Goal: Transaction & Acquisition: Purchase product/service

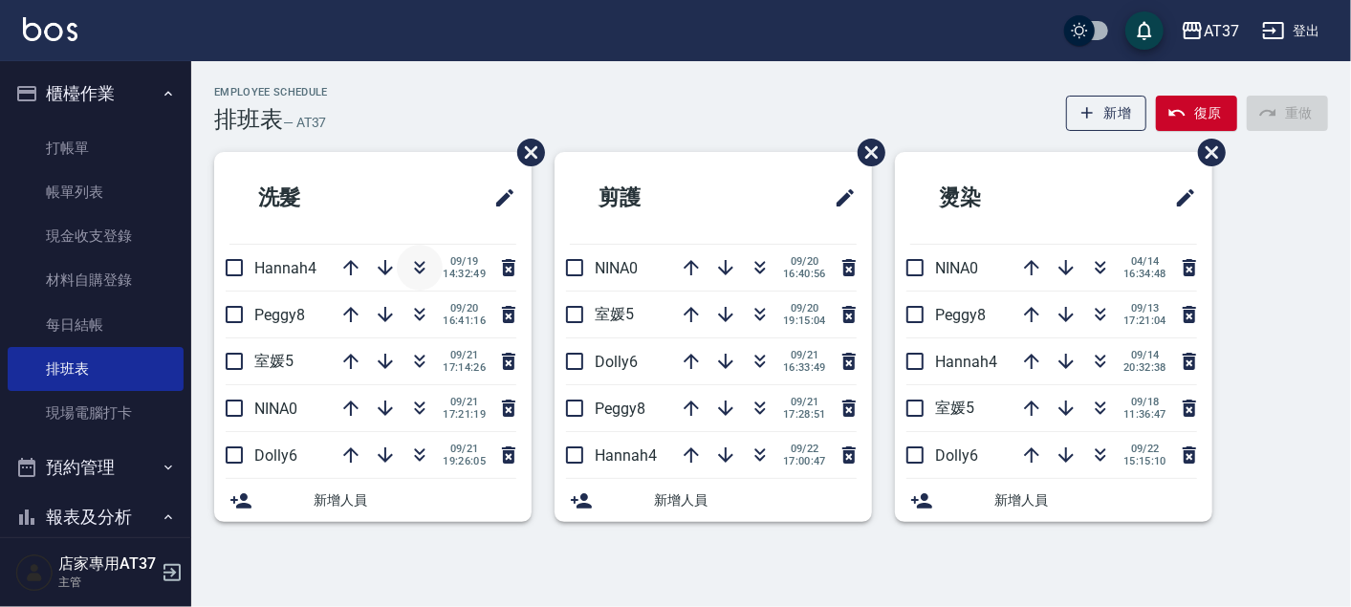
click at [418, 270] on icon "button" at bounding box center [420, 271] width 11 height 7
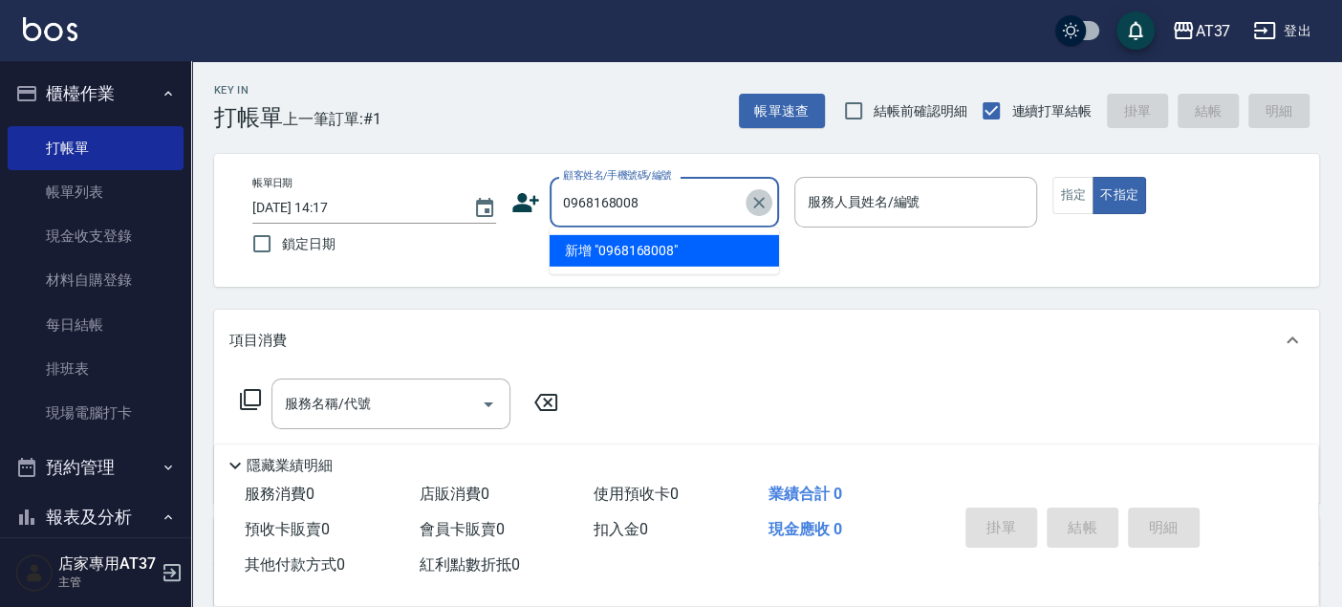
click at [763, 210] on icon "Clear" at bounding box center [758, 202] width 19 height 19
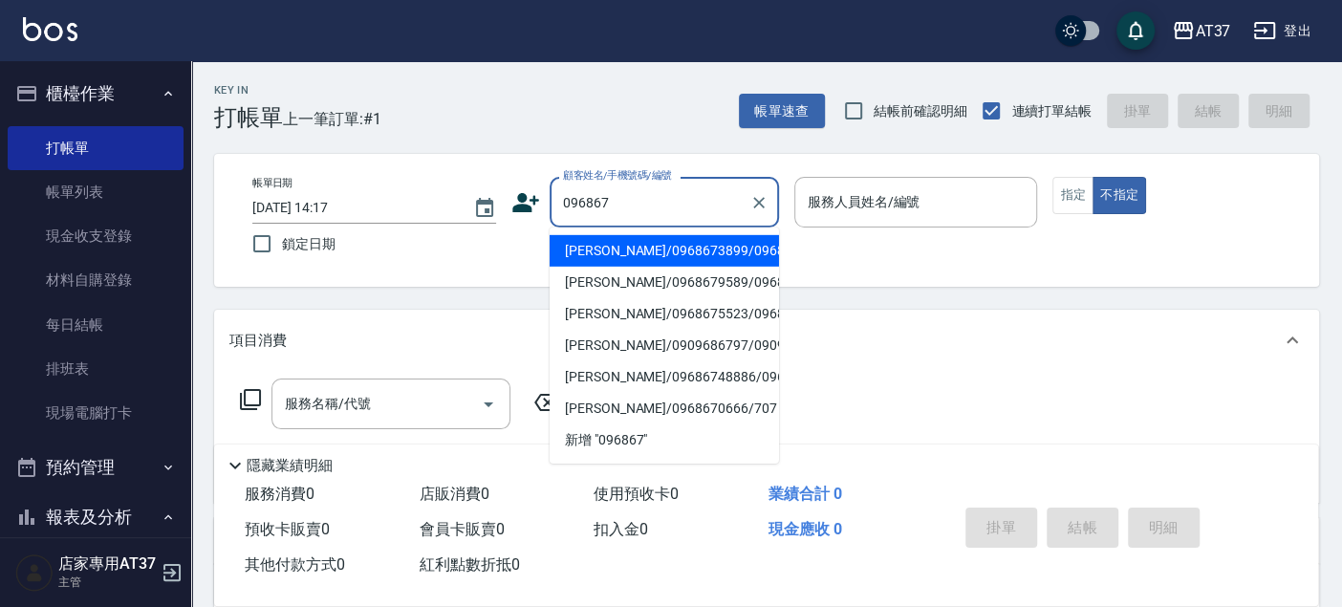
click at [704, 267] on li "巫麒凰/0968673899/0968673899" at bounding box center [664, 251] width 229 height 32
type input "巫麒凰/0968673899/0968673899"
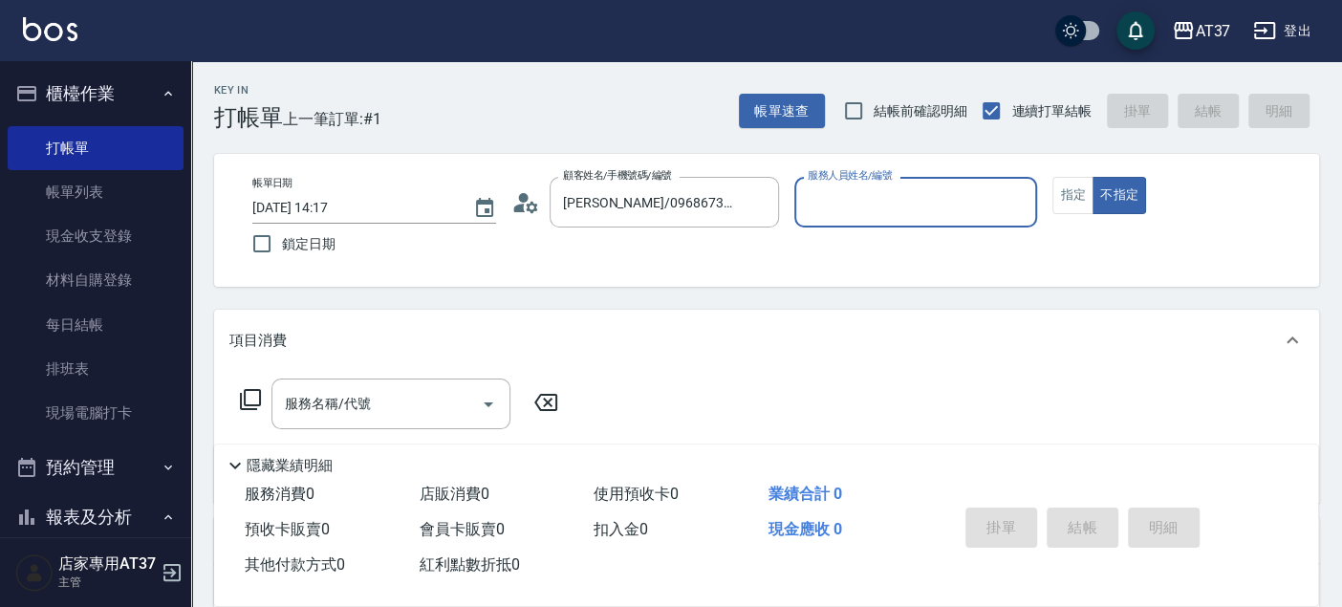
type input "Dolly-6"
click at [1068, 196] on button "指定" at bounding box center [1072, 195] width 41 height 37
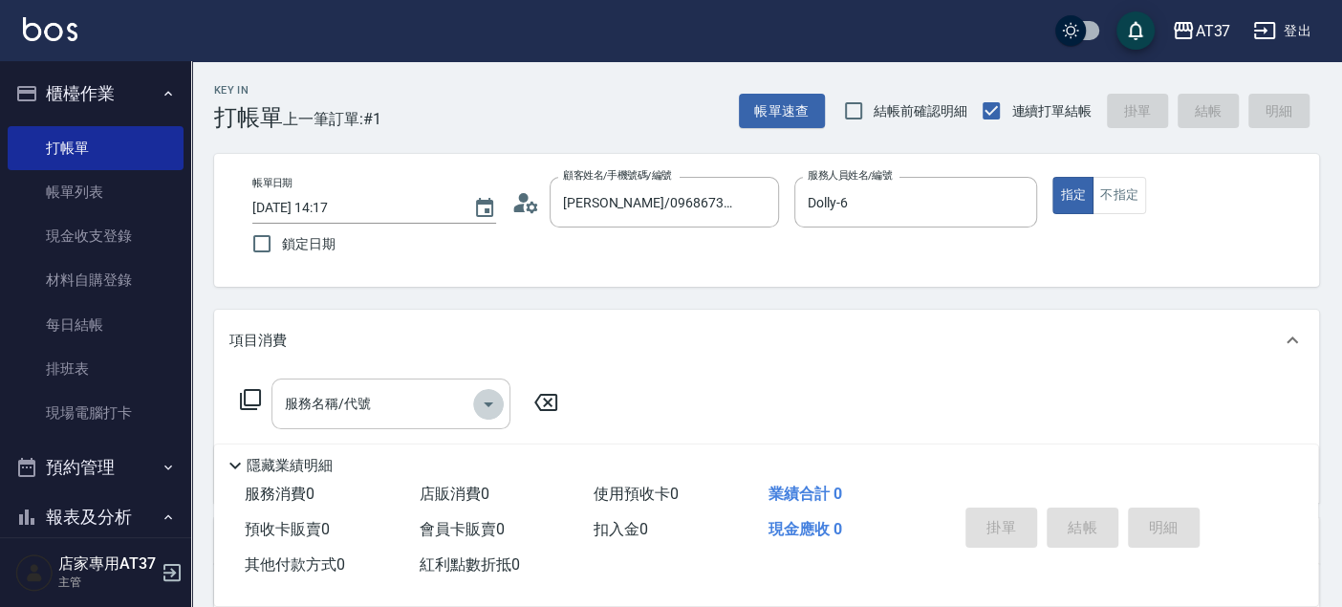
click at [501, 401] on button "Open" at bounding box center [488, 404] width 31 height 31
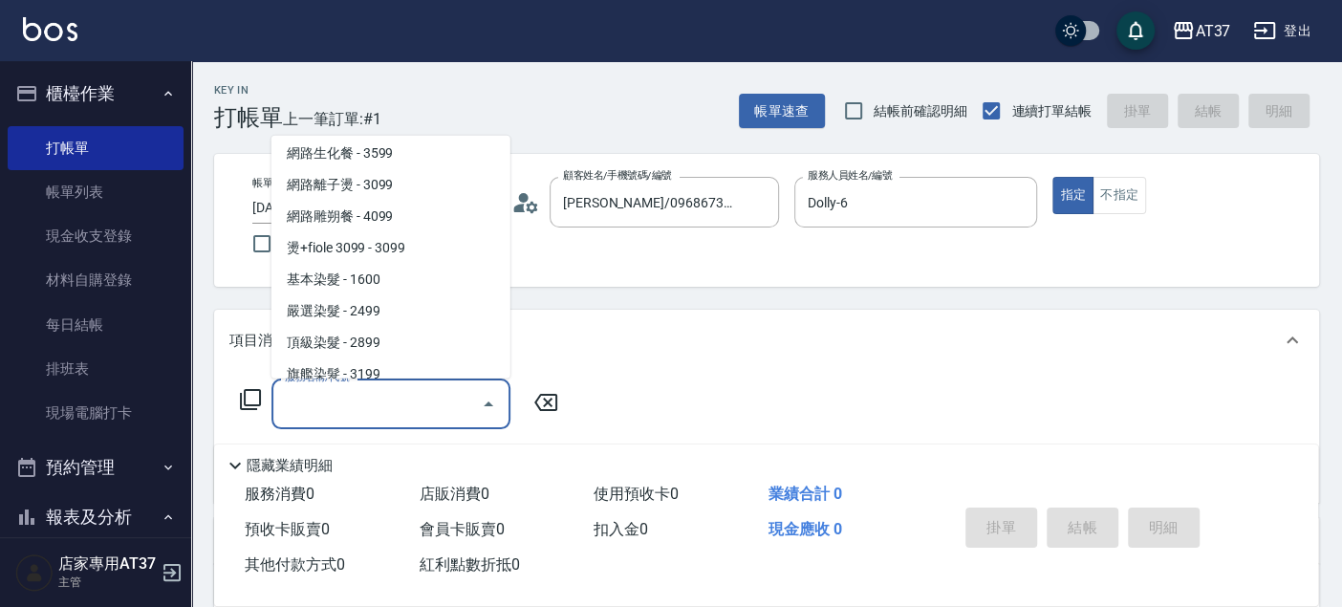
scroll to position [1912, 0]
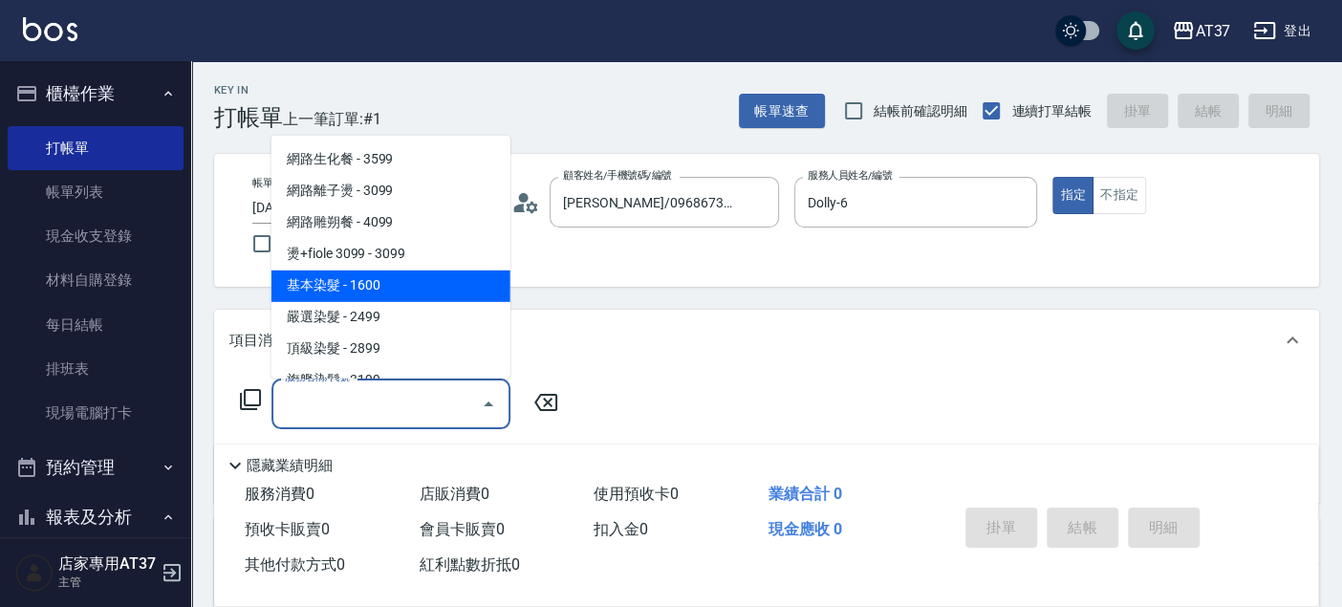
click at [412, 282] on span "基本染髮 - 1600" at bounding box center [390, 286] width 239 height 32
type input "基本染髮(401)"
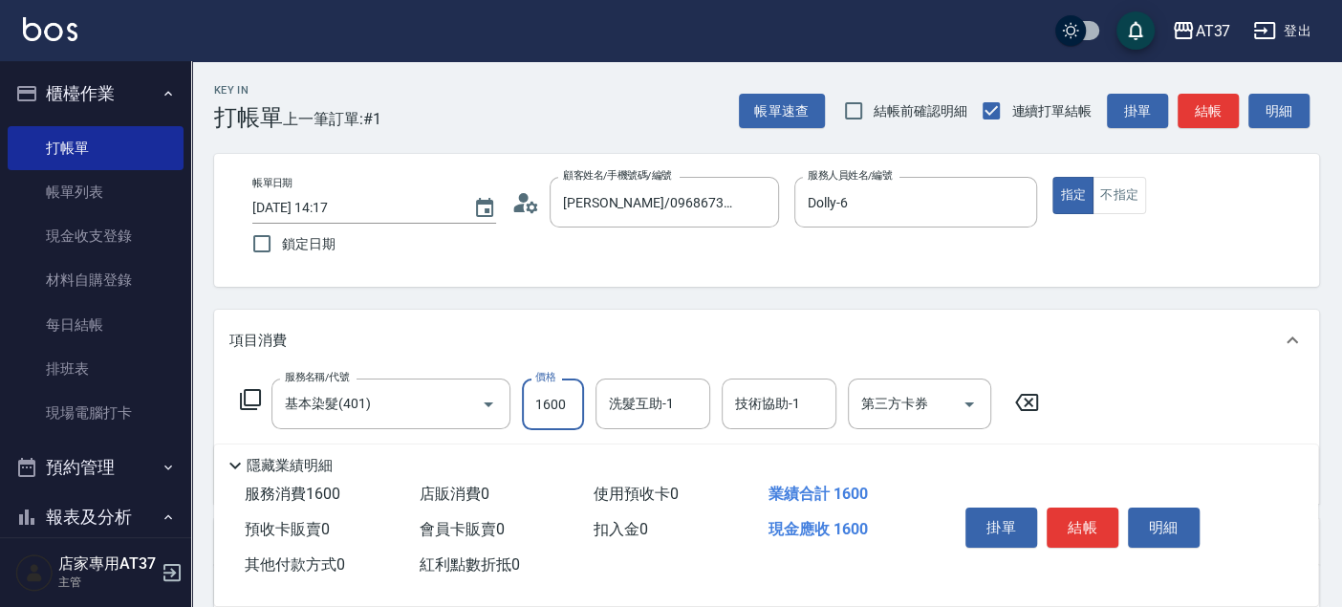
click at [546, 409] on input "1600" at bounding box center [553, 404] width 62 height 52
type input "1900"
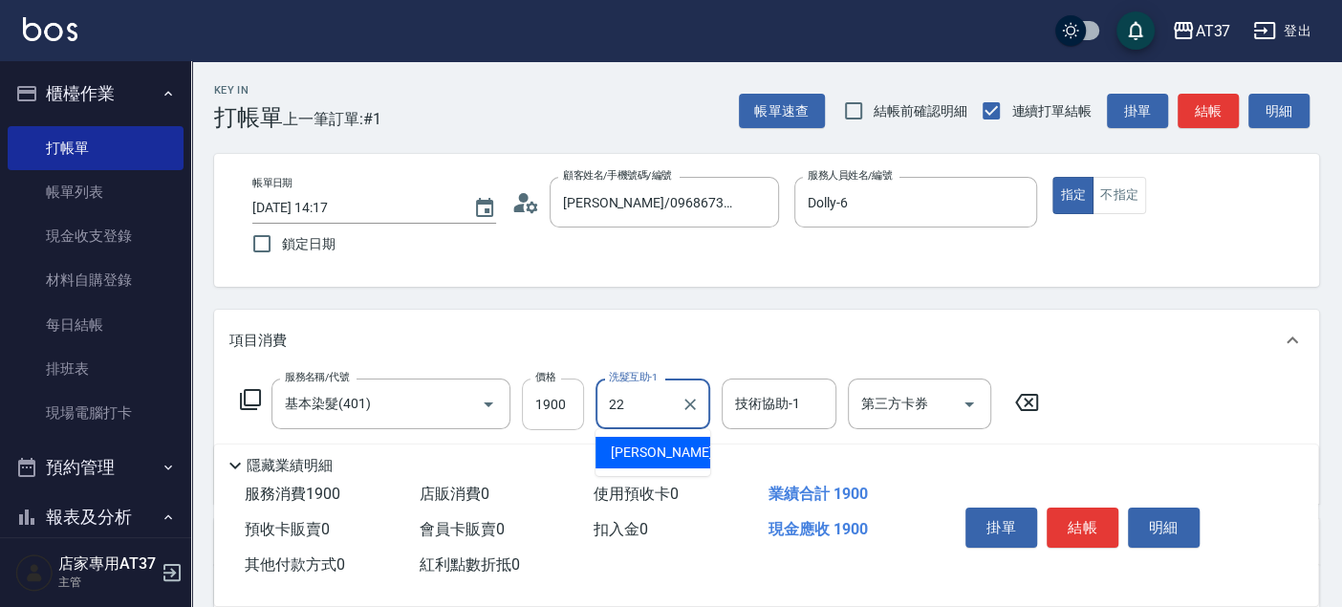
type input "威廉-22"
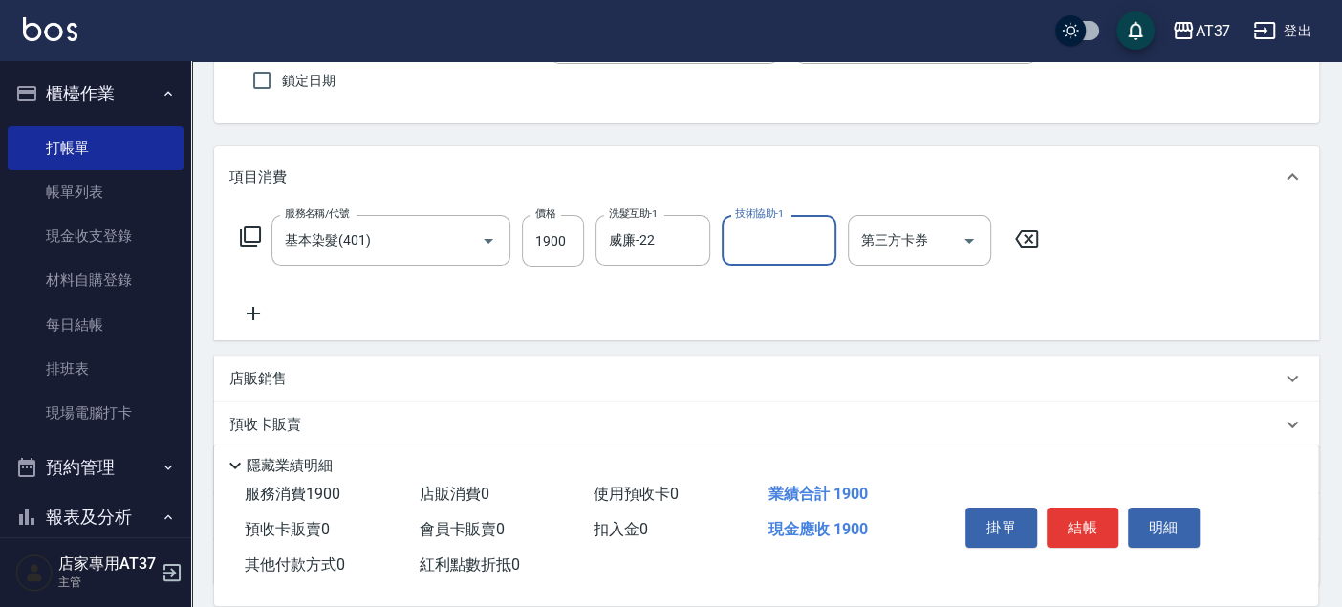
scroll to position [212, 0]
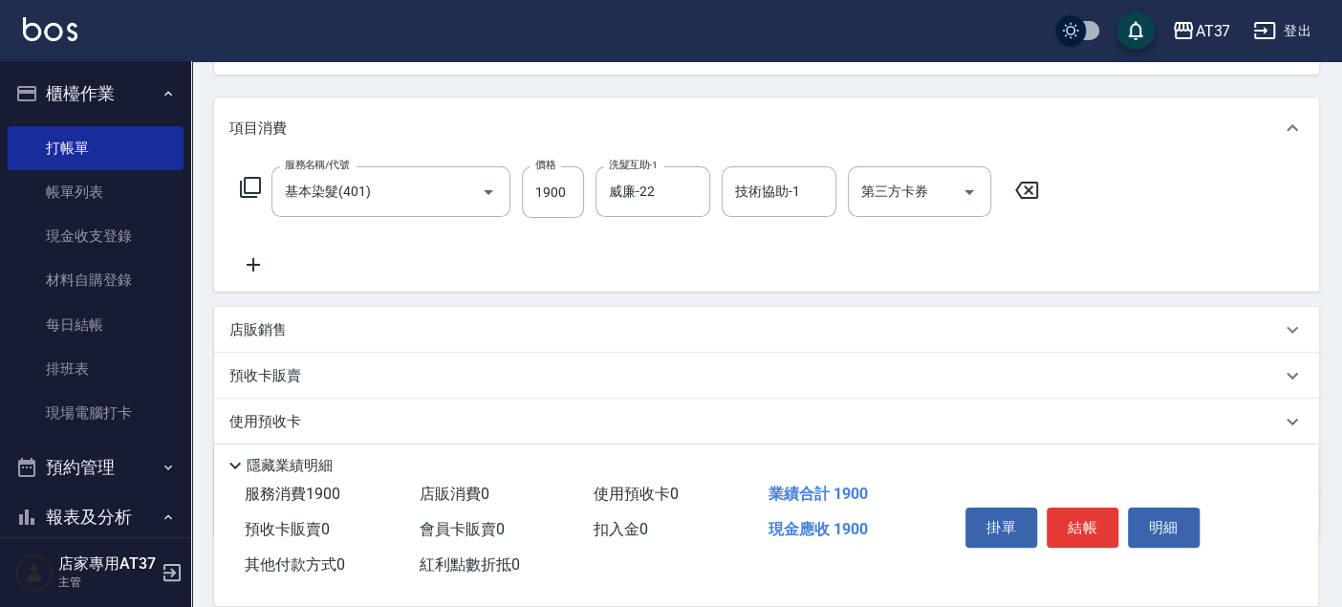
click at [265, 269] on icon at bounding box center [253, 264] width 48 height 23
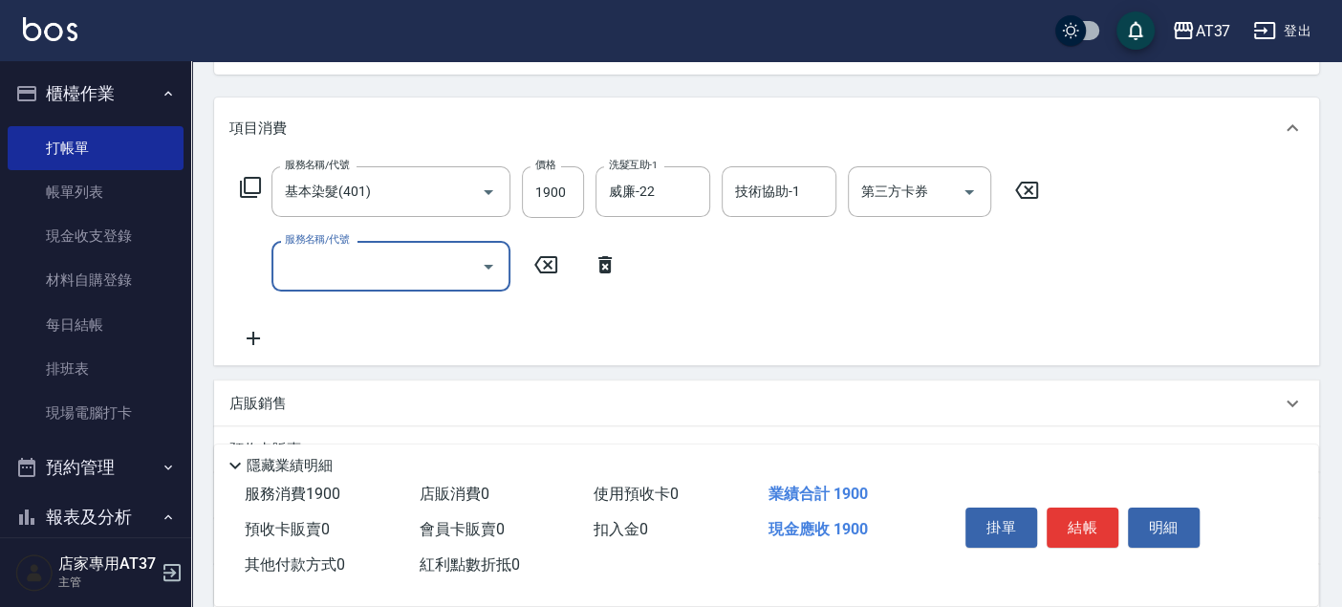
click at [434, 264] on input "服務名稱/代號" at bounding box center [376, 265] width 193 height 33
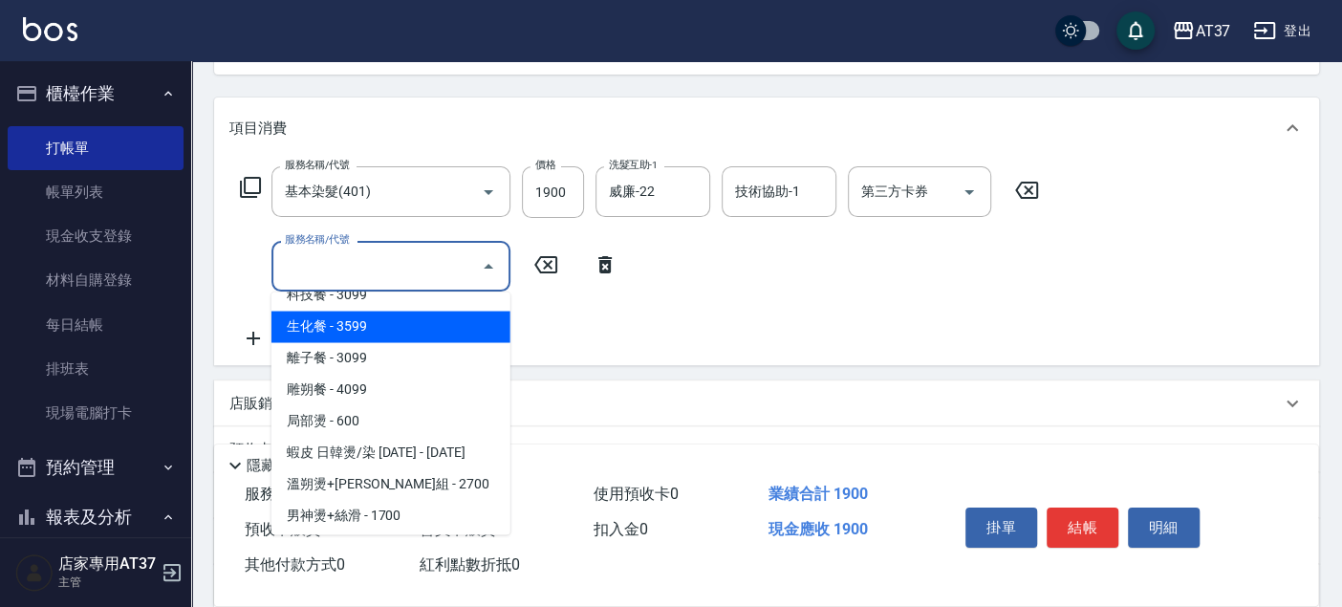
scroll to position [1486, 0]
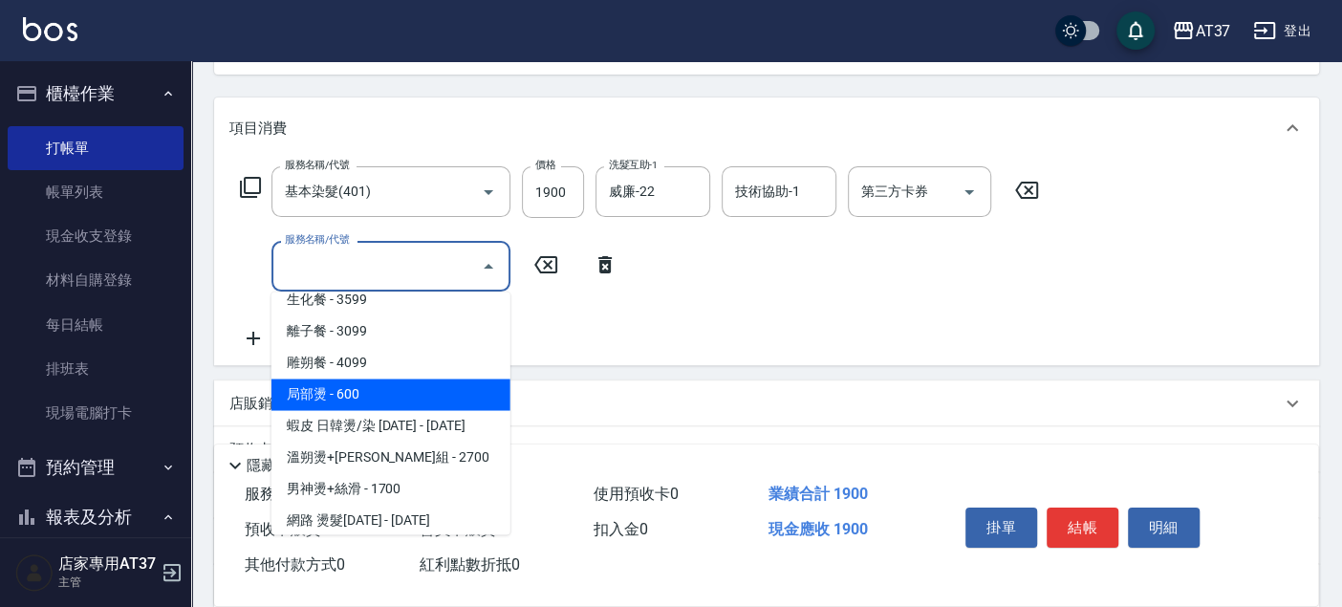
click at [377, 395] on span "局部燙 - 600" at bounding box center [390, 394] width 239 height 32
type input "局部燙(325)"
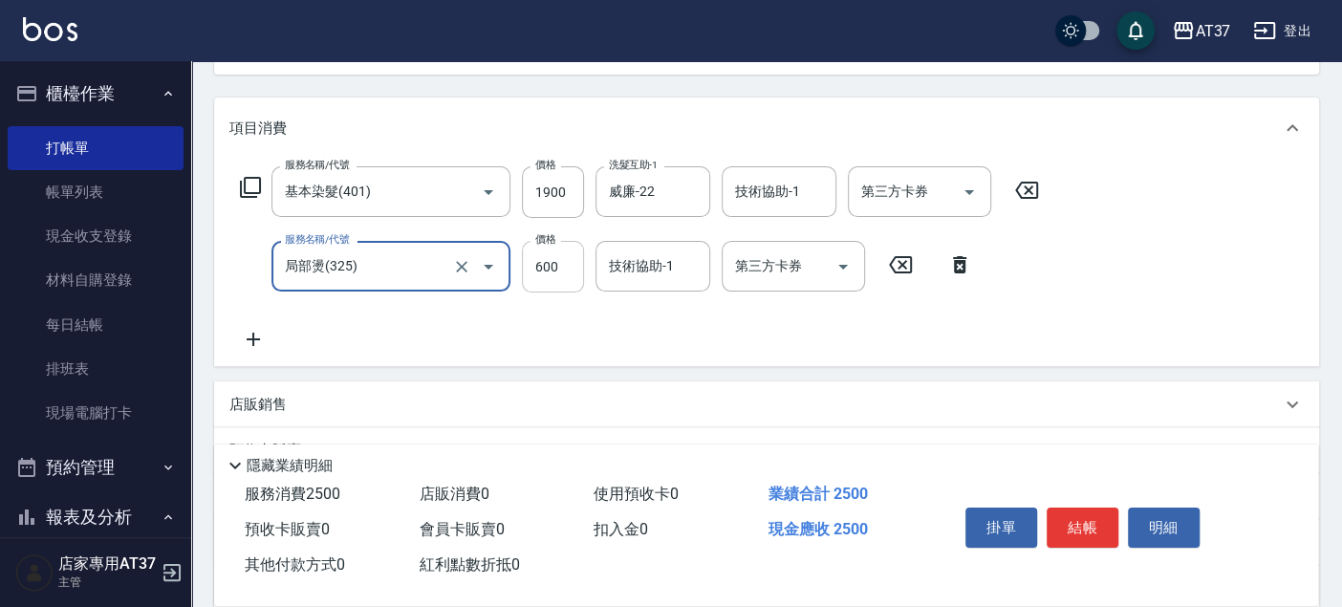
click at [549, 276] on input "600" at bounding box center [553, 267] width 62 height 52
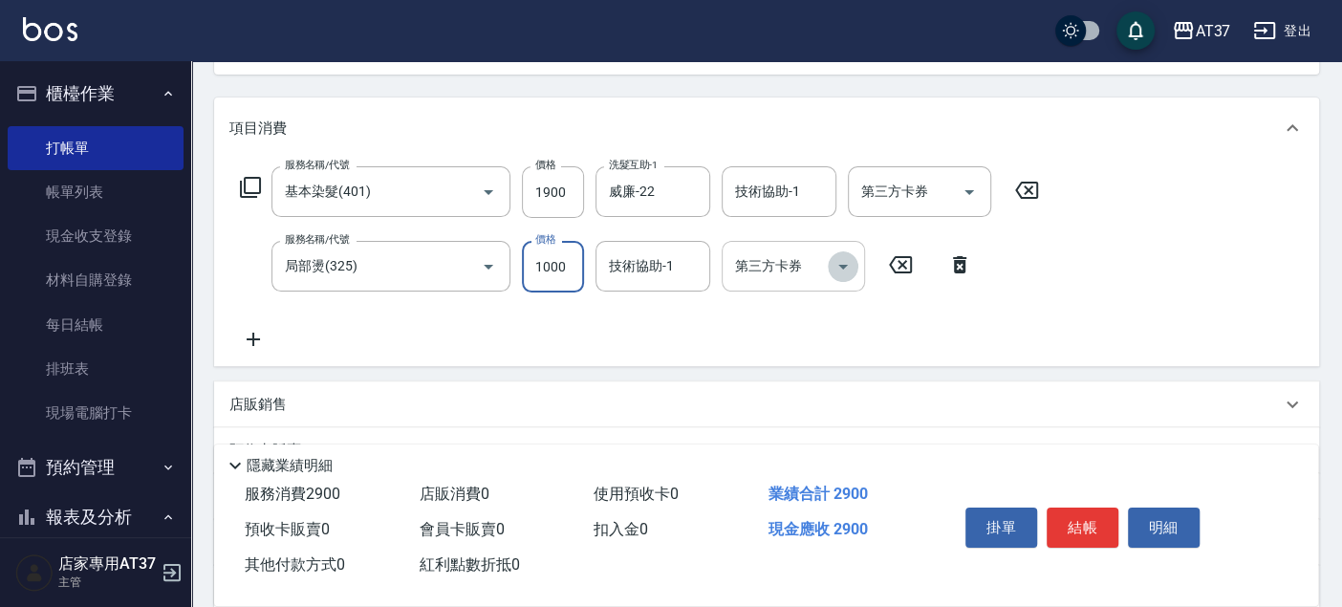
click at [845, 269] on icon "Open" at bounding box center [843, 266] width 23 height 23
type input "1000"
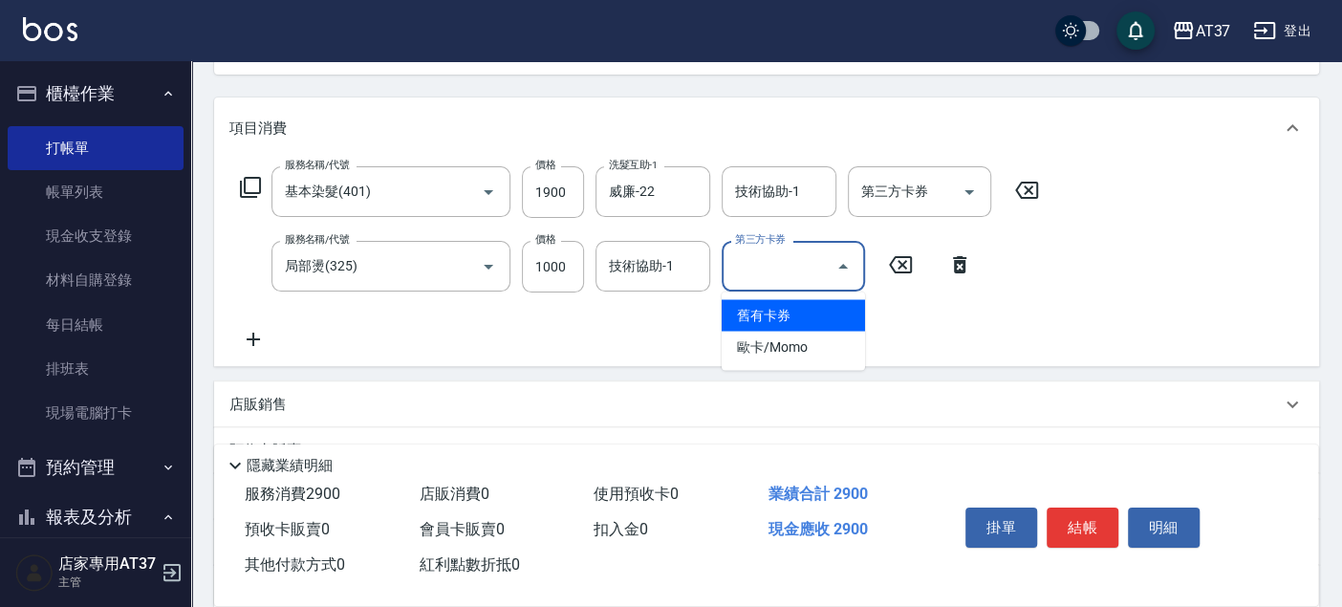
click at [845, 269] on icon "Close" at bounding box center [843, 266] width 23 height 23
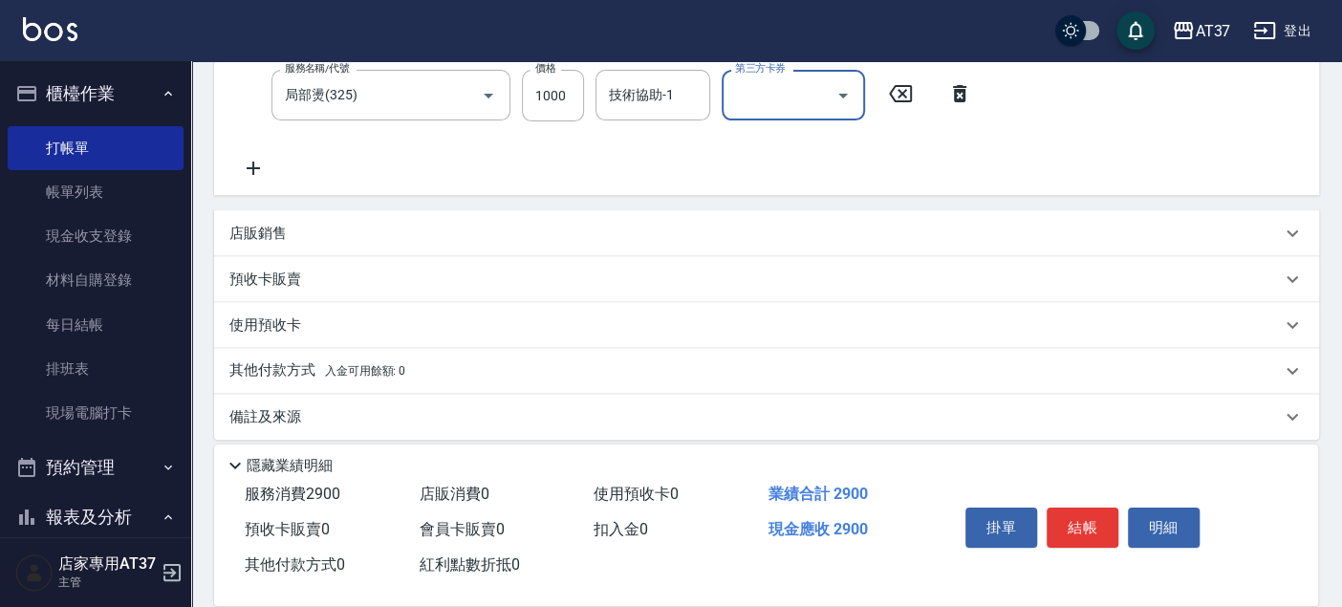
scroll to position [396, 0]
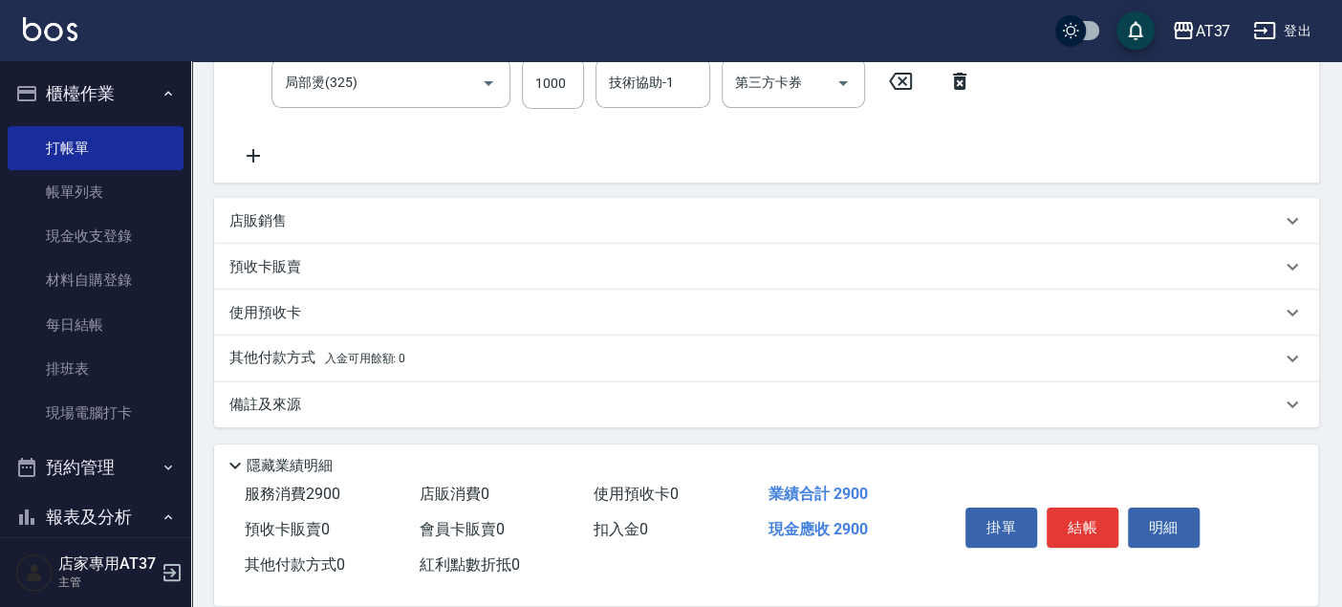
click at [292, 257] on p "預收卡販賣" at bounding box center [265, 267] width 72 height 20
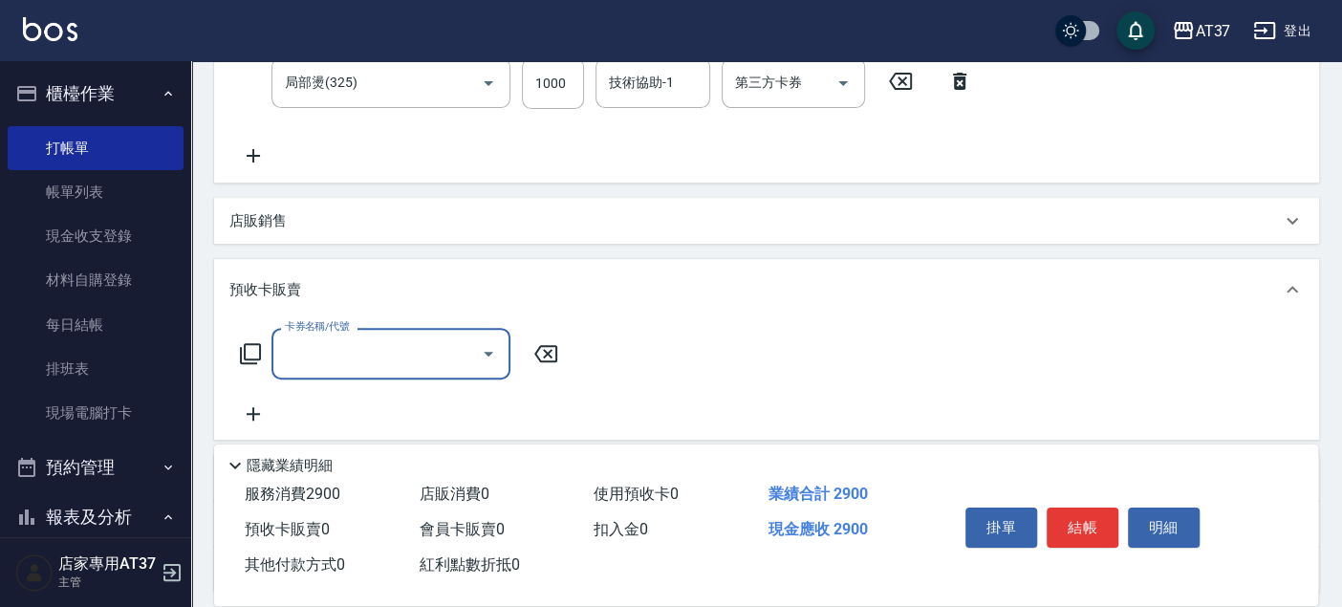
scroll to position [0, 0]
click at [396, 331] on div "卡券名稱/代號" at bounding box center [390, 353] width 239 height 51
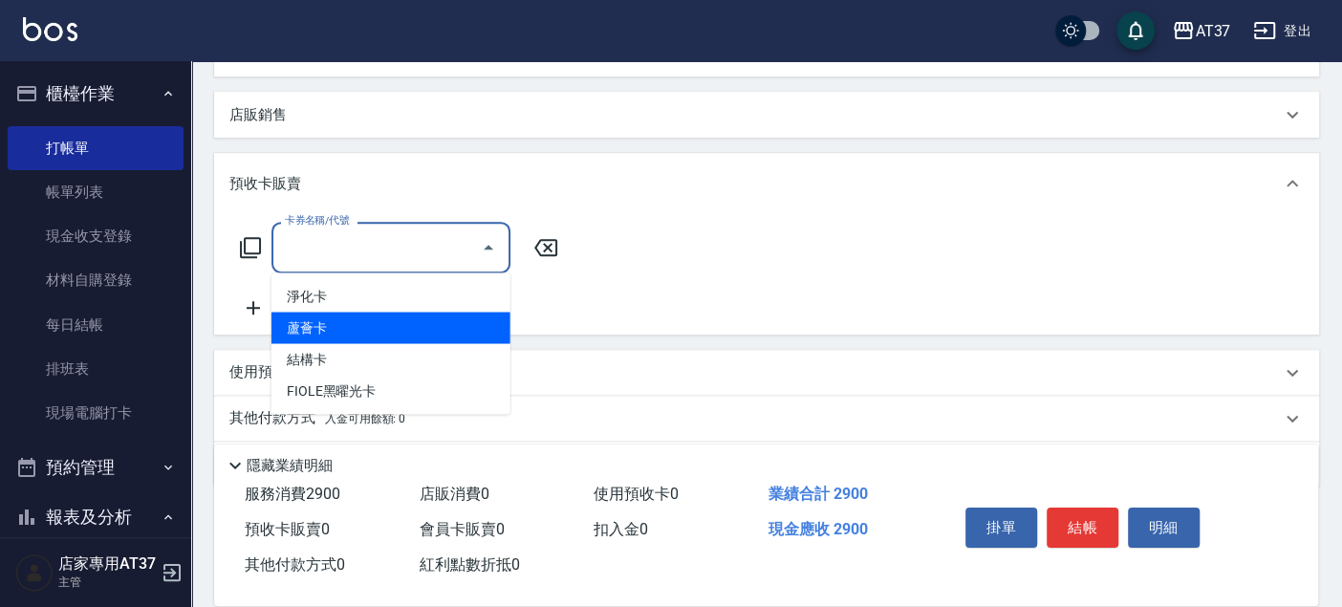
scroll to position [561, 0]
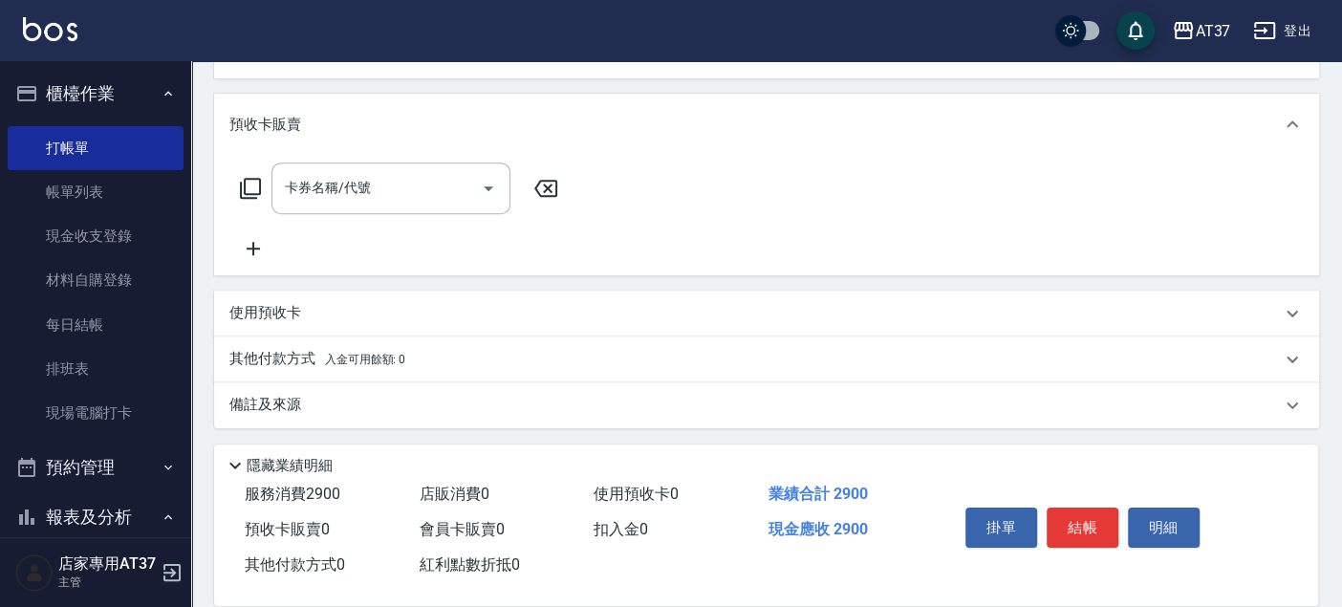
click at [263, 185] on div "卡券名稱/代號 卡券名稱/代號" at bounding box center [399, 187] width 340 height 51
click at [549, 194] on icon at bounding box center [545, 188] width 23 height 17
click at [353, 312] on div "使用預收卡" at bounding box center [754, 313] width 1051 height 20
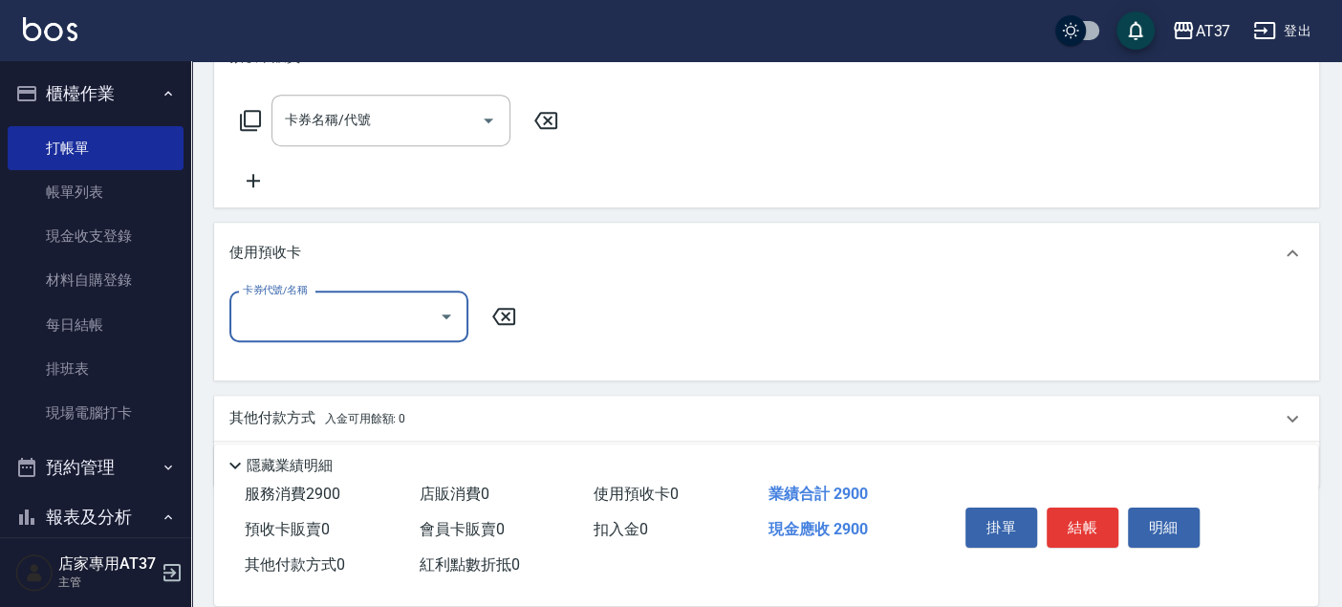
scroll to position [688, 0]
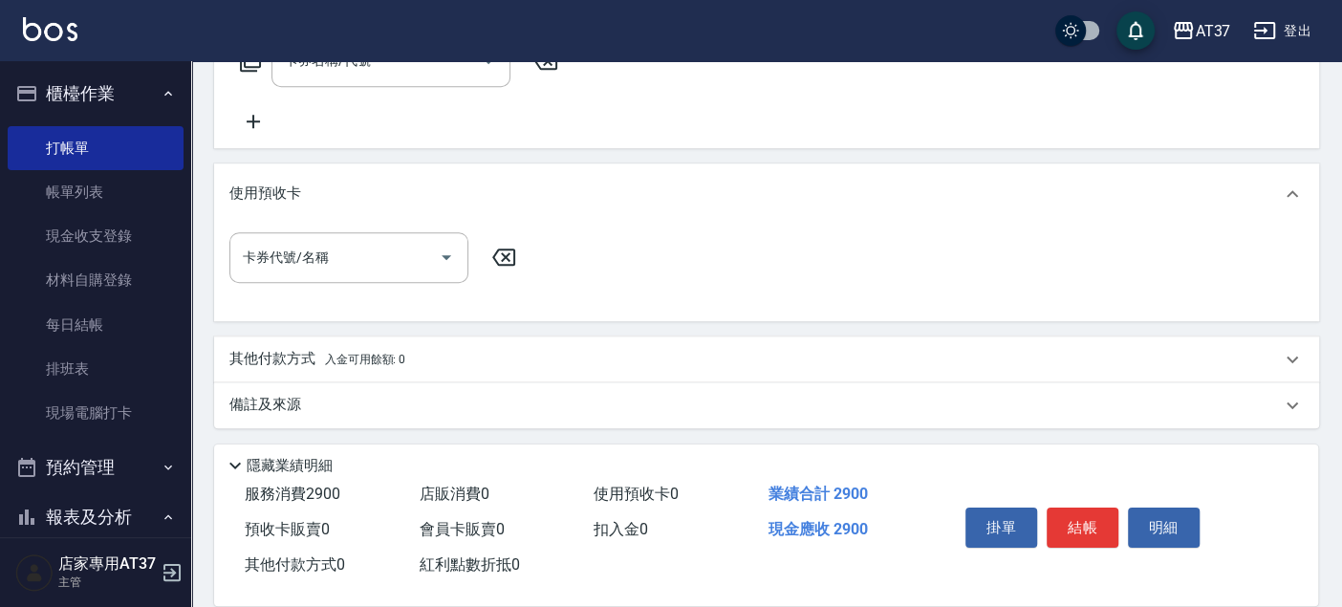
click at [275, 356] on p "其他付款方式 入金可用餘額: 0" at bounding box center [317, 359] width 176 height 21
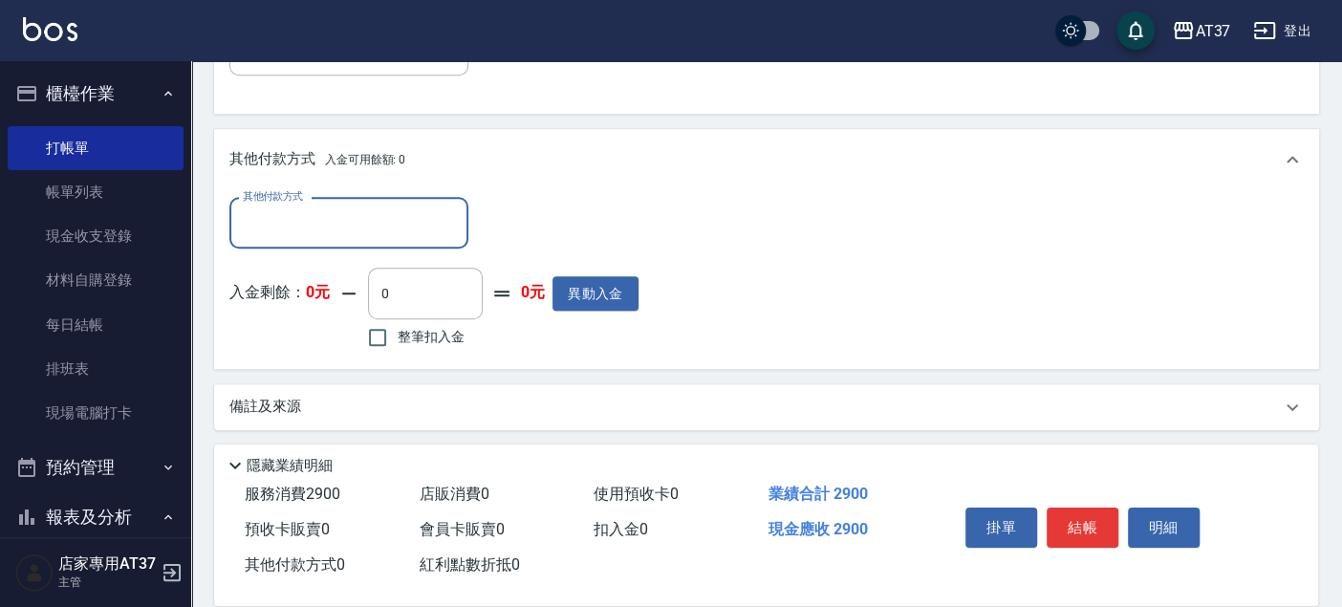
scroll to position [898, 0]
click at [350, 218] on input "其他付款方式" at bounding box center [349, 220] width 222 height 33
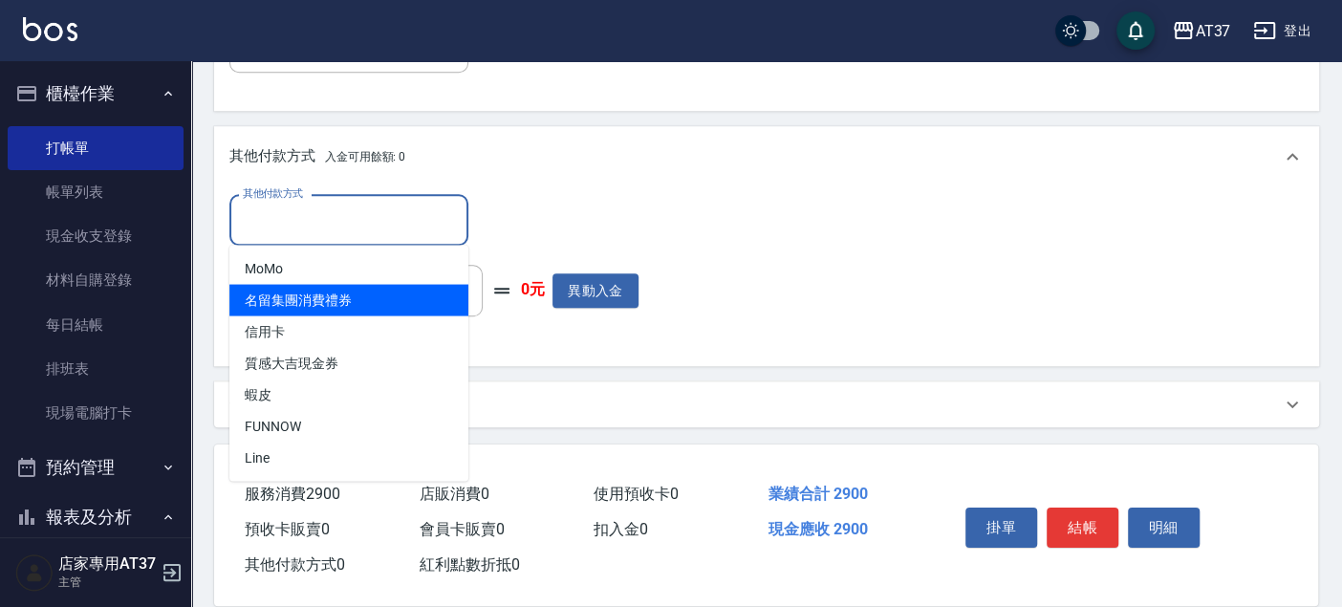
click at [352, 297] on span "名留集團消費禮券" at bounding box center [348, 300] width 239 height 32
type input "名留集團消費禮券"
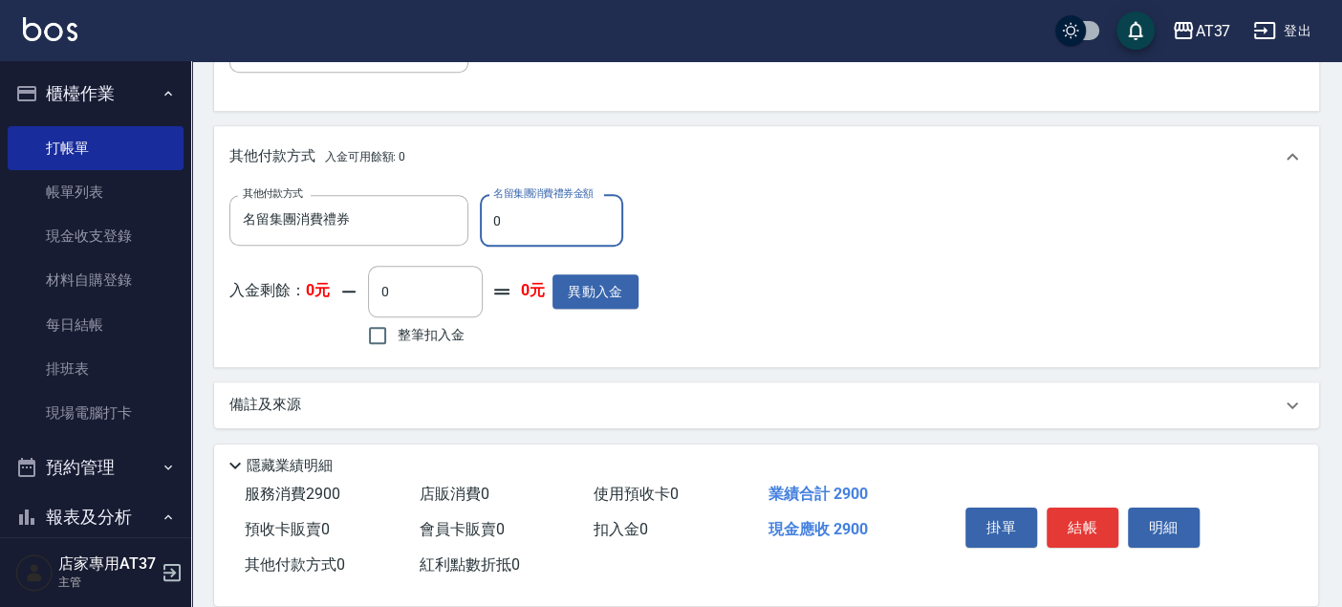
click at [546, 205] on input "0" at bounding box center [551, 221] width 143 height 52
drag, startPoint x: 544, startPoint y: 212, endPoint x: 483, endPoint y: 221, distance: 61.8
click at [483, 221] on input "0" at bounding box center [551, 221] width 143 height 52
type input "1000"
click at [1096, 518] on button "結帳" at bounding box center [1083, 528] width 72 height 40
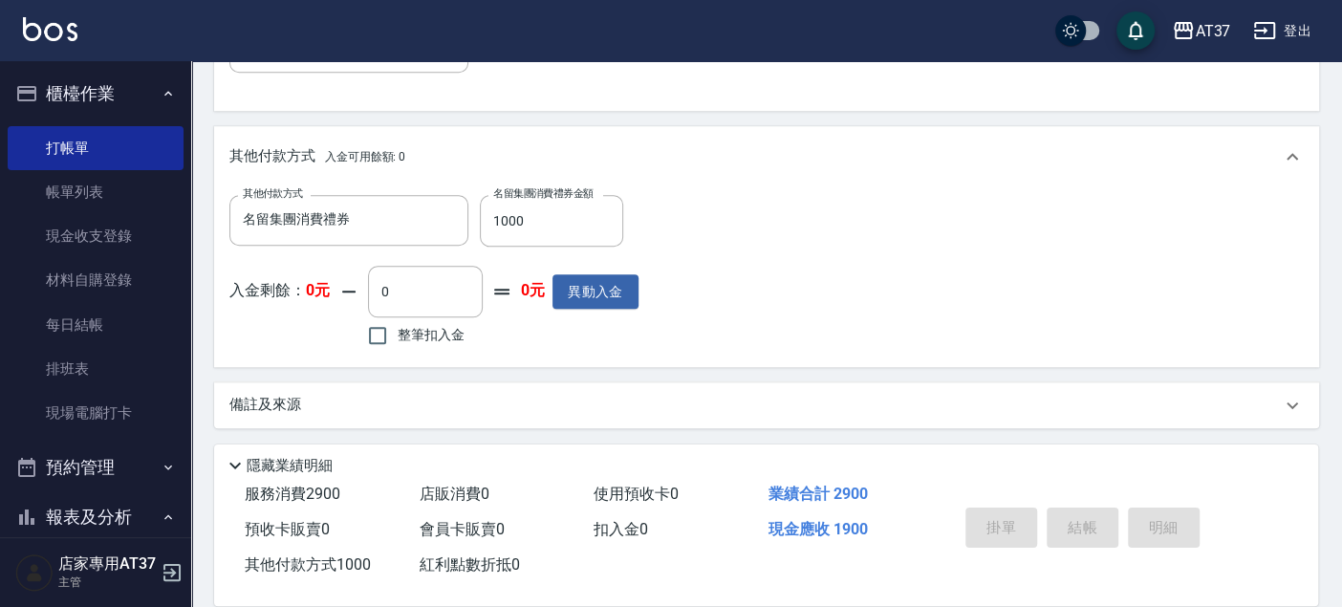
type input "2025/09/22 17:48"
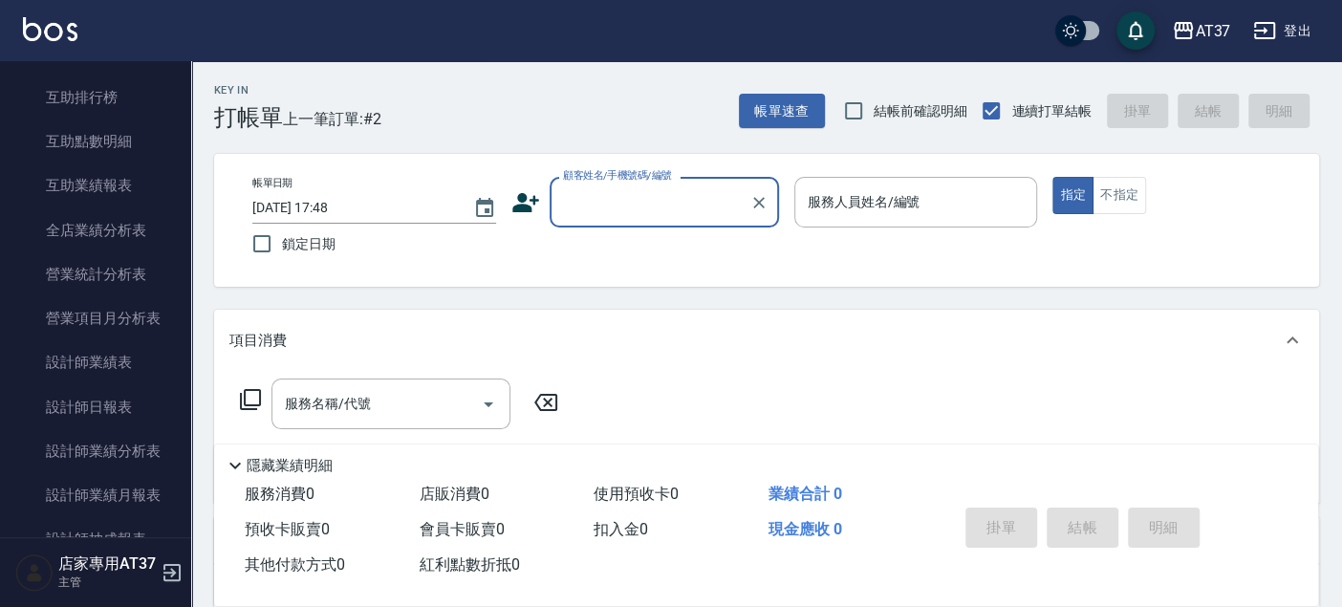
scroll to position [743, 0]
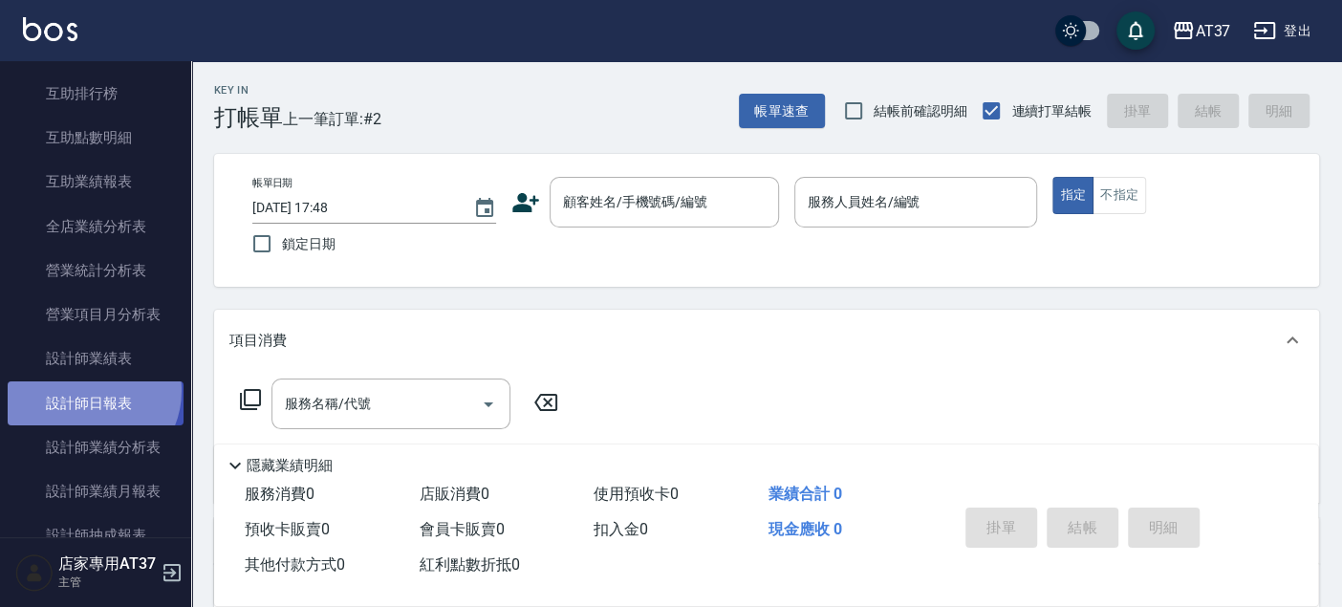
click at [89, 389] on link "設計師日報表" at bounding box center [96, 403] width 176 height 44
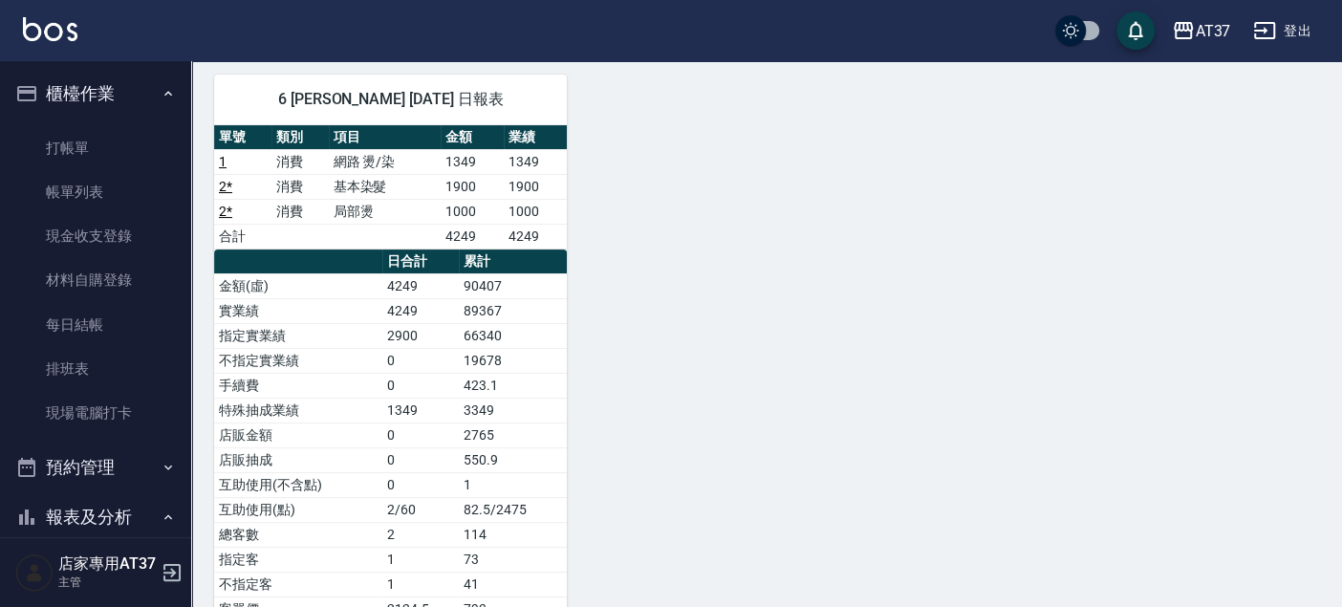
scroll to position [106, 0]
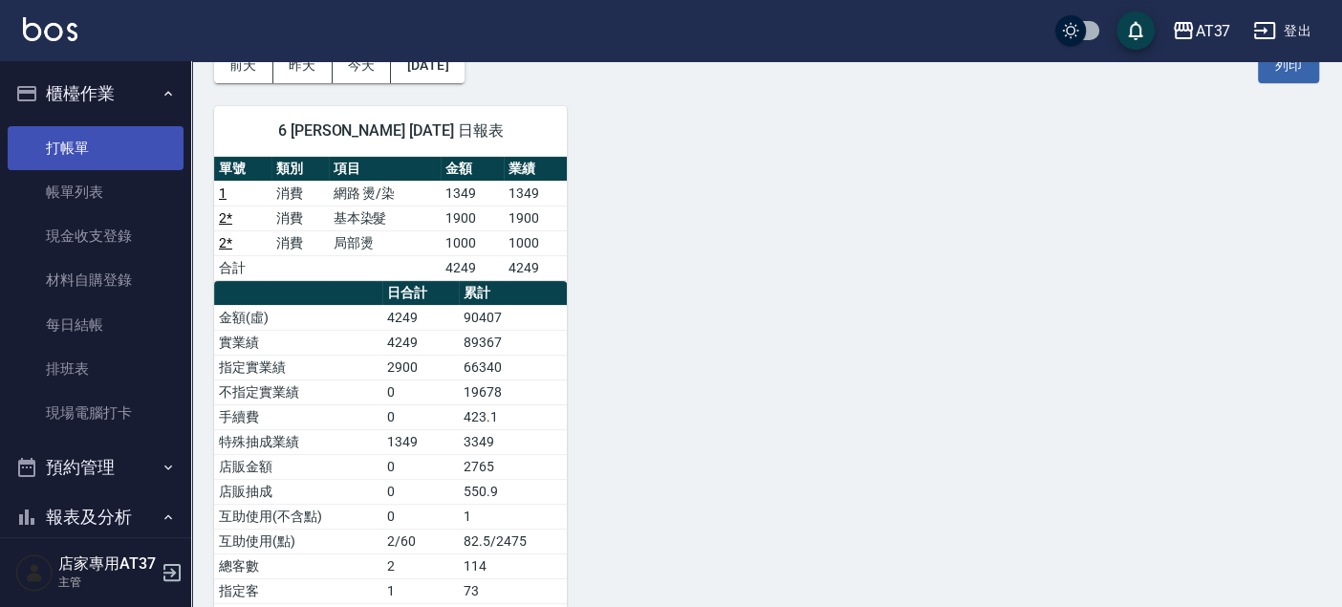
click at [145, 160] on link "打帳單" at bounding box center [96, 148] width 176 height 44
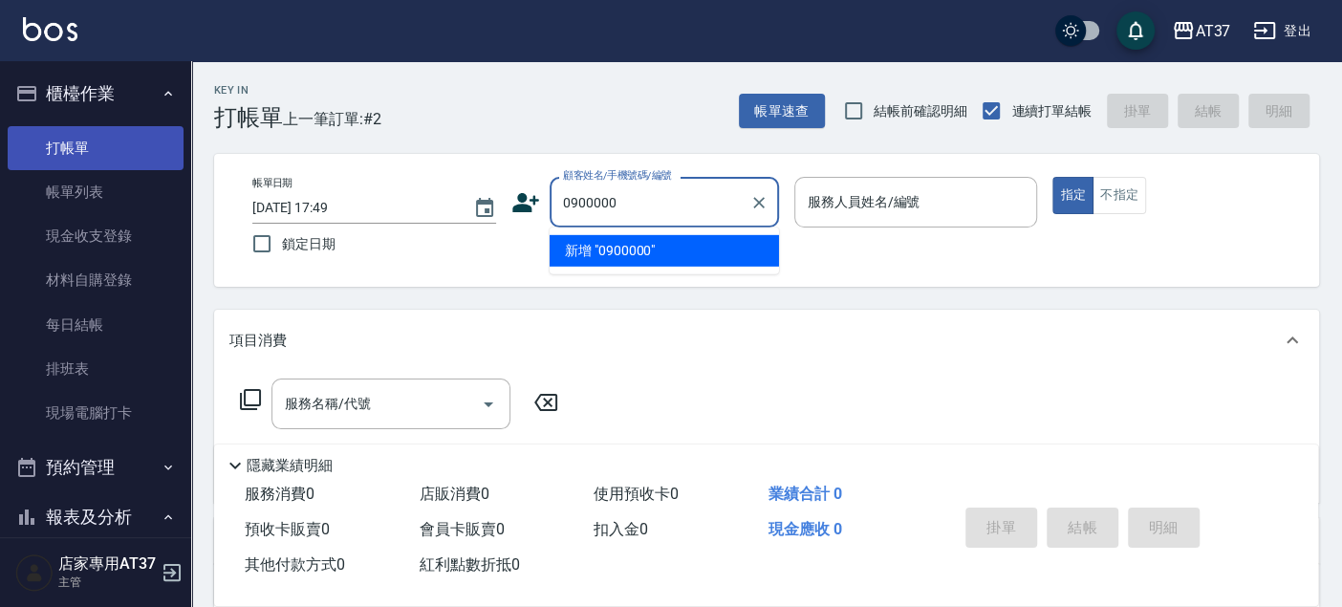
type input "0900000"
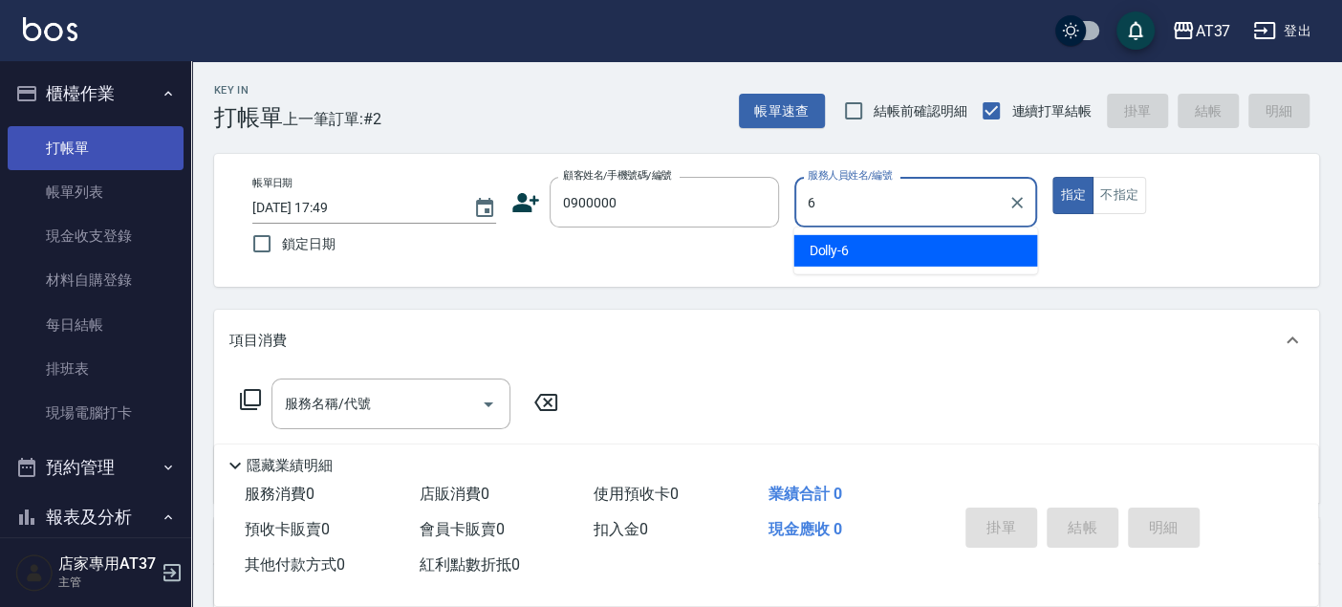
type input "Dolly-6"
type button "true"
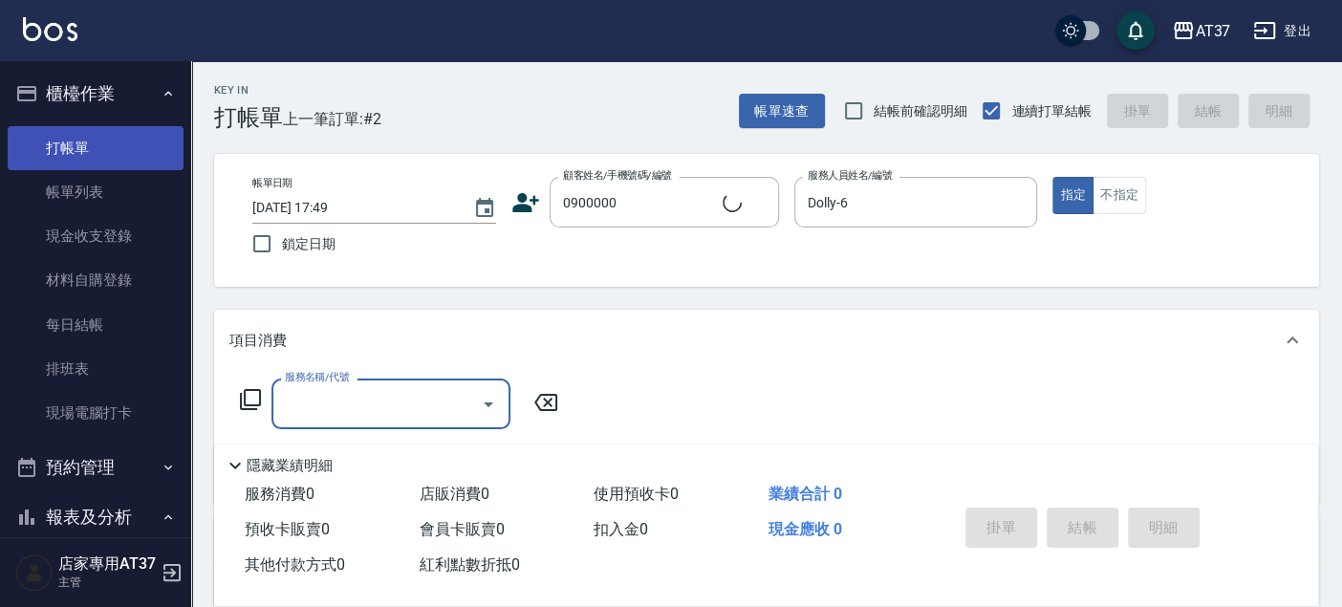
type input "新客人 姓名未設定/0900000/null"
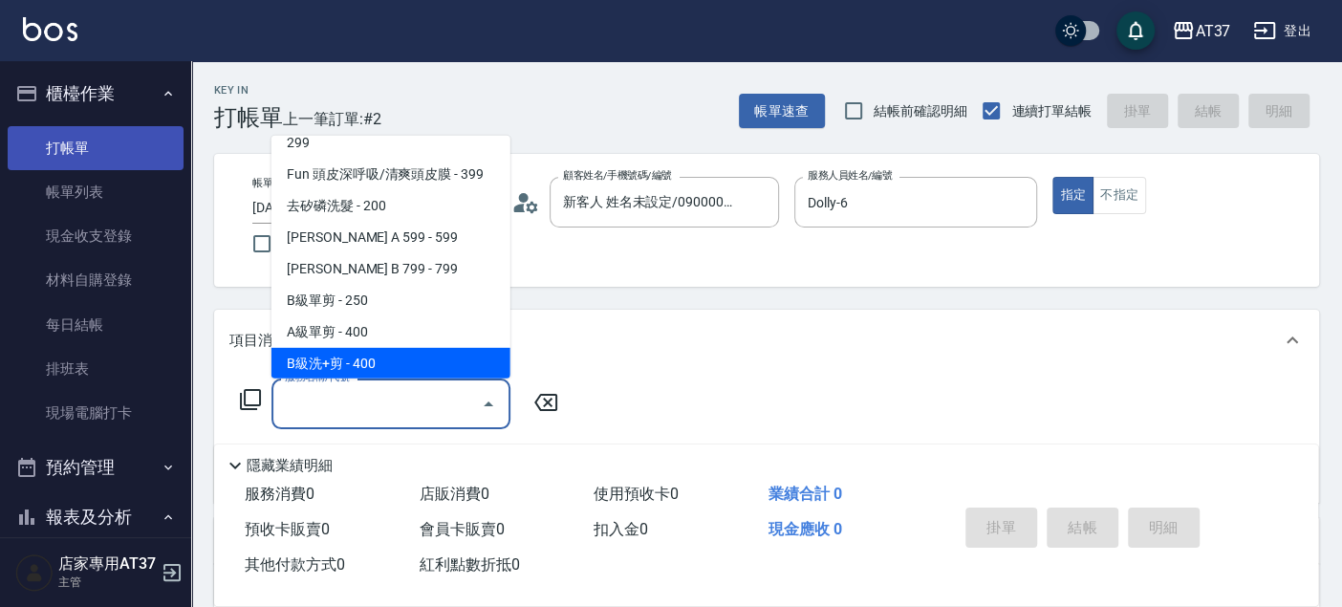
scroll to position [384, 0]
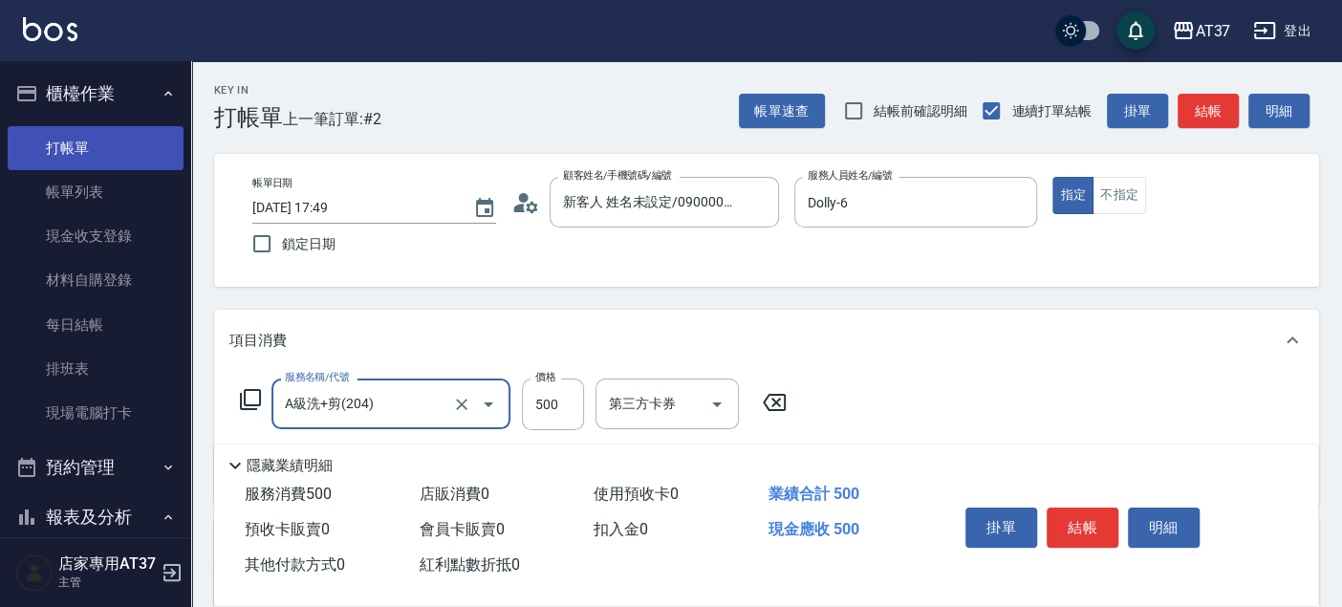
type input "A級洗+剪(204)"
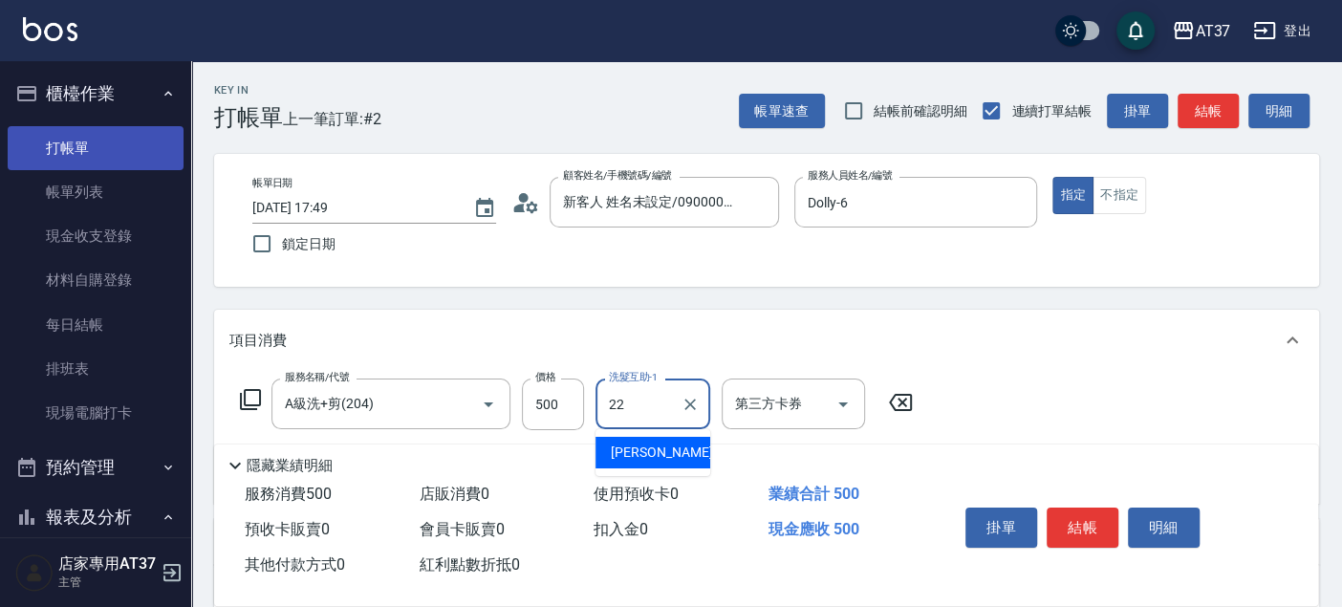
type input "威廉-22"
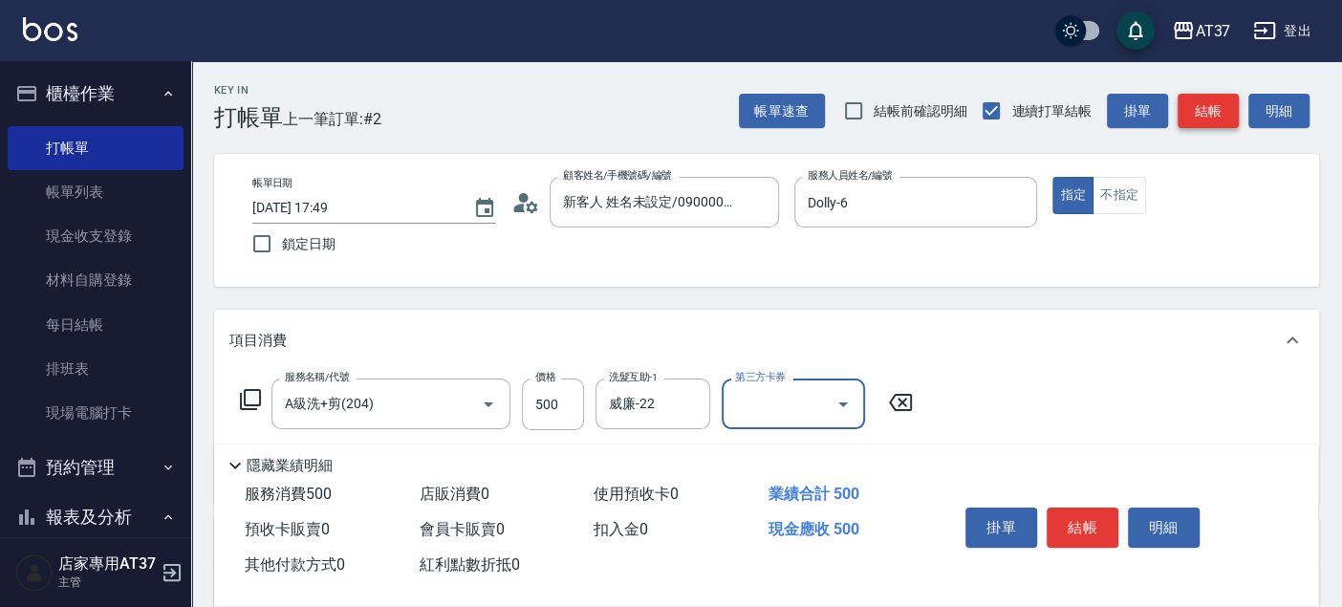
click at [1219, 105] on button "結帳" at bounding box center [1208, 111] width 61 height 35
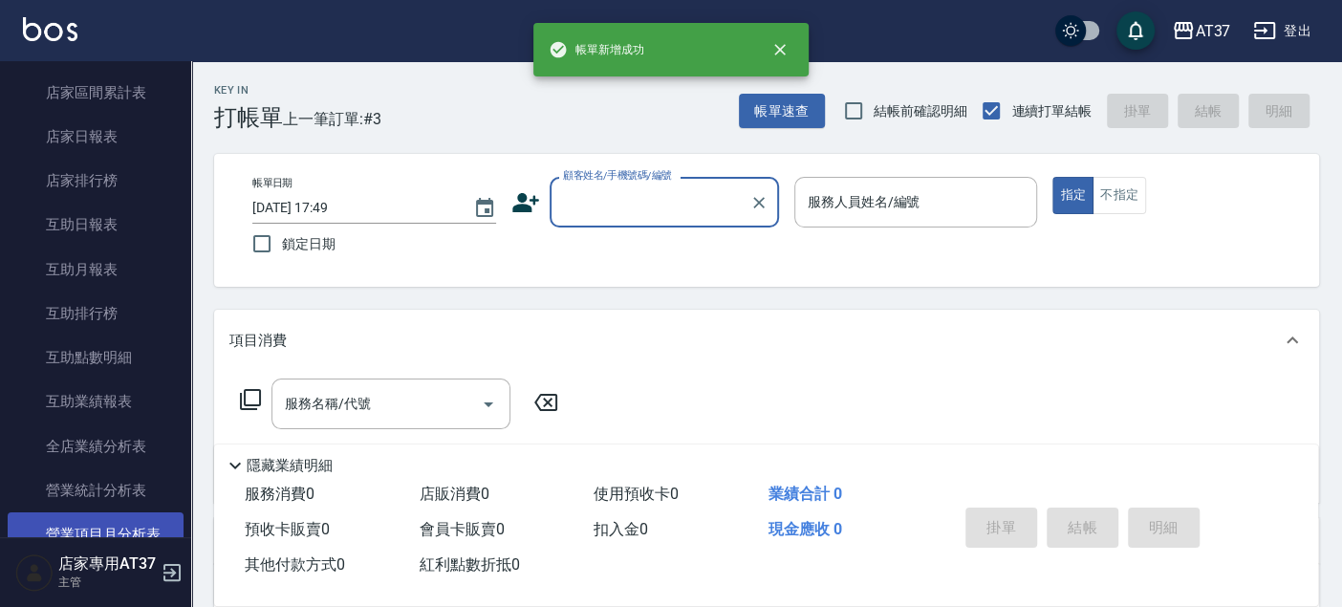
scroll to position [637, 0]
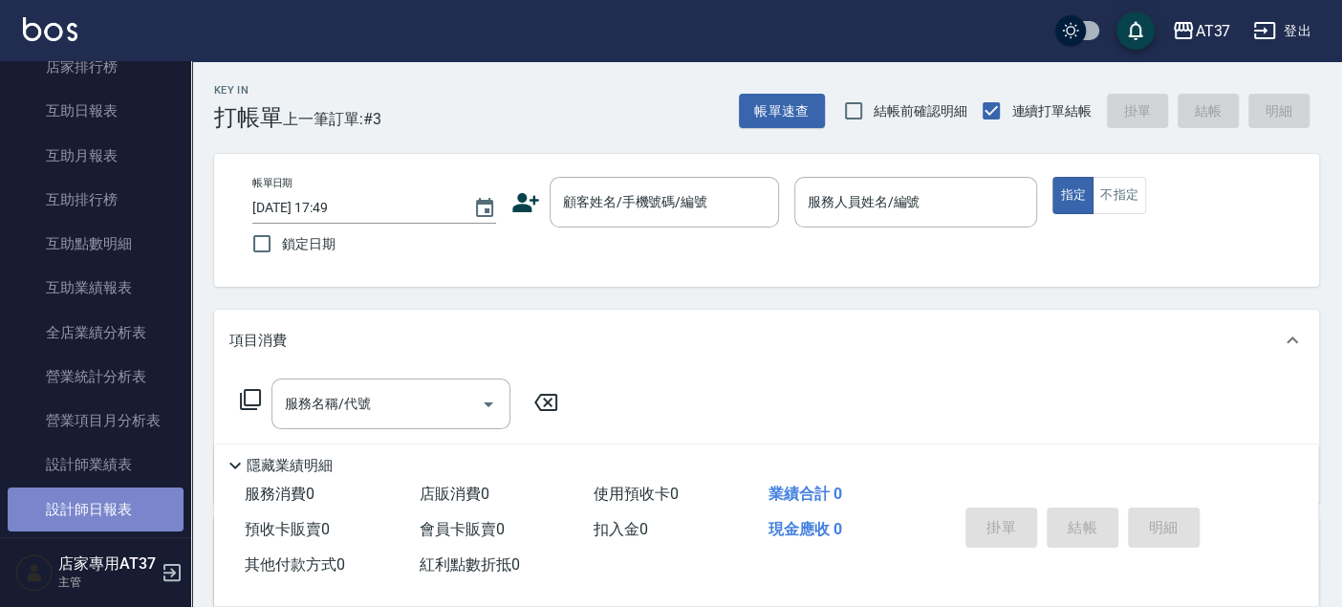
click at [121, 497] on link "設計師日報表" at bounding box center [96, 509] width 176 height 44
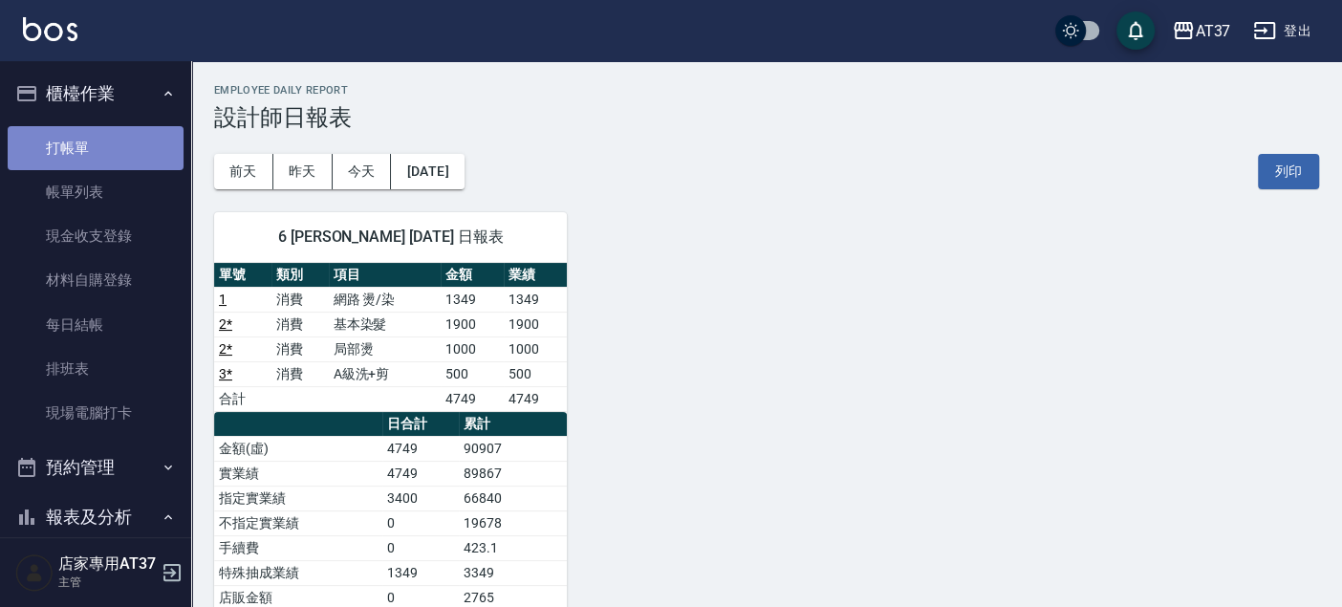
click at [127, 155] on link "打帳單" at bounding box center [96, 148] width 176 height 44
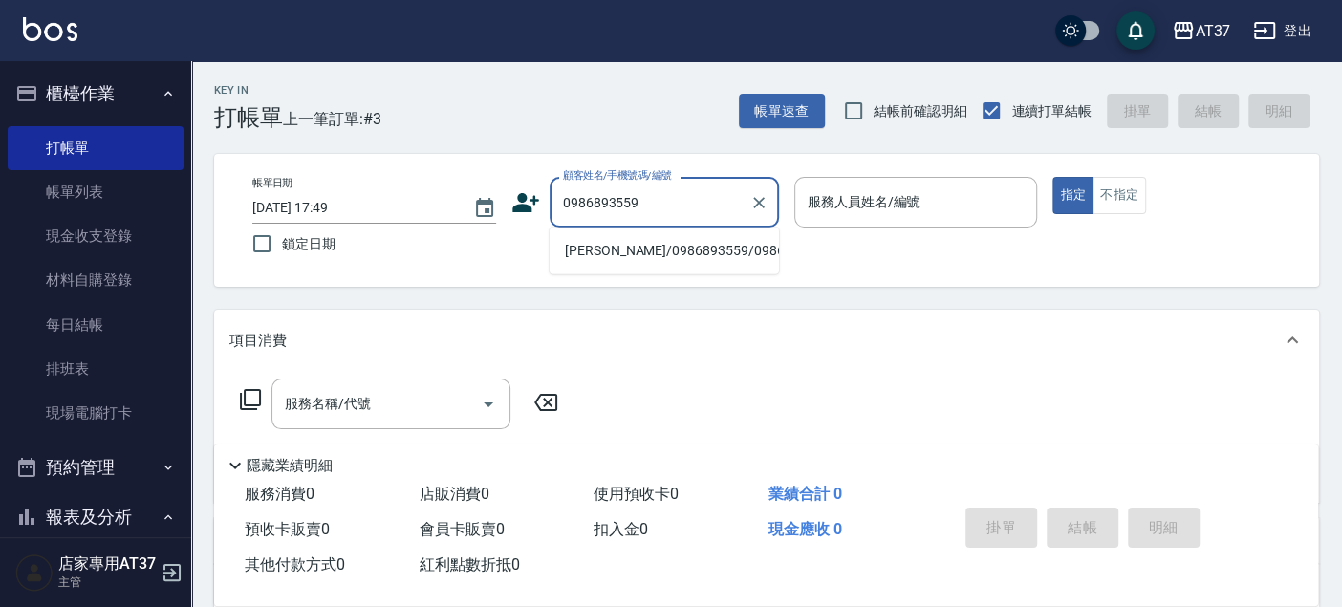
click at [657, 267] on li "何育霖/0986893559/0986893559" at bounding box center [664, 251] width 229 height 32
type input "何育霖/0986893559/0986893559"
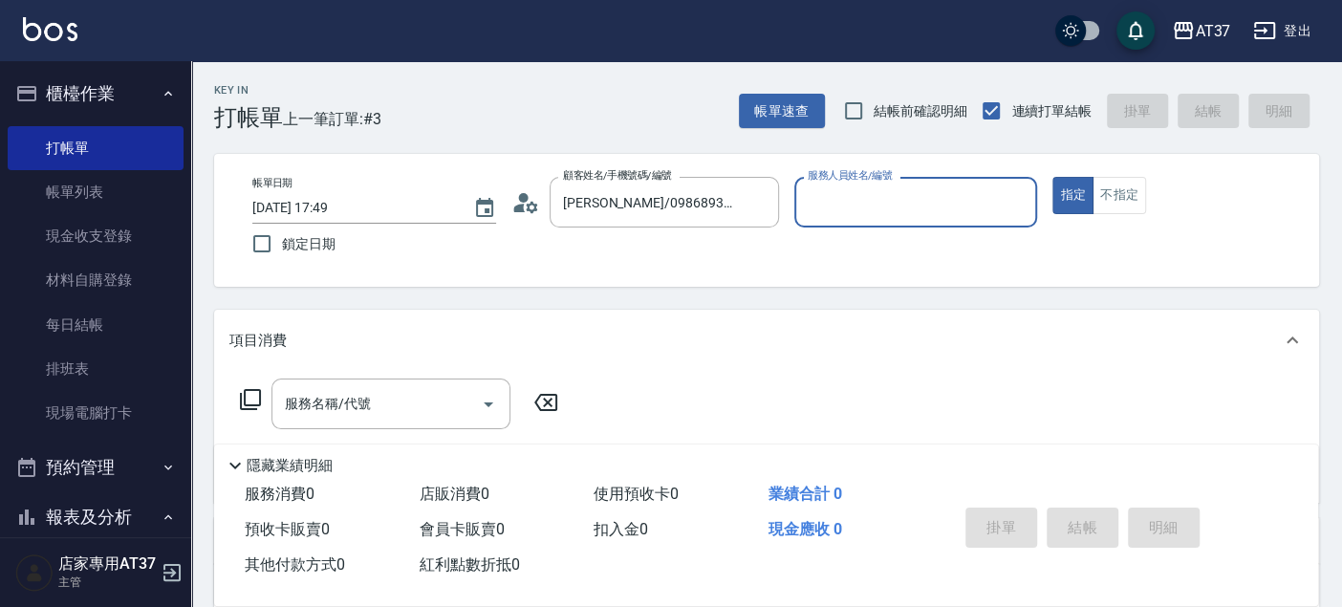
click at [946, 196] on input "服務人員姓名/編號" at bounding box center [916, 201] width 227 height 33
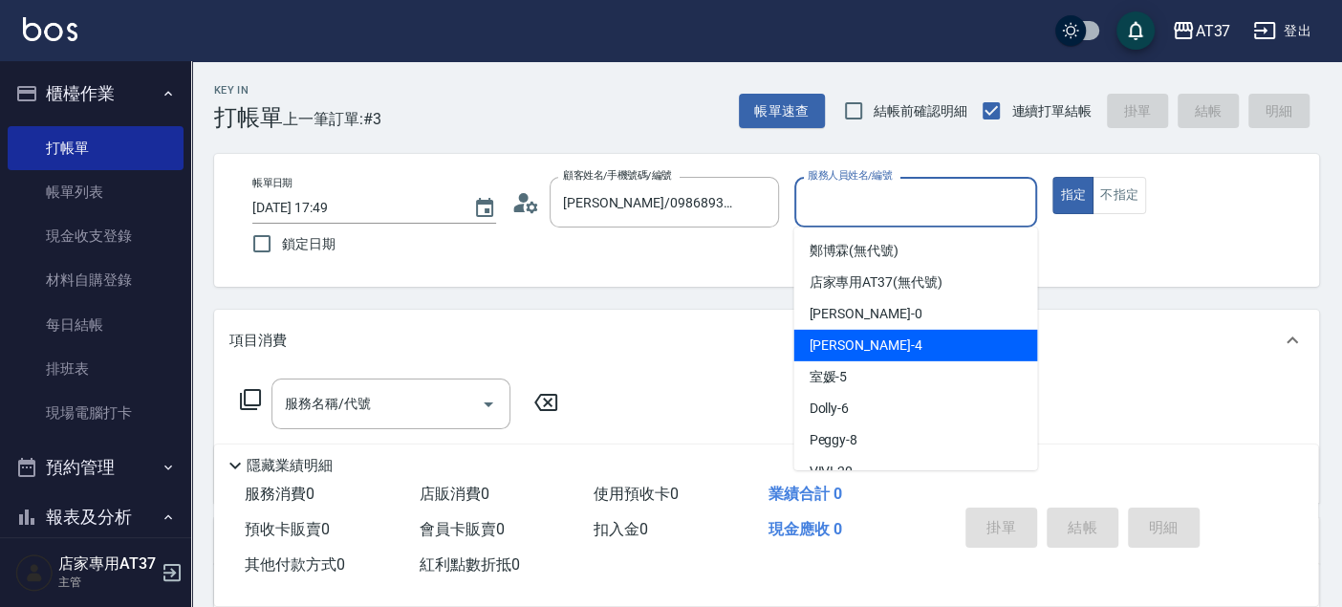
click at [899, 350] on div "Hannah -4" at bounding box center [915, 346] width 244 height 32
type input "Hannah-4"
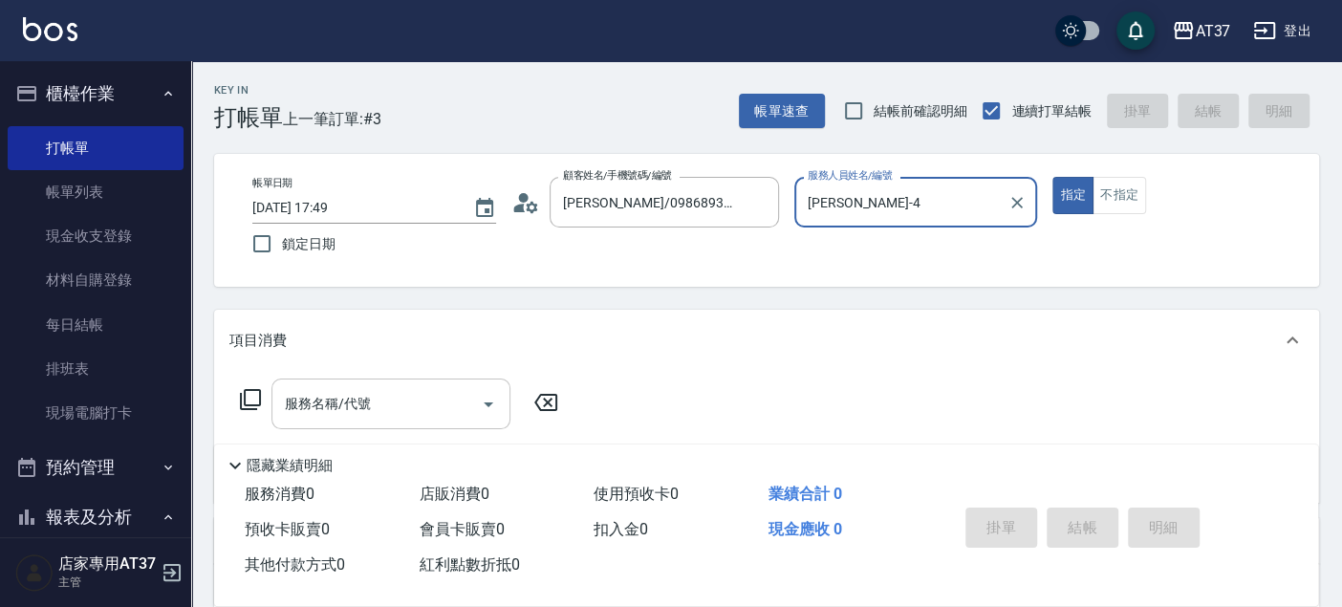
click at [310, 401] on div "服務名稱/代號 服務名稱/代號" at bounding box center [390, 403] width 239 height 51
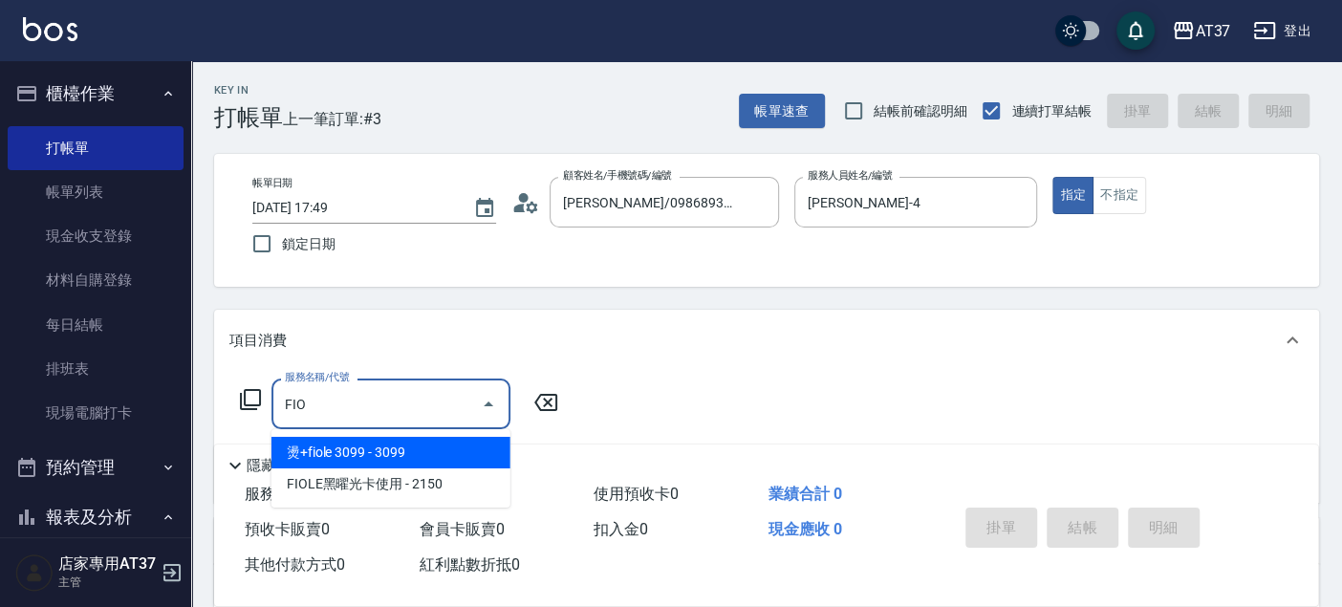
click at [425, 453] on span "燙+fiole 3099 - 3099" at bounding box center [390, 453] width 239 height 32
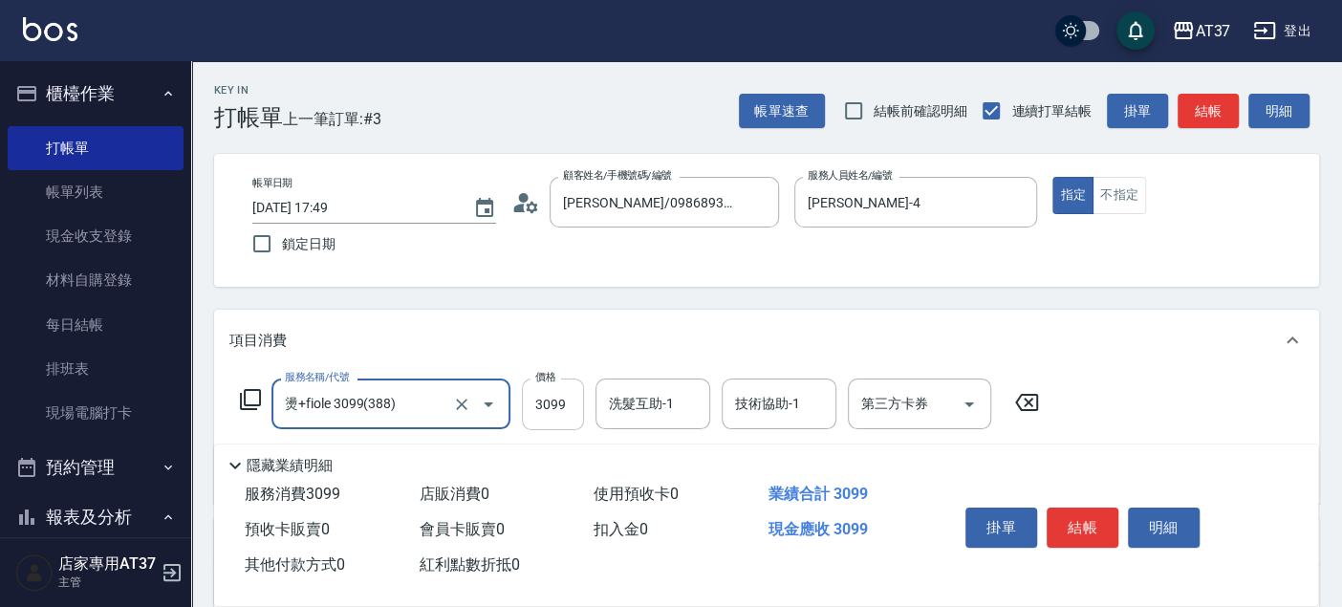
type input "燙+fiole 3099(388)"
click at [563, 398] on input "3099" at bounding box center [553, 404] width 62 height 52
type input "4100"
click at [624, 402] on div "洗髮互助-1 洗髮互助-1" at bounding box center [652, 403] width 115 height 51
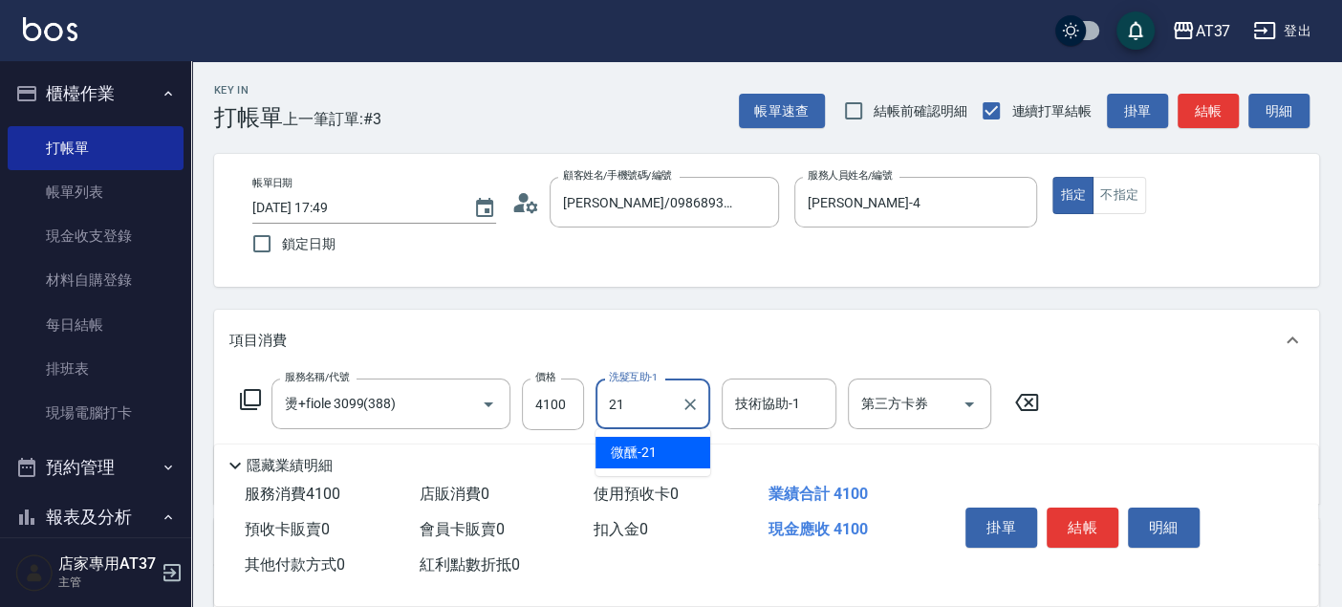
type input "微醺-21"
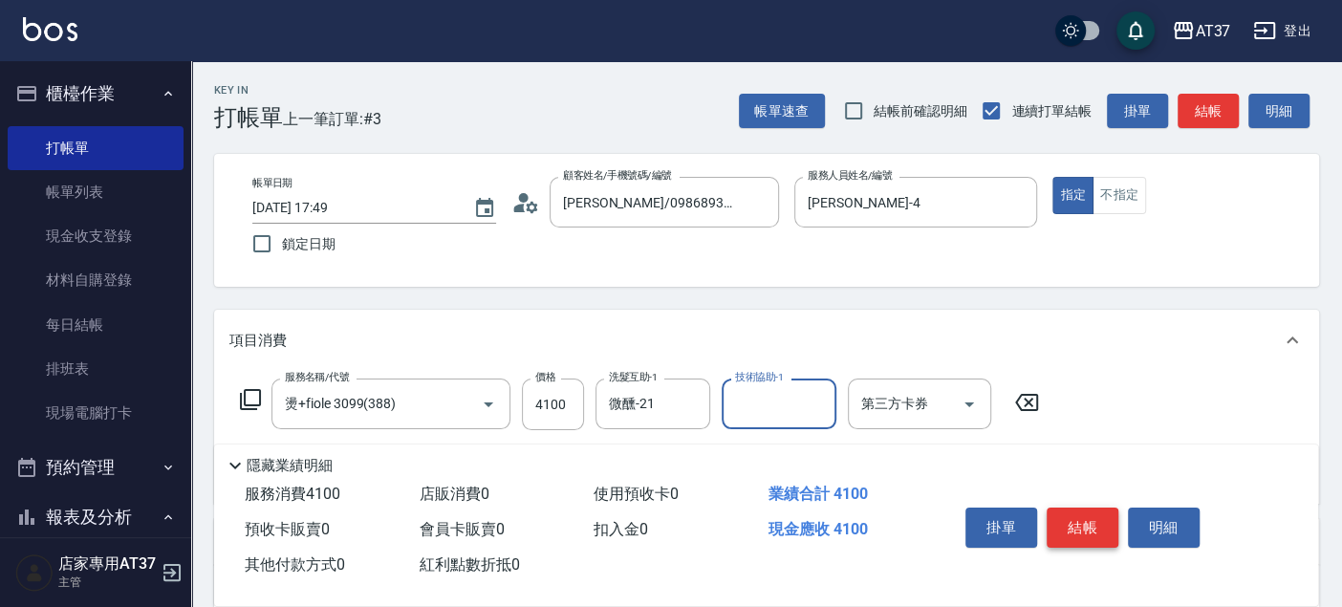
click at [1087, 526] on button "結帳" at bounding box center [1083, 528] width 72 height 40
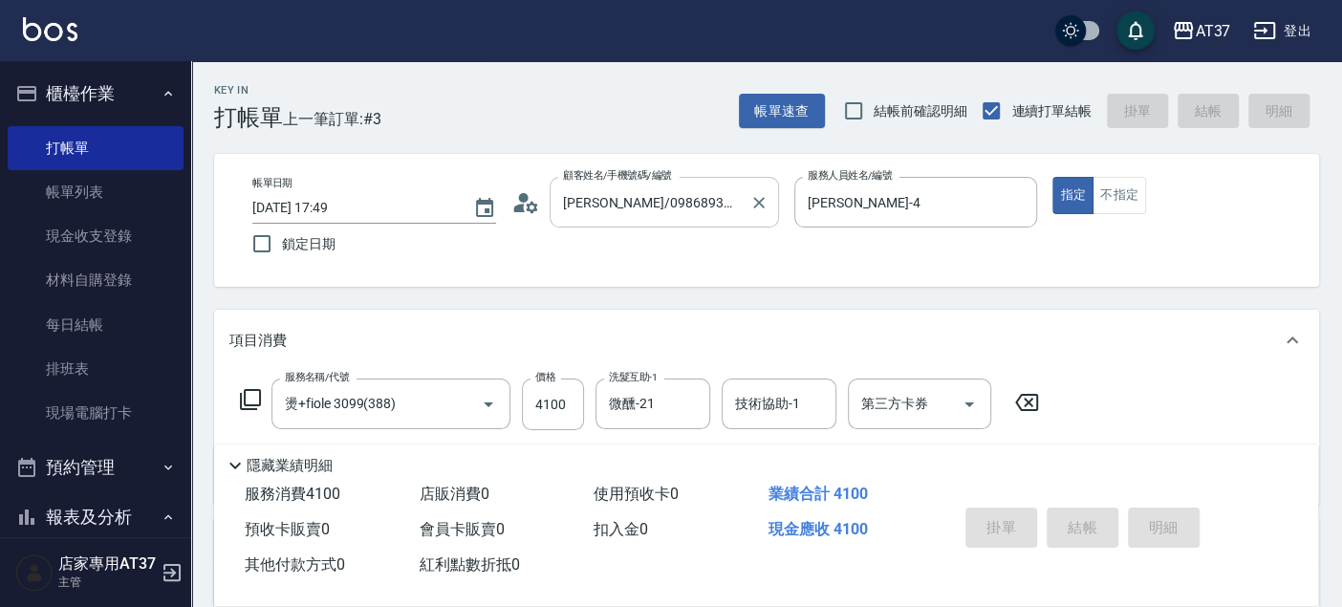
type input "2025/09/22 18:01"
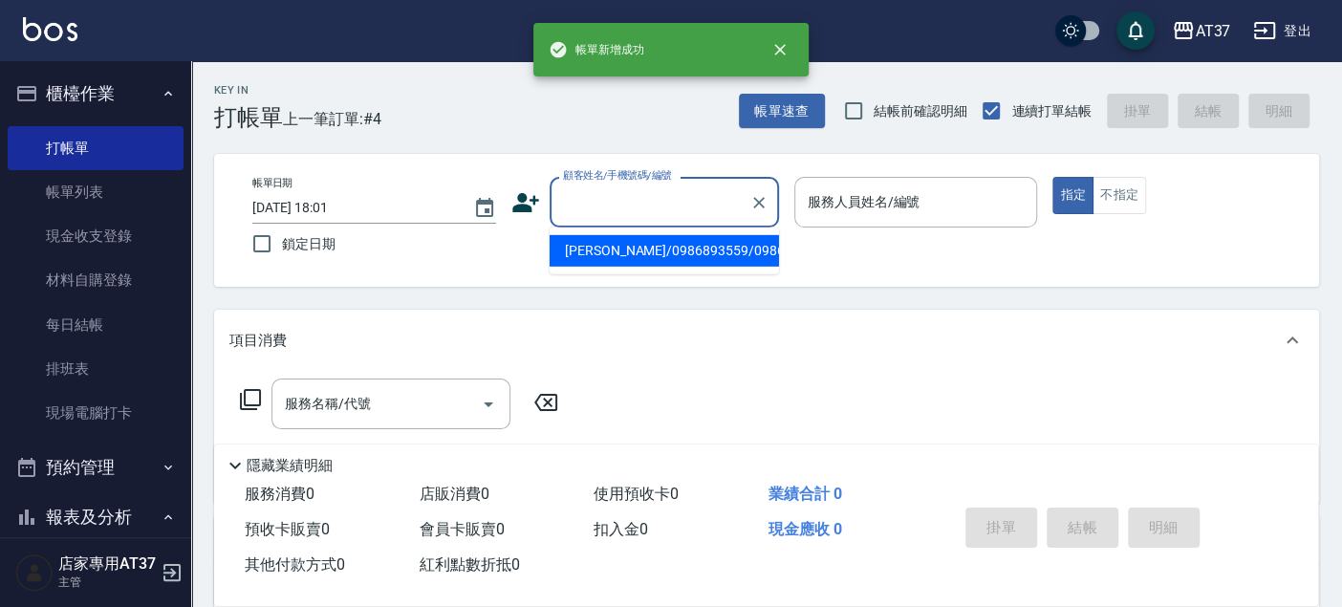
click at [638, 211] on input "顧客姓名/手機號碼/編號" at bounding box center [650, 201] width 184 height 33
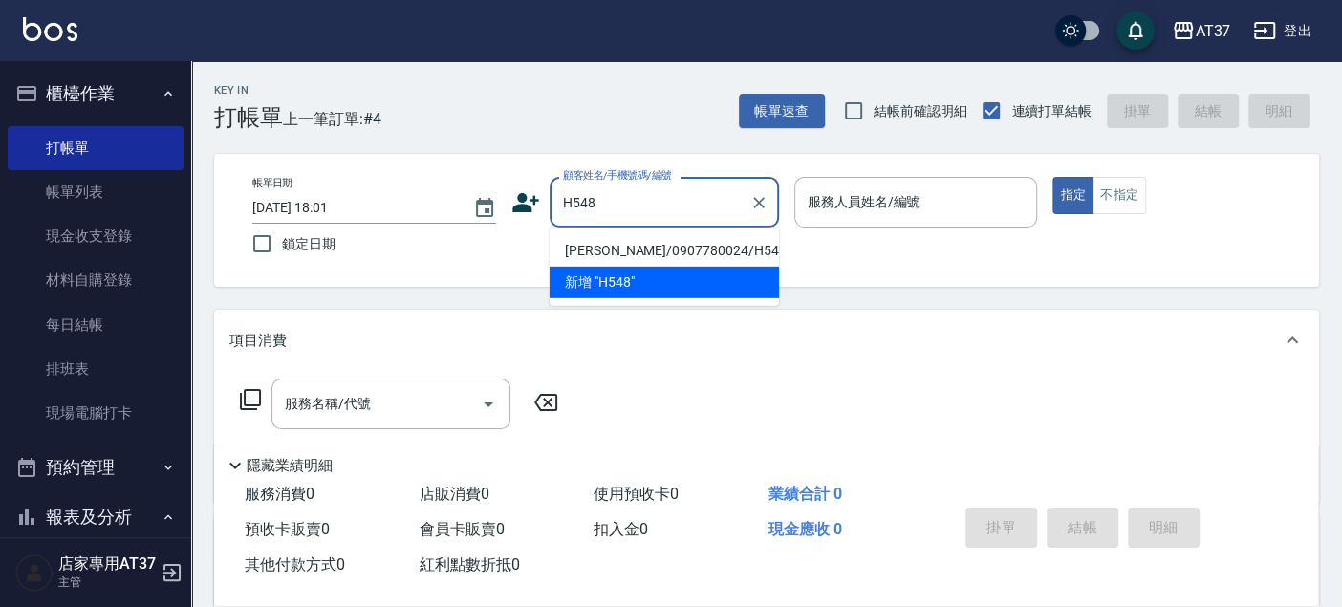
click at [624, 249] on li "徐志恩/0907780024/H548" at bounding box center [664, 251] width 229 height 32
type input "徐志恩/0907780024/H548"
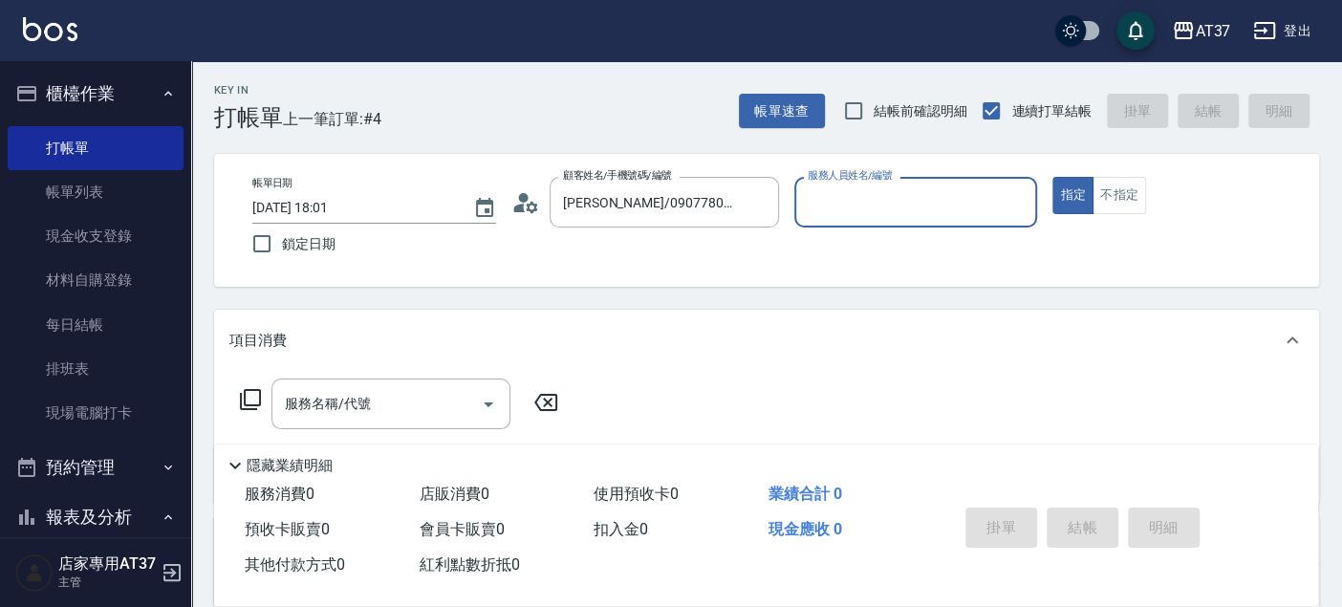
type input "Hannah-4"
click at [404, 393] on input "服務名稱/代號" at bounding box center [376, 403] width 193 height 33
click at [254, 397] on icon at bounding box center [250, 399] width 23 height 23
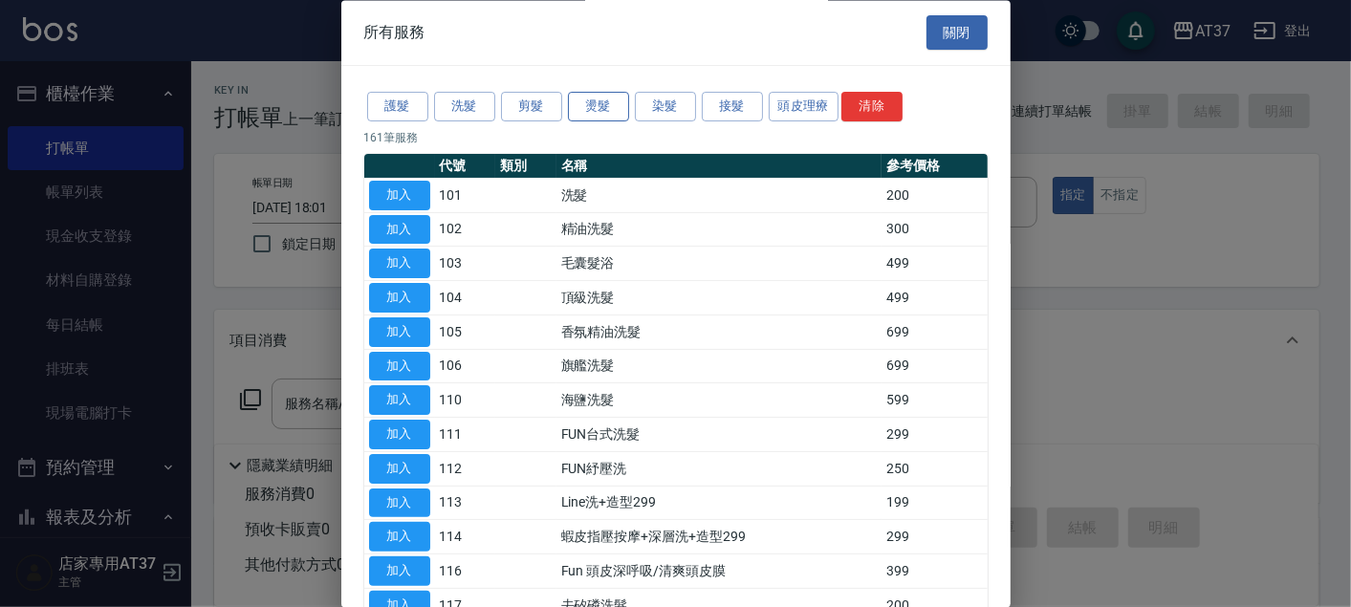
click at [604, 108] on button "燙髮" at bounding box center [598, 108] width 61 height 30
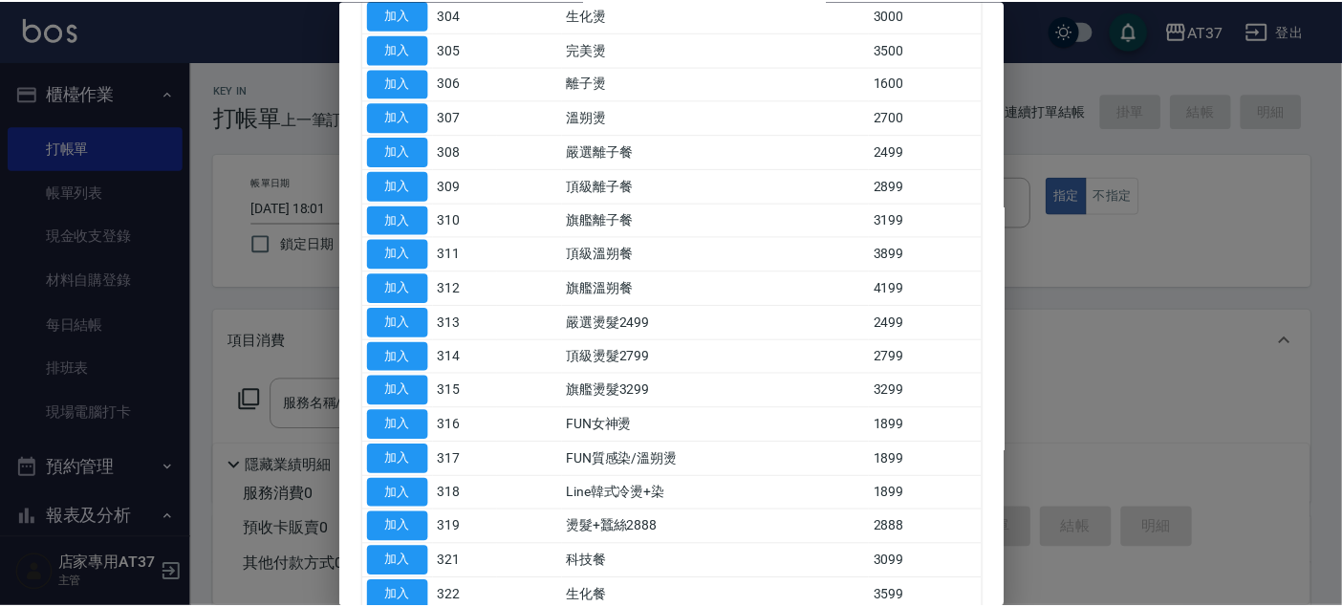
scroll to position [318, 0]
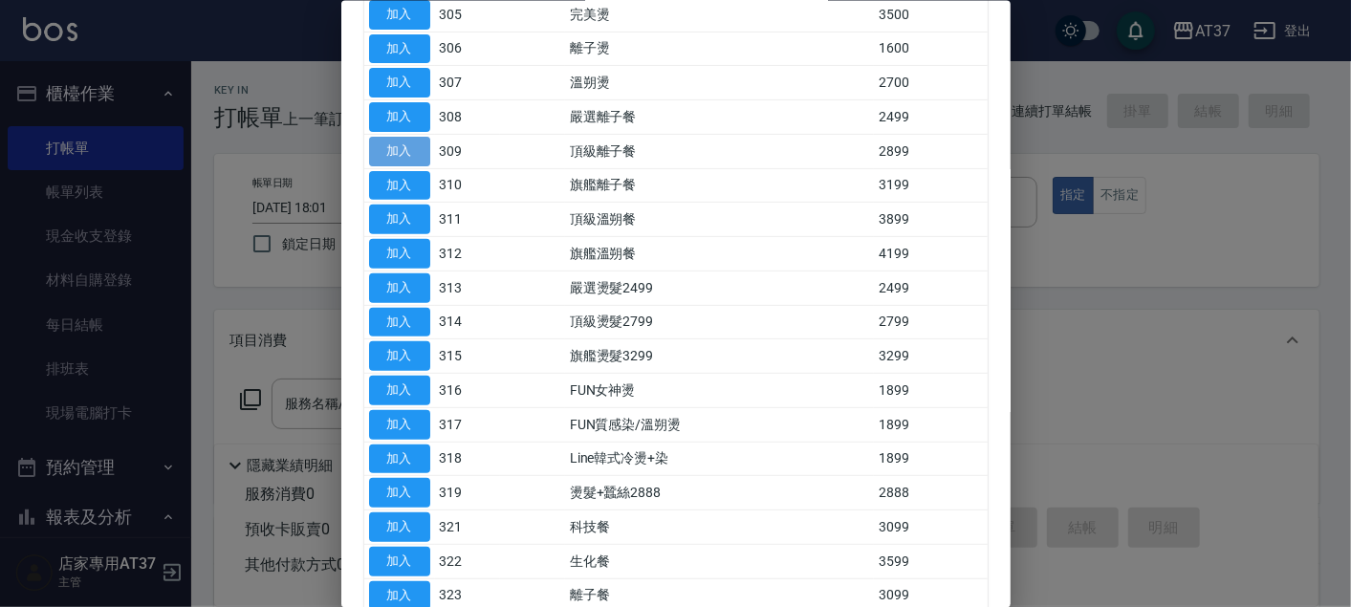
click at [422, 136] on button "加入" at bounding box center [399, 151] width 61 height 30
type input "頂級離子餐(309)"
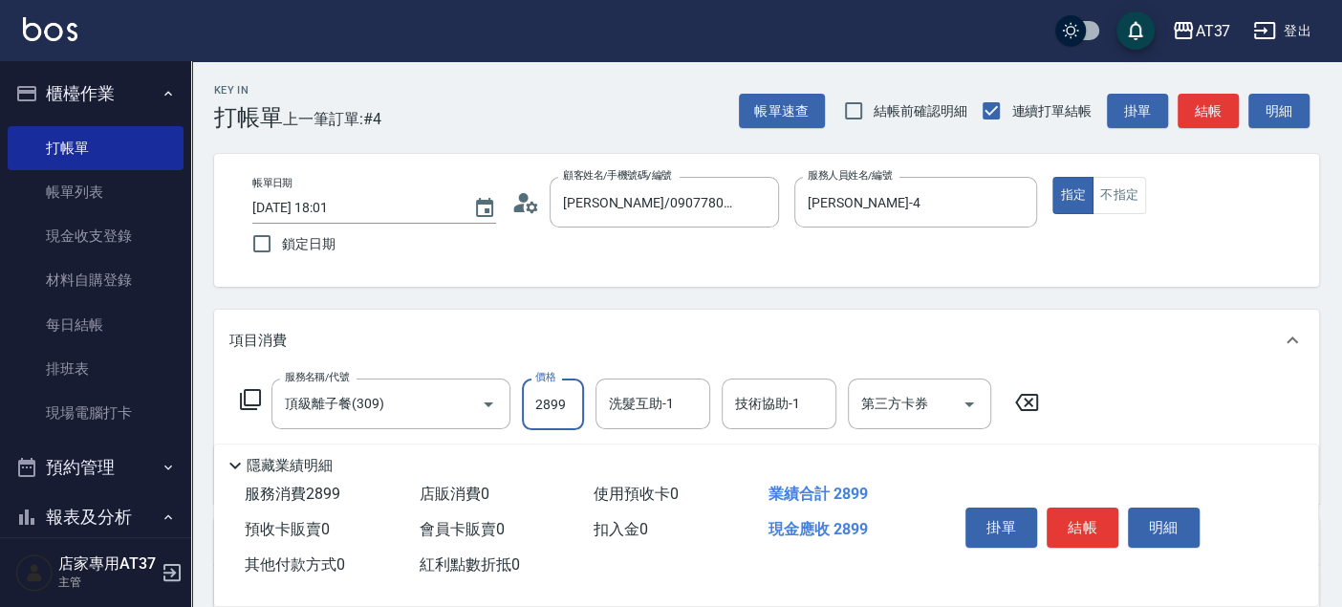
click at [550, 400] on input "2899" at bounding box center [553, 404] width 62 height 52
type input "3800"
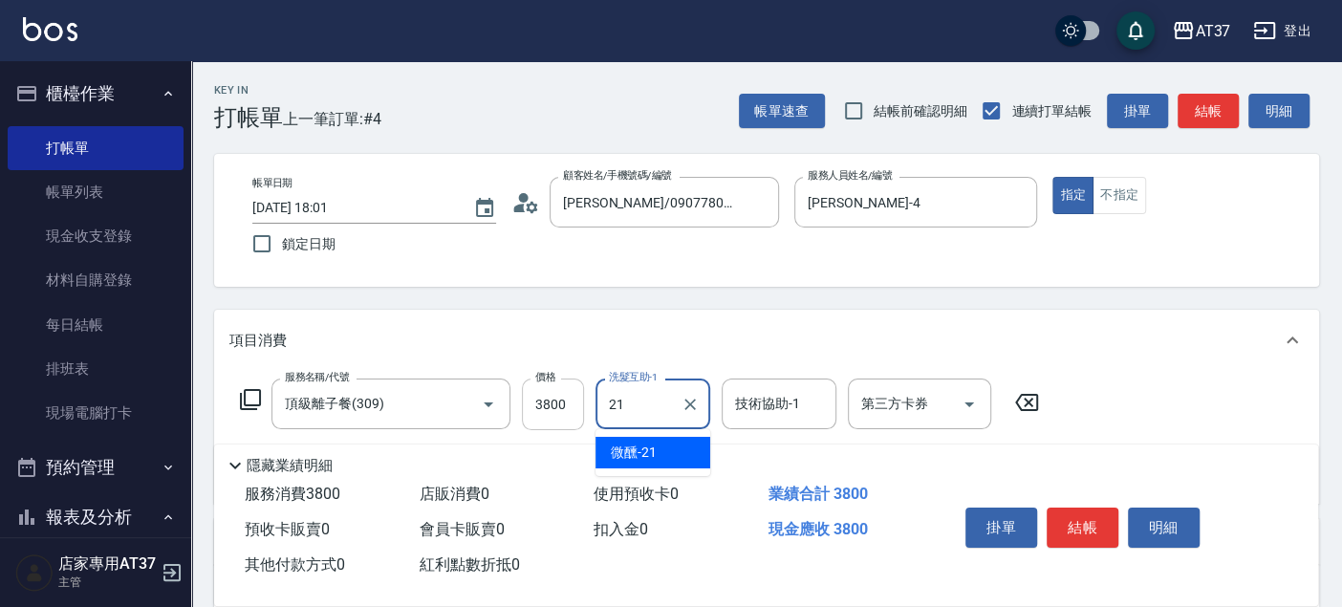
type input "微醺-21"
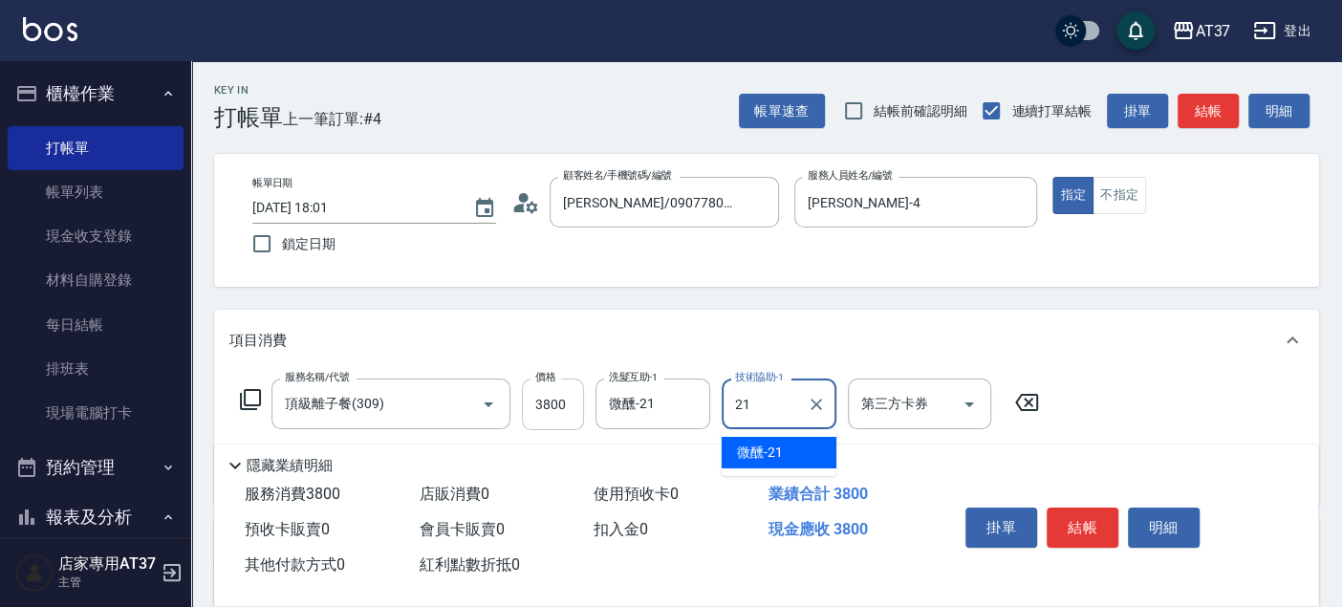
type input "微醺-21"
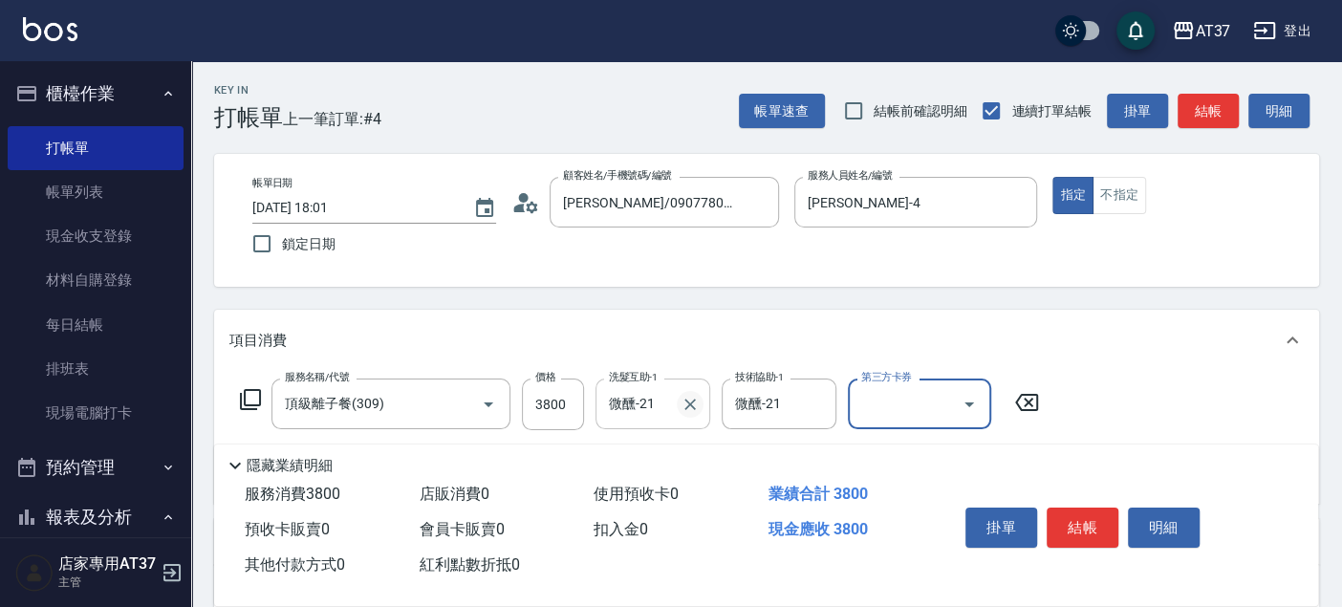
click at [694, 409] on icon "Clear" at bounding box center [690, 404] width 19 height 19
click at [1092, 527] on button "結帳" at bounding box center [1083, 528] width 72 height 40
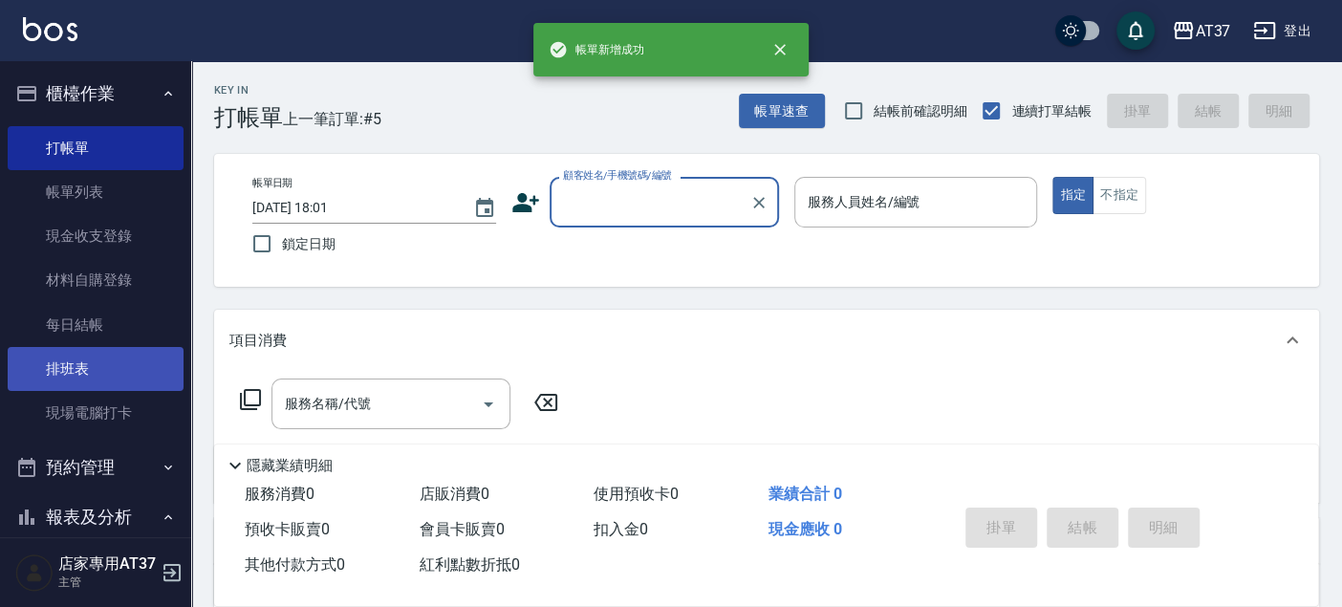
scroll to position [743, 0]
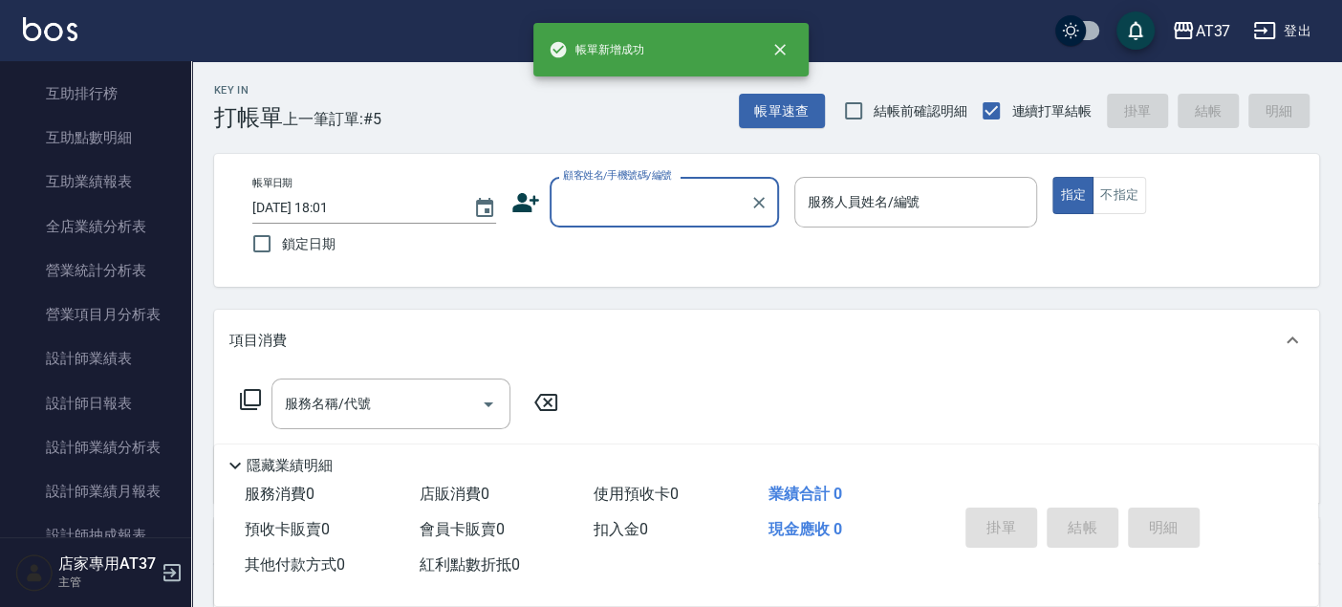
click at [603, 207] on input "顧客姓名/手機號碼/編號" at bounding box center [650, 201] width 184 height 33
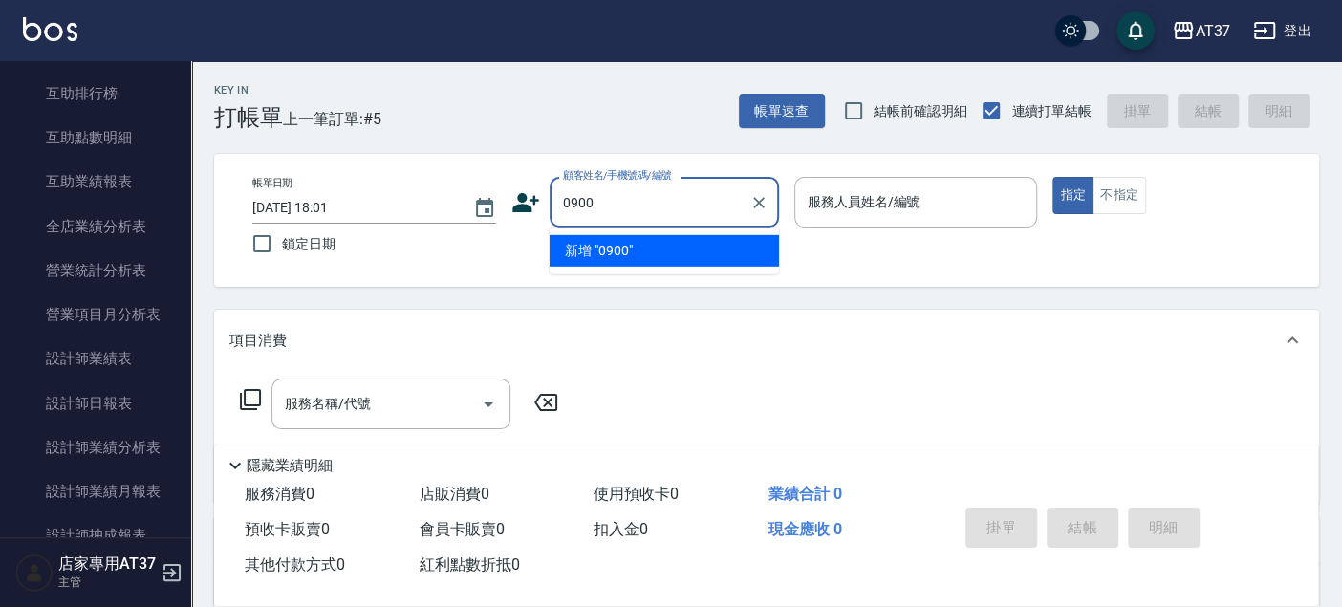
type input "0900"
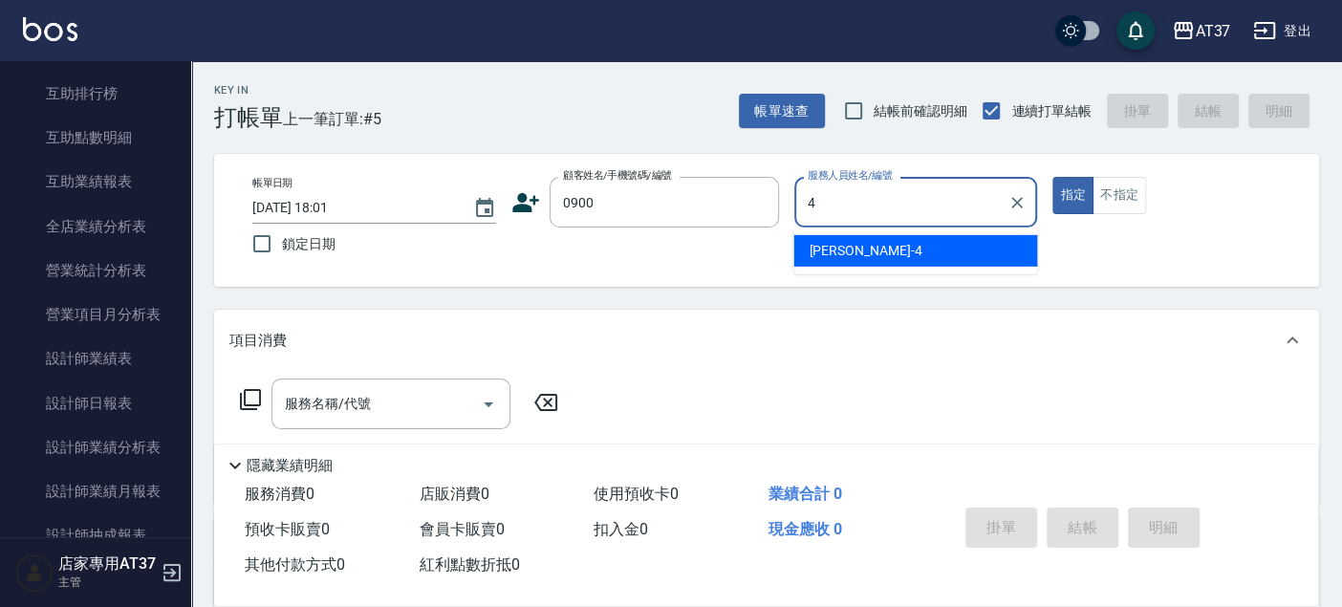
type input "Hannah-4"
type button "true"
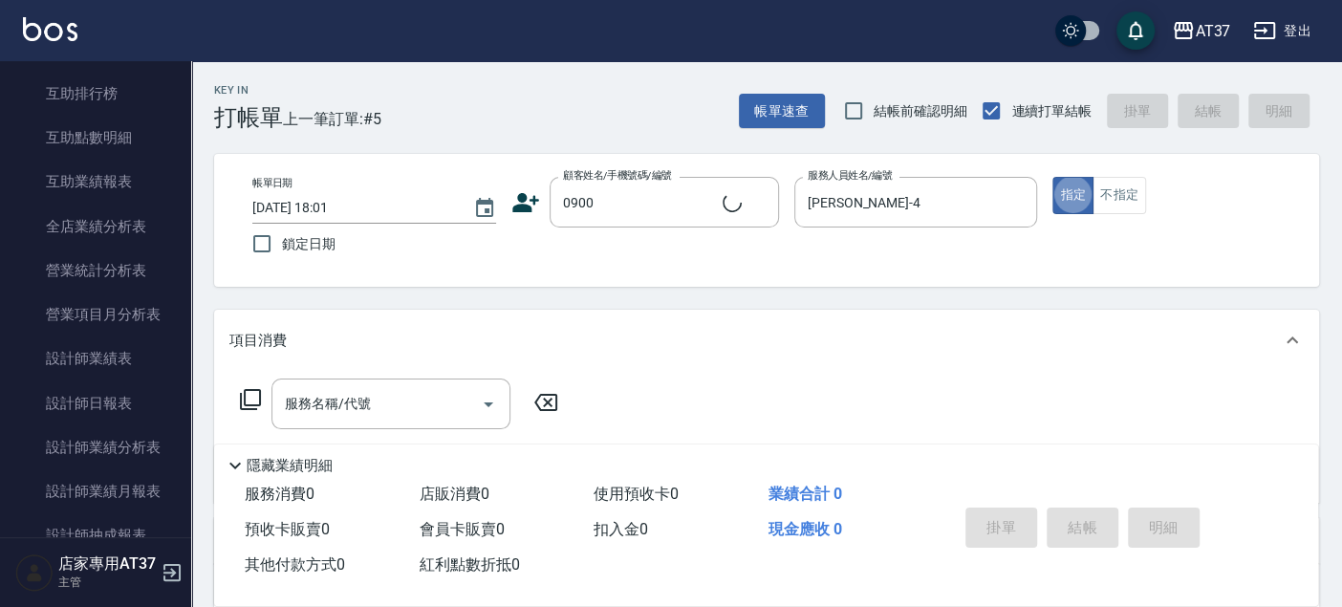
type input "新客人 姓名未設定/0900/null"
click at [1122, 211] on button "不指定" at bounding box center [1119, 195] width 54 height 37
drag, startPoint x: 403, startPoint y: 375, endPoint x: 400, endPoint y: 387, distance: 12.8
click at [402, 378] on div "服務名稱/代號 服務名稱/代號" at bounding box center [766, 437] width 1105 height 132
click at [400, 387] on input "服務名稱/代號" at bounding box center [376, 403] width 193 height 33
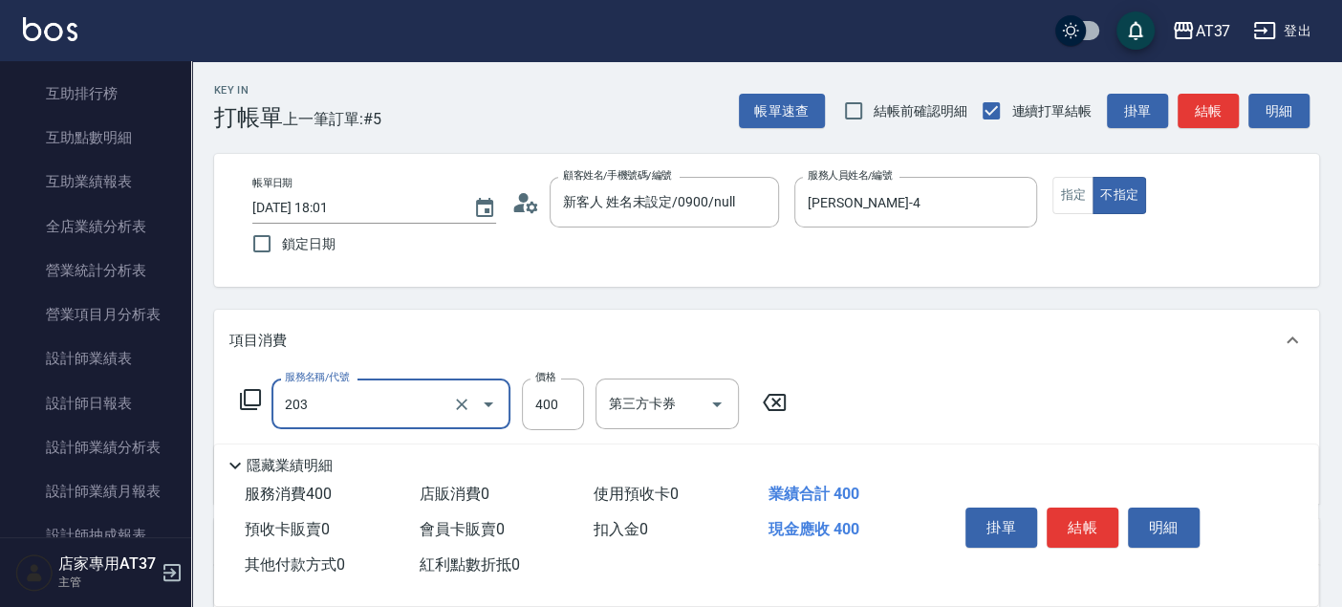
type input "B級洗+剪(203)"
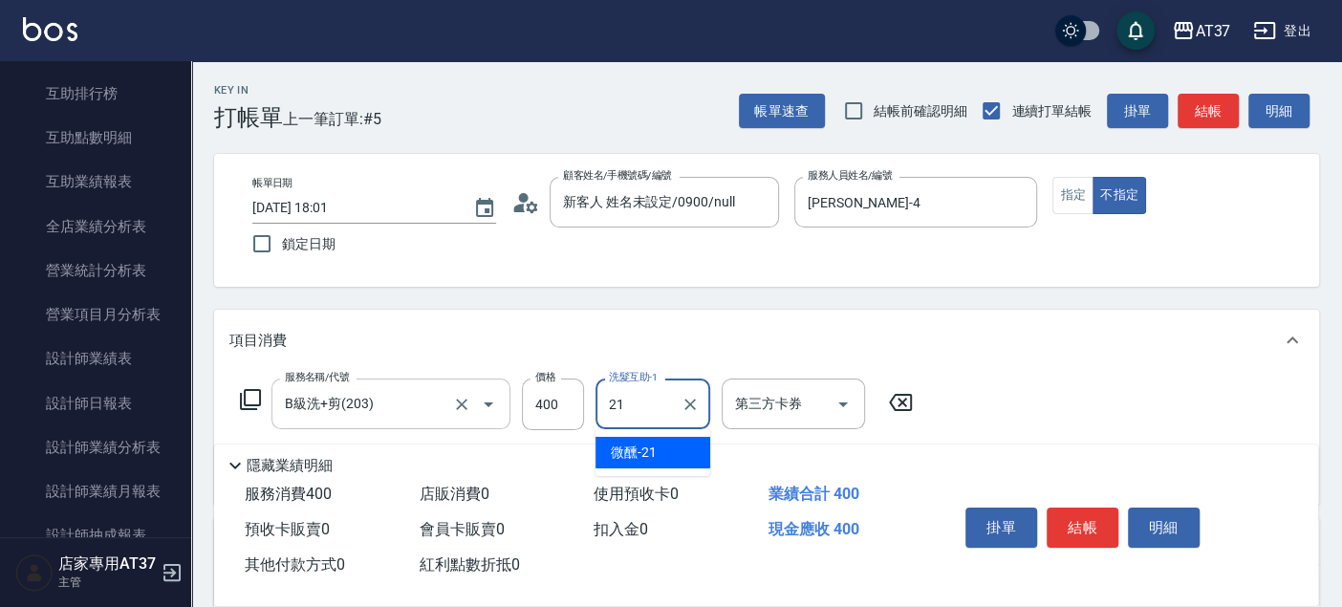
type input "微醺-21"
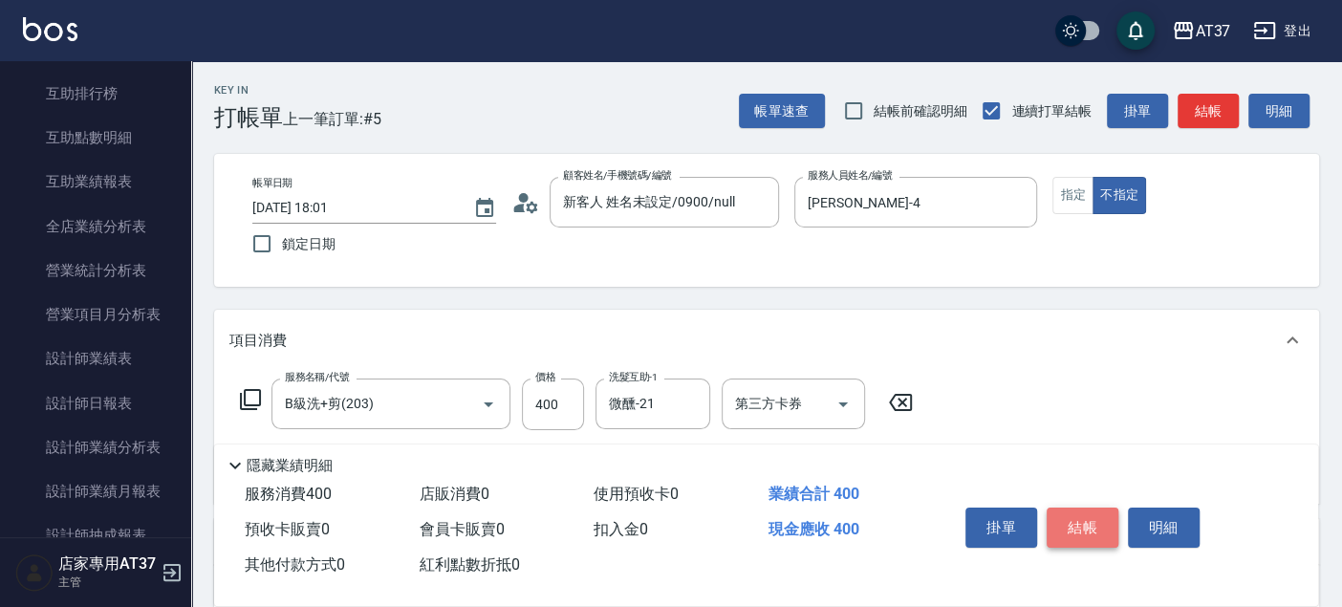
click at [1085, 534] on button "結帳" at bounding box center [1083, 528] width 72 height 40
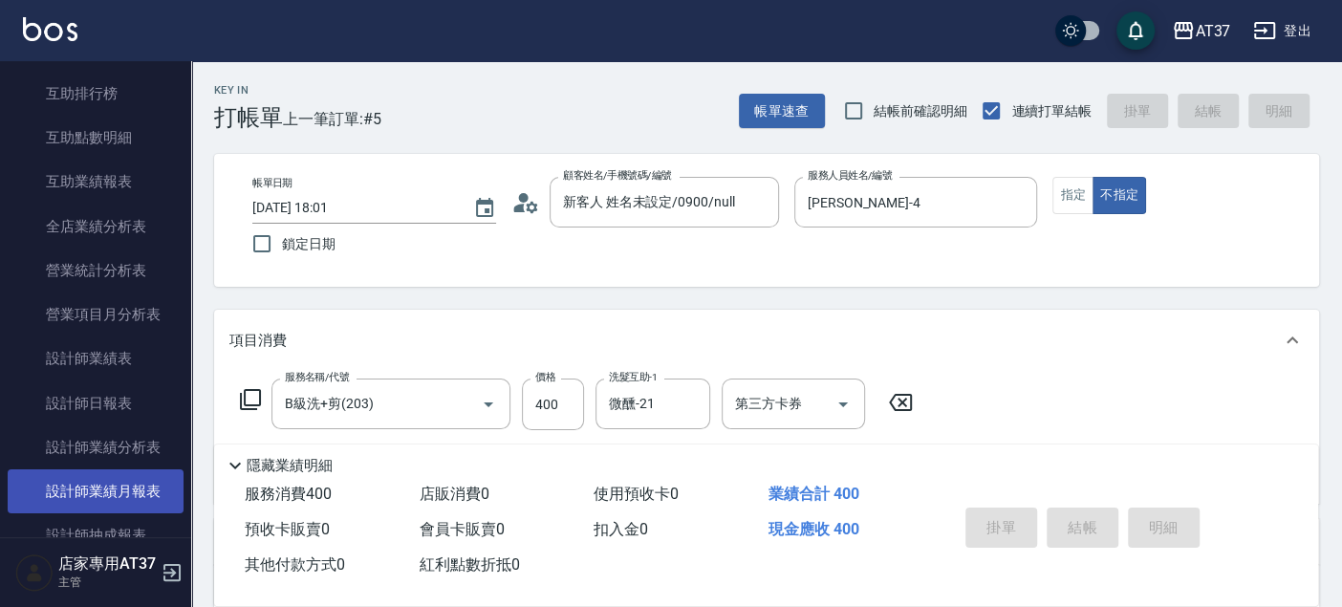
type input "2025/09/22 18:02"
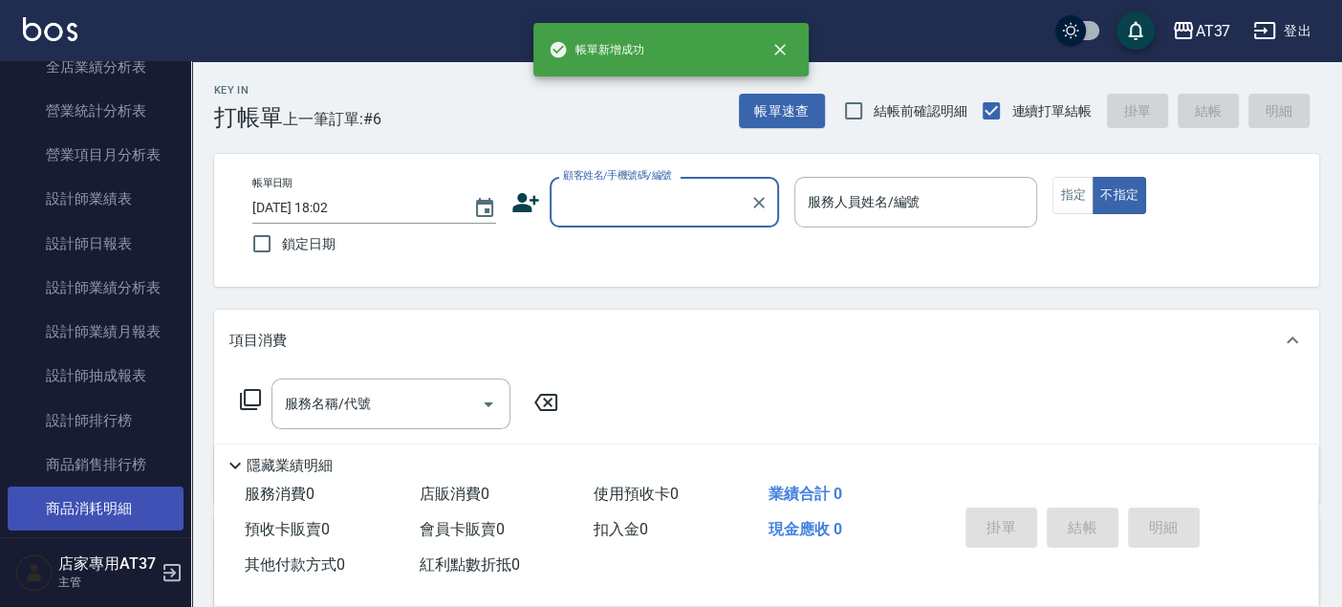
scroll to position [1062, 0]
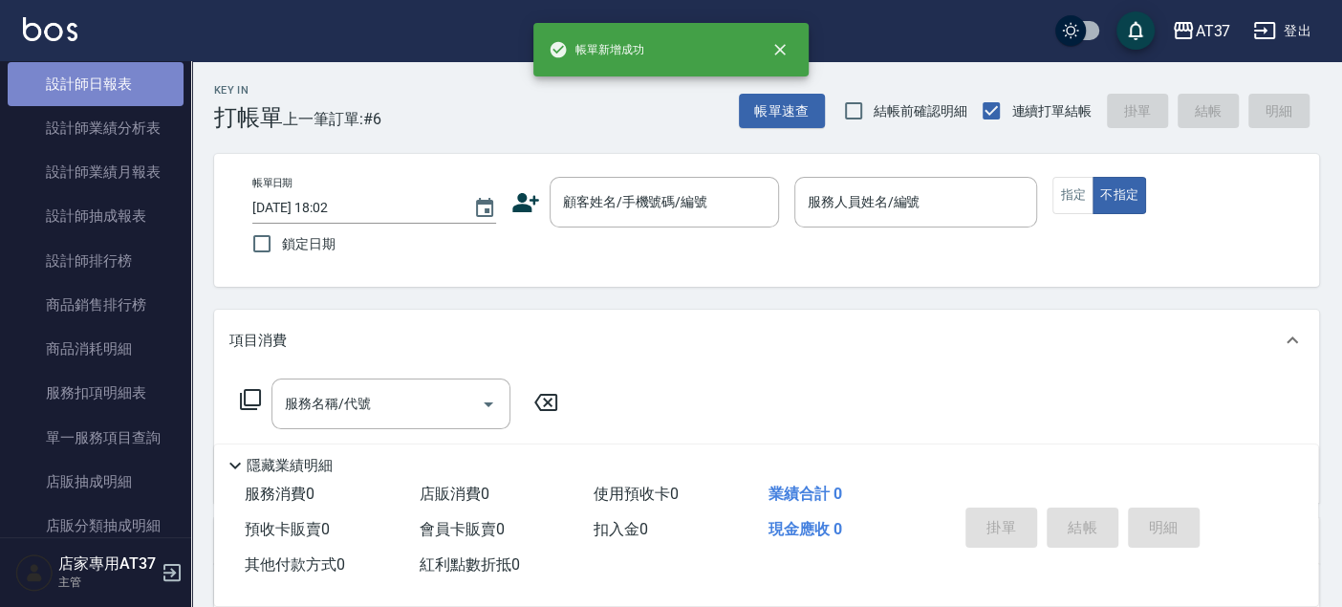
click at [115, 93] on link "設計師日報表" at bounding box center [96, 84] width 176 height 44
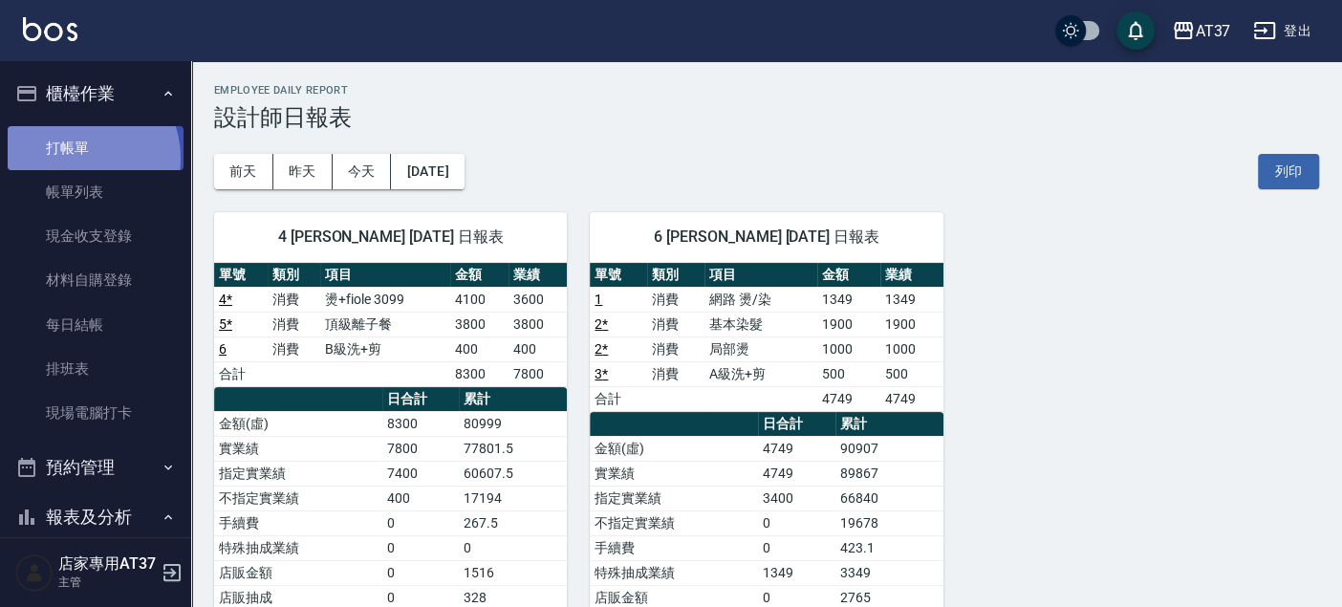
click at [76, 158] on link "打帳單" at bounding box center [96, 148] width 176 height 44
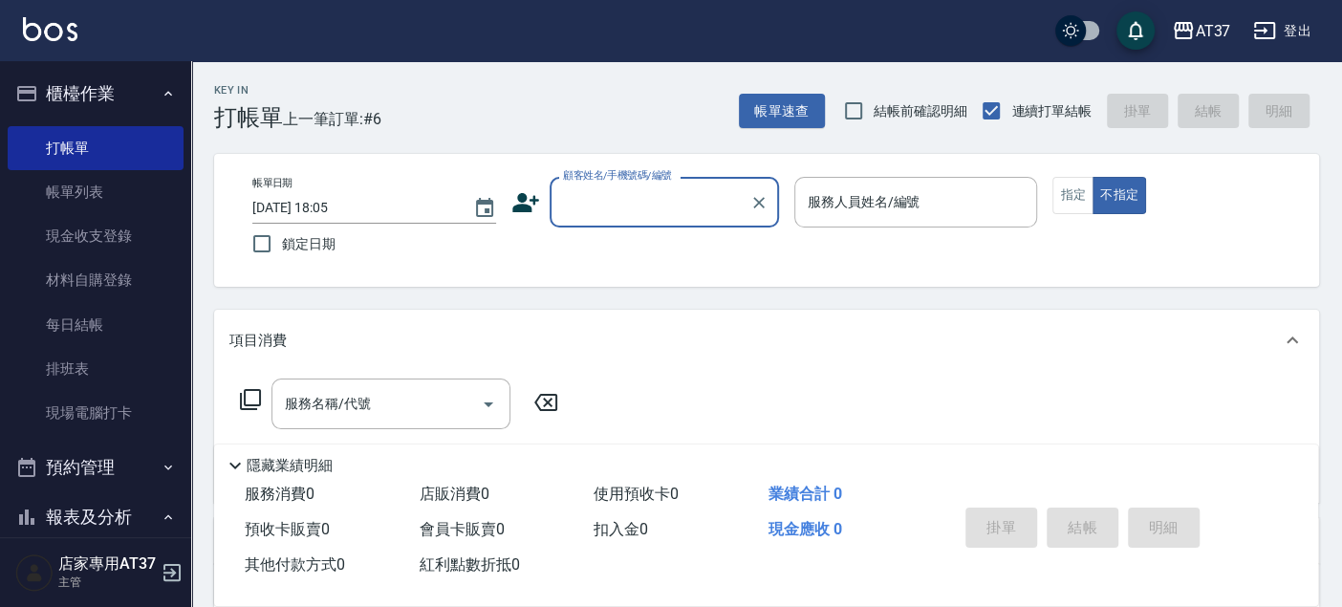
click at [511, 199] on icon at bounding box center [525, 202] width 29 height 29
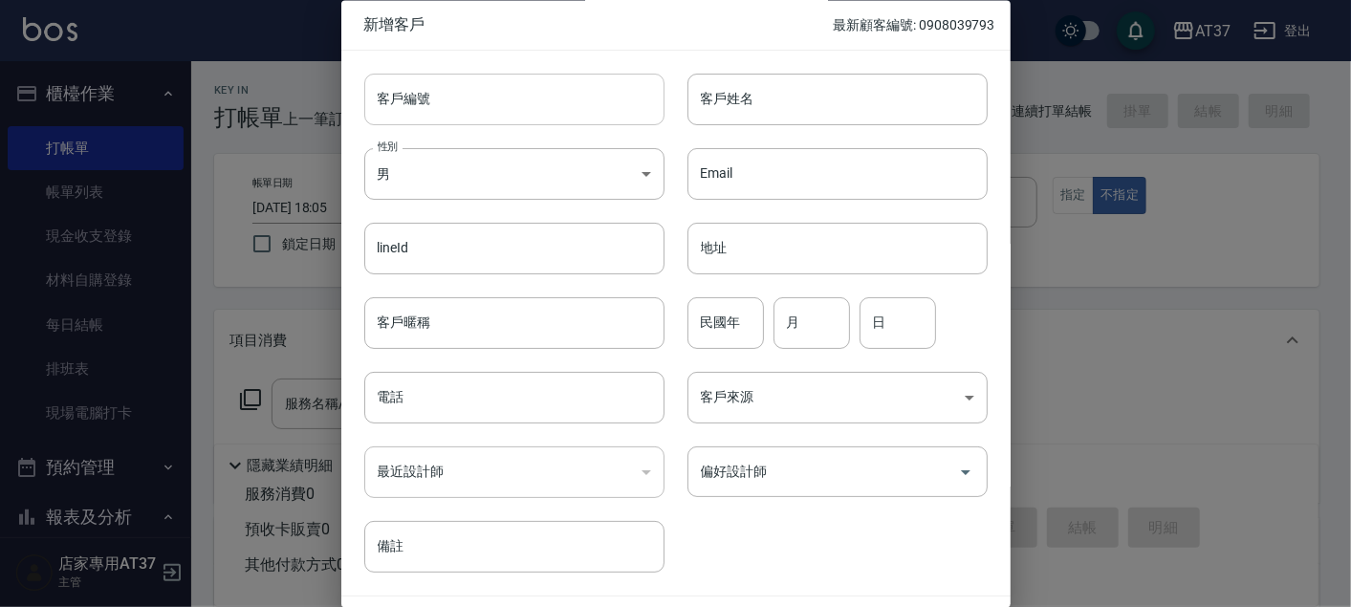
click at [593, 99] on input "客戶編號" at bounding box center [514, 100] width 300 height 52
type input "0988593911"
drag, startPoint x: 486, startPoint y: 101, endPoint x: 360, endPoint y: 106, distance: 125.3
click at [360, 106] on div "客戶編號 0988593911 ​ 客戶編號" at bounding box center [502, 88] width 323 height 75
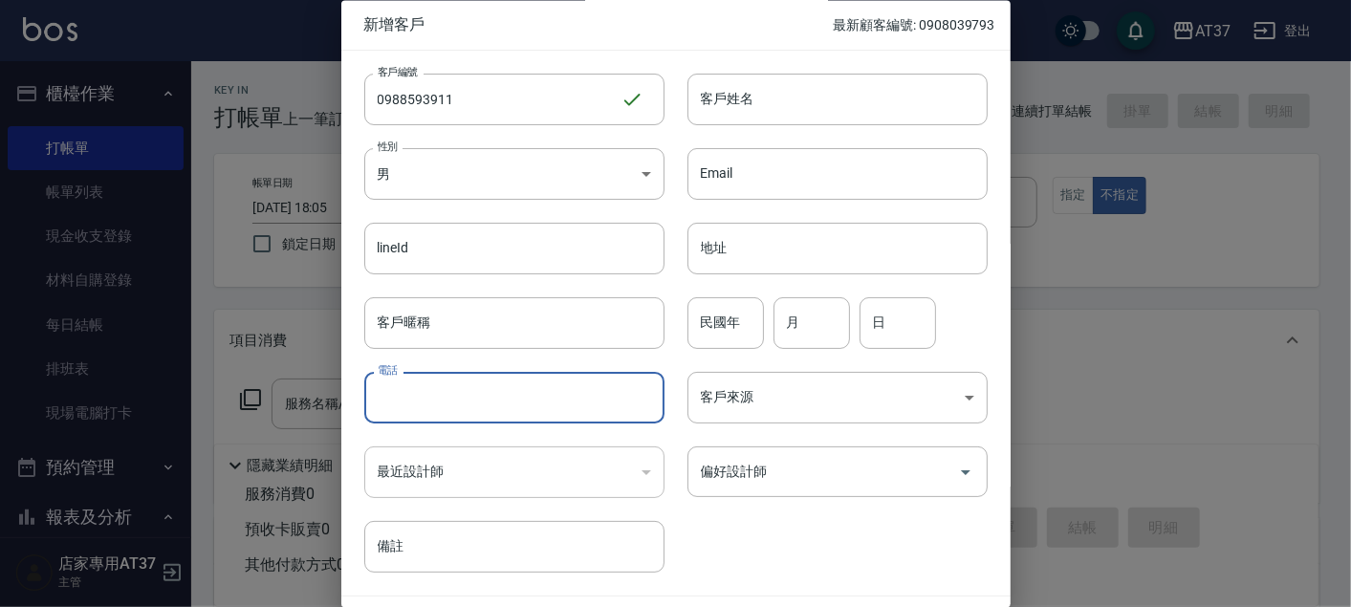
paste input "0988593911"
type input "0988593911"
click at [761, 91] on input "客戶姓名" at bounding box center [837, 100] width 300 height 52
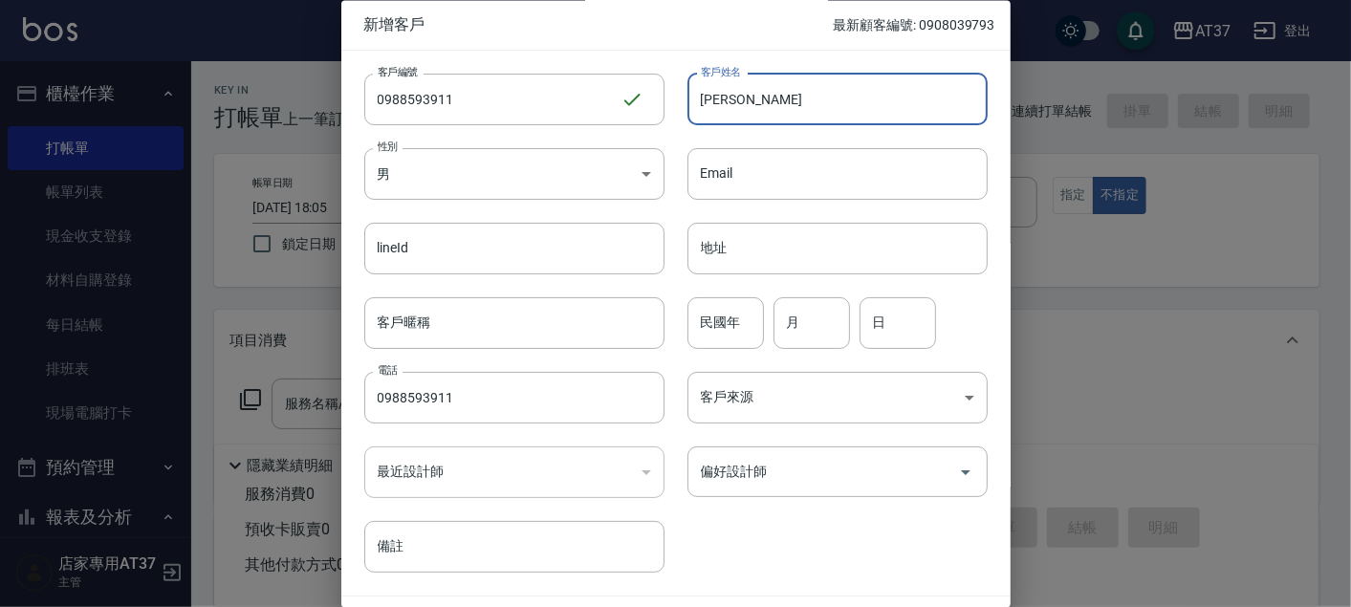
type input "陳瑋傑"
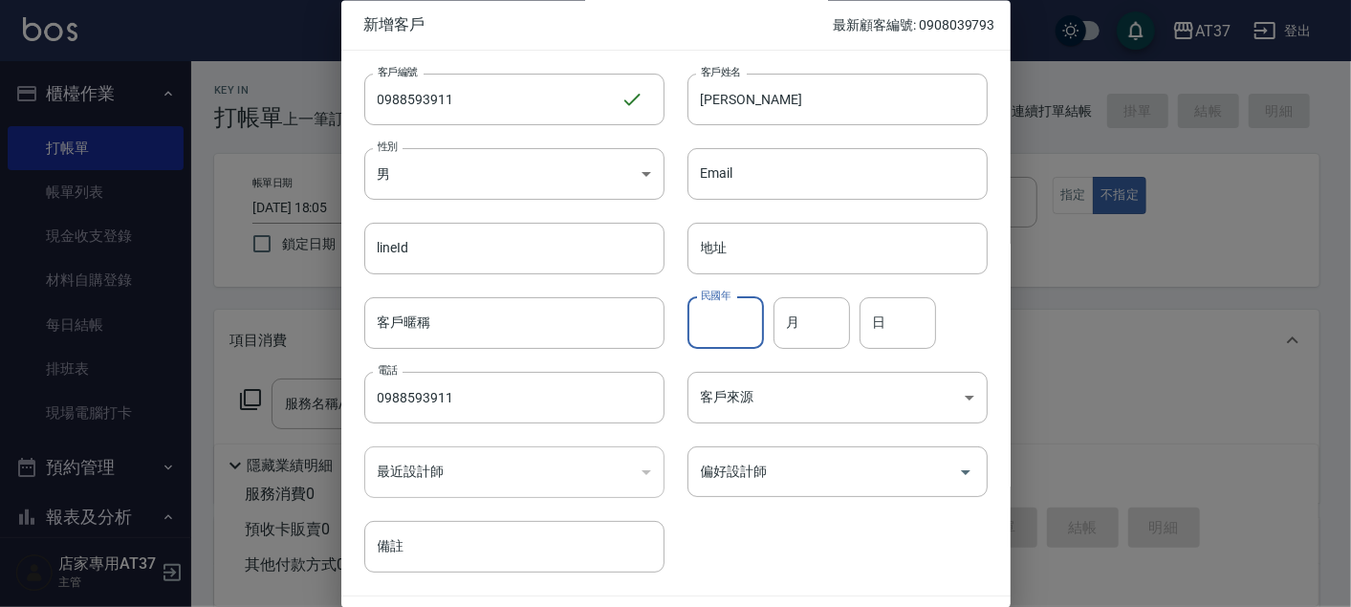
click at [717, 314] on input "民國年" at bounding box center [725, 323] width 76 height 52
type input "85"
type input "12"
type input "15"
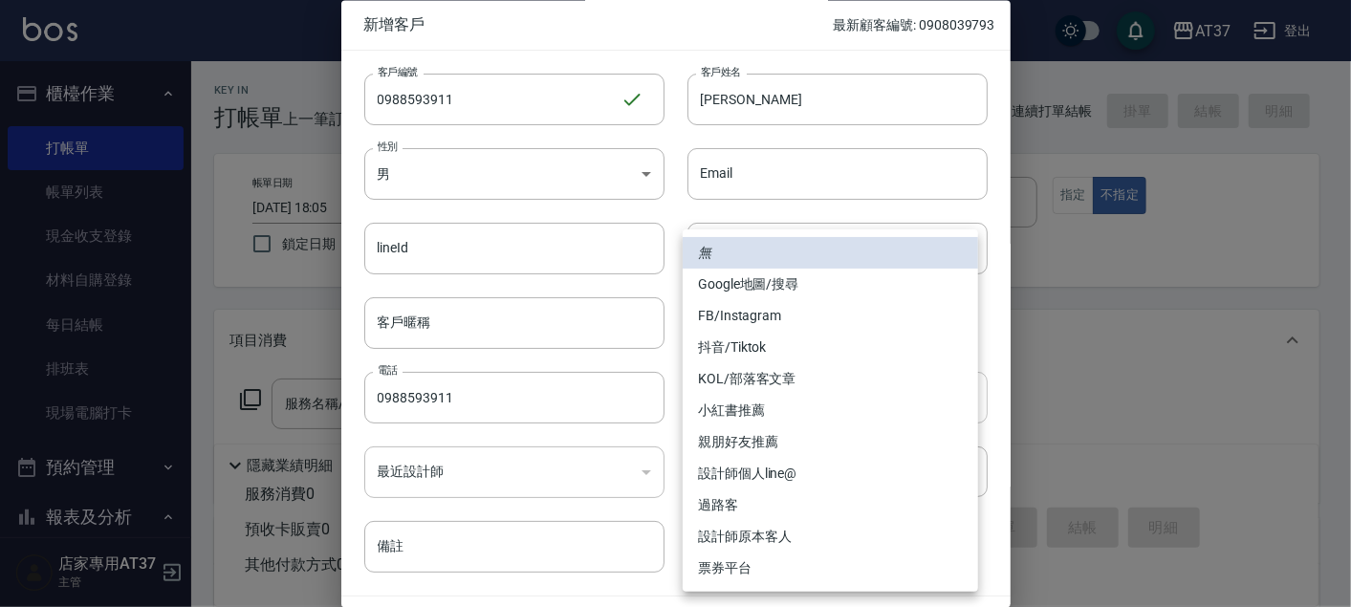
click at [919, 409] on body "AT37 登出 櫃檯作業 打帳單 帳單列表 現金收支登錄 材料自購登錄 每日結帳 排班表 現場電腦打卡 預約管理 預約管理 單日預約紀錄 單週預約紀錄 報表及…" at bounding box center [675, 464] width 1351 height 928
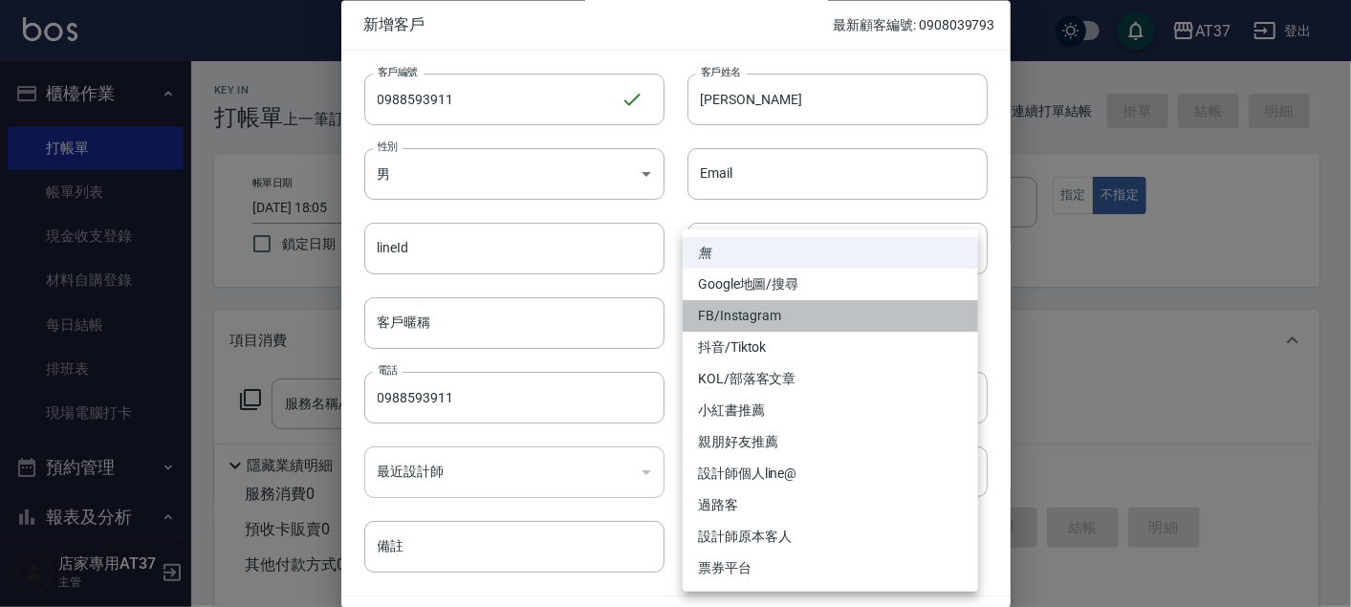
click at [817, 313] on li "FB/Instagram" at bounding box center [829, 316] width 295 height 32
type input "FB/Instagram"
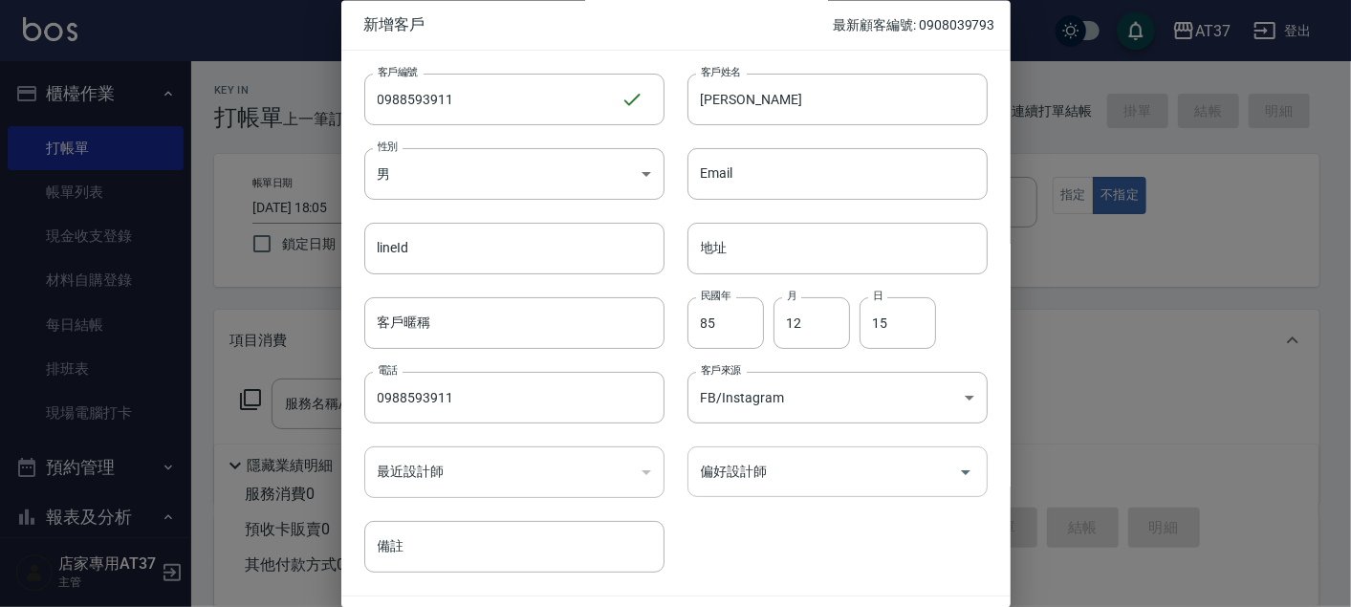
click at [963, 473] on icon "Open" at bounding box center [965, 472] width 23 height 23
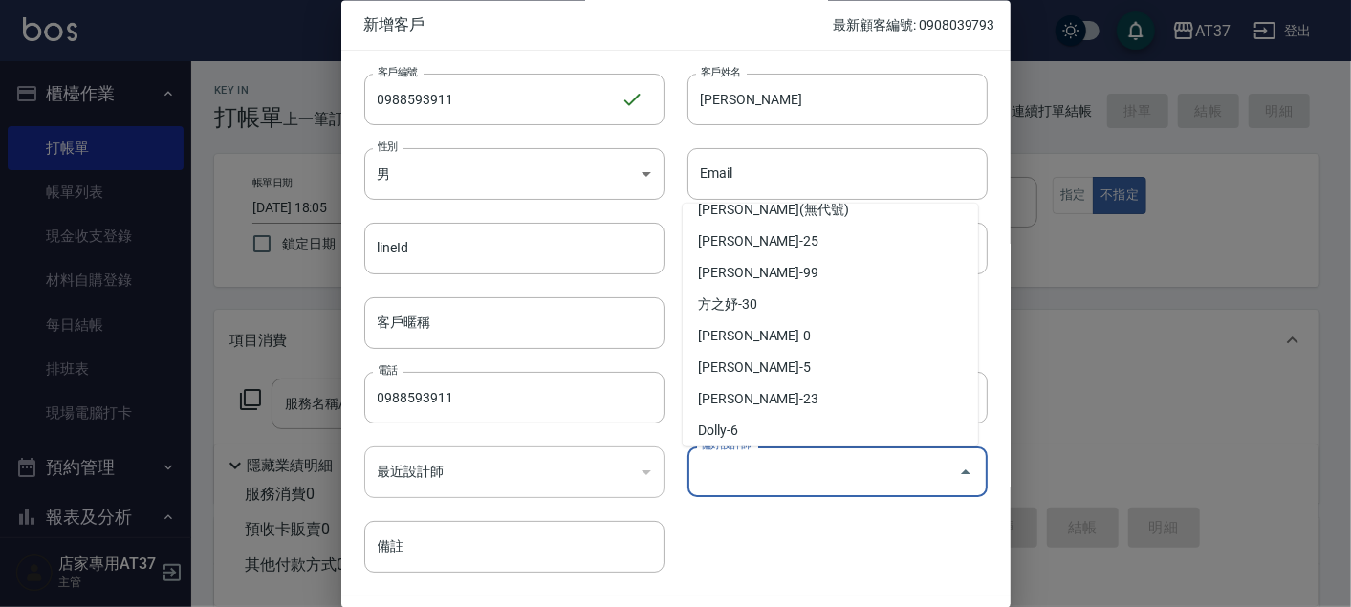
scroll to position [64, 0]
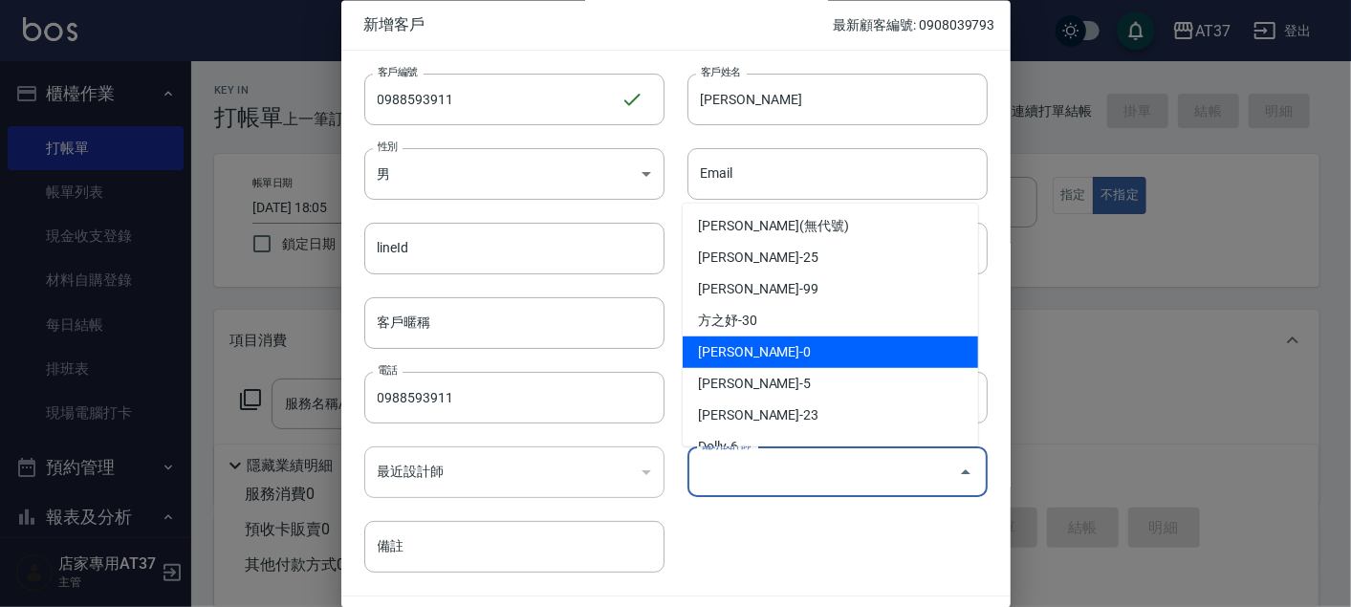
click at [835, 344] on li "賴郁雯-0" at bounding box center [829, 352] width 295 height 32
type input "賴郁雯"
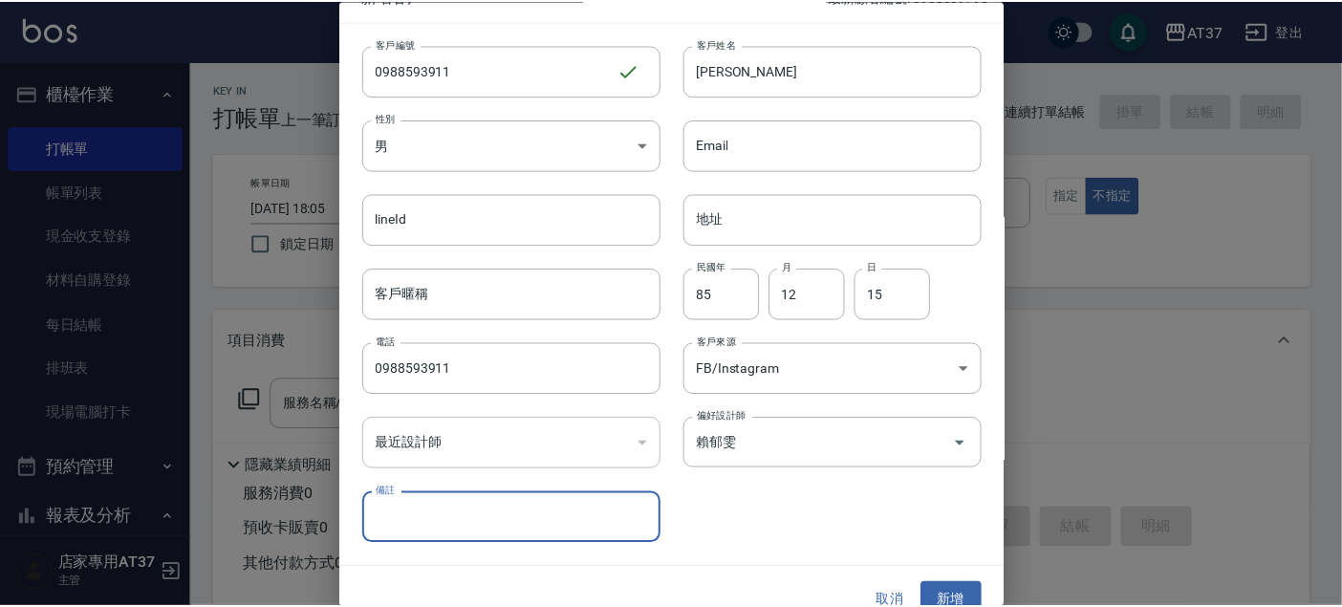
scroll to position [54, 0]
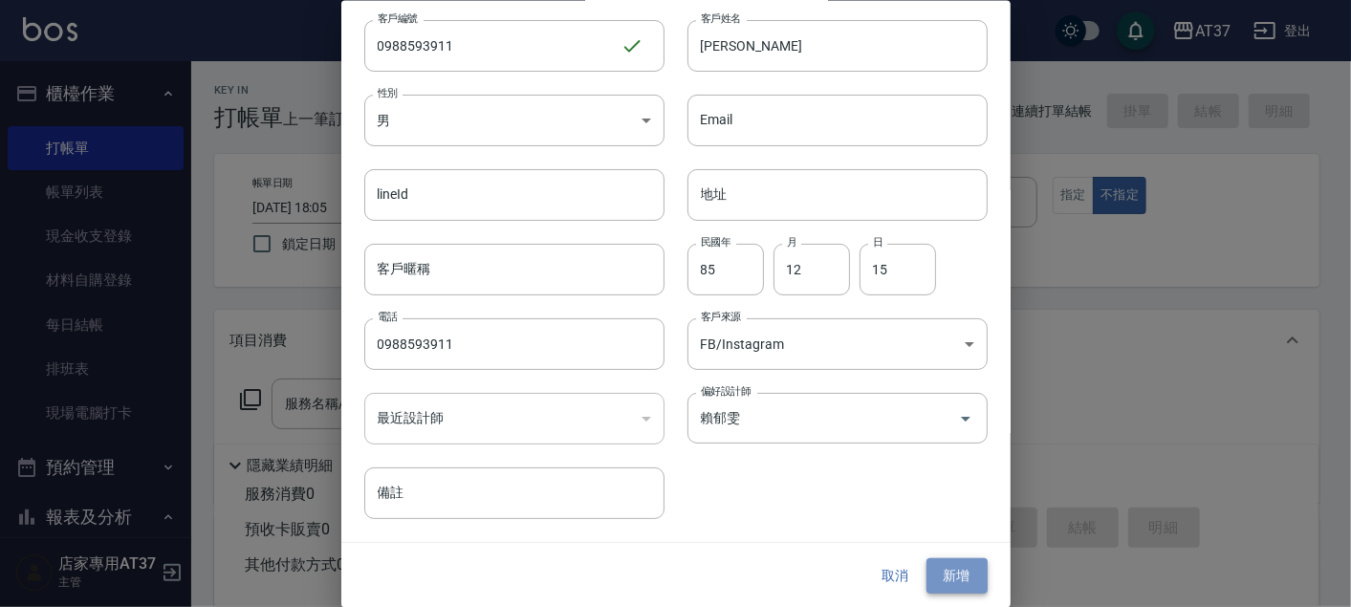
drag, startPoint x: 945, startPoint y: 562, endPoint x: 963, endPoint y: 573, distance: 21.0
click at [946, 565] on button "新增" at bounding box center [956, 575] width 61 height 35
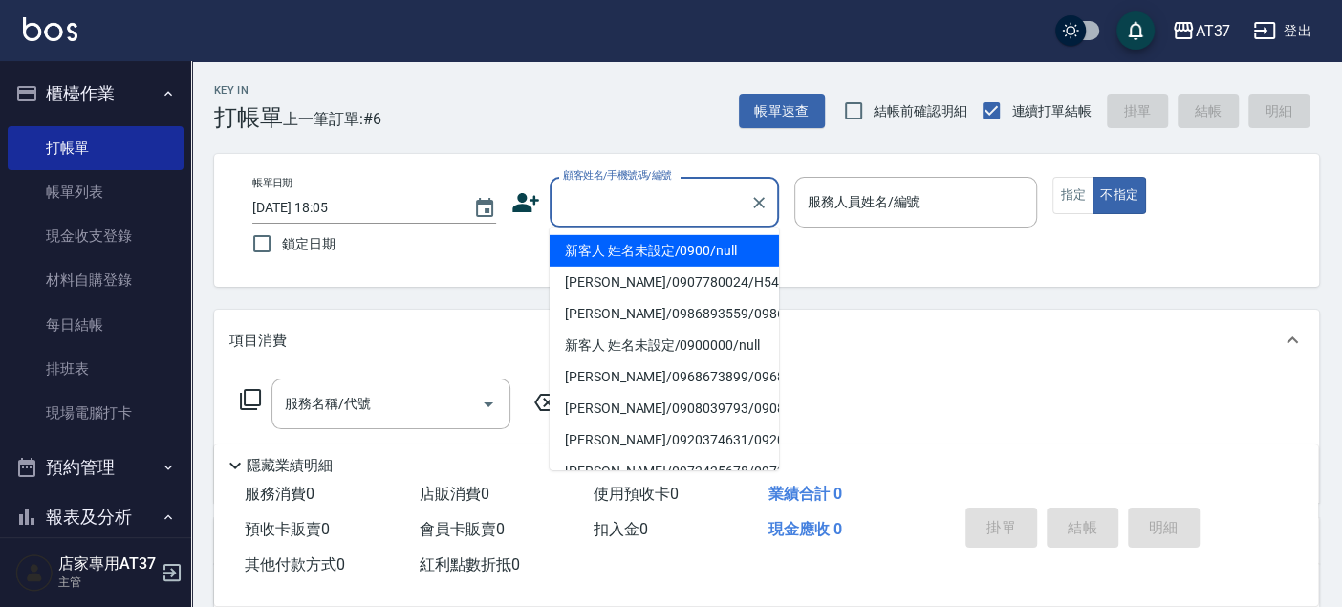
paste input "0988593911"
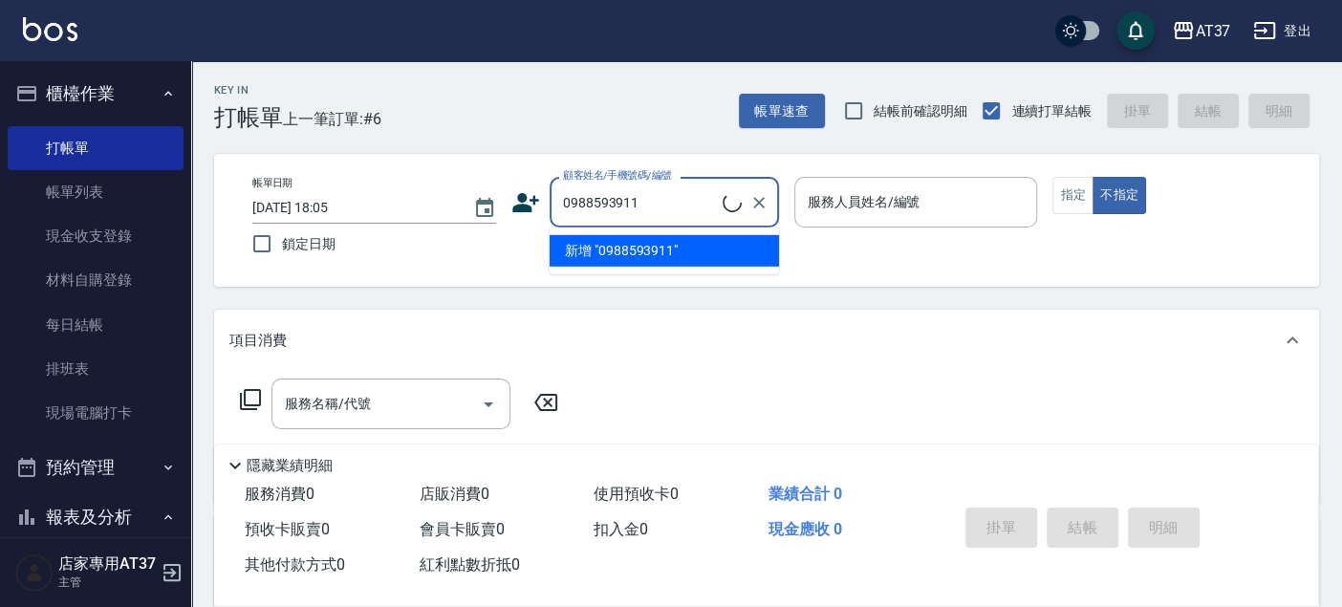
type input "陳瑋傑/0988593911/0988593911"
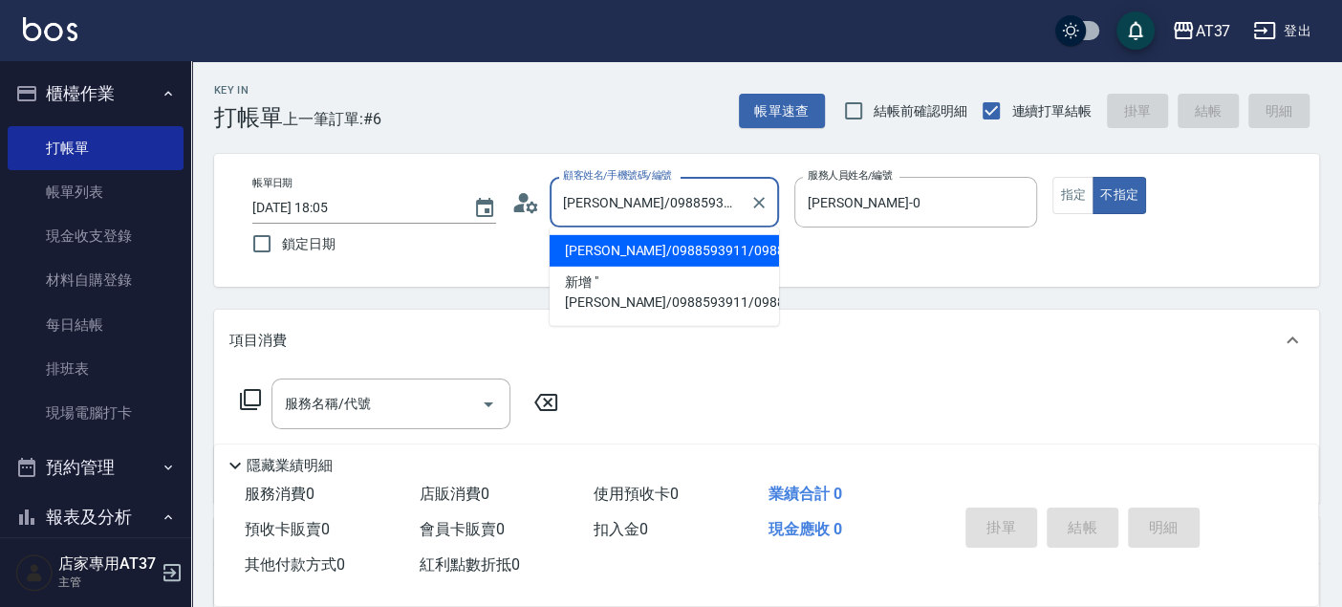
type input "NINA-0"
click at [610, 246] on li "陳瑋傑/0988593911/0988593911" at bounding box center [664, 251] width 229 height 32
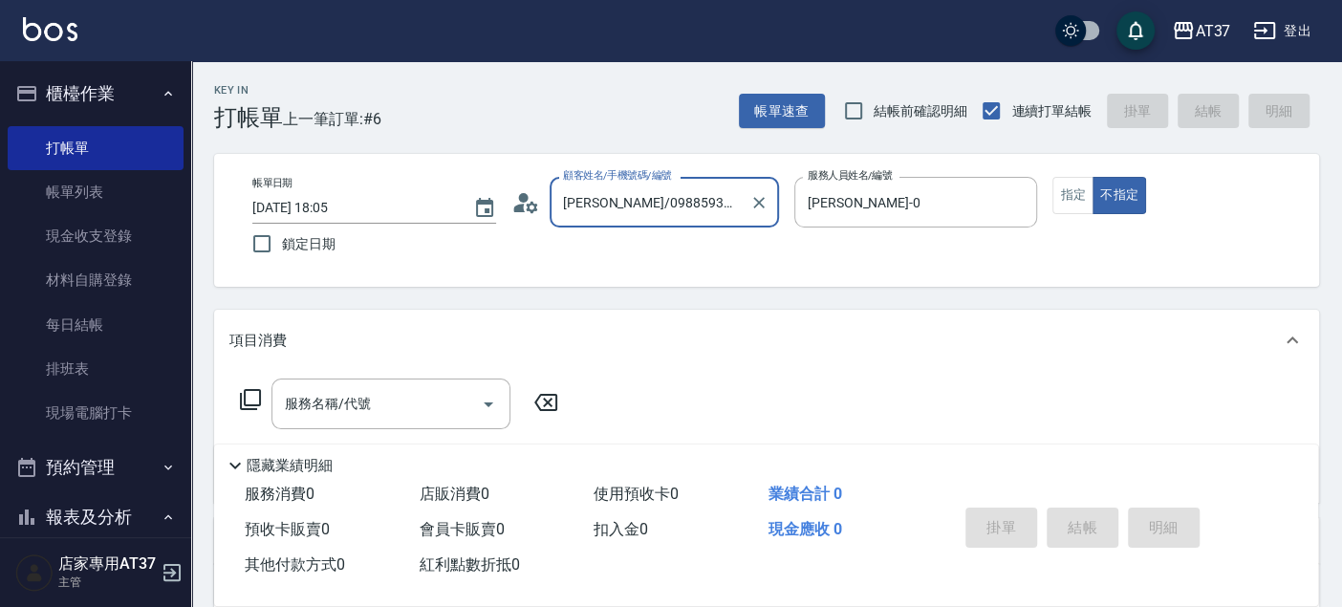
type input "陳瑋傑/0988593911/0988593911"
click at [252, 400] on icon at bounding box center [250, 399] width 23 height 23
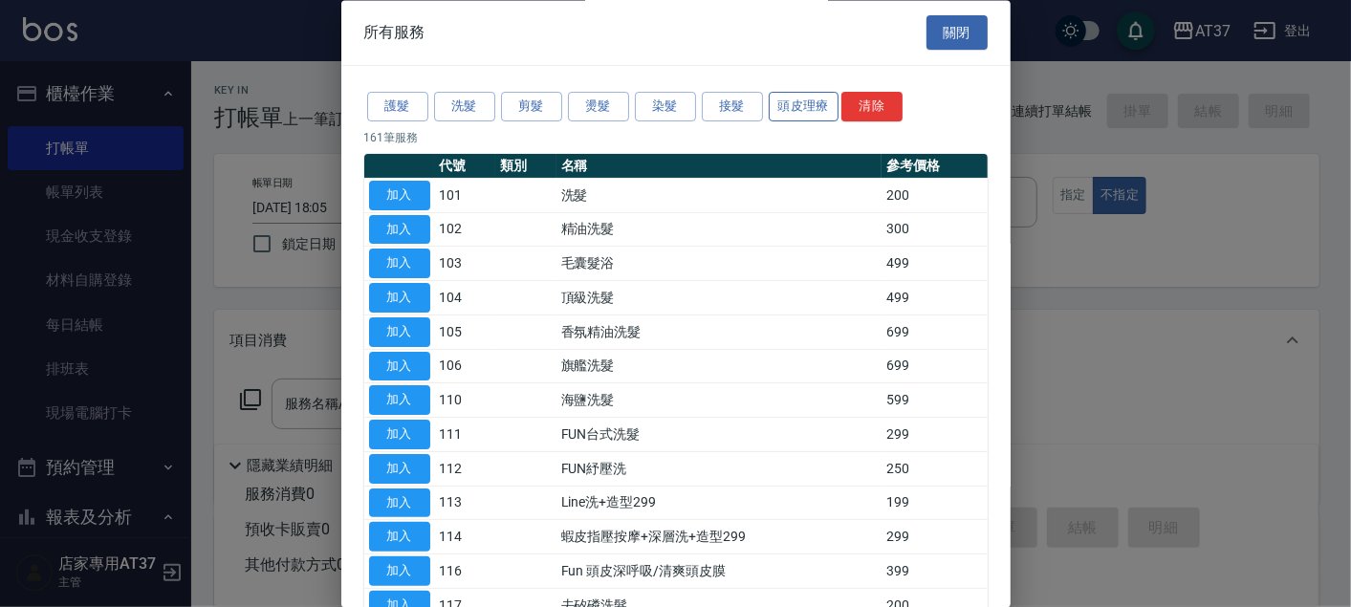
click at [800, 115] on button "頭皮理療" at bounding box center [803, 108] width 71 height 30
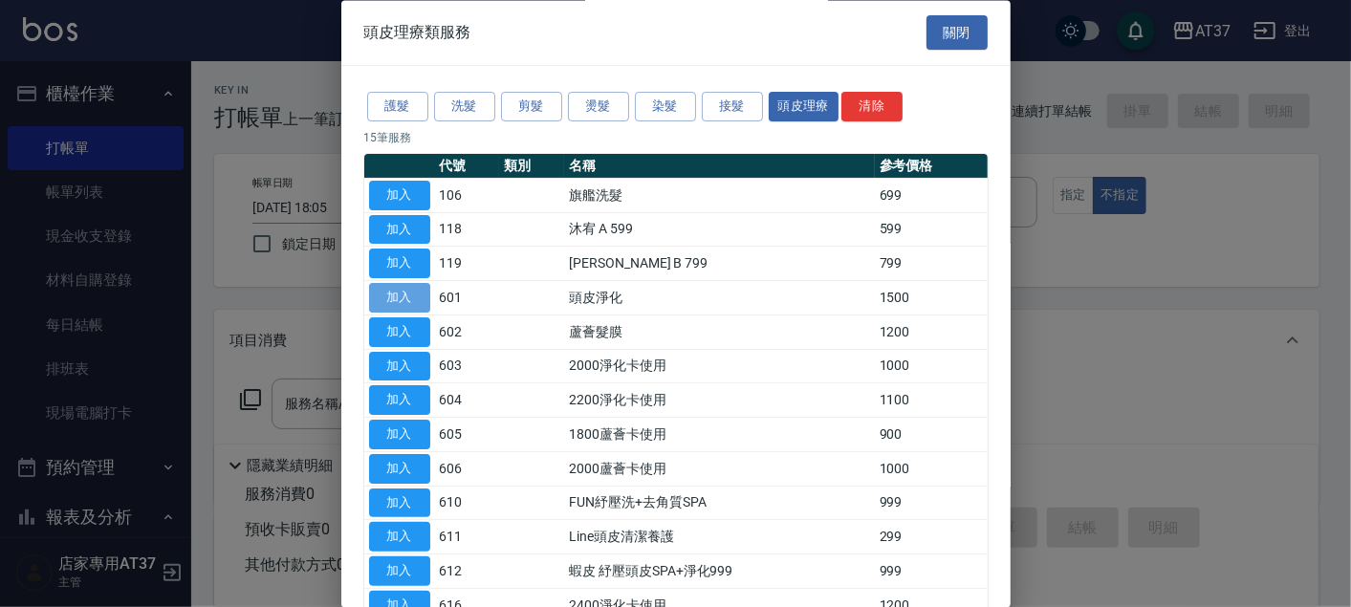
click at [389, 292] on button "加入" at bounding box center [399, 299] width 61 height 30
type input "頭皮淨化(601)"
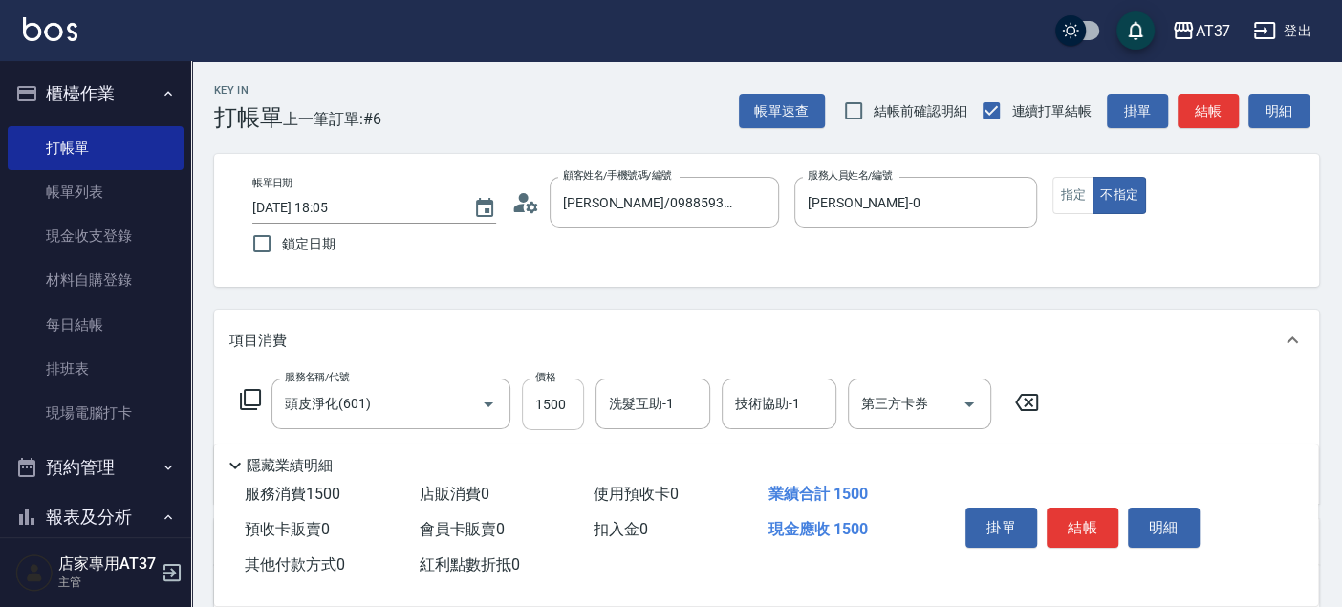
click at [553, 409] on input "1500" at bounding box center [553, 404] width 62 height 52
type input "1350"
type input "威廉-22"
click at [690, 408] on icon "Clear" at bounding box center [690, 404] width 19 height 19
type input "威廉-22"
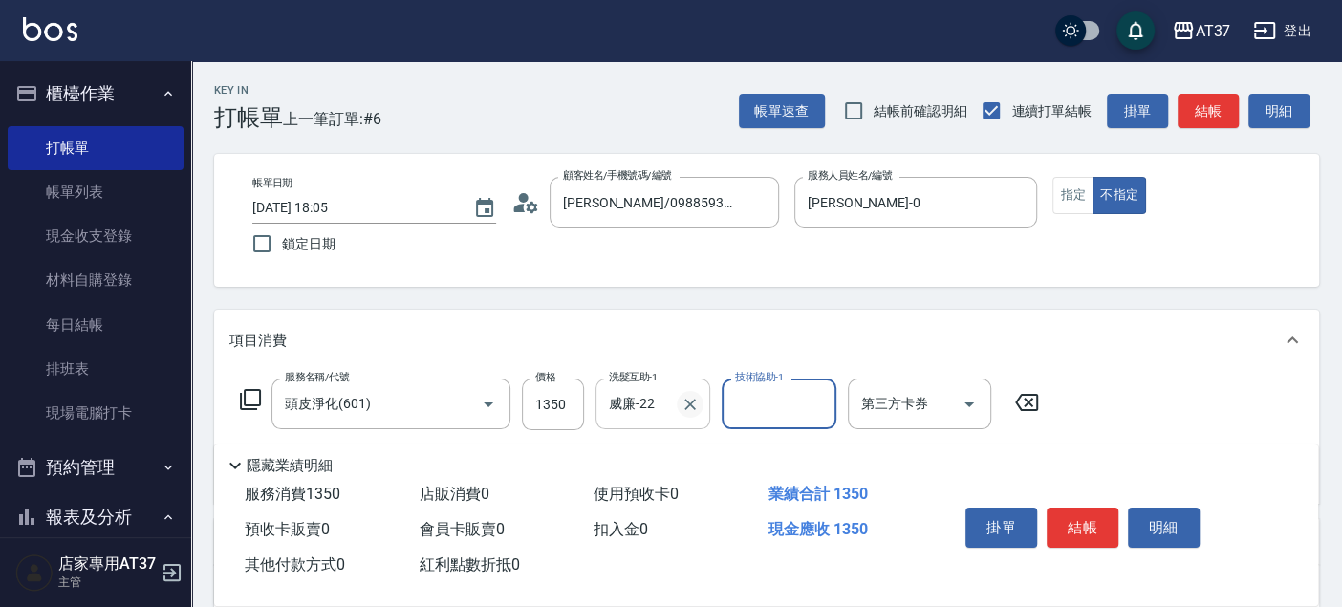
click at [688, 411] on icon "Clear" at bounding box center [690, 404] width 19 height 19
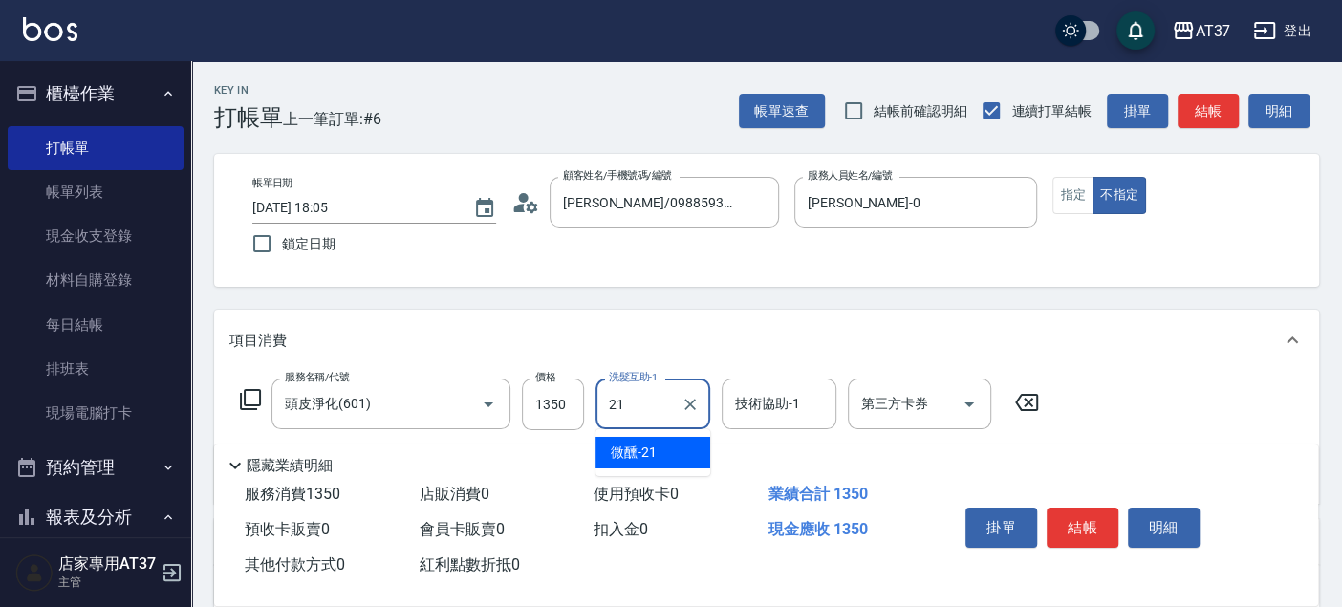
type input "微醺-21"
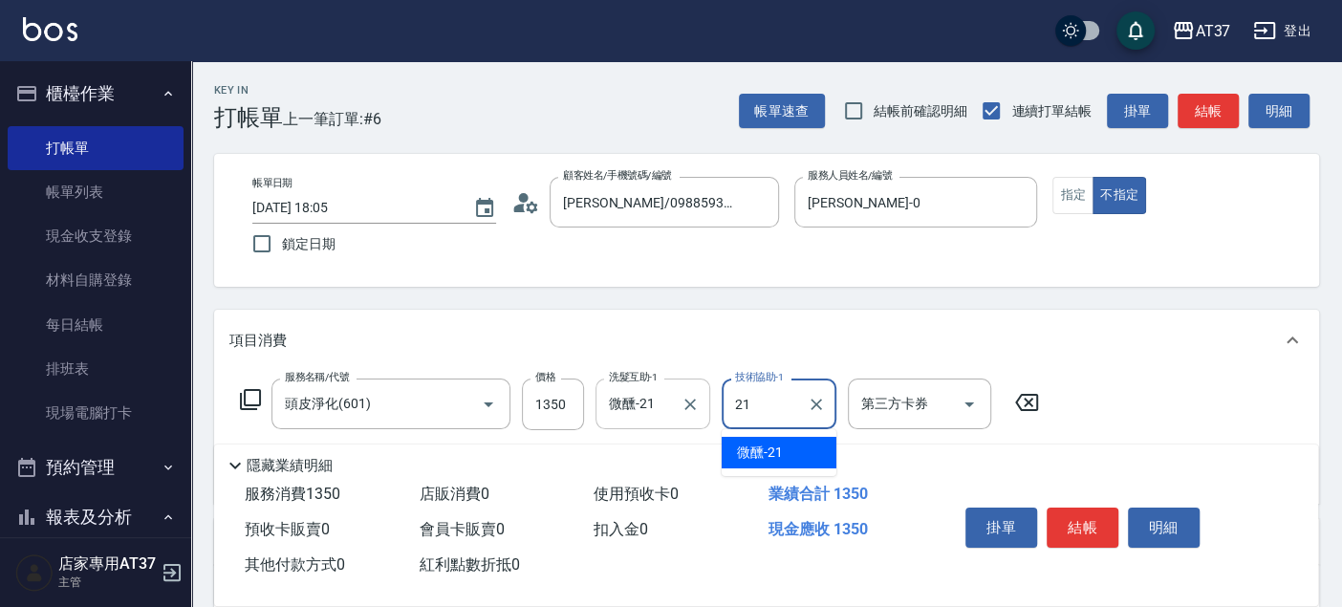
type input "微醺-21"
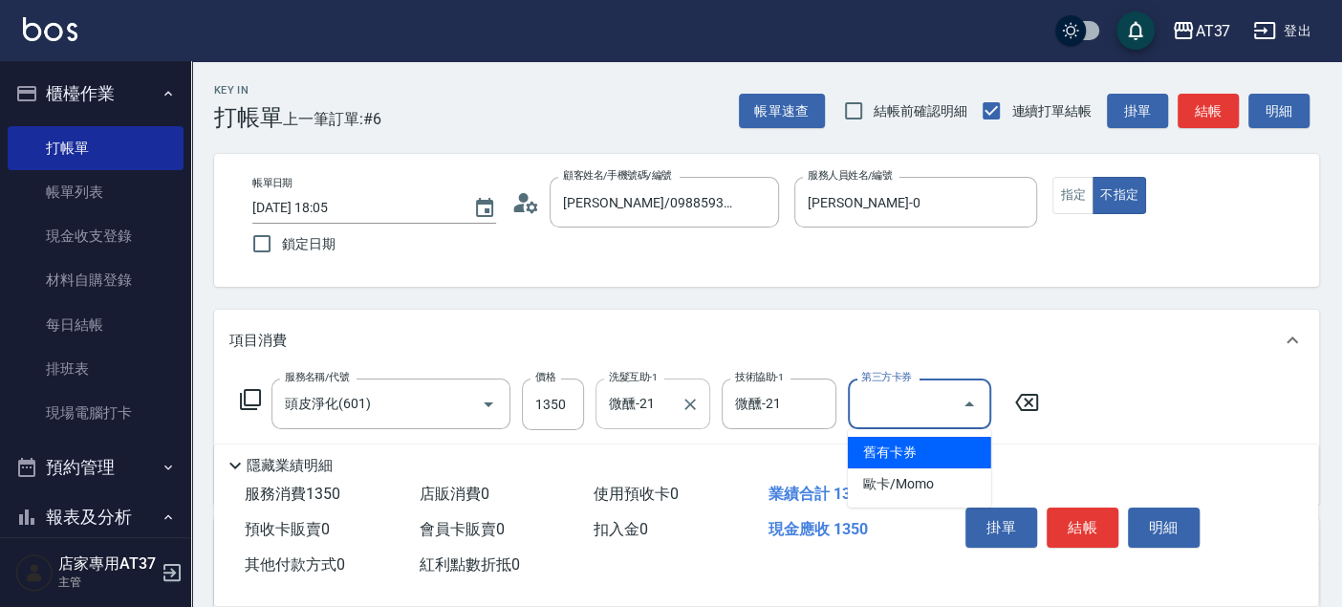
click at [810, 293] on div "Key In 打帳單 上一筆訂單:#6 帳單速查 結帳前確認明細 連續打單結帳 掛單 結帳 明細 帳單日期 2025/09/22 18:05 鎖定日期 顧客姓…" at bounding box center [766, 495] width 1151 height 868
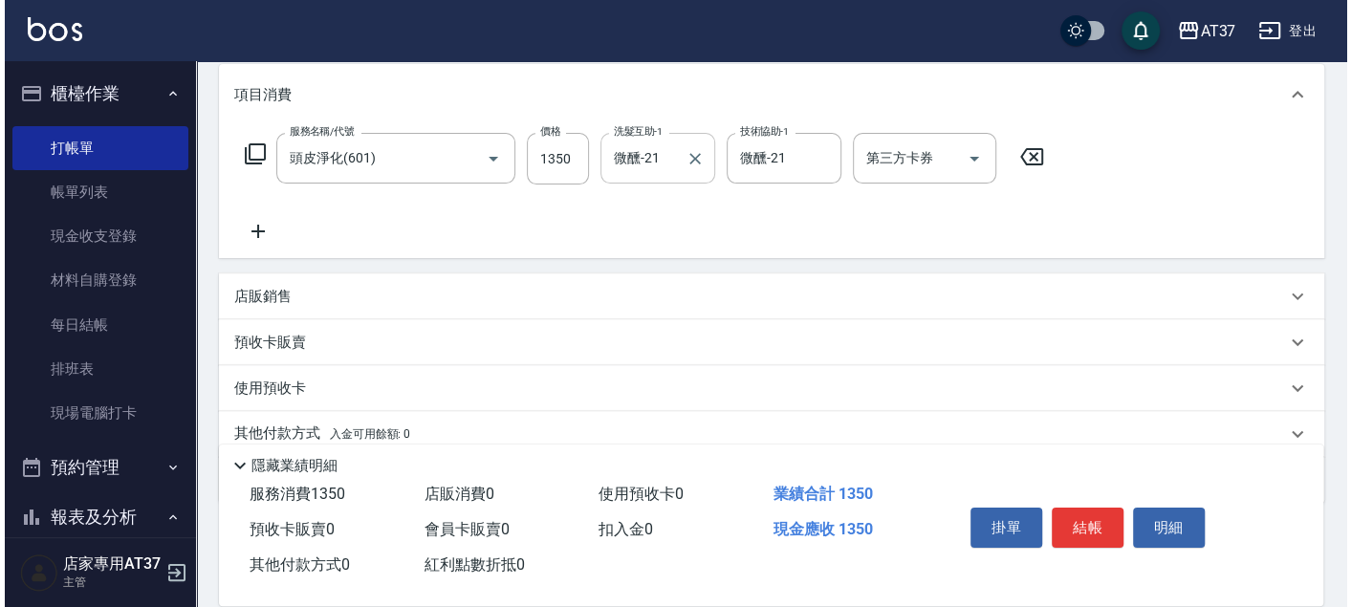
scroll to position [212, 0]
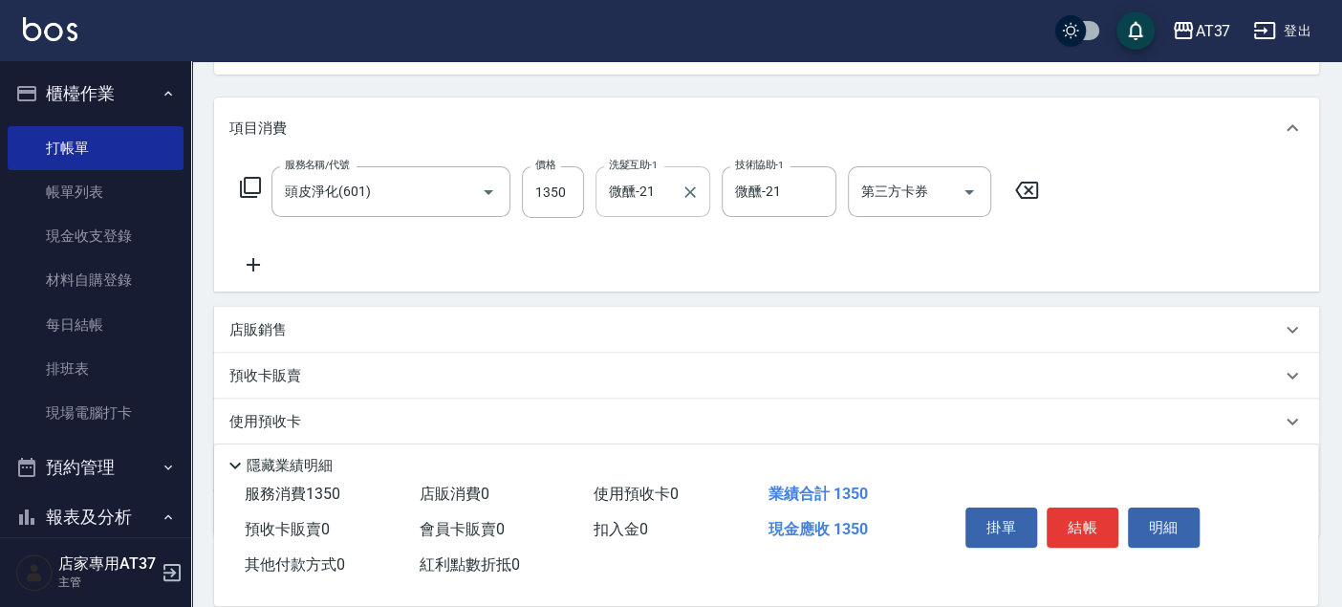
click at [255, 181] on icon at bounding box center [250, 187] width 23 height 23
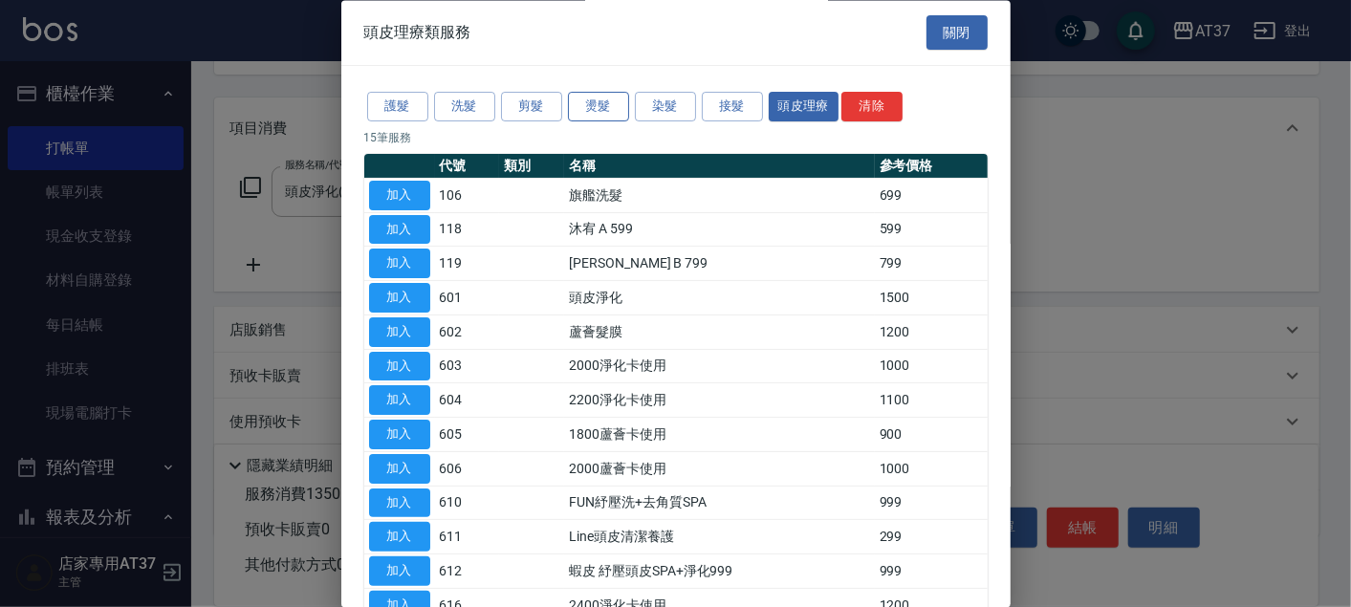
click at [613, 106] on button "燙髮" at bounding box center [598, 108] width 61 height 30
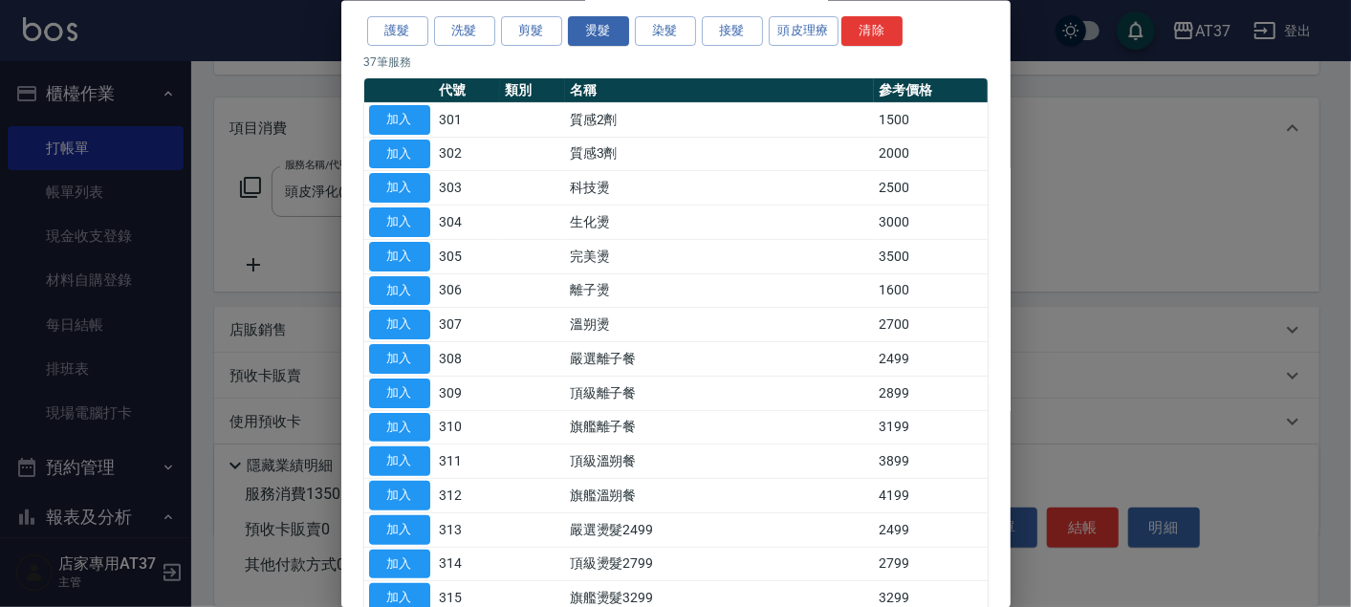
scroll to position [106, 0]
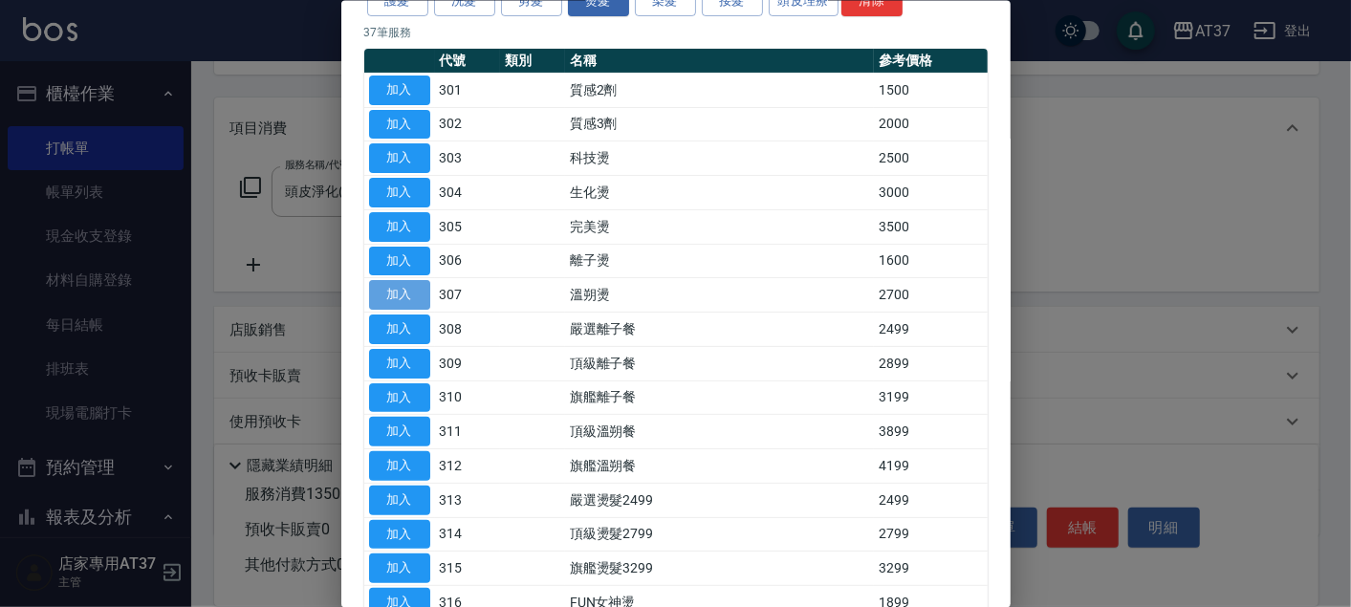
click at [388, 294] on button "加入" at bounding box center [399, 295] width 61 height 30
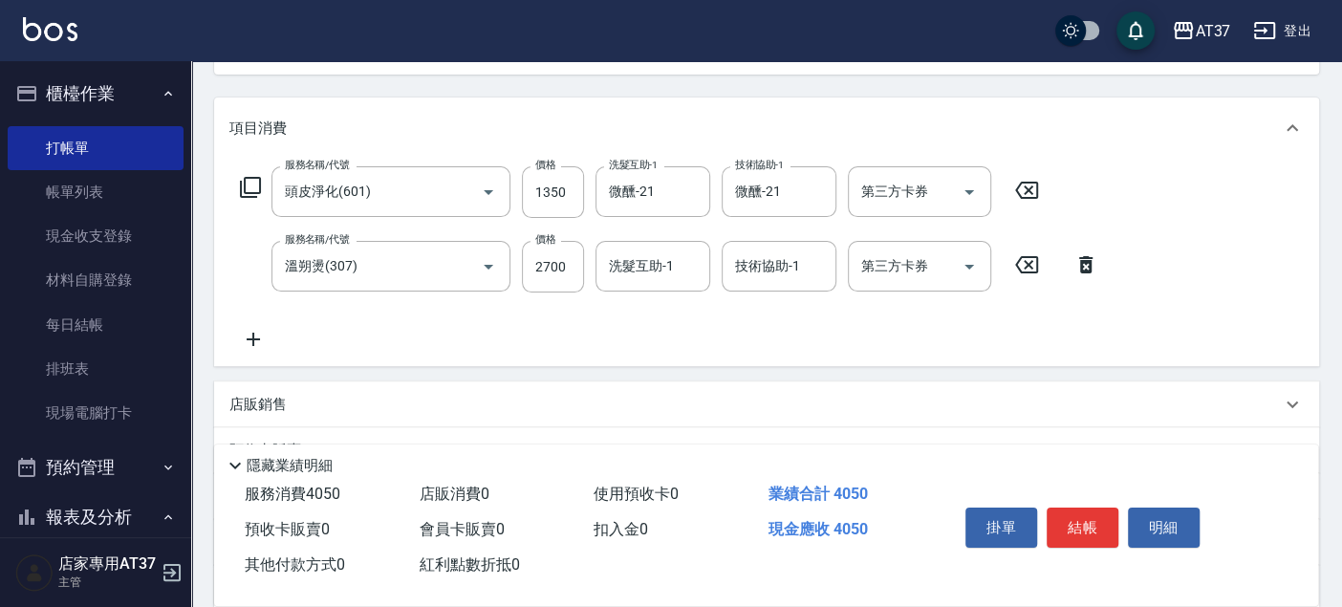
click at [593, 273] on div "服務名稱/代號 溫朔燙(307) 服務名稱/代號 價格 2700 價格 洗髮互助-1 洗髮互助-1 技術協助-1 技術協助-1 第三方卡券 第三方卡券" at bounding box center [669, 267] width 880 height 52
click at [574, 265] on input "2700" at bounding box center [553, 267] width 62 height 52
type input "3500"
click at [249, 184] on icon at bounding box center [250, 187] width 23 height 23
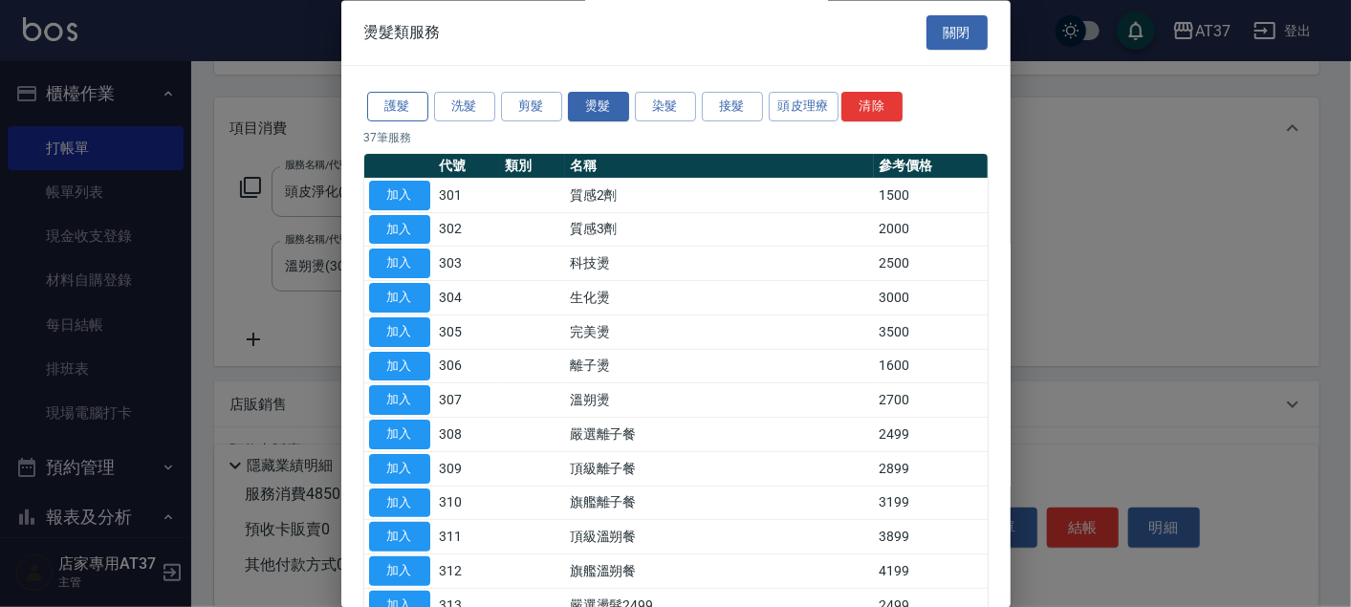
click at [405, 96] on button "護髮" at bounding box center [397, 108] width 61 height 30
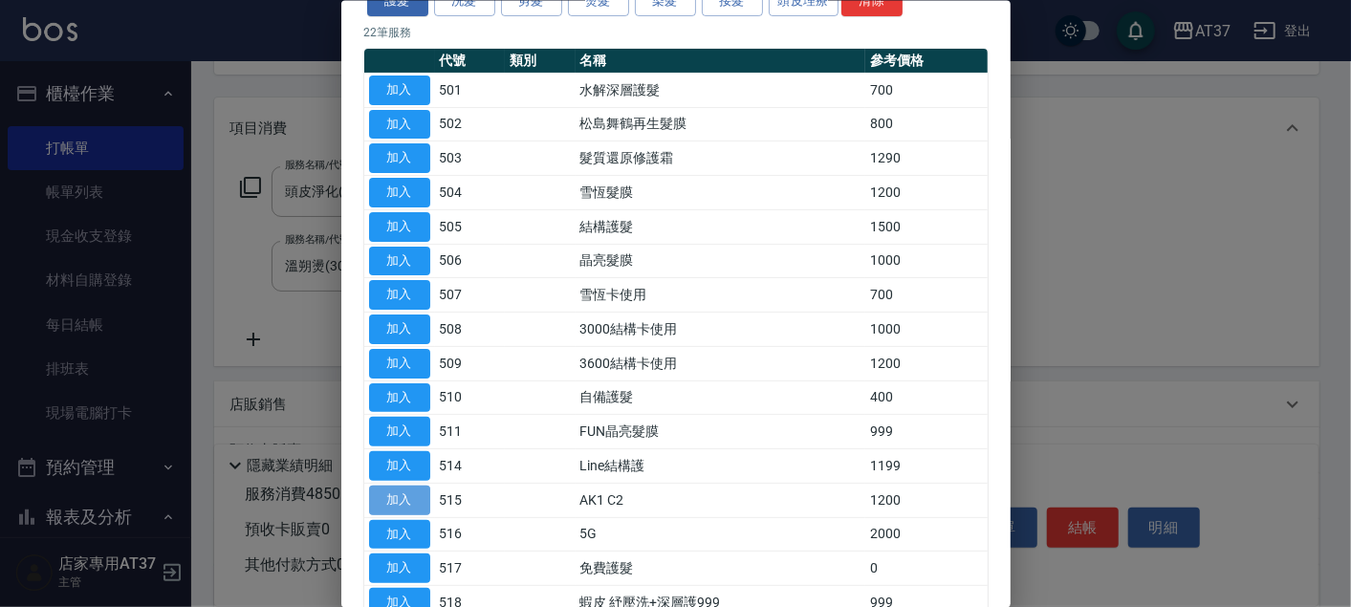
click at [394, 504] on button "加入" at bounding box center [399, 500] width 61 height 30
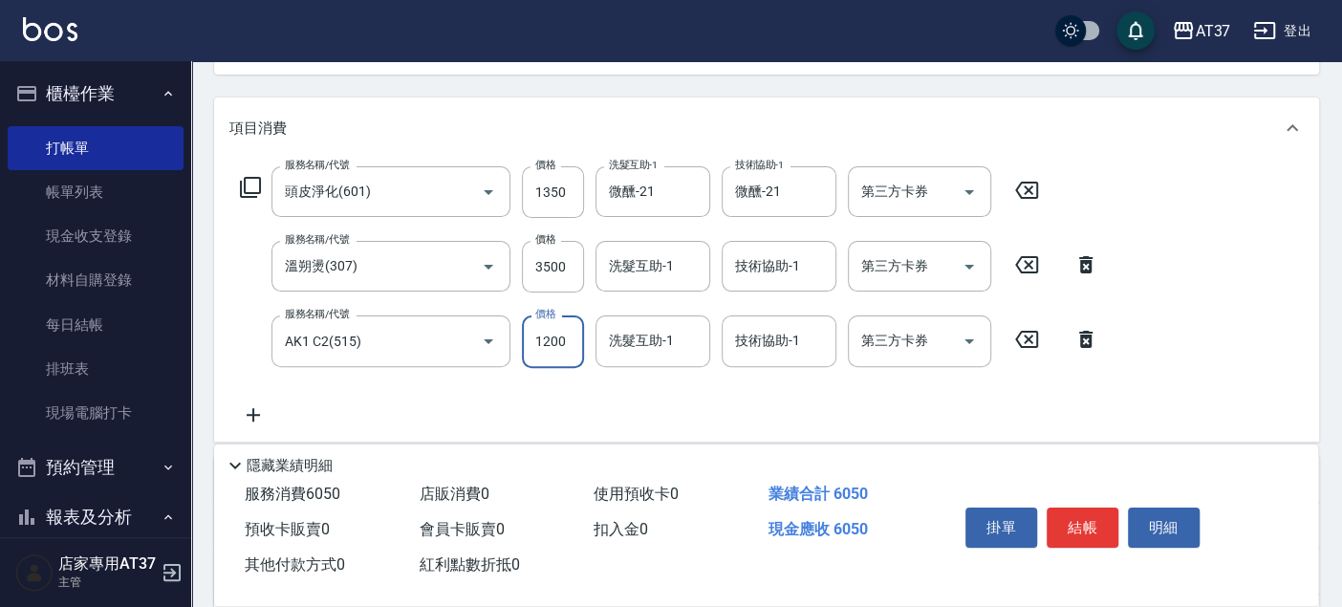
click at [559, 355] on input "1200" at bounding box center [553, 341] width 62 height 52
type input "200"
click at [618, 275] on input "洗髮互助-1" at bounding box center [652, 265] width 97 height 33
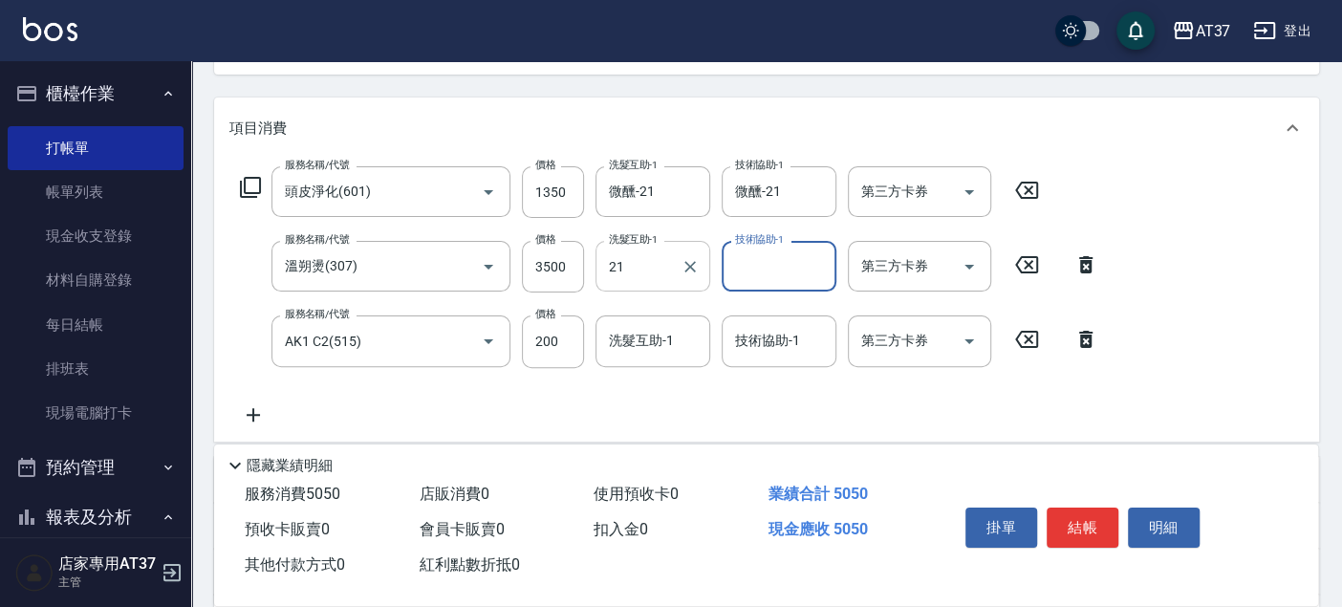
type input "微醺-21"
type input "子筠-25"
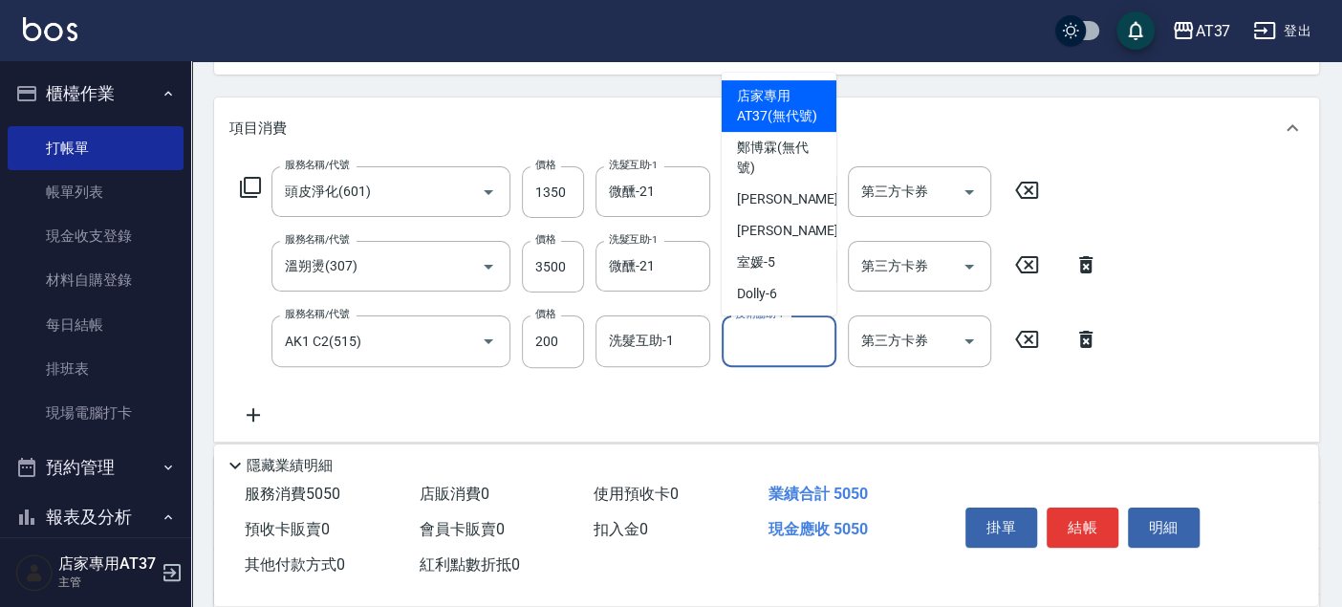
click at [765, 349] on input "技術協助-1" at bounding box center [778, 340] width 97 height 33
click at [690, 356] on input "洗髮互助-1" at bounding box center [652, 340] width 97 height 33
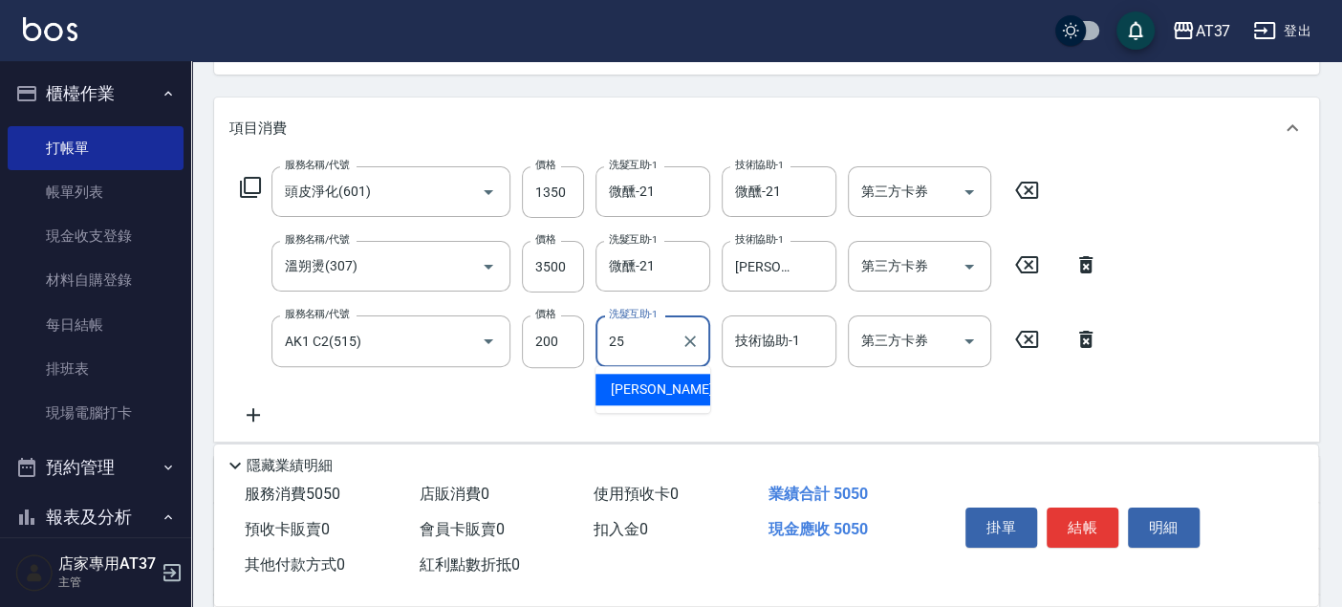
type input "子筠-25"
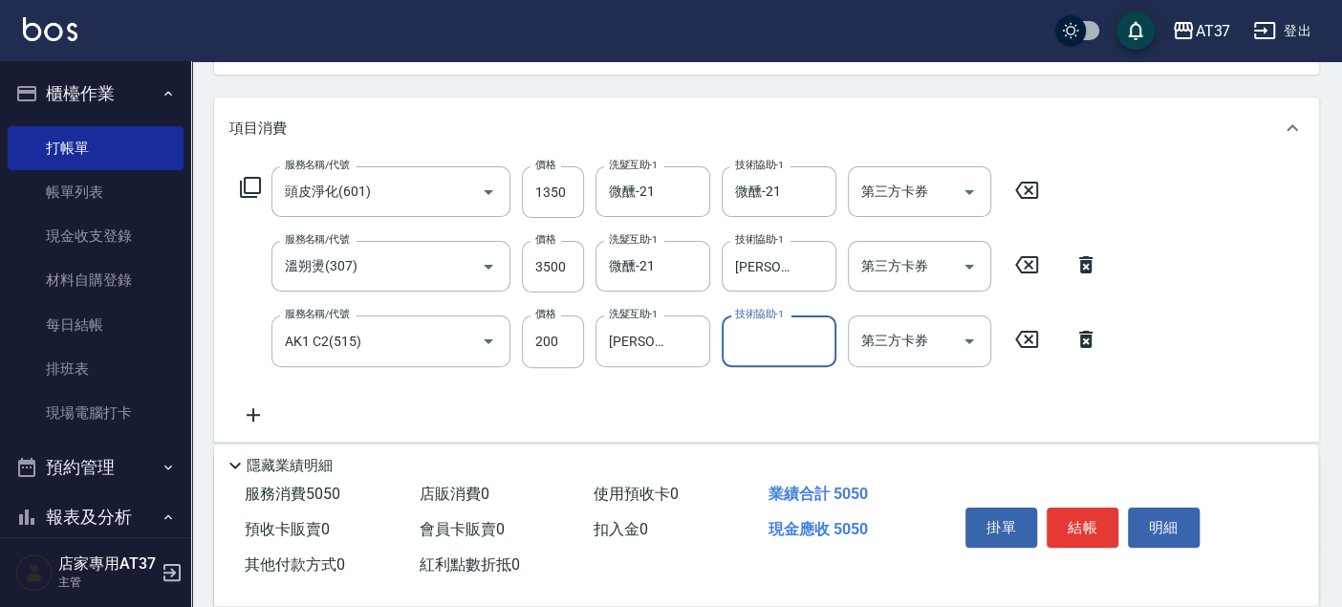
scroll to position [0, 0]
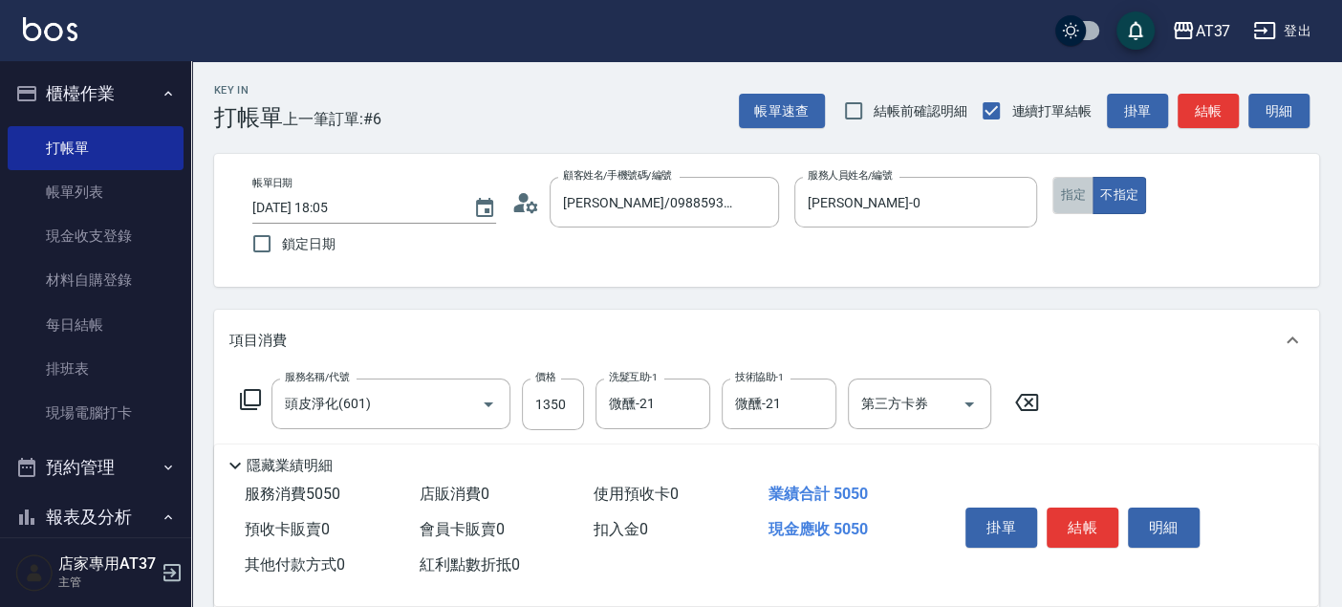
click at [1065, 199] on button "指定" at bounding box center [1072, 195] width 41 height 37
click at [1074, 526] on button "結帳" at bounding box center [1083, 528] width 72 height 40
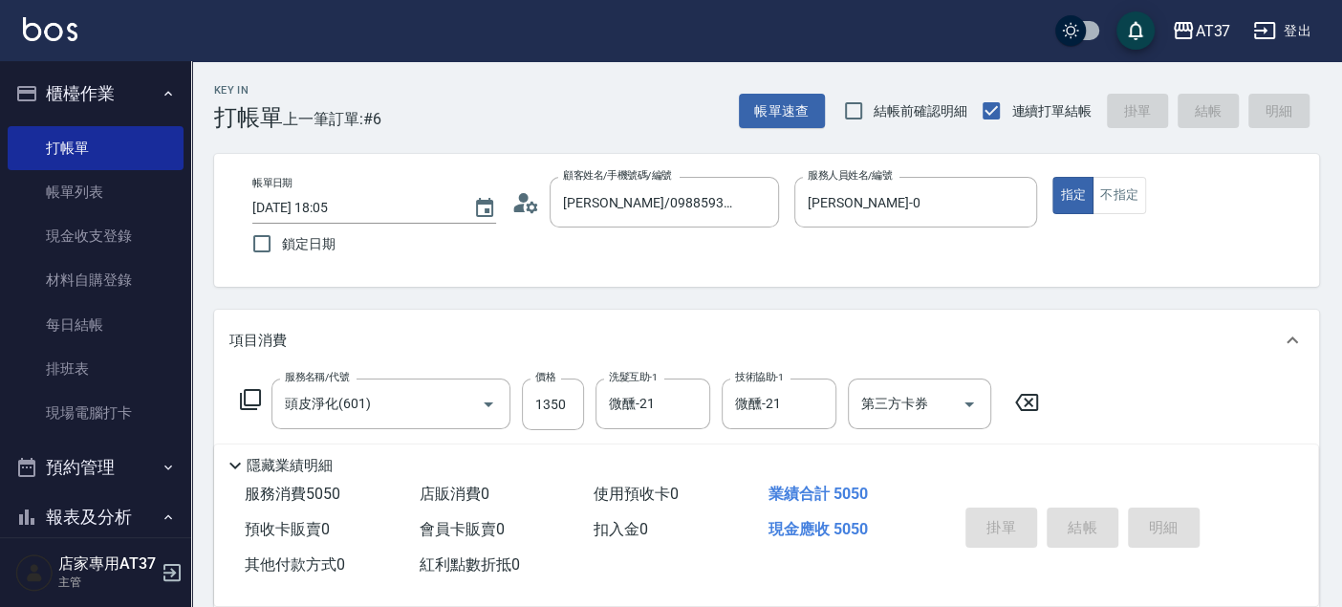
type input "2025/09/22 18:42"
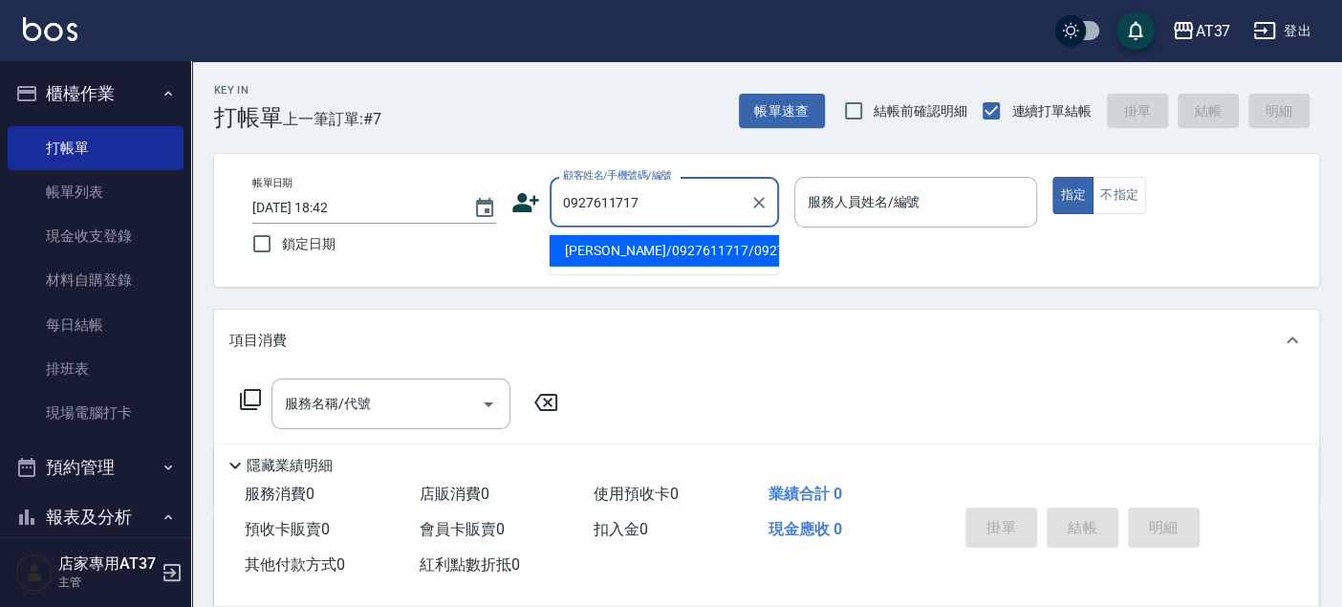
type input "闕家妤/0927611717/0927611717"
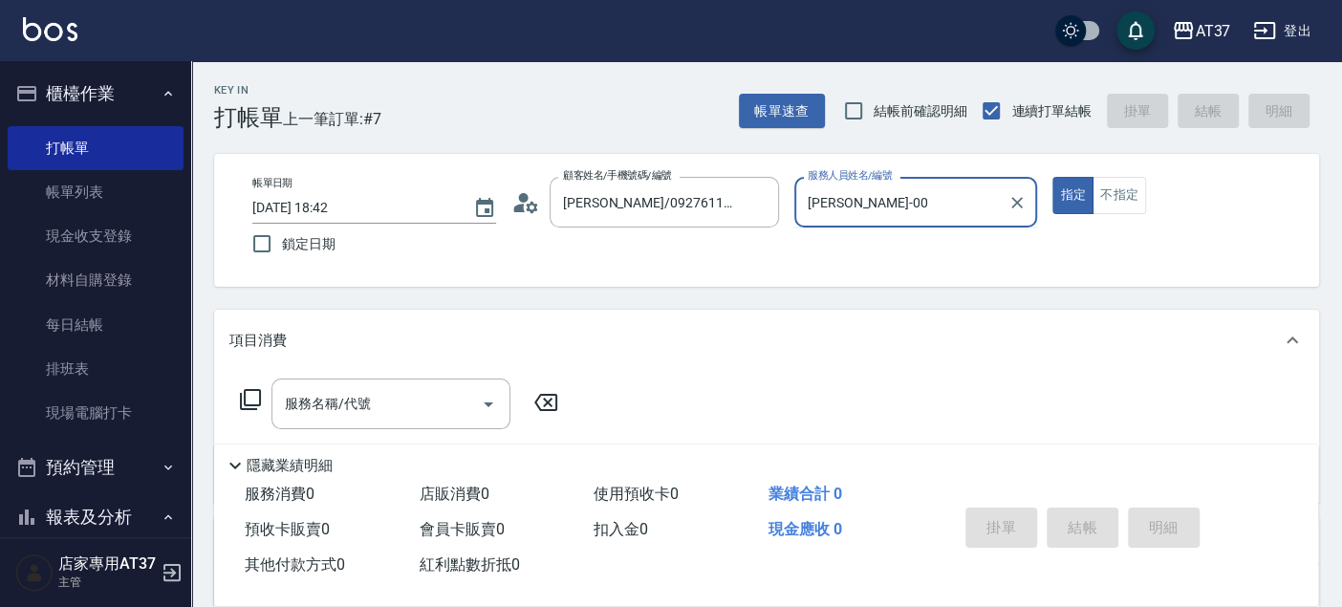
type input "NINA-0"
click at [250, 390] on icon at bounding box center [250, 399] width 21 height 21
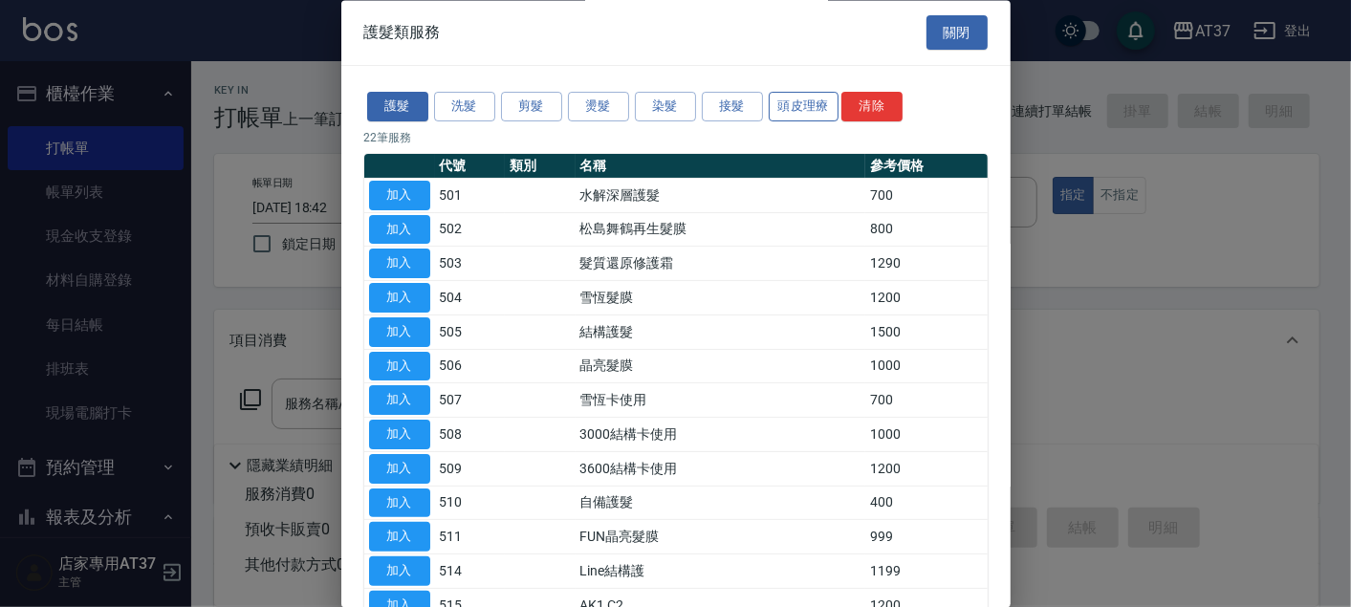
click at [797, 95] on button "頭皮理療" at bounding box center [803, 108] width 71 height 30
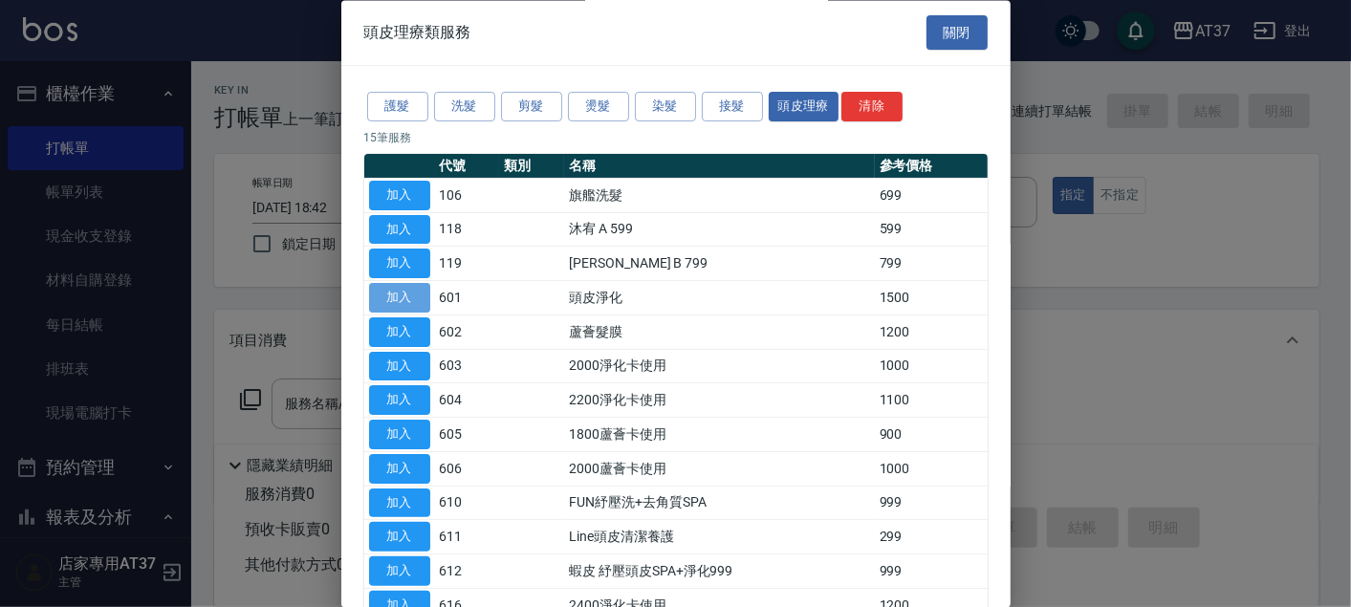
click at [412, 297] on button "加入" at bounding box center [399, 299] width 61 height 30
type input "頭皮淨化(601)"
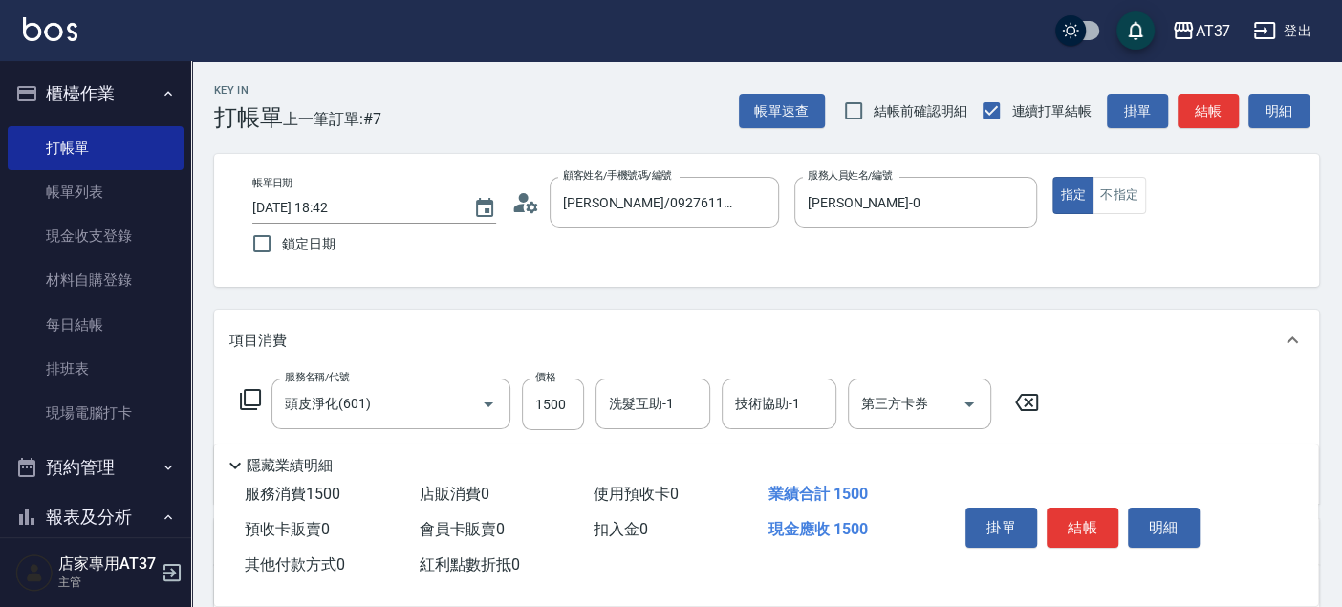
click at [256, 390] on icon at bounding box center [250, 399] width 21 height 21
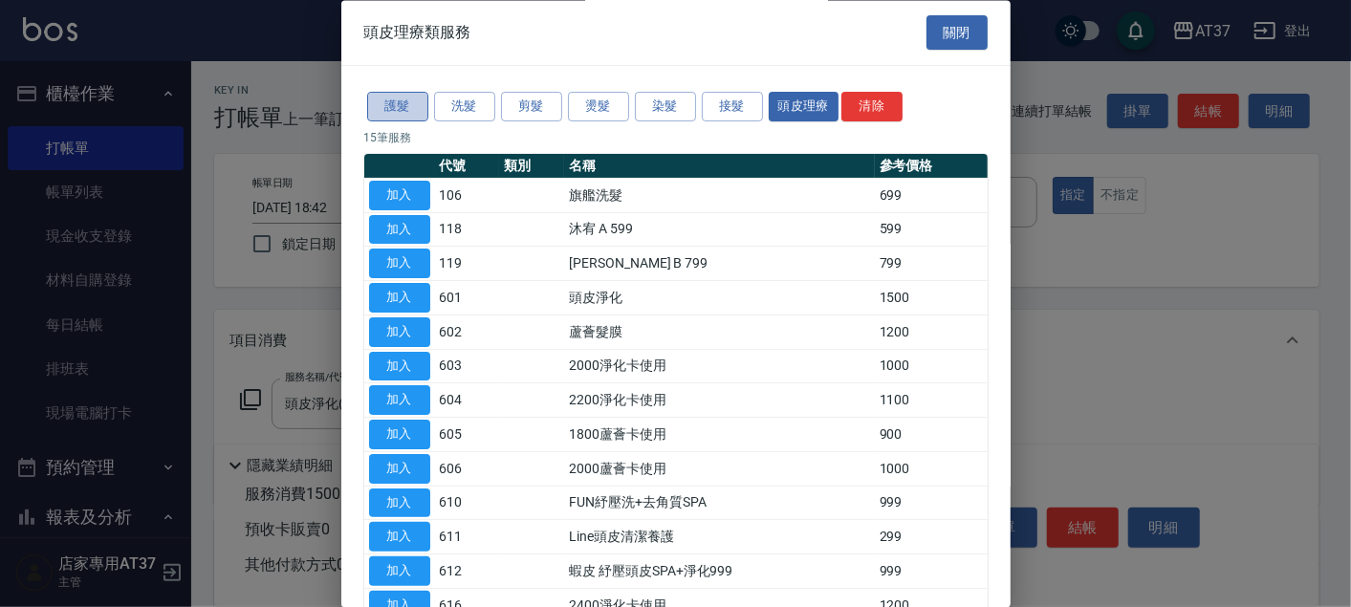
click at [399, 115] on button "護髮" at bounding box center [397, 108] width 61 height 30
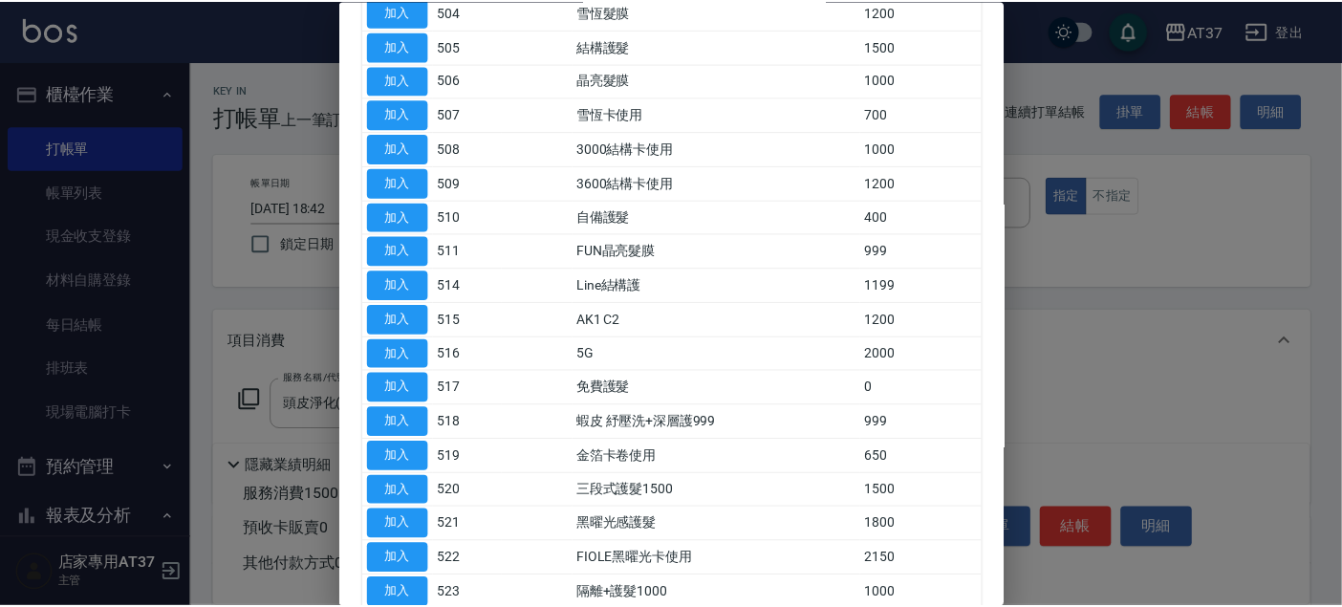
scroll to position [318, 0]
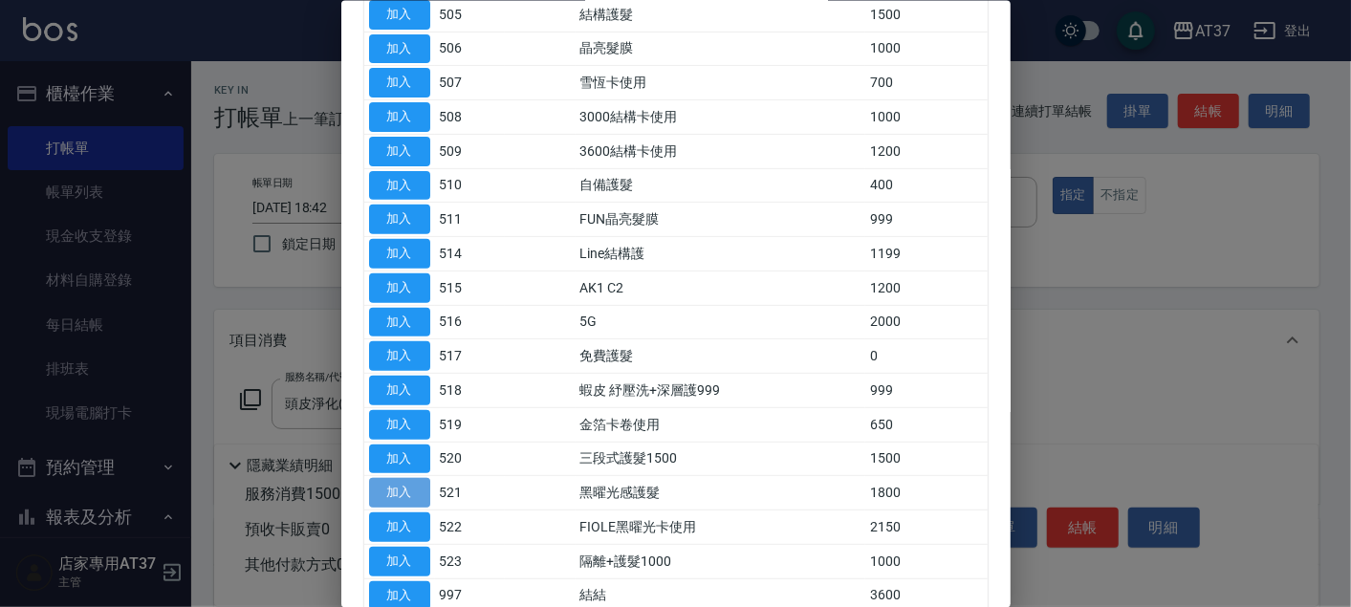
click at [384, 488] on button "加入" at bounding box center [399, 493] width 61 height 30
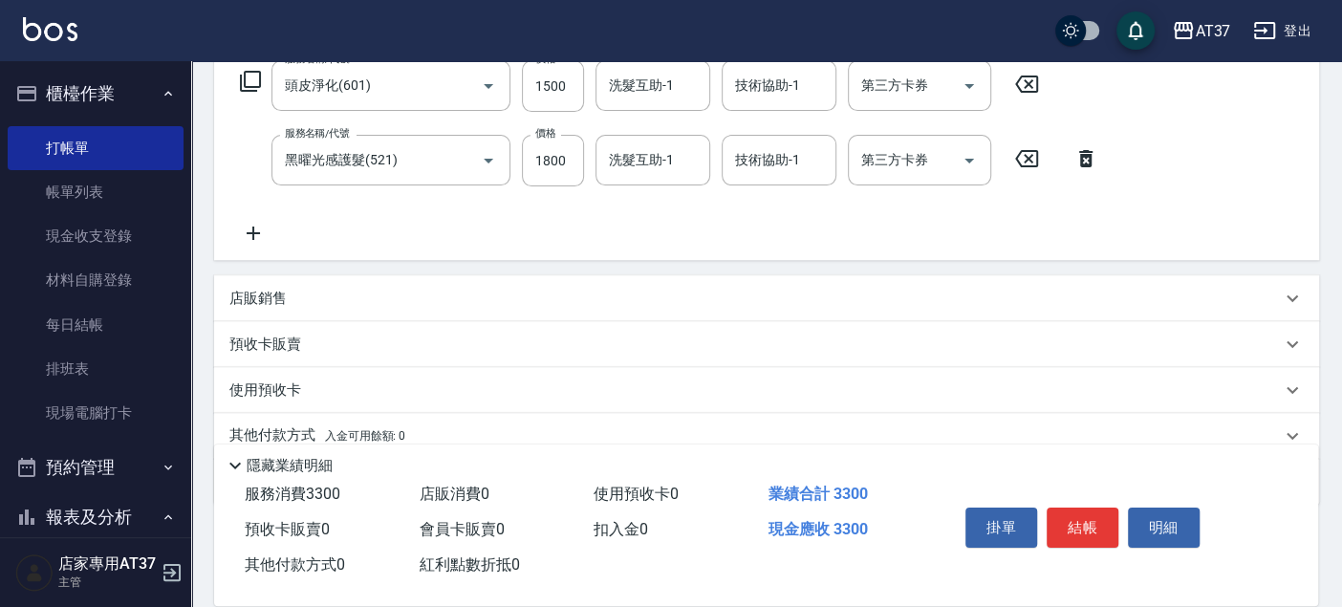
click at [261, 231] on icon at bounding box center [253, 233] width 48 height 23
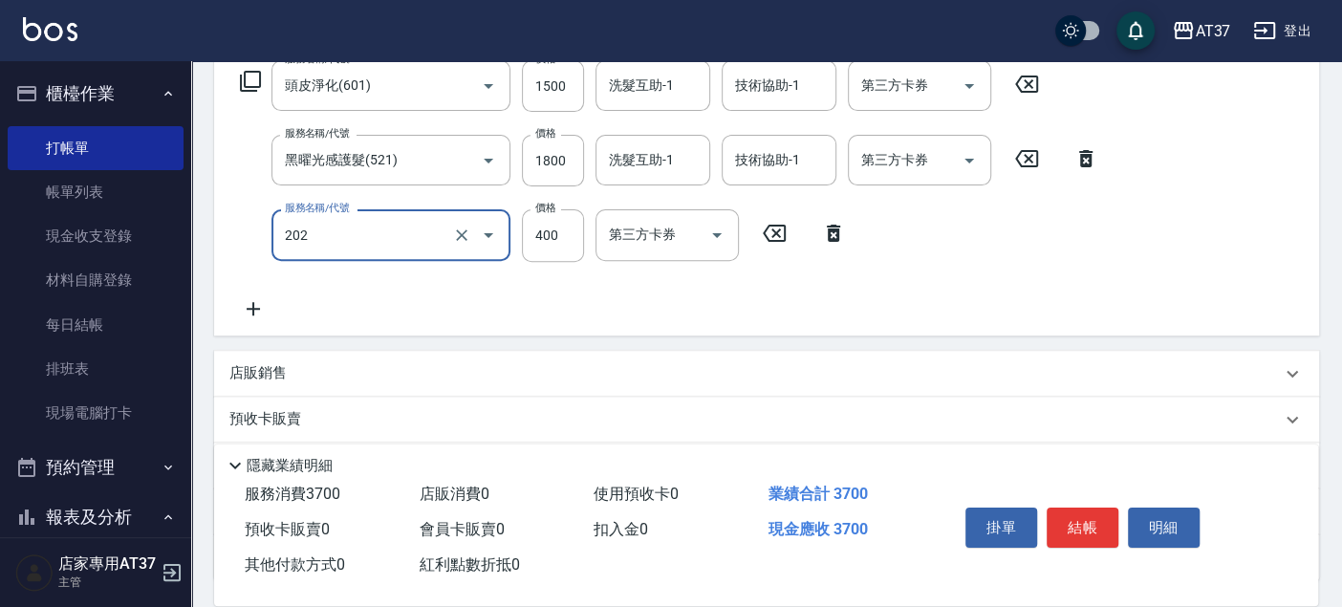
type input "A級單剪(202)"
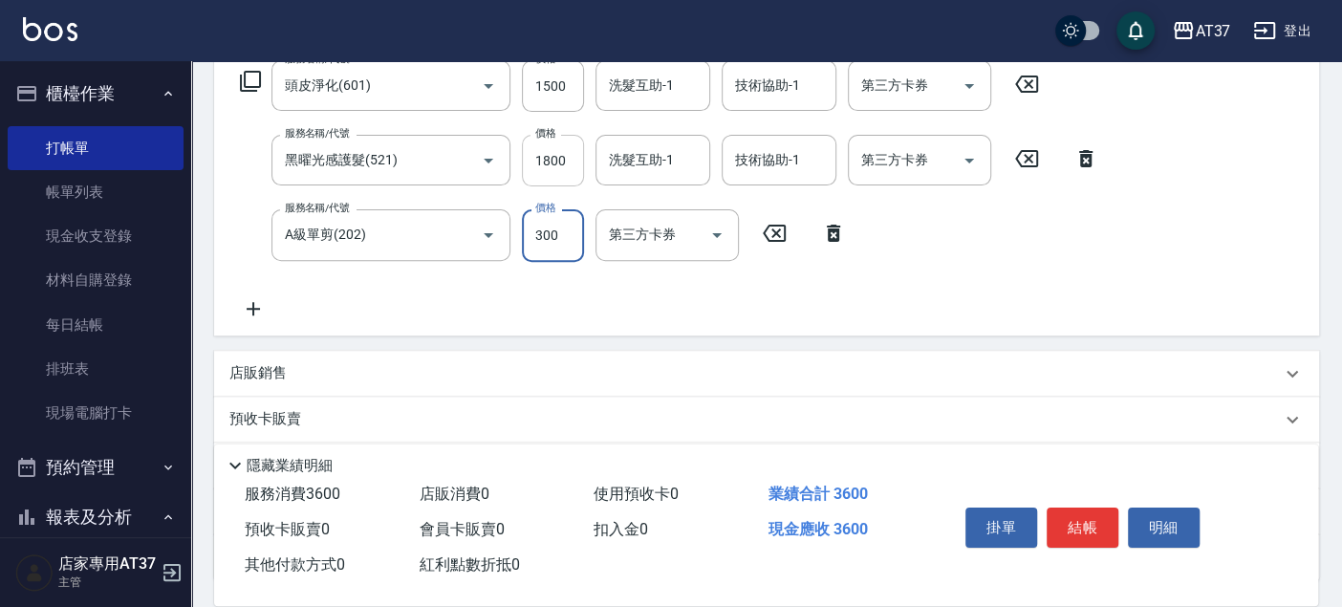
type input "300"
click at [562, 175] on input "1800" at bounding box center [553, 161] width 62 height 52
type input "2160"
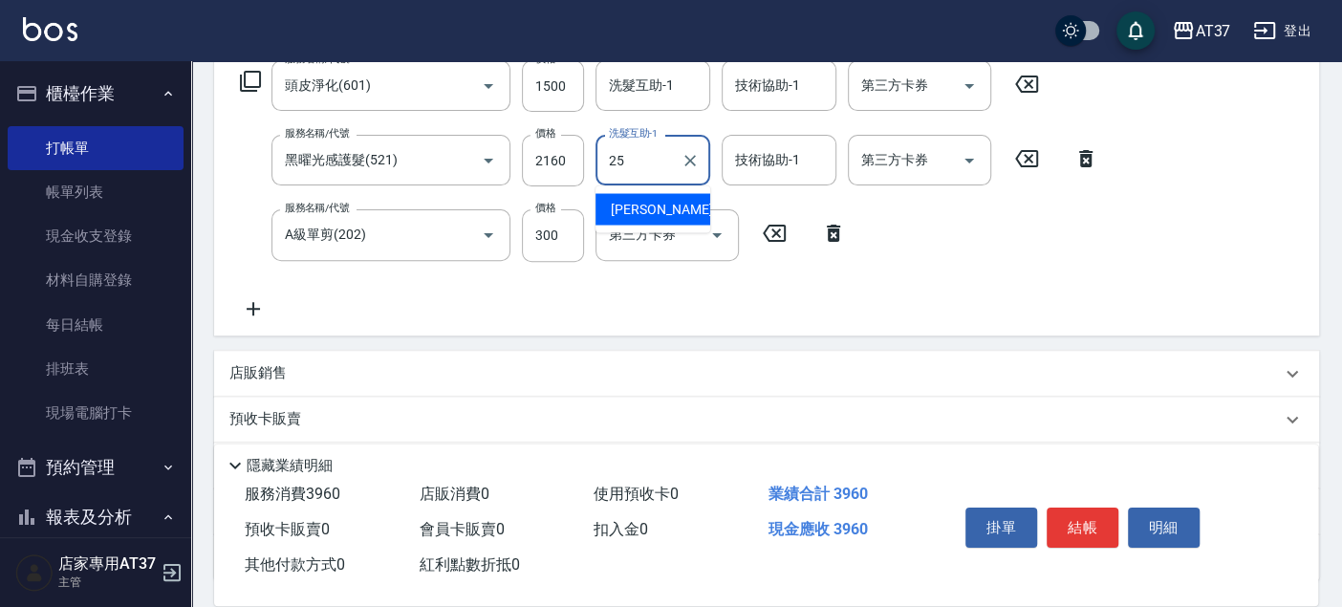
type input "子筠-25"
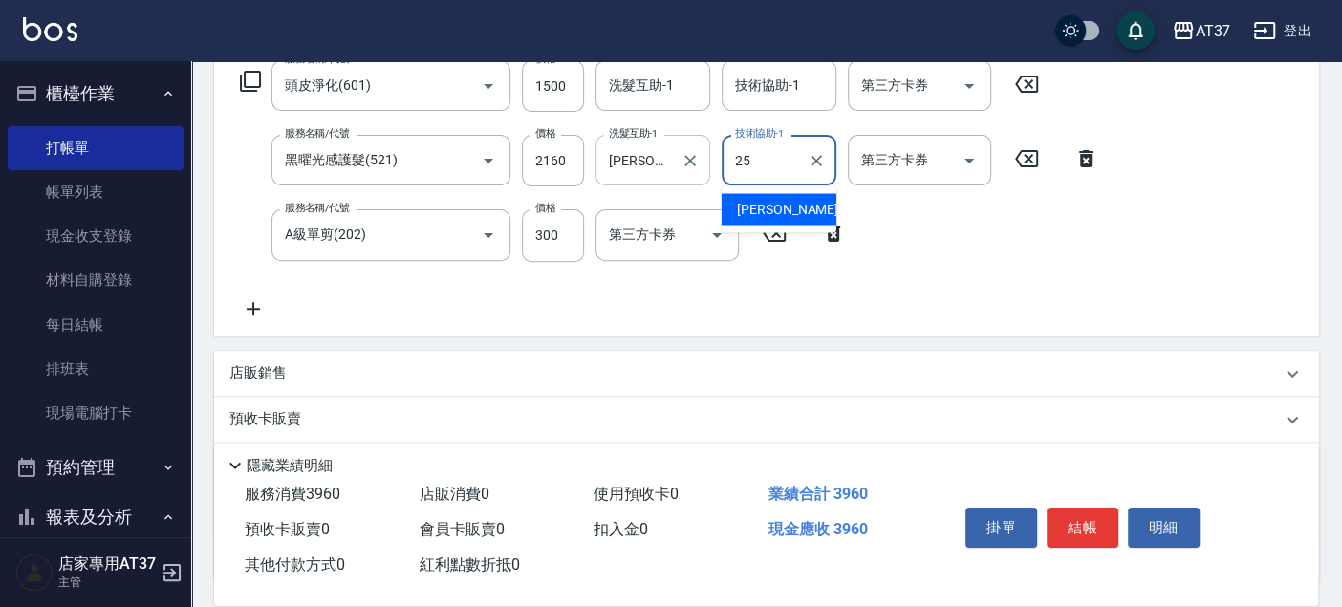
type input "子筠-25"
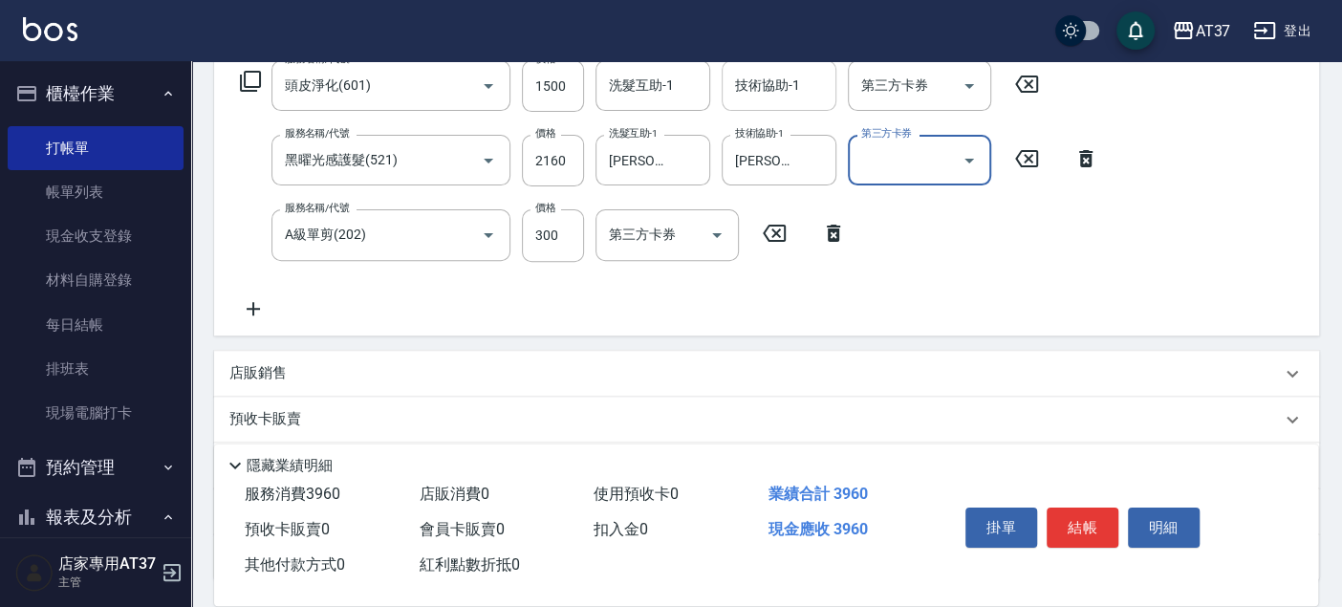
click at [767, 97] on input "技術協助-1" at bounding box center [778, 85] width 97 height 33
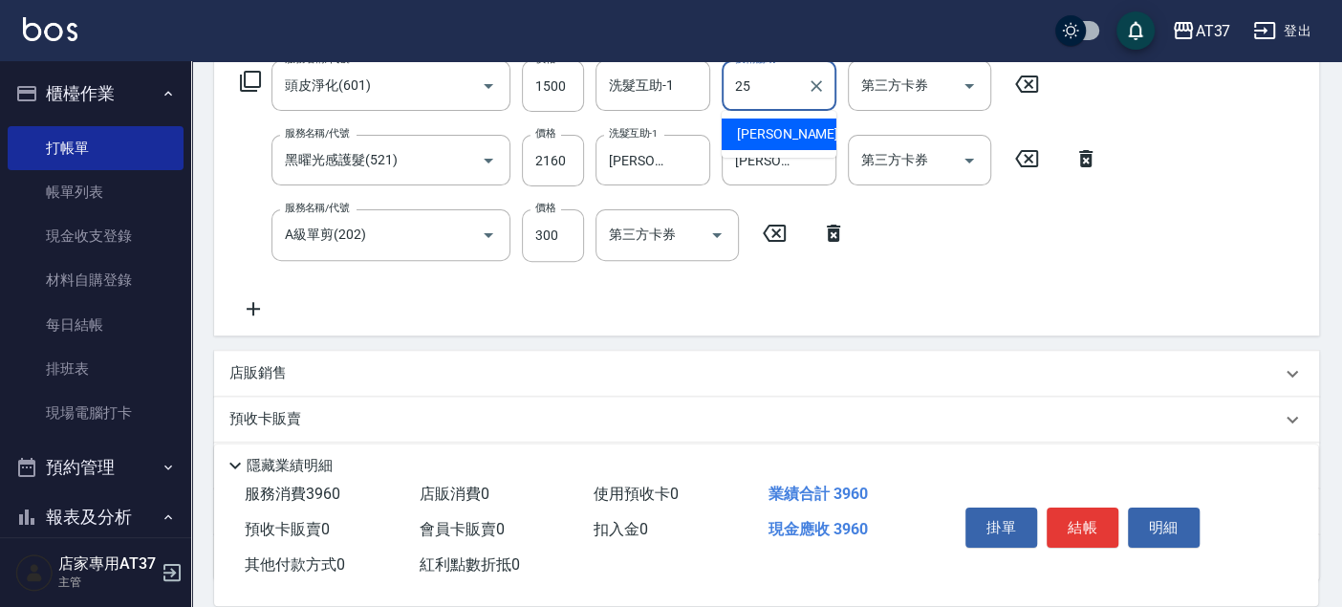
type input "子筠-25"
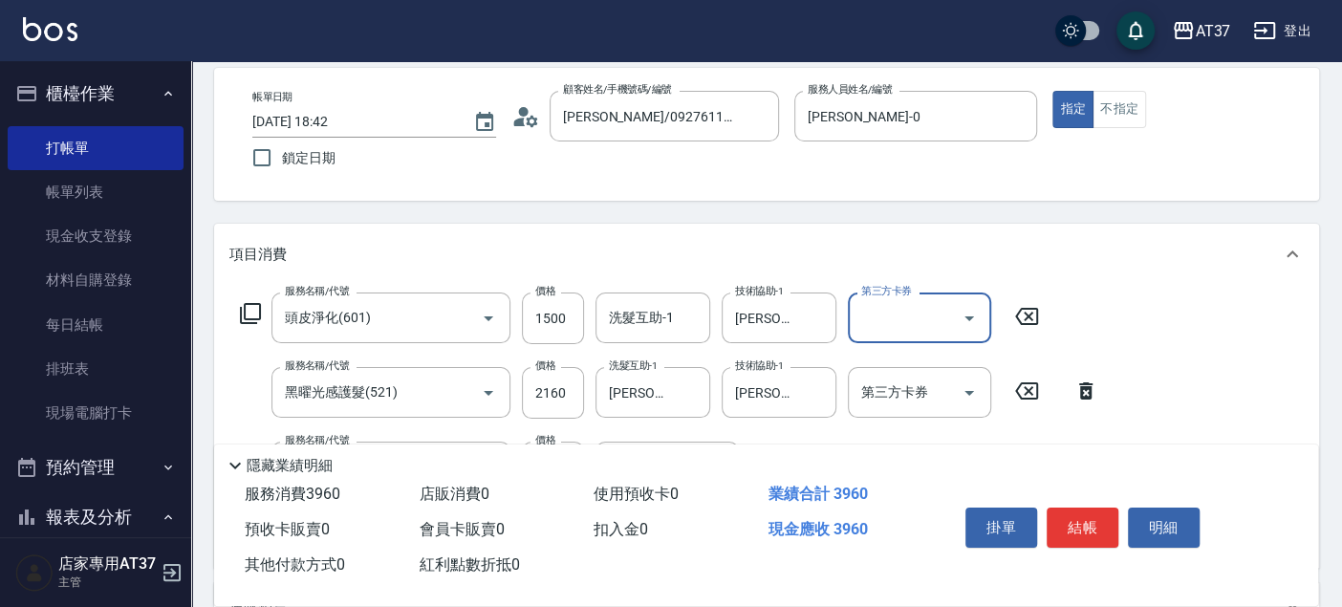
scroll to position [0, 0]
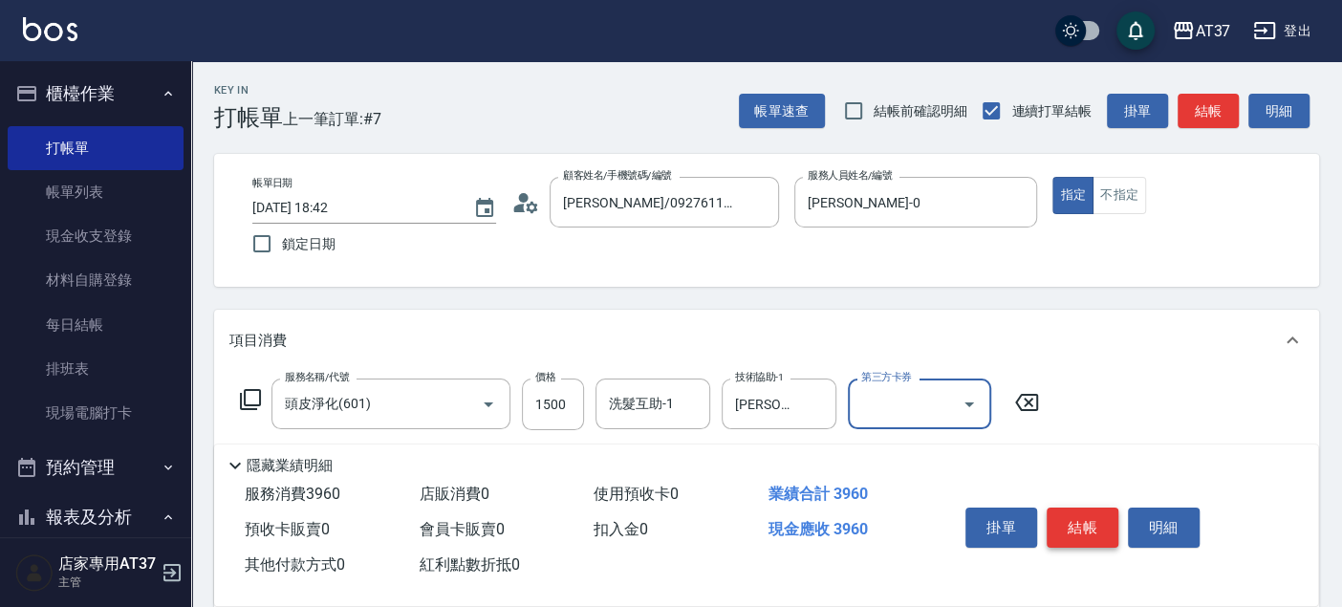
click at [1072, 514] on button "結帳" at bounding box center [1083, 528] width 72 height 40
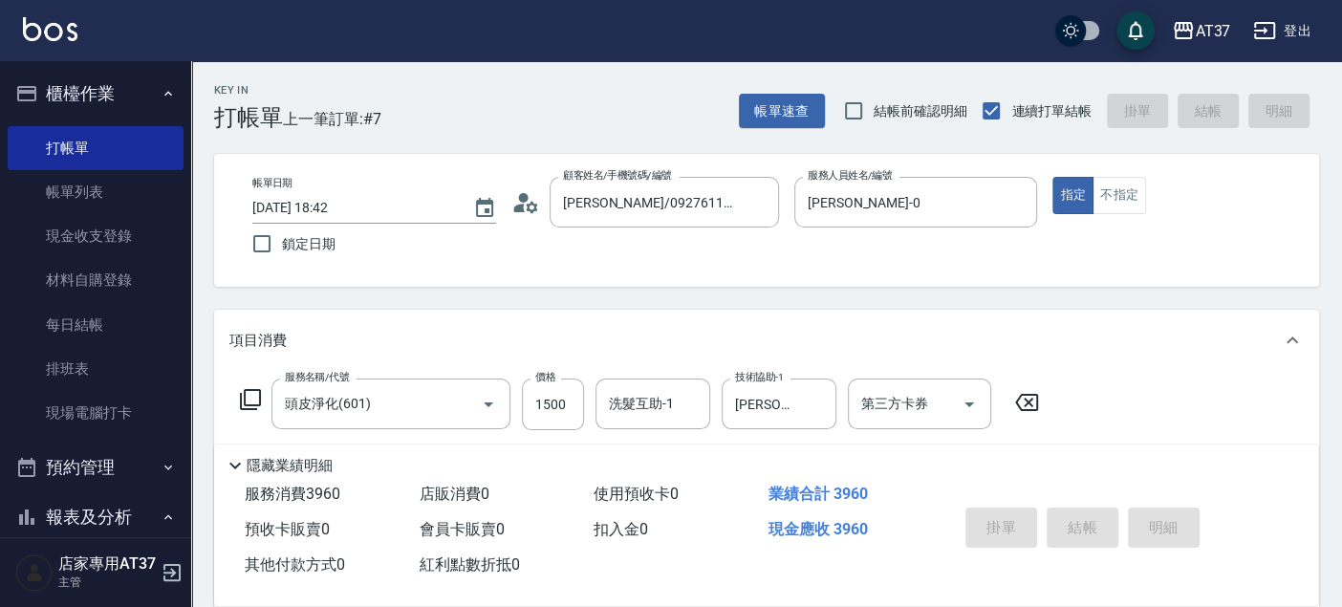
type input "2025/09/22 18:43"
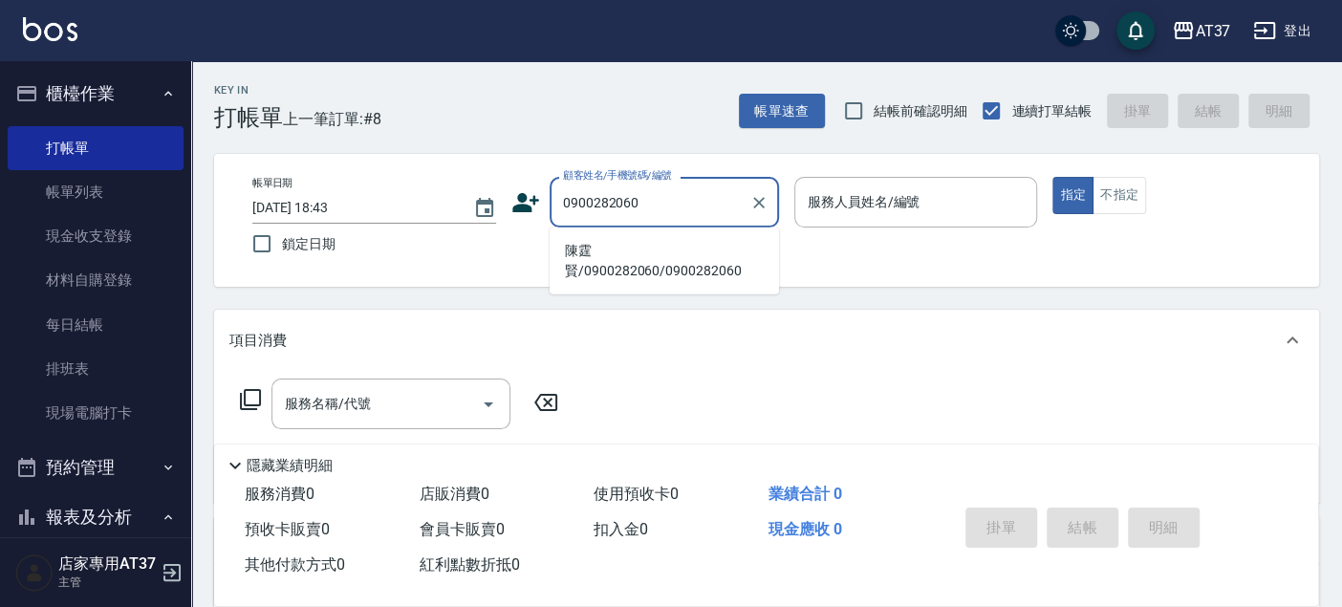
click at [683, 249] on li "陳霆賢/0900282060/0900282060" at bounding box center [664, 261] width 229 height 52
type input "陳霆賢/0900282060/0900282060"
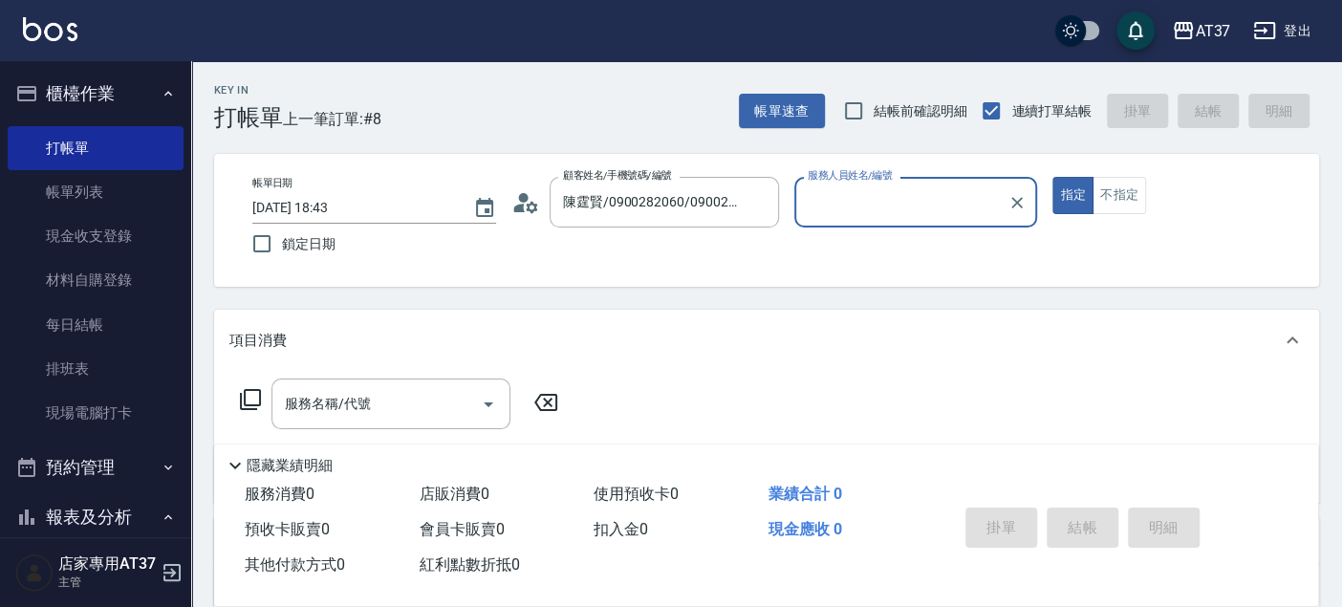
type input "NINA-0"
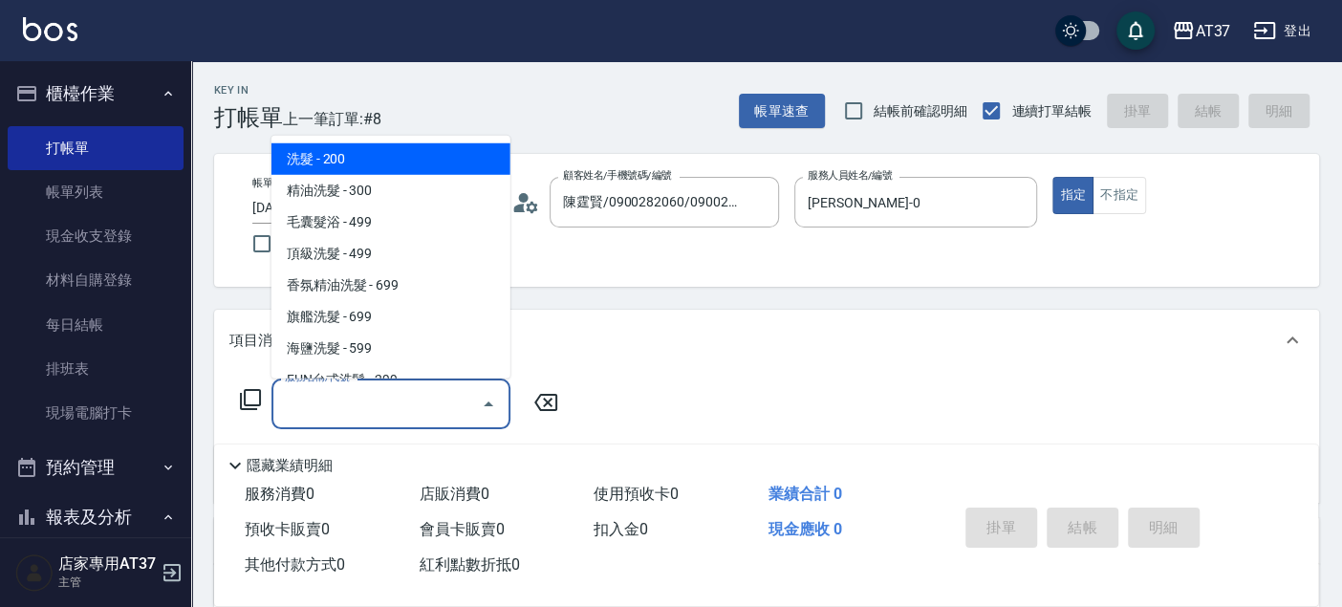
click at [439, 409] on input "服務名稱/代號" at bounding box center [376, 403] width 193 height 33
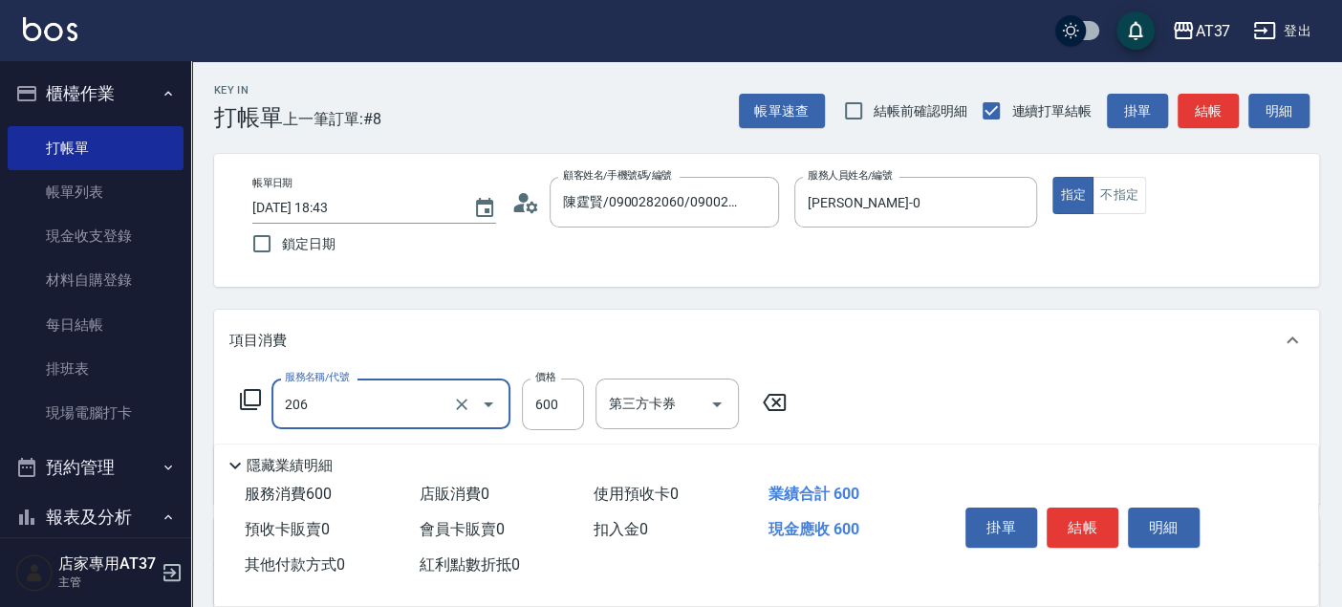
type input "A精油洗+剪(206)"
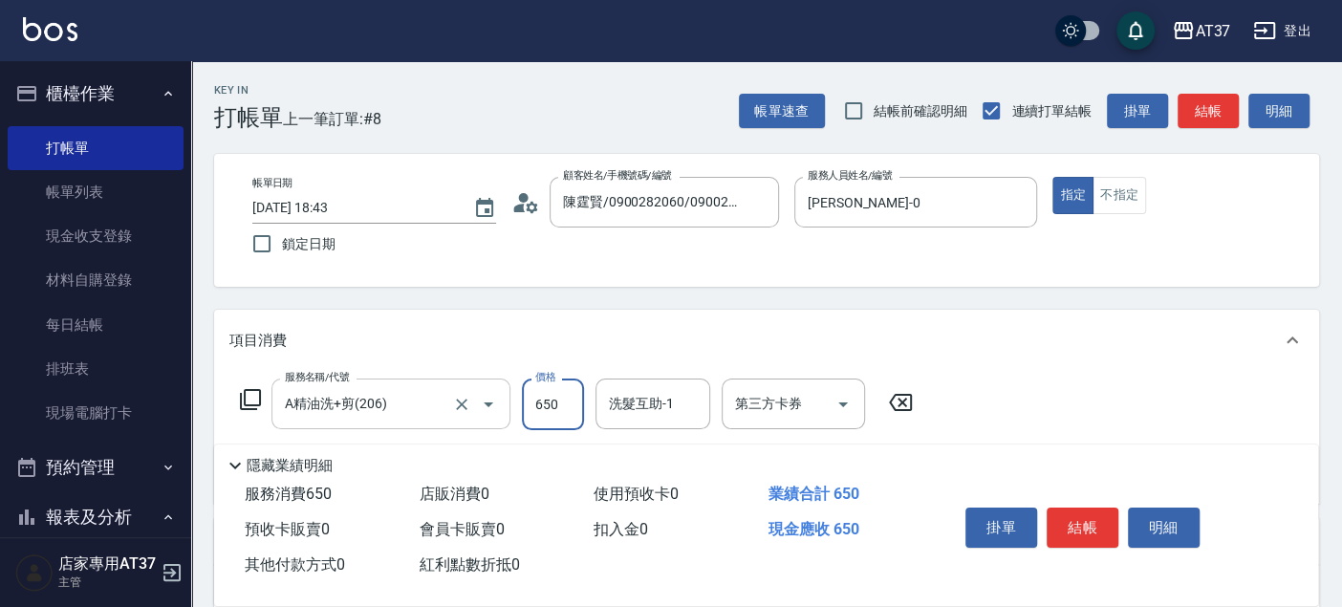
type input "650"
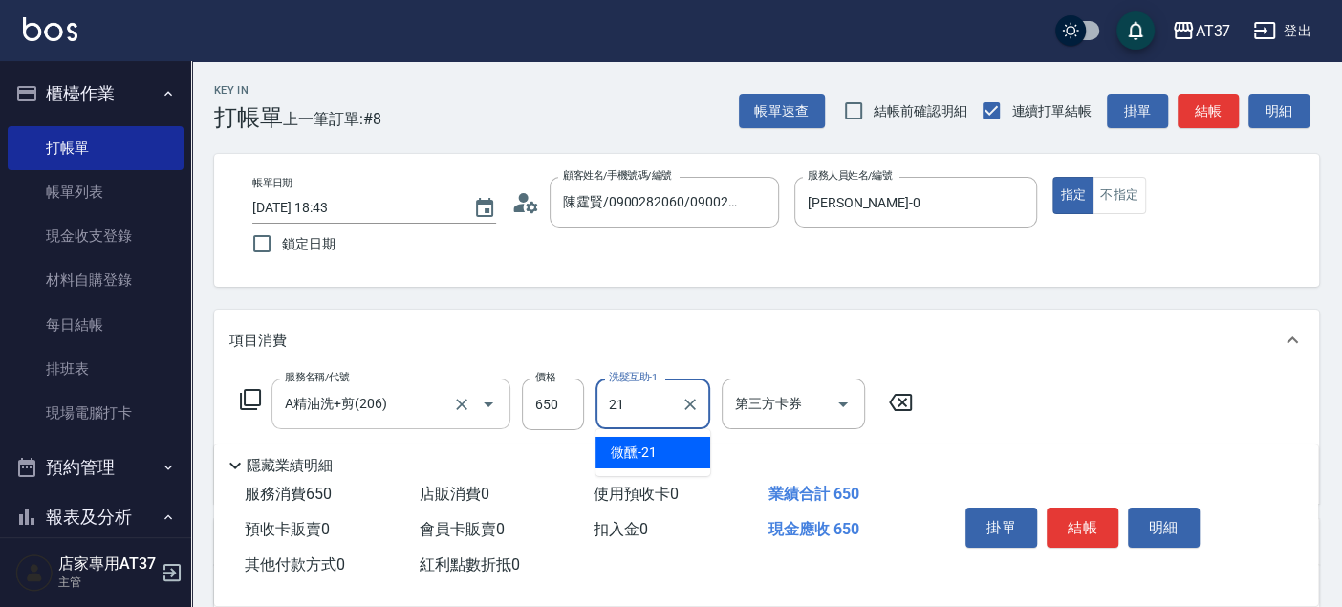
type input "微醺-21"
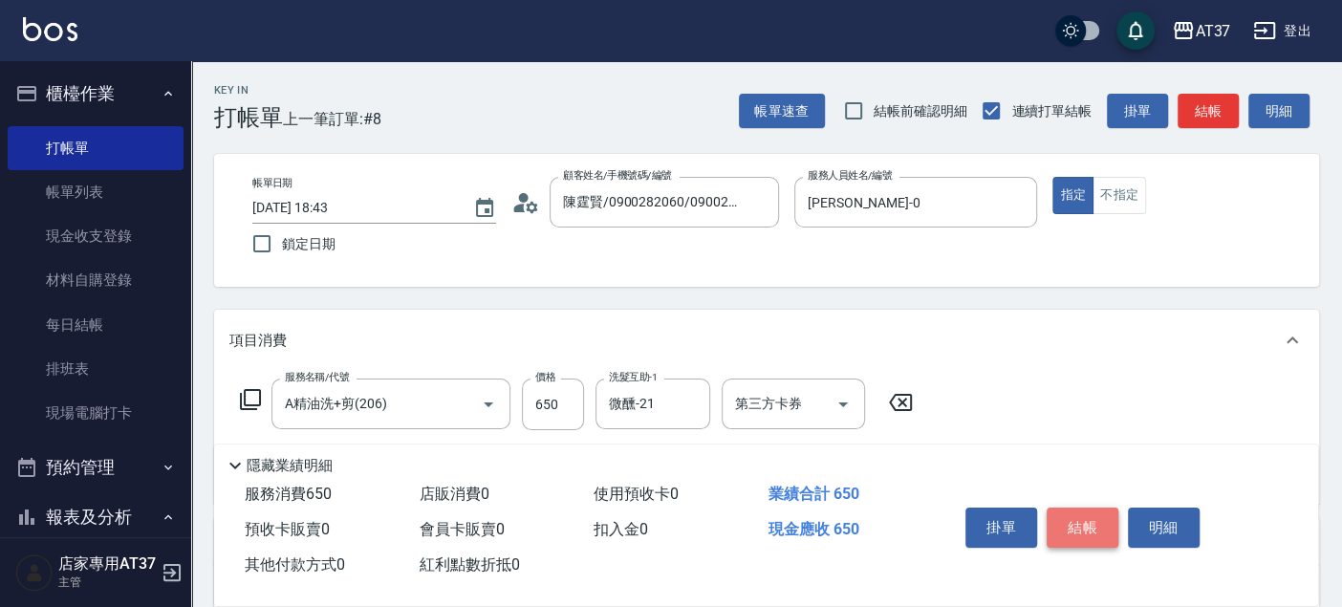
click at [1081, 527] on button "結帳" at bounding box center [1083, 528] width 72 height 40
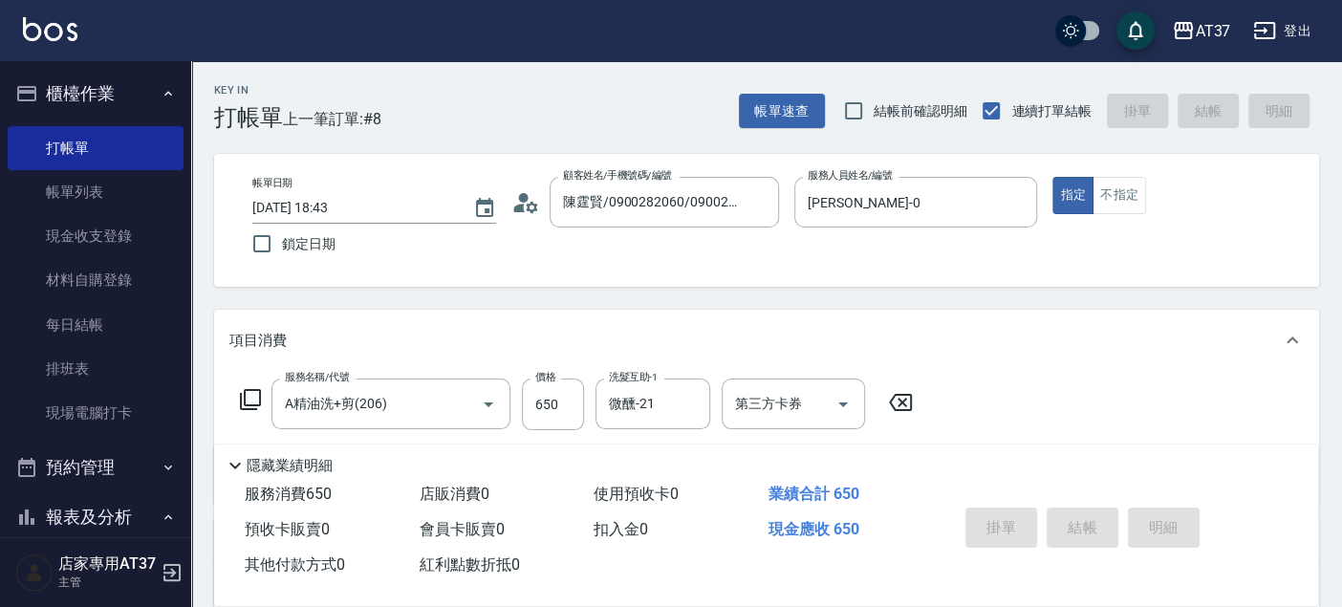
type input "2025/09/22 18:44"
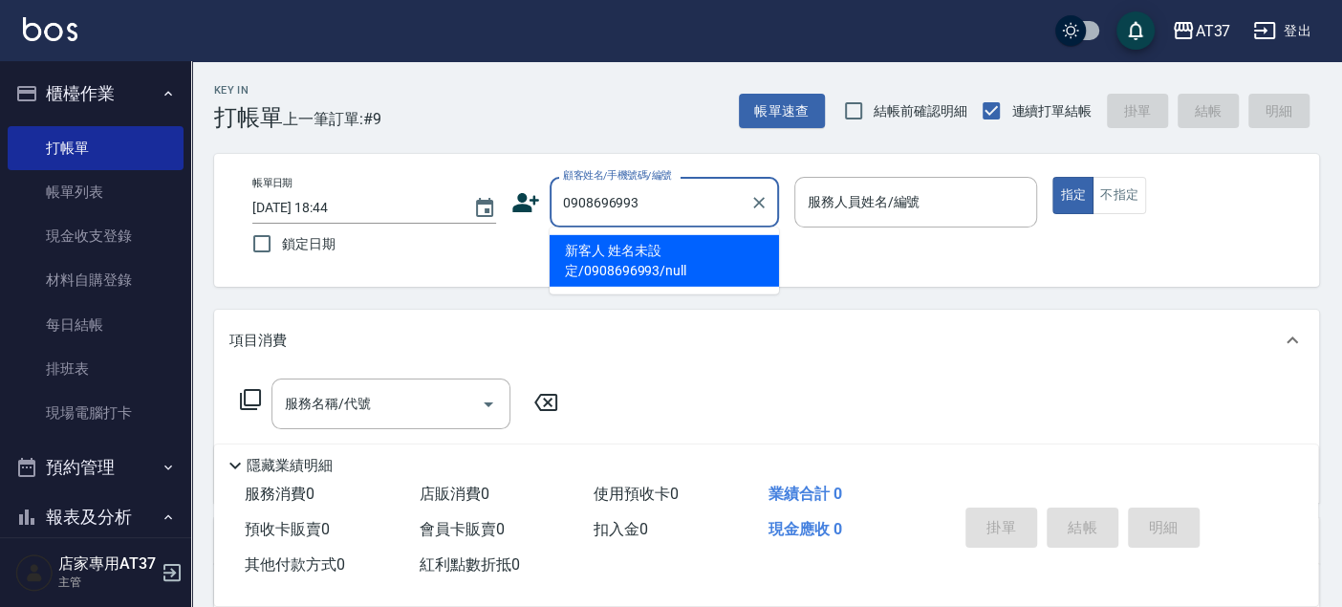
type input "新客人 姓名未設定/0908696993/null"
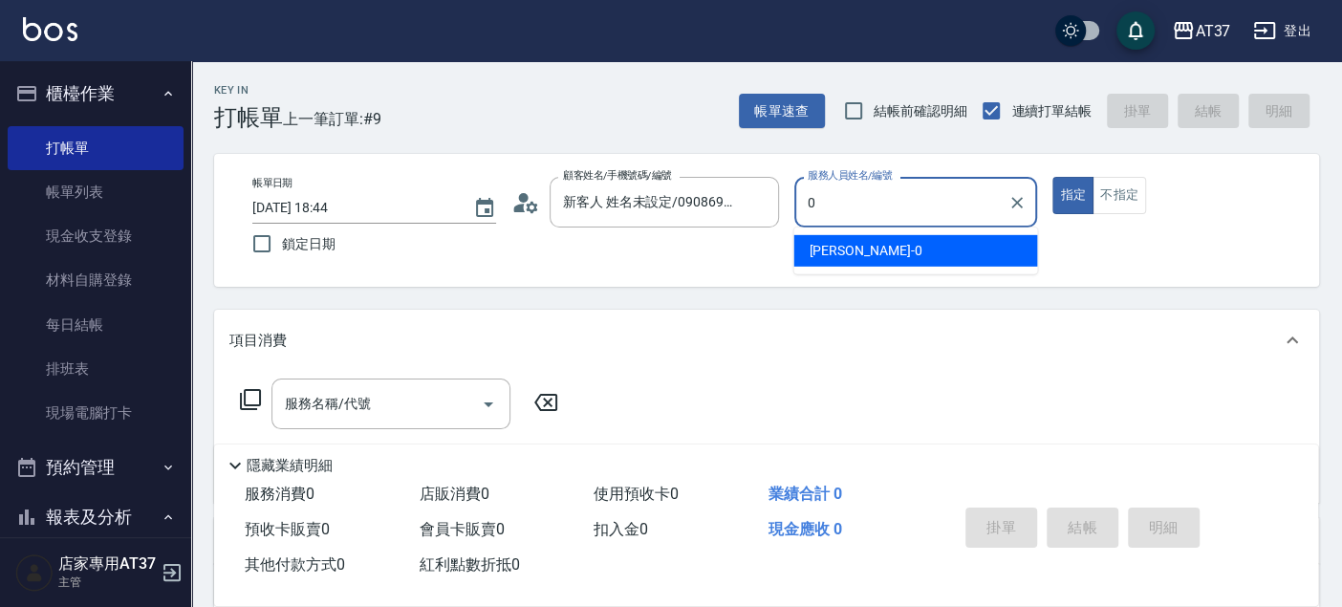
click at [945, 261] on div "NINA -0" at bounding box center [915, 251] width 244 height 32
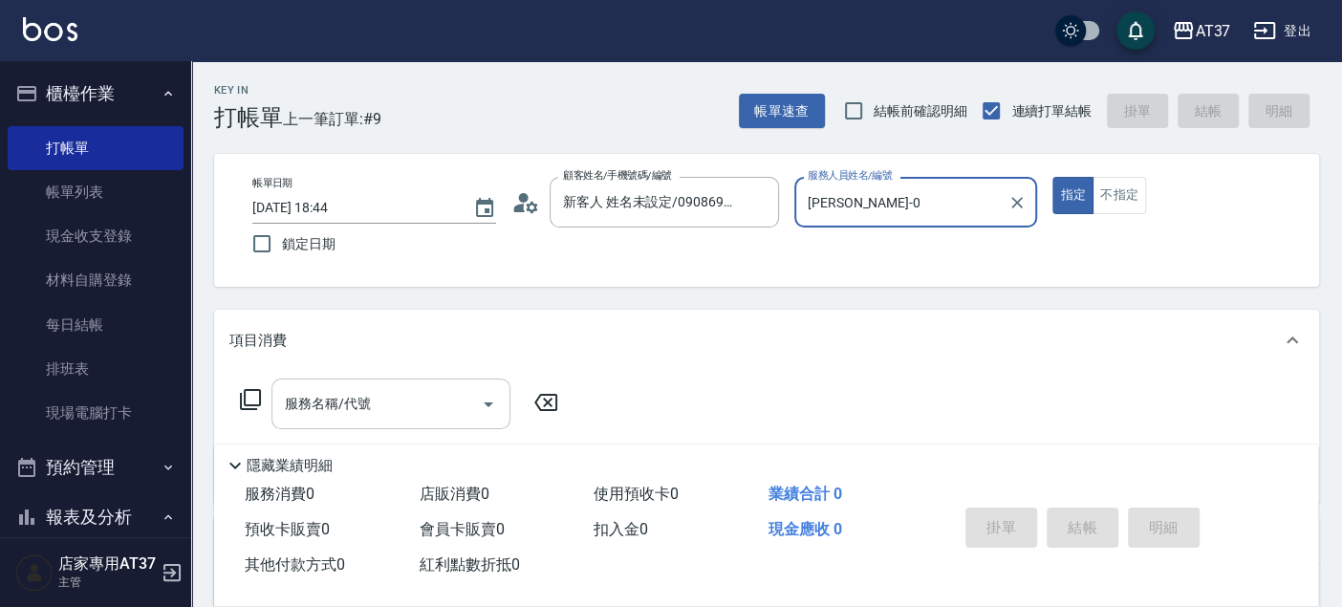
type input "NINA-0"
click at [373, 410] on input "服務名稱/代號" at bounding box center [376, 403] width 193 height 33
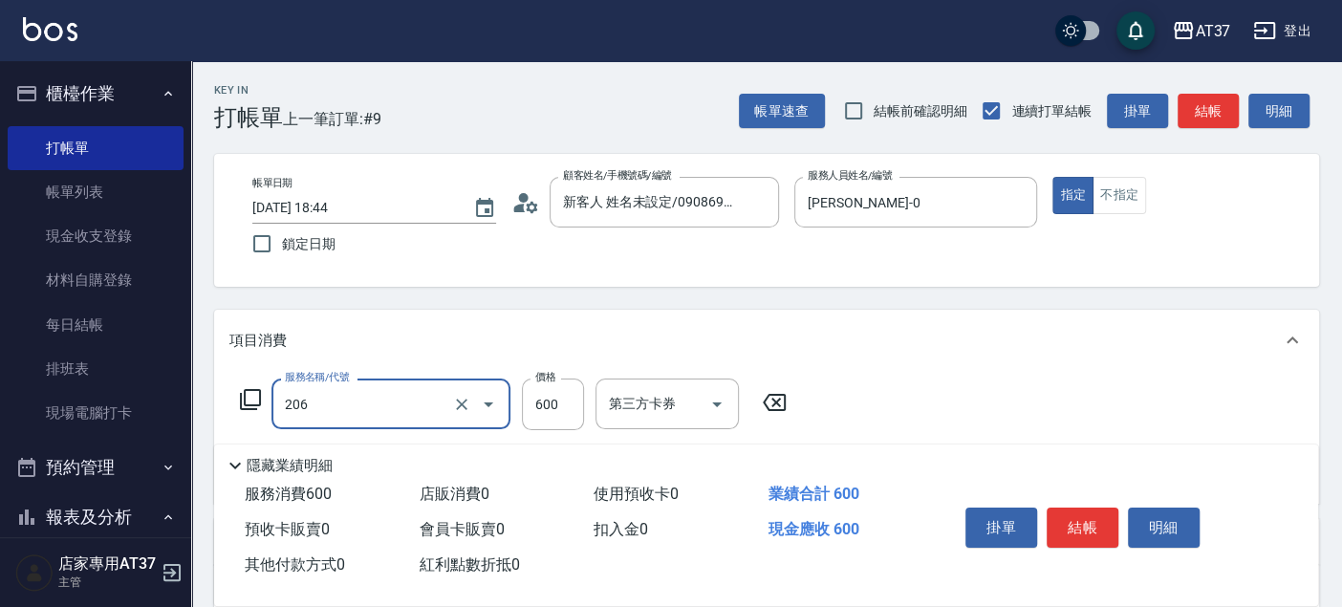
type input "A精油洗+剪(206)"
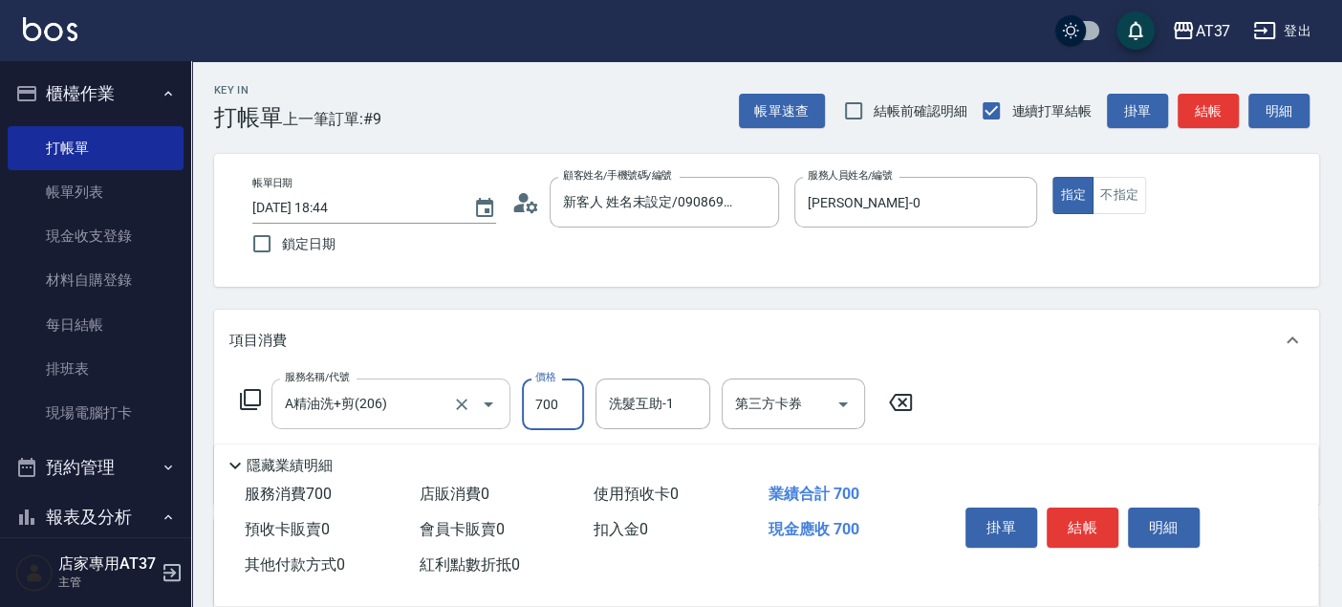
type input "700"
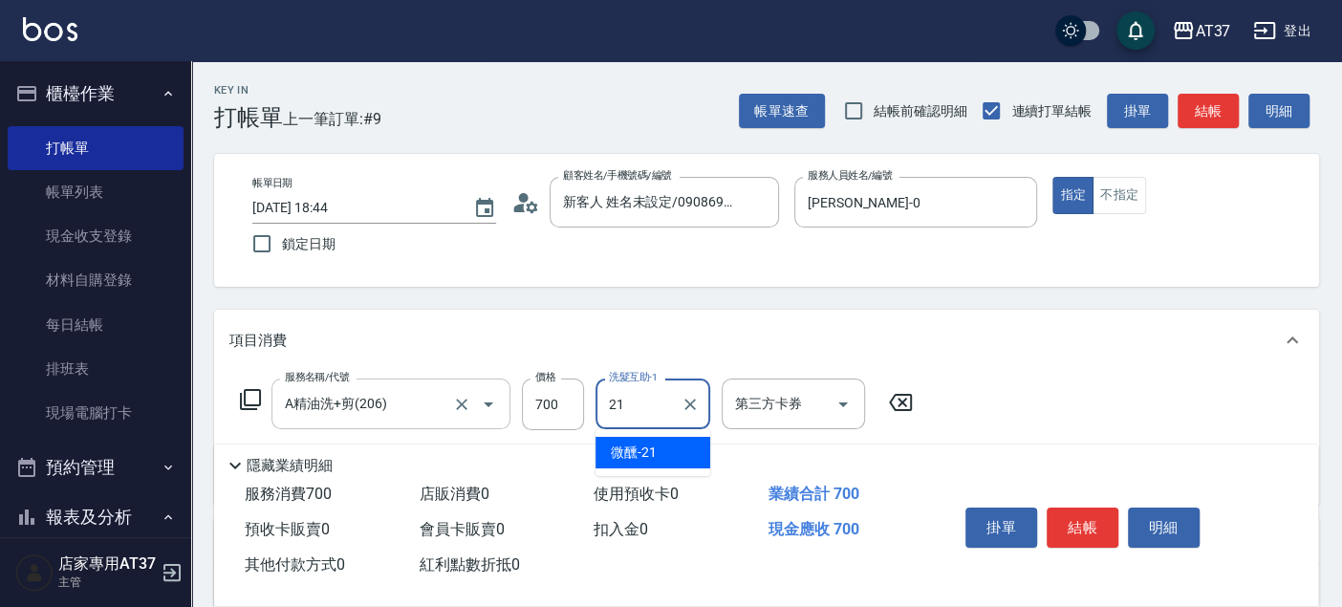
type input "微醺-21"
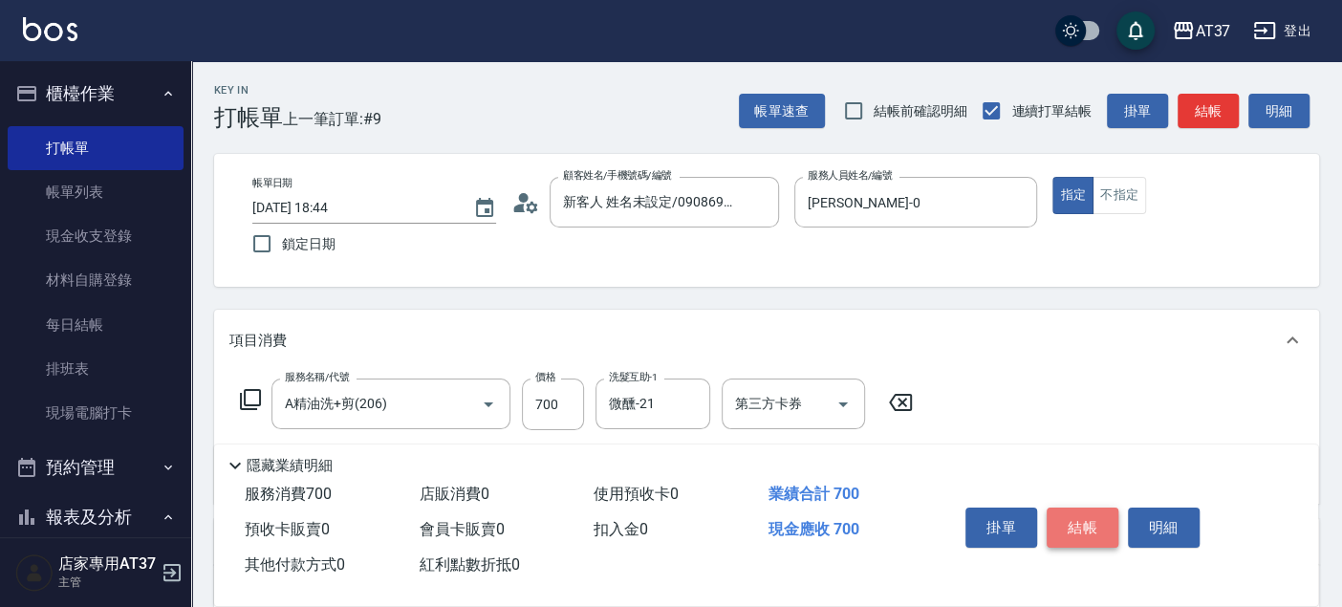
click at [1086, 524] on button "結帳" at bounding box center [1083, 528] width 72 height 40
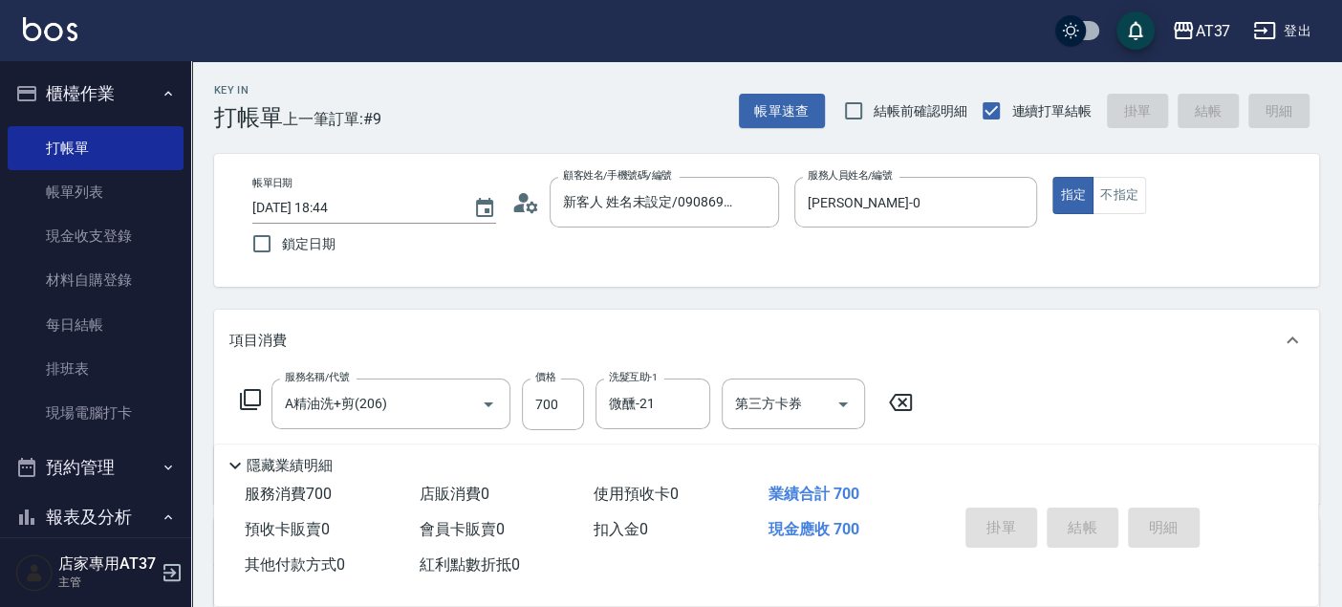
type input "2025/09/22 18:45"
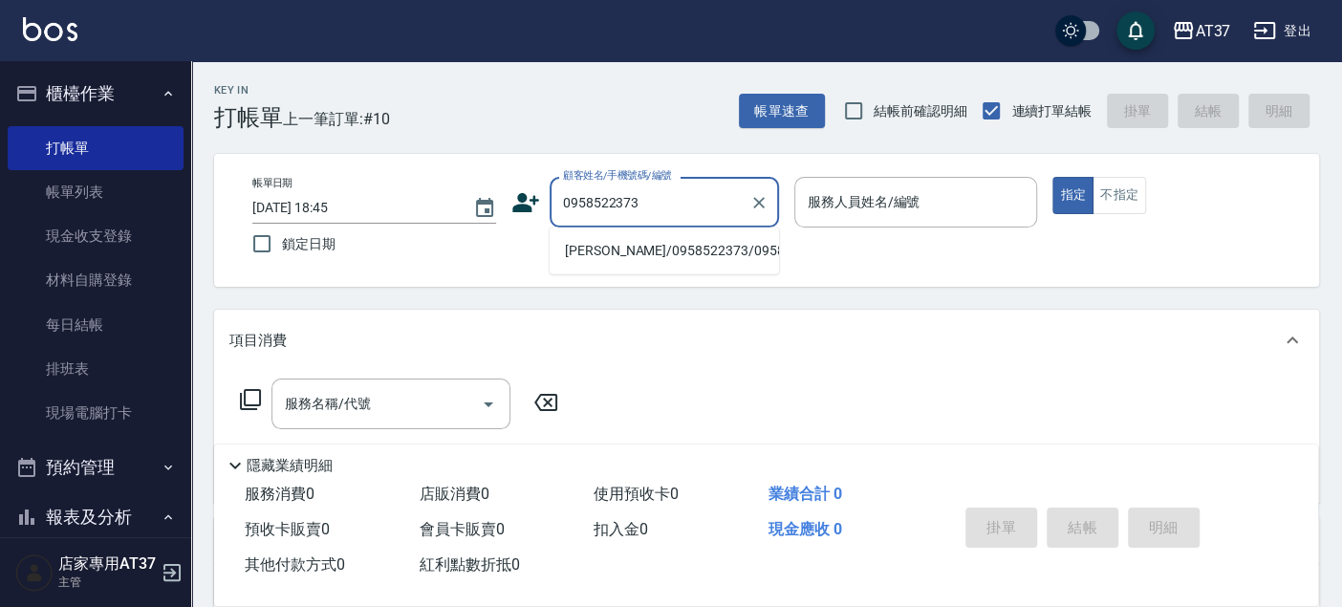
type input "陳昱志/0958522373/0958522373"
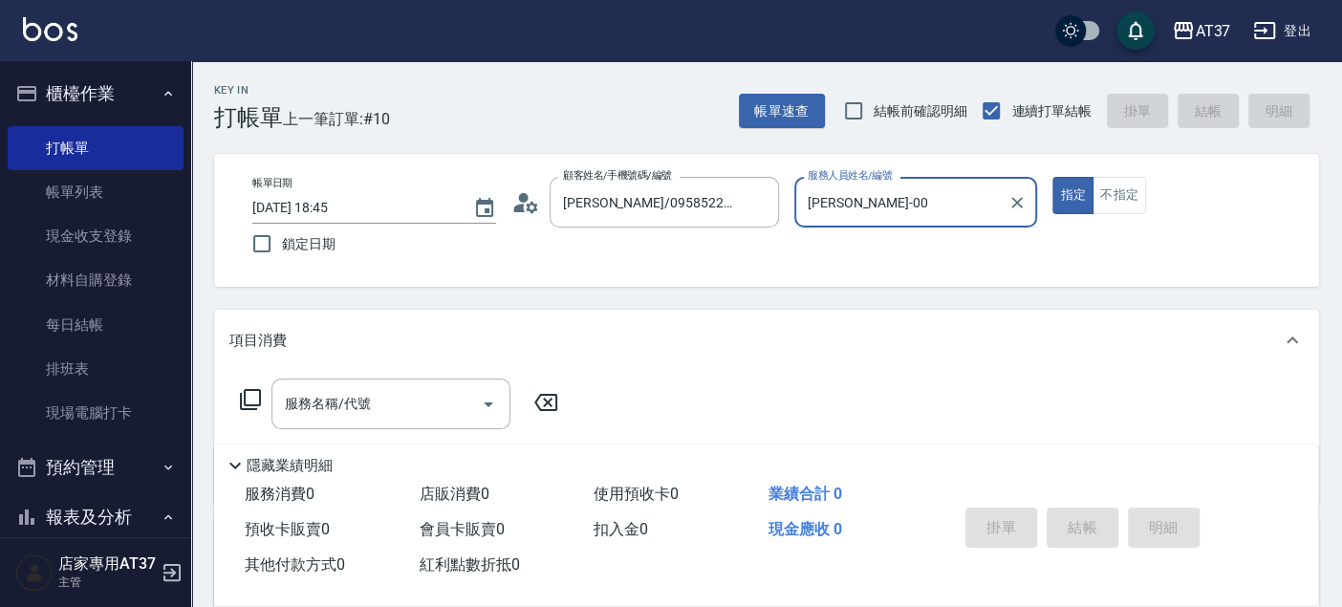
type input "NINA-0"
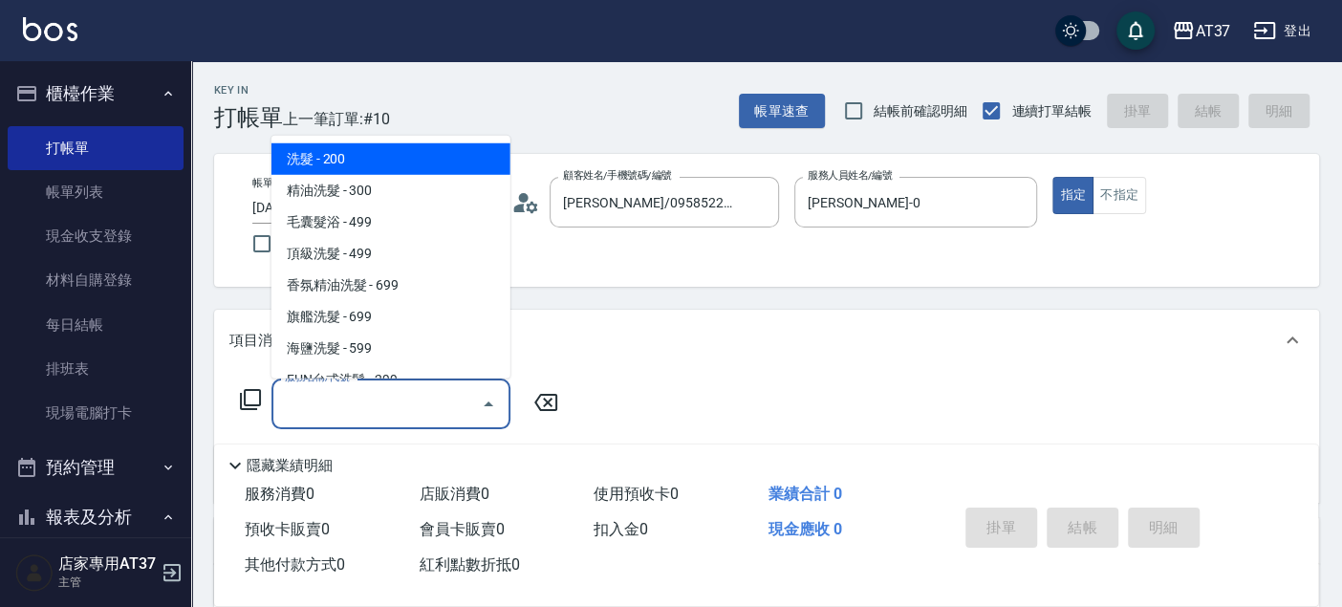
click at [414, 419] on input "服務名稱/代號" at bounding box center [376, 403] width 193 height 33
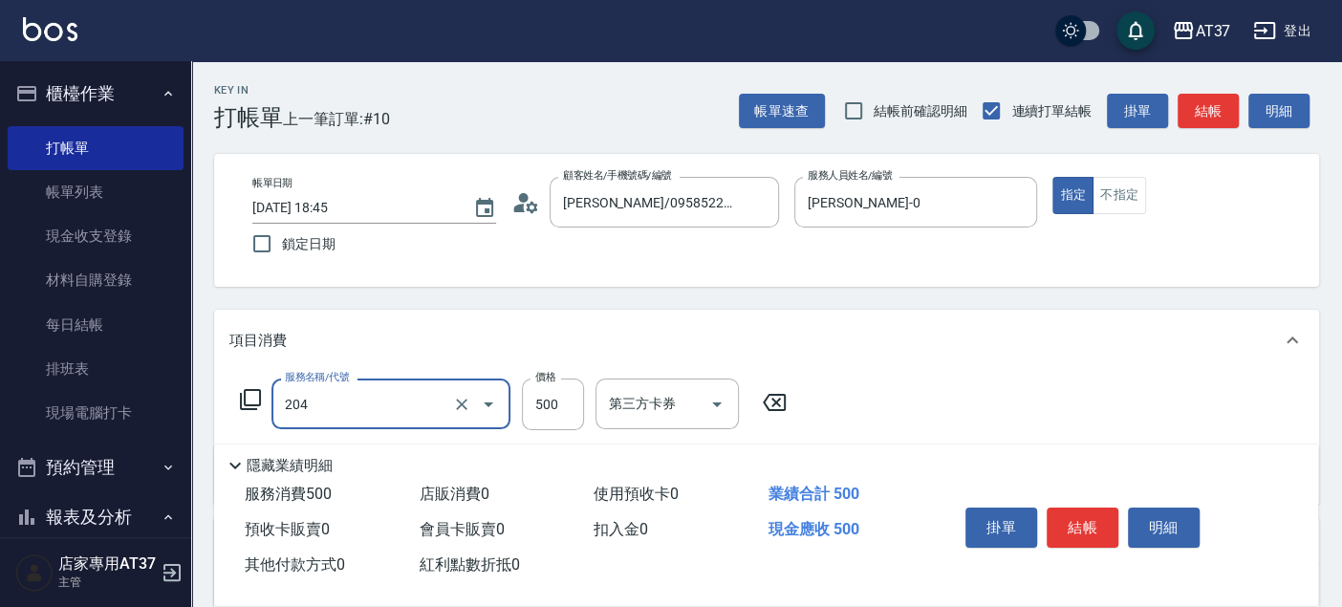
type input "A級洗+剪(204)"
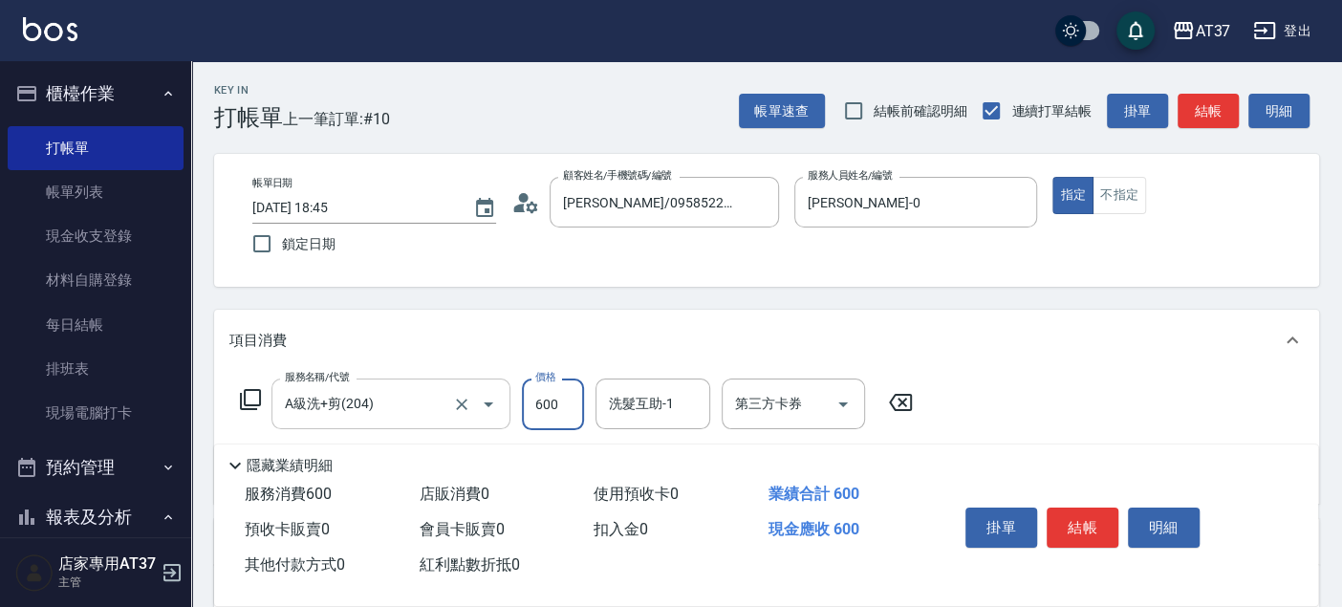
type input "600"
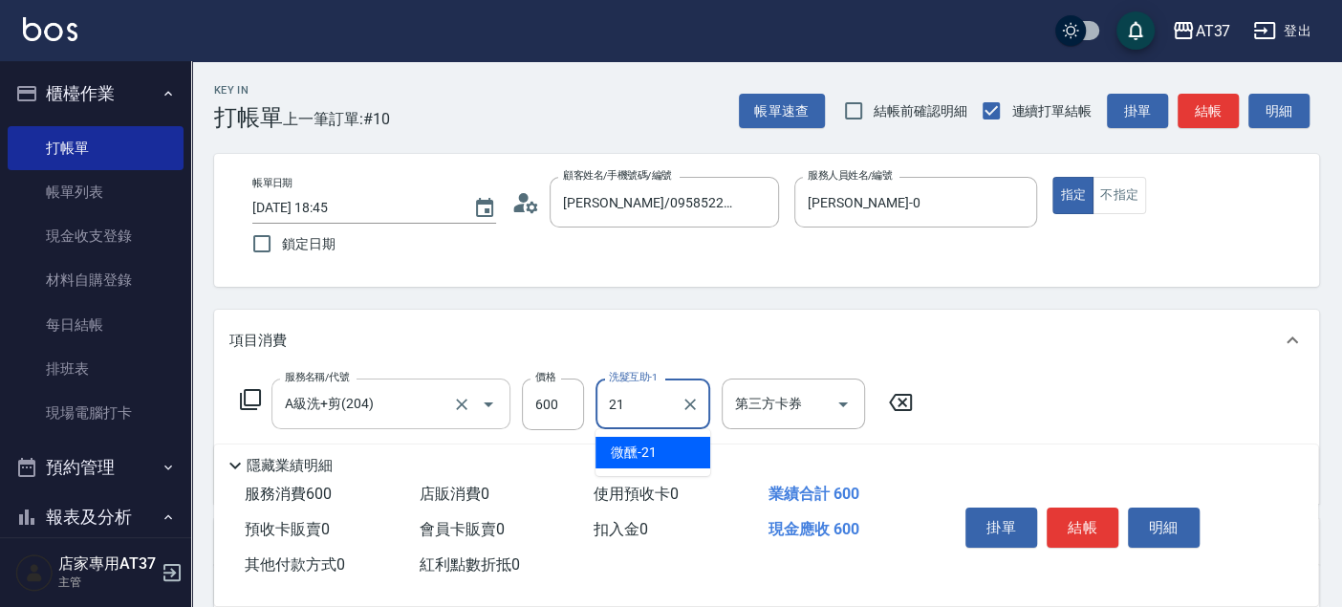
type input "微醺-21"
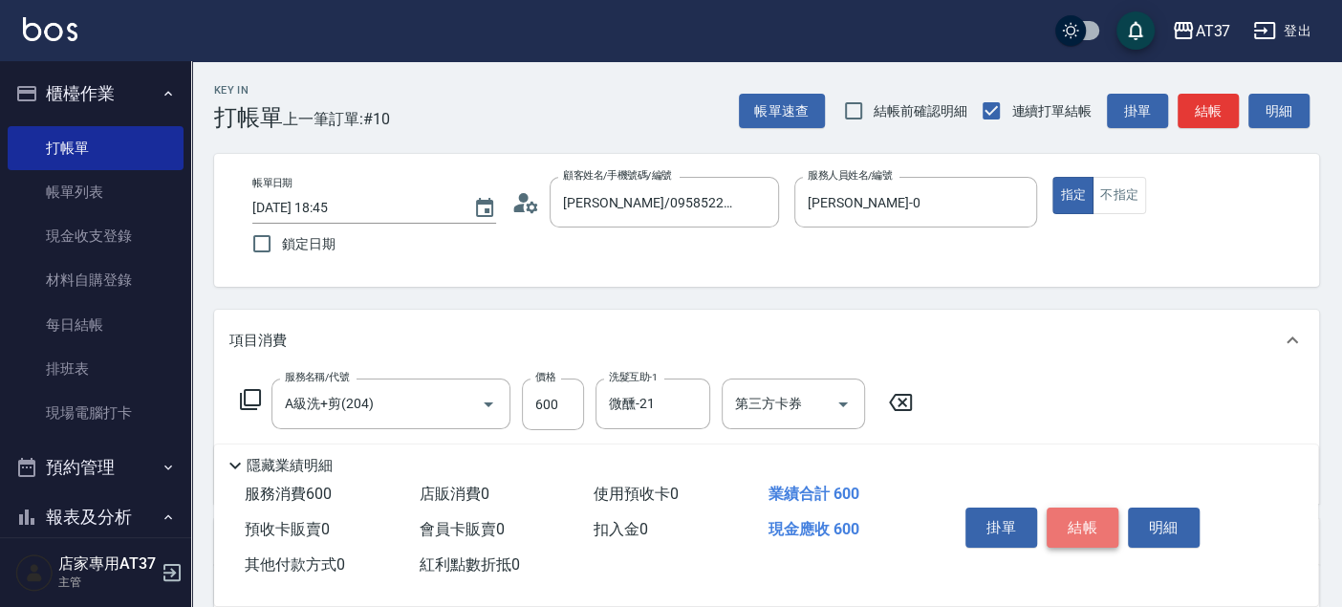
click at [1068, 520] on button "結帳" at bounding box center [1083, 528] width 72 height 40
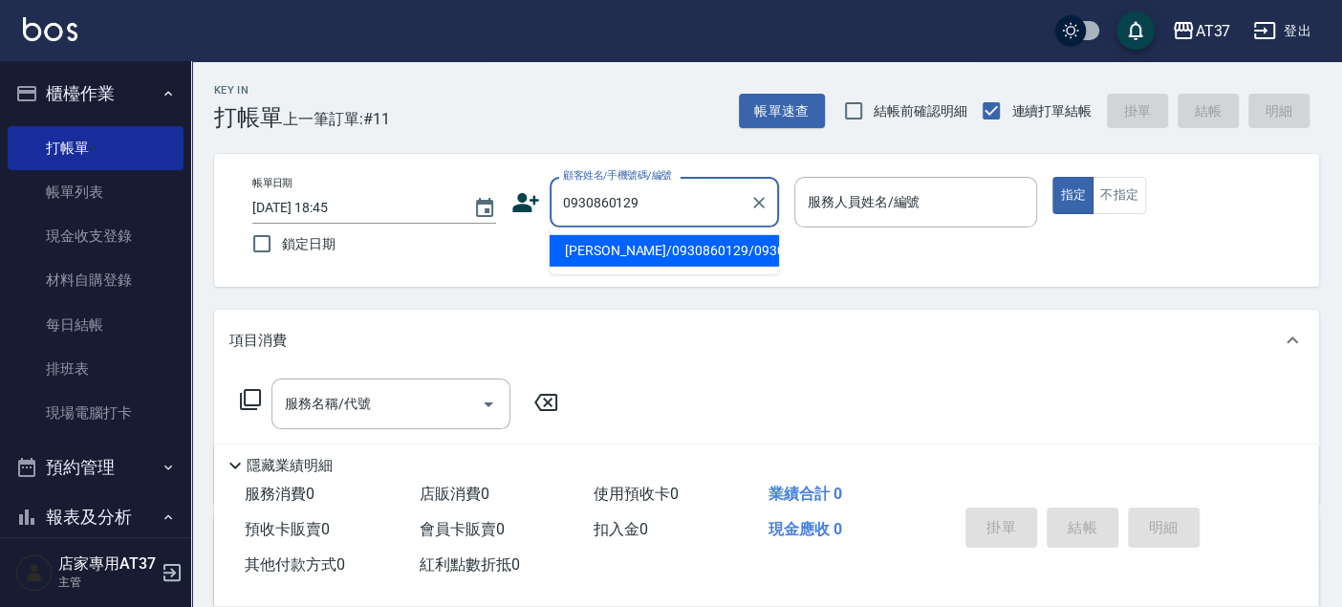
type input "陳怡安/0930860129/0930860129"
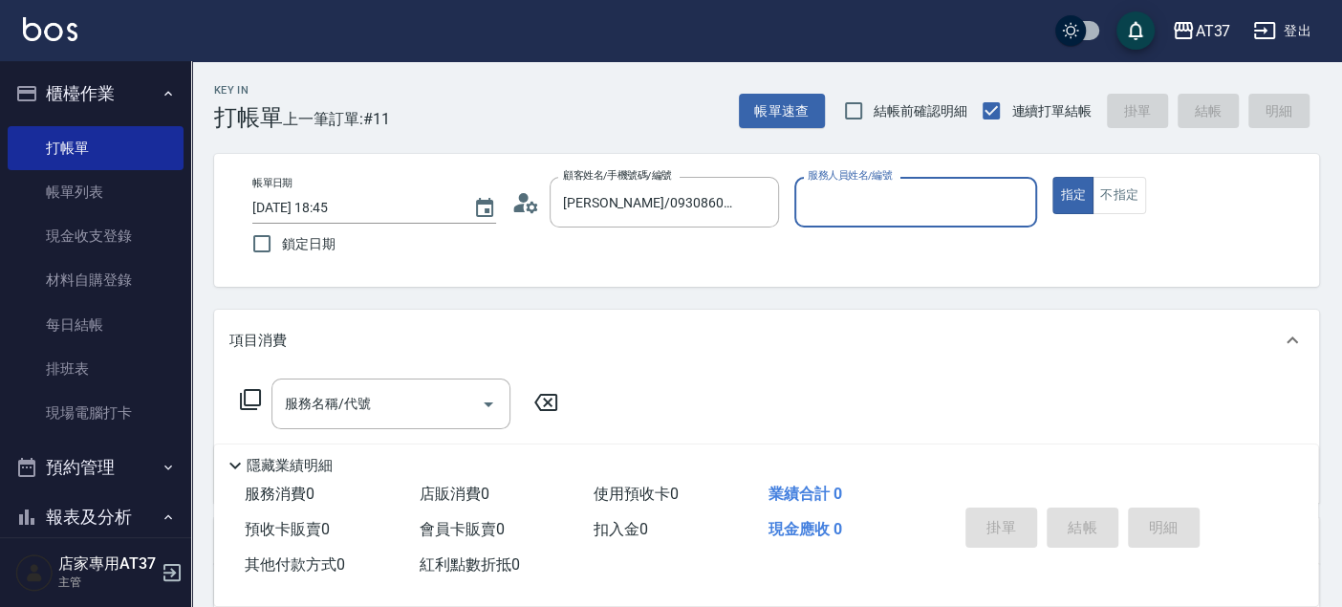
type input "NINA-0"
click at [247, 403] on icon at bounding box center [250, 399] width 23 height 23
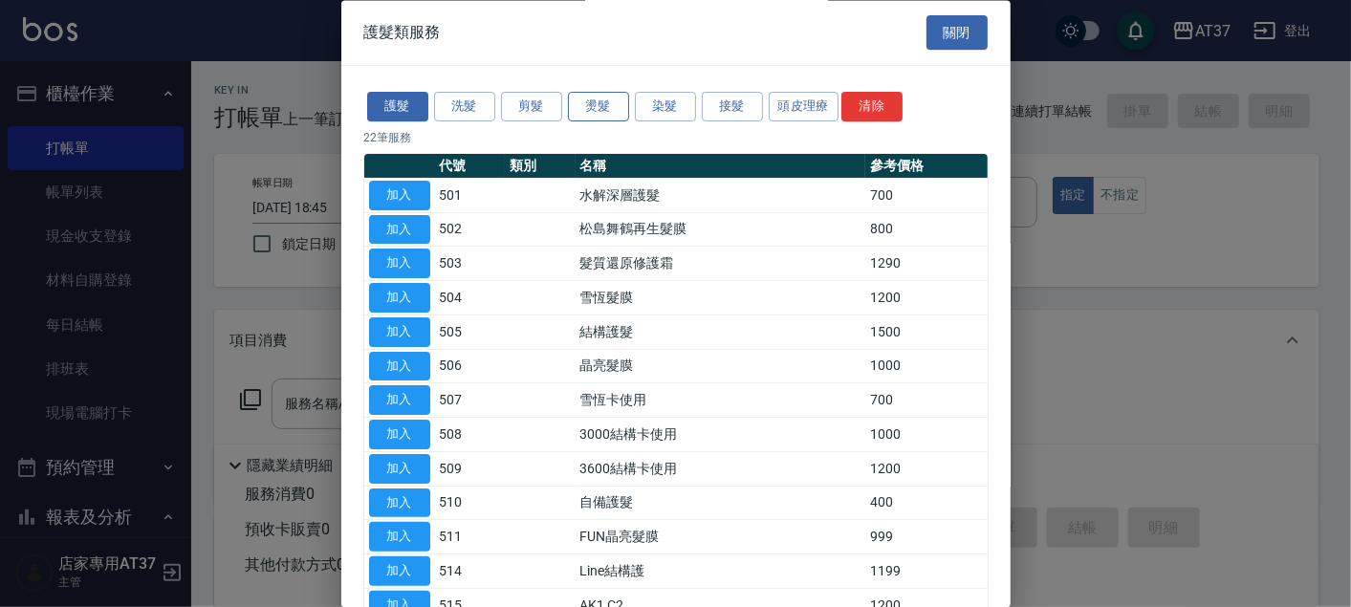
click at [594, 93] on button "燙髮" at bounding box center [598, 108] width 61 height 30
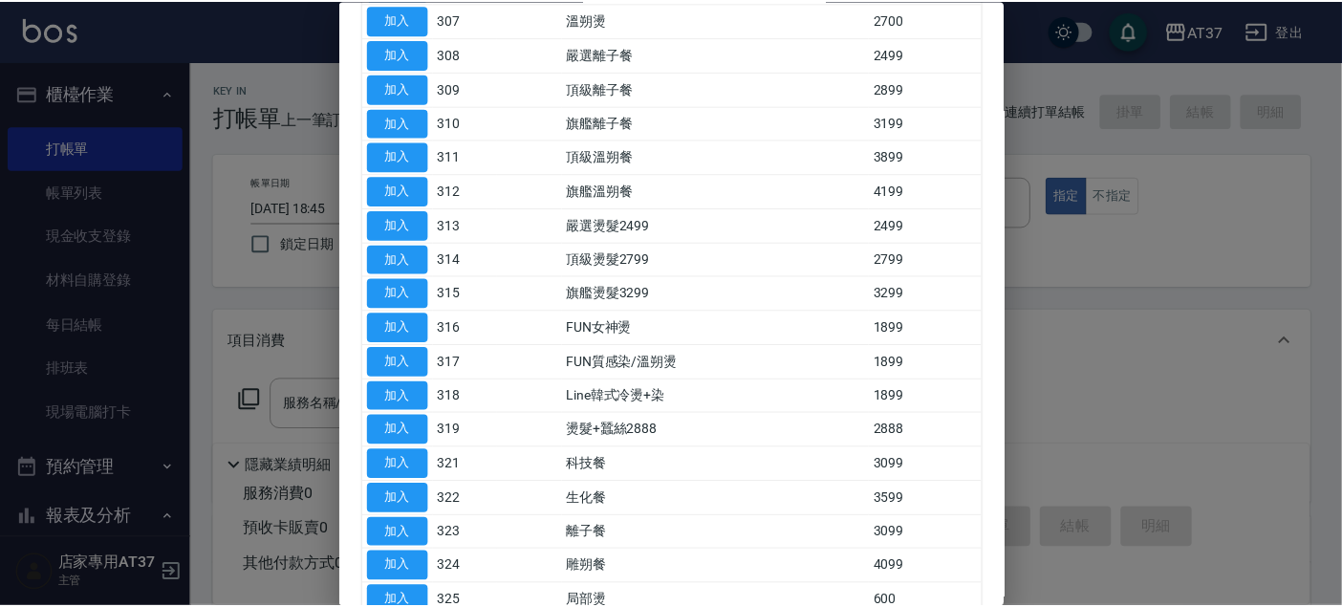
scroll to position [530, 0]
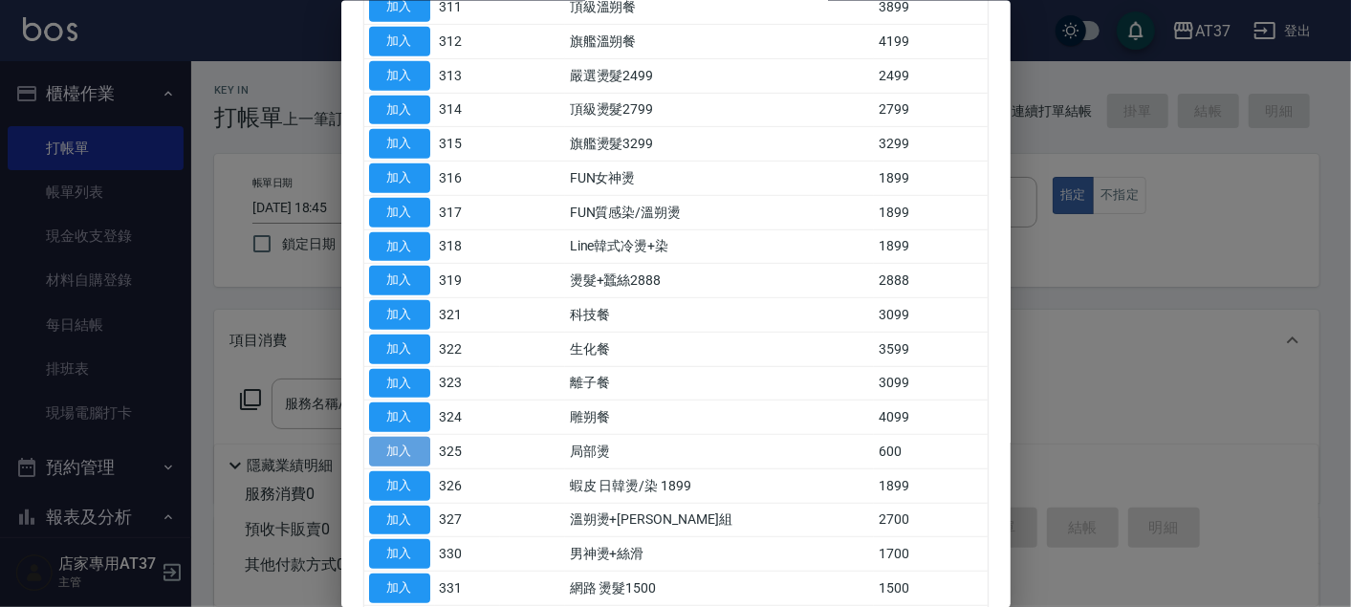
click at [389, 443] on button "加入" at bounding box center [399, 452] width 61 height 30
type input "局部燙(325)"
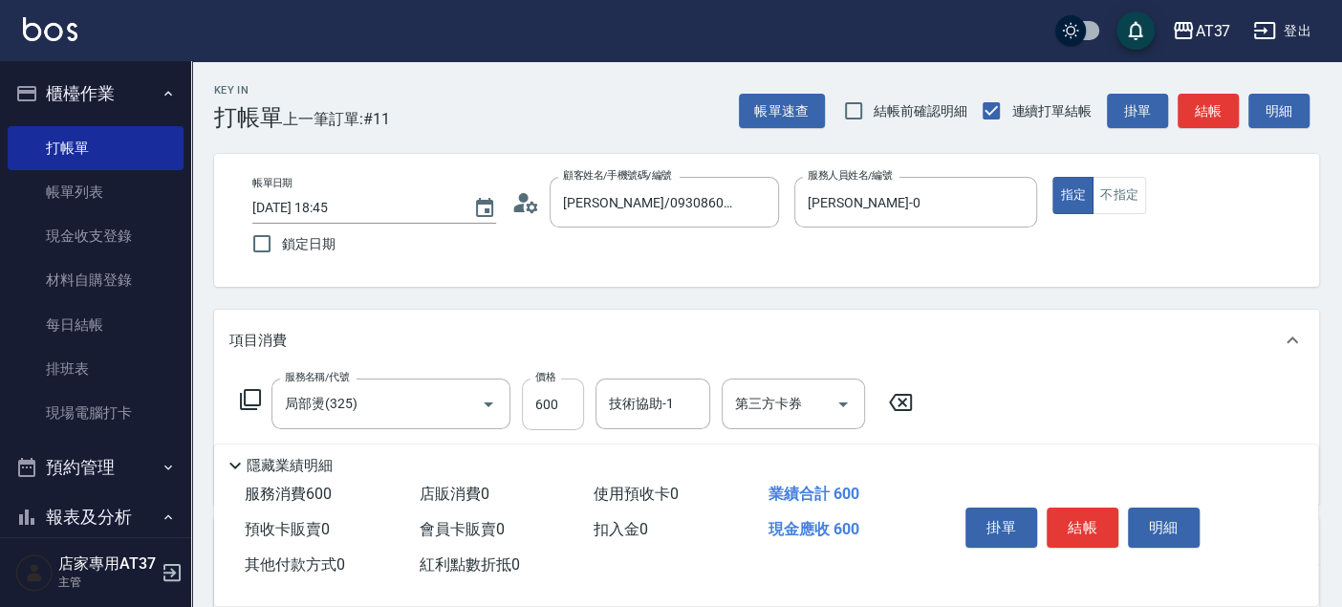
click at [564, 403] on input "600" at bounding box center [553, 404] width 62 height 52
type input "1500"
type input "子筠-25"
click at [1078, 522] on button "結帳" at bounding box center [1083, 528] width 72 height 40
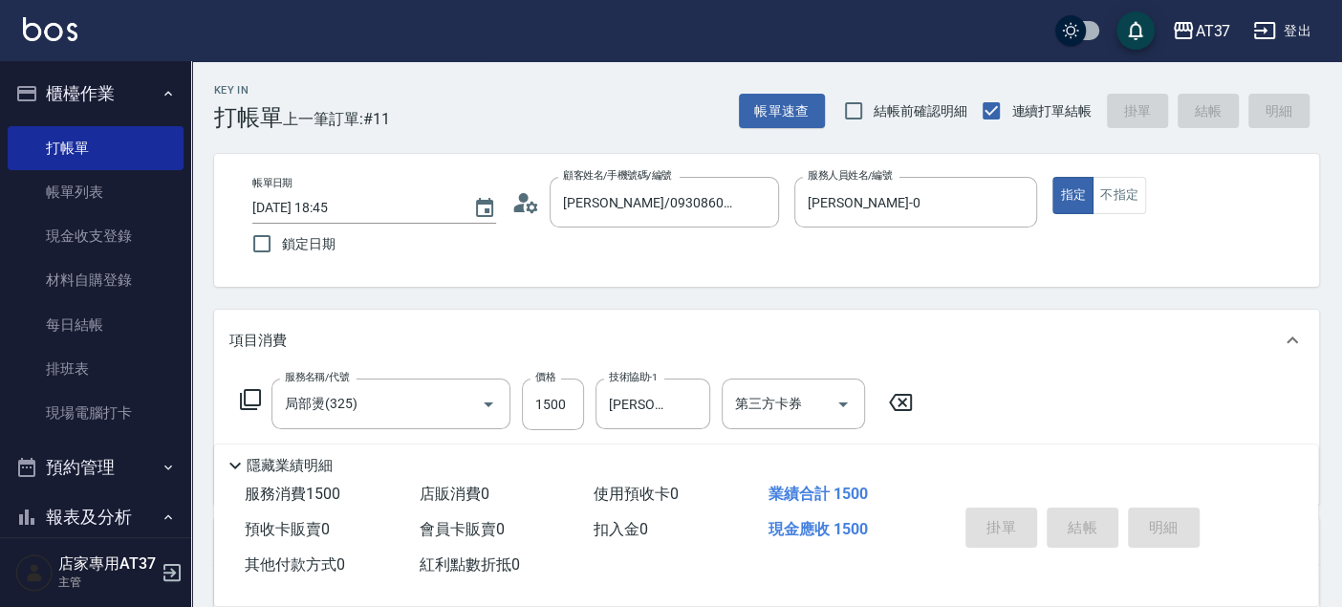
type input "2025/09/22 18:46"
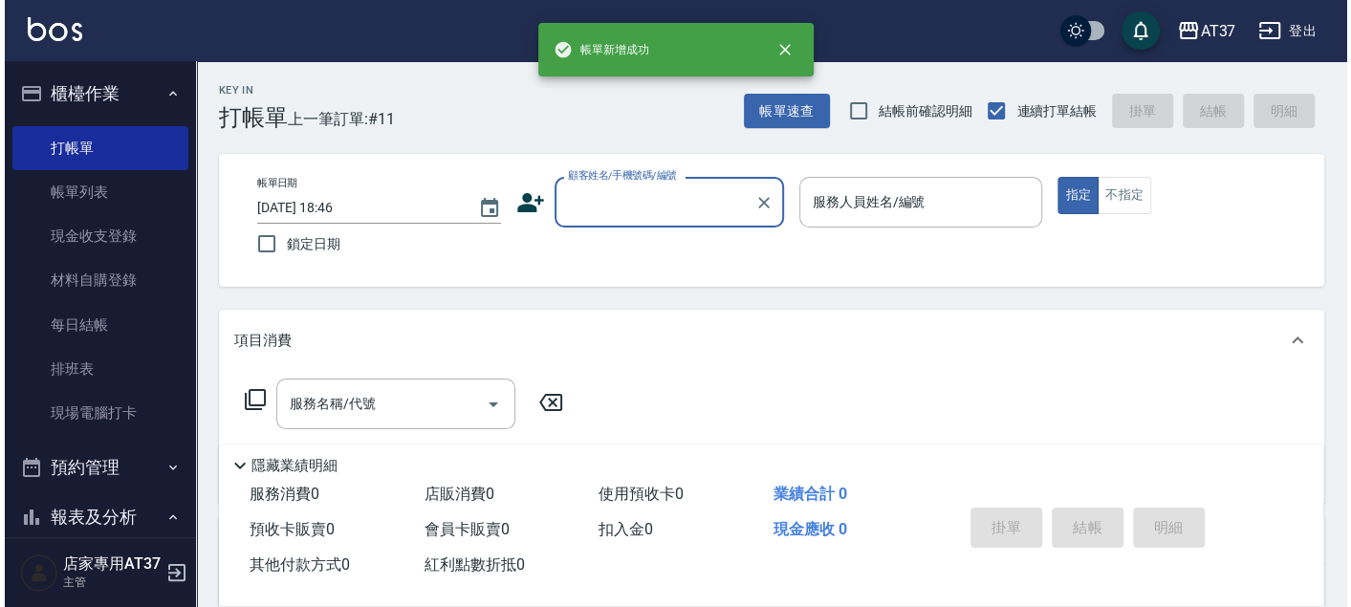
scroll to position [0, 0]
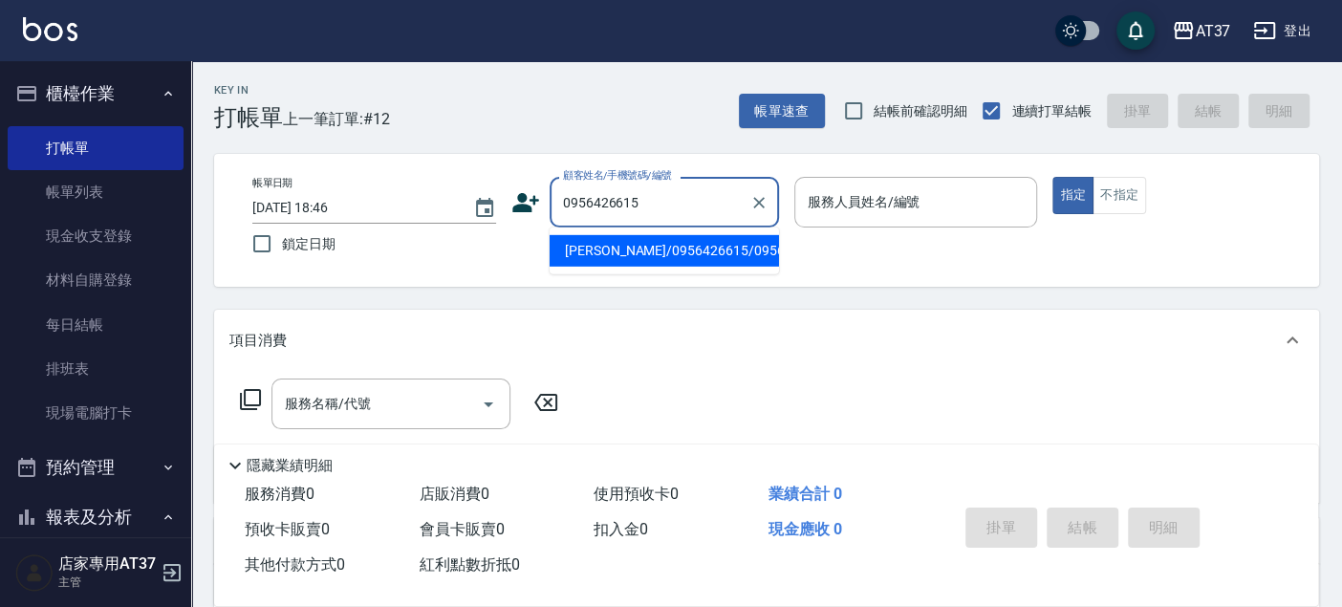
type input "吳欣潔/0956426615/0956426615"
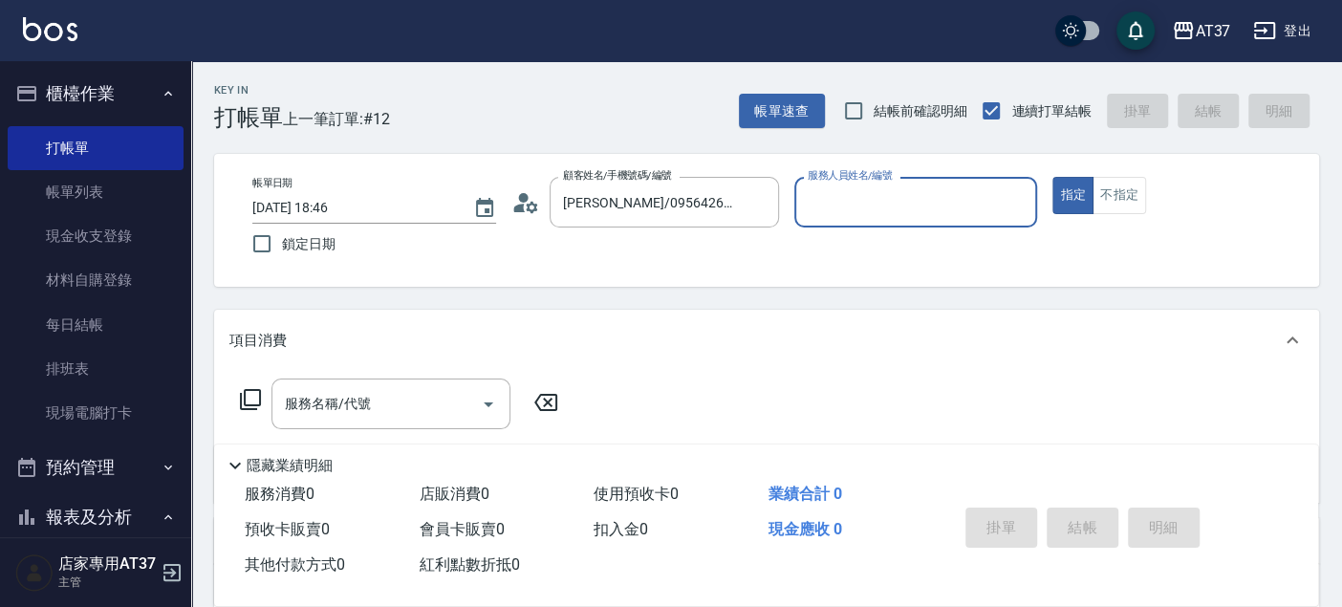
type input "NINA-0"
click at [252, 399] on icon at bounding box center [250, 399] width 23 height 23
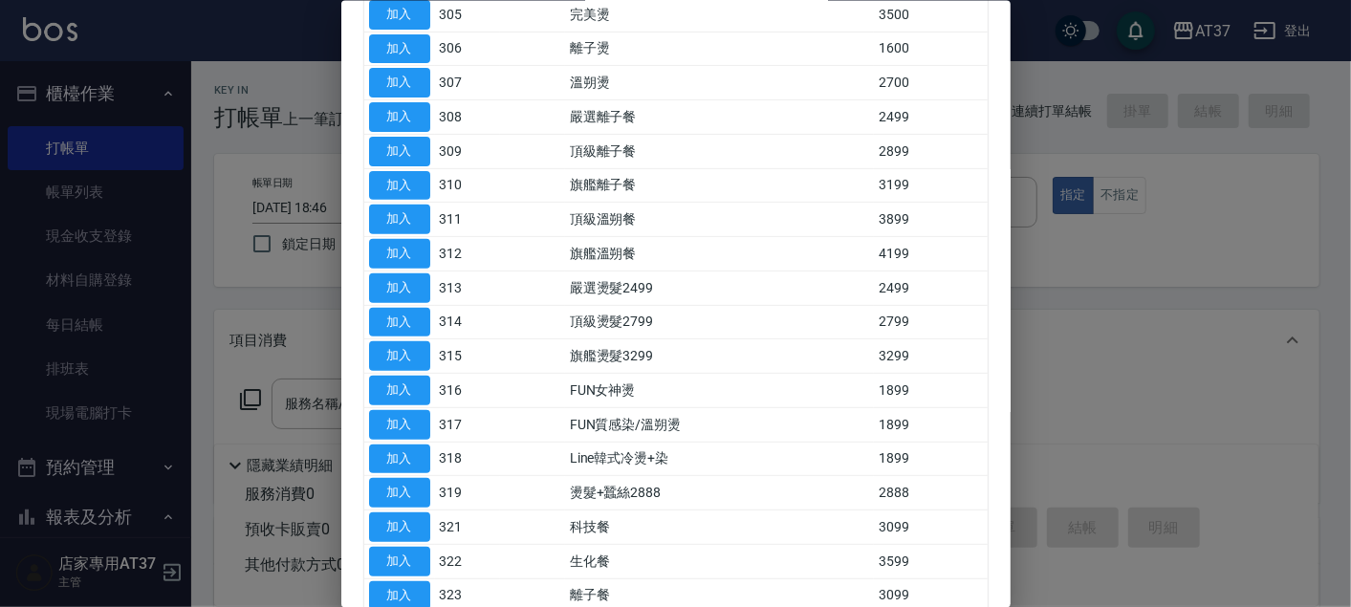
scroll to position [424, 0]
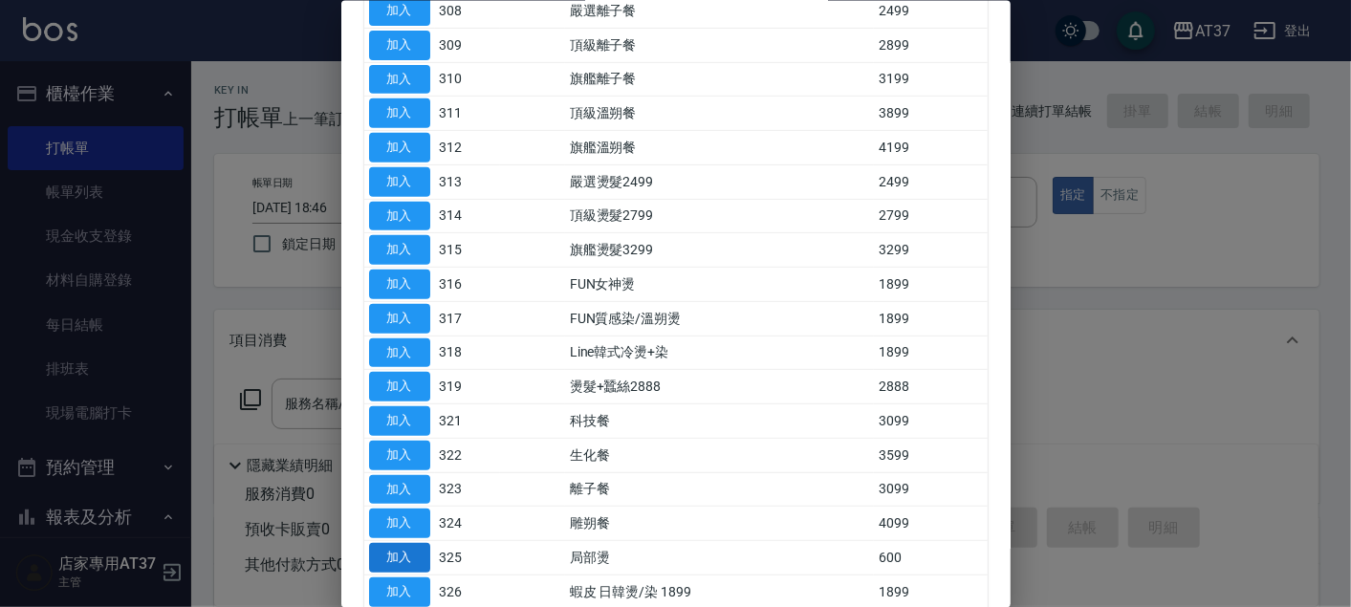
click at [415, 554] on button "加入" at bounding box center [399, 558] width 61 height 30
type input "局部燙(325)"
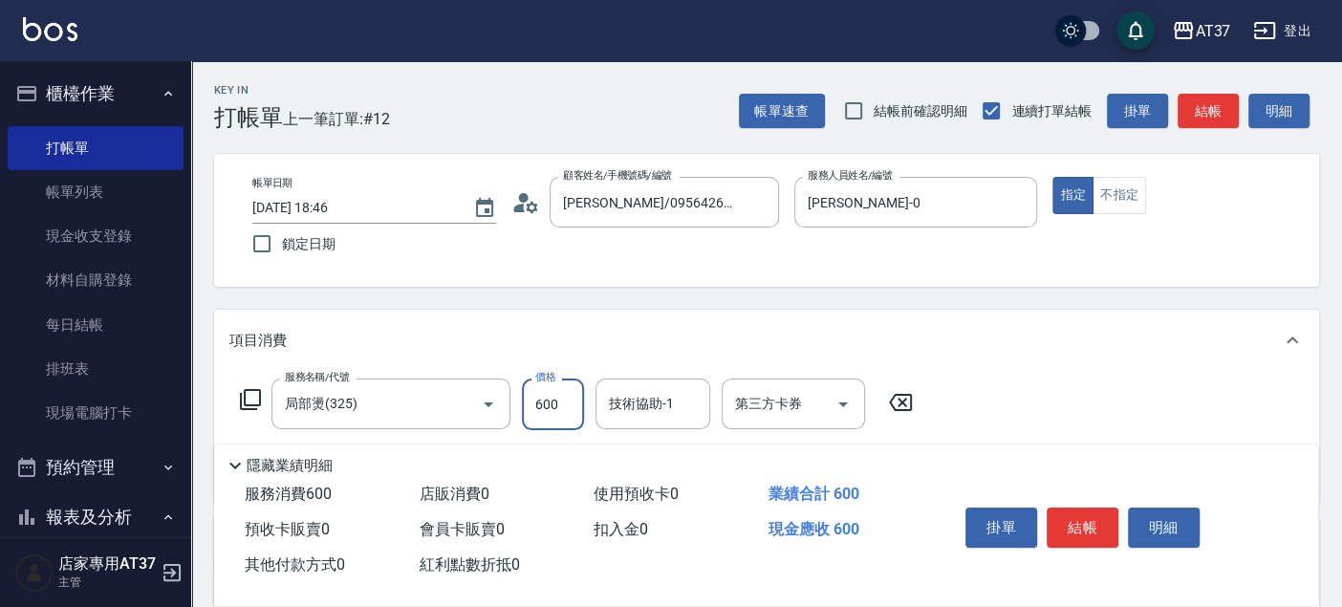
click at [571, 404] on input "600" at bounding box center [553, 404] width 62 height 52
type input "2100"
click at [255, 399] on icon at bounding box center [250, 399] width 23 height 23
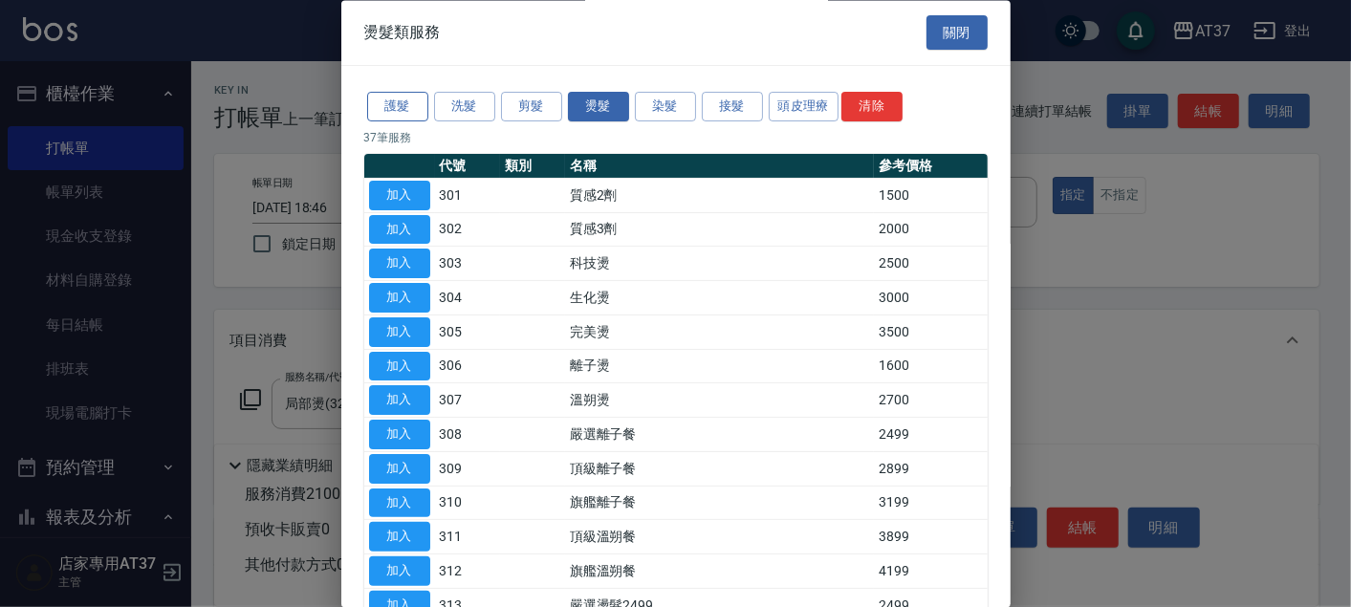
click at [403, 99] on button "護髮" at bounding box center [397, 108] width 61 height 30
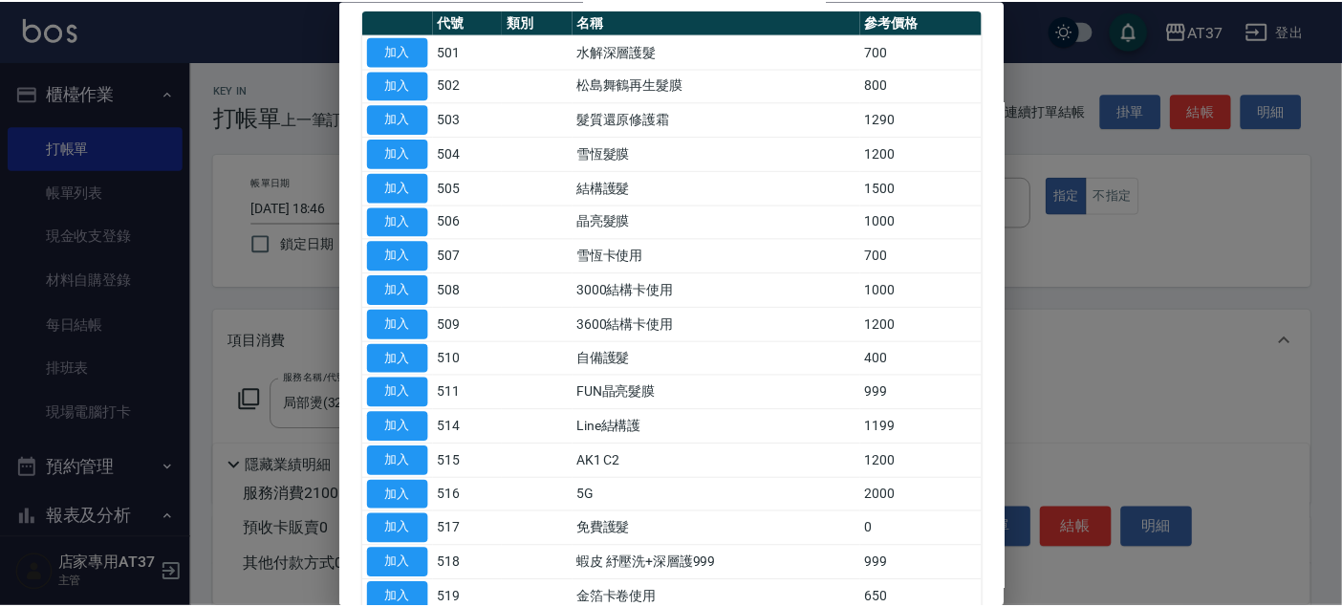
scroll to position [212, 0]
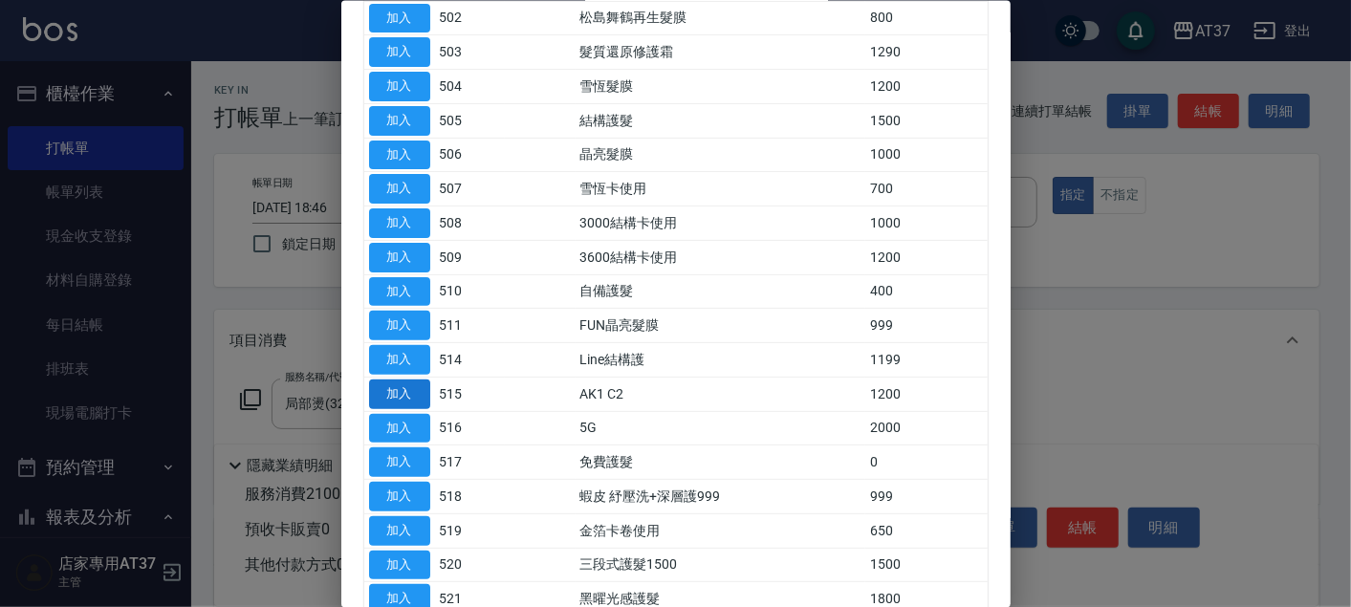
click at [396, 386] on button "加入" at bounding box center [399, 393] width 61 height 30
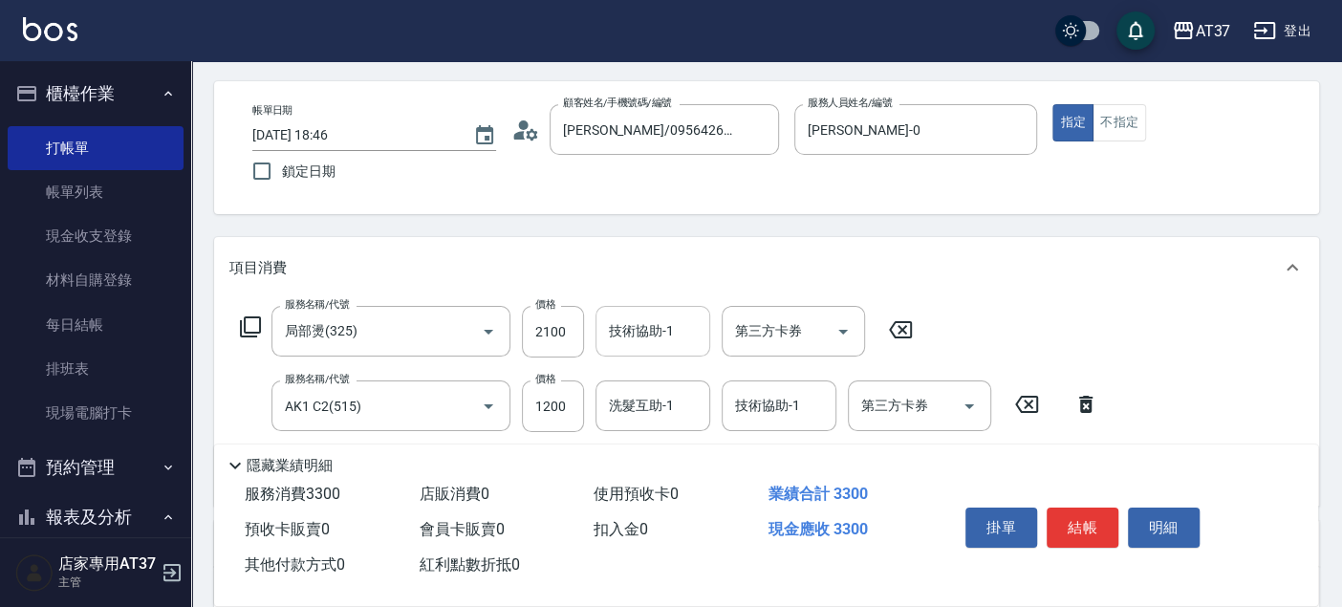
scroll to position [106, 0]
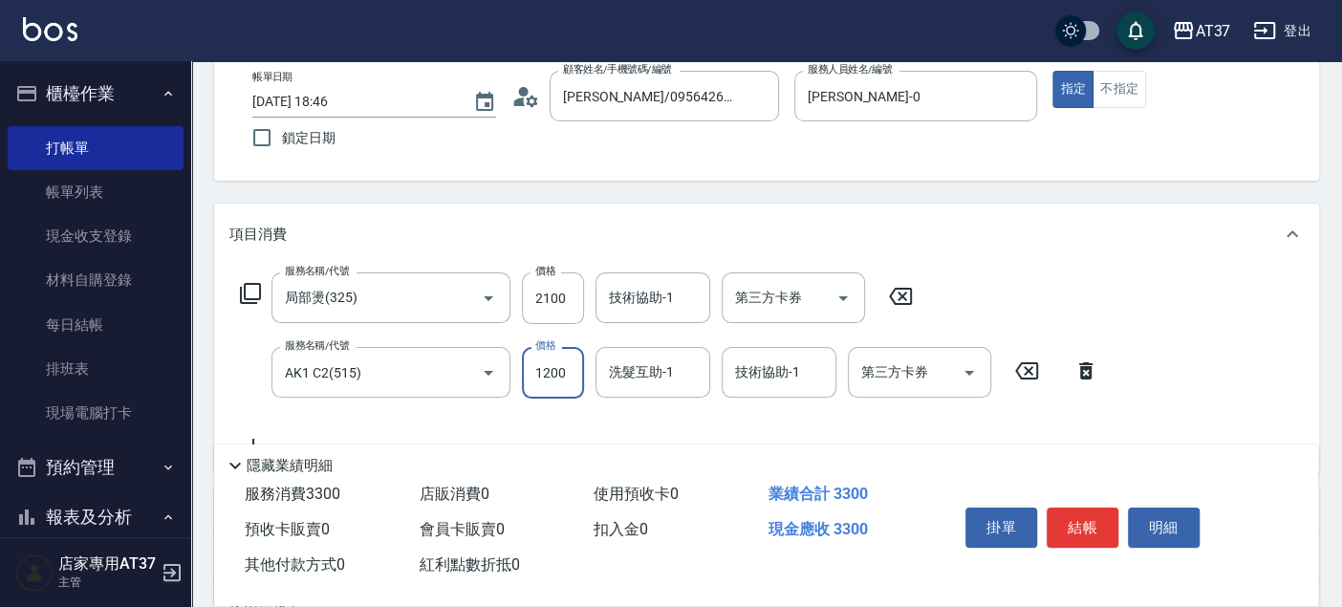
click at [559, 379] on input "1200" at bounding box center [553, 373] width 62 height 52
type input "500"
click at [659, 296] on div "技術協助-1 技術協助-1" at bounding box center [652, 297] width 115 height 51
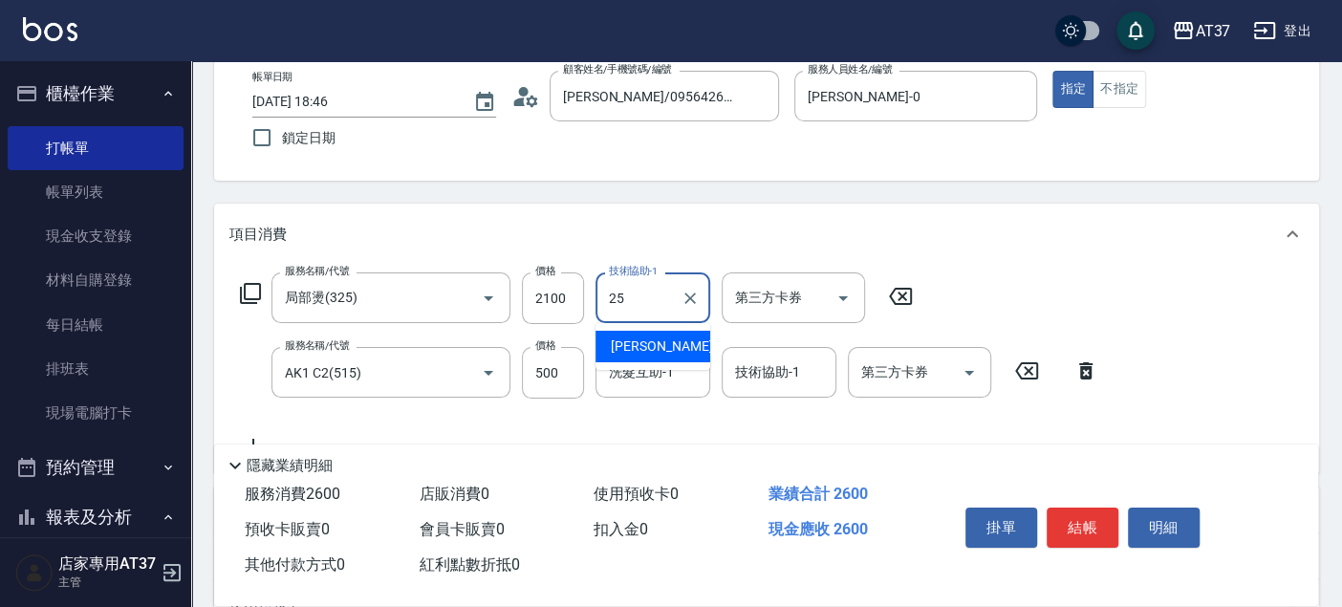
type input "子筠-25"
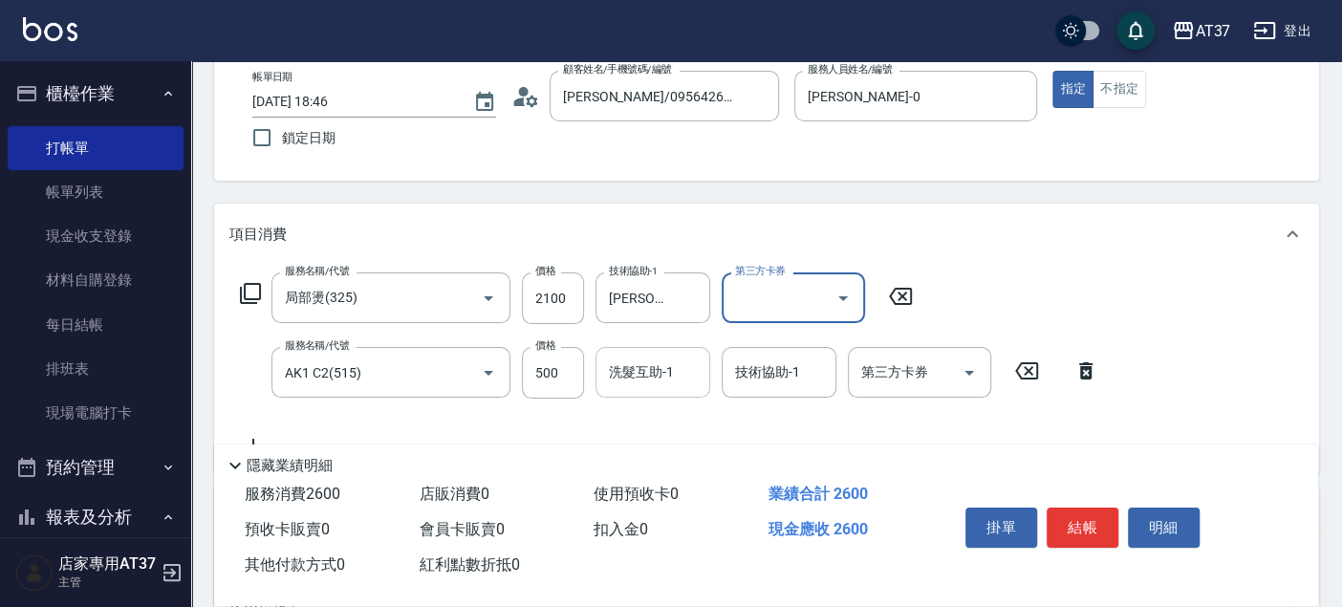
click at [669, 377] on input "洗髮互助-1" at bounding box center [652, 372] width 97 height 33
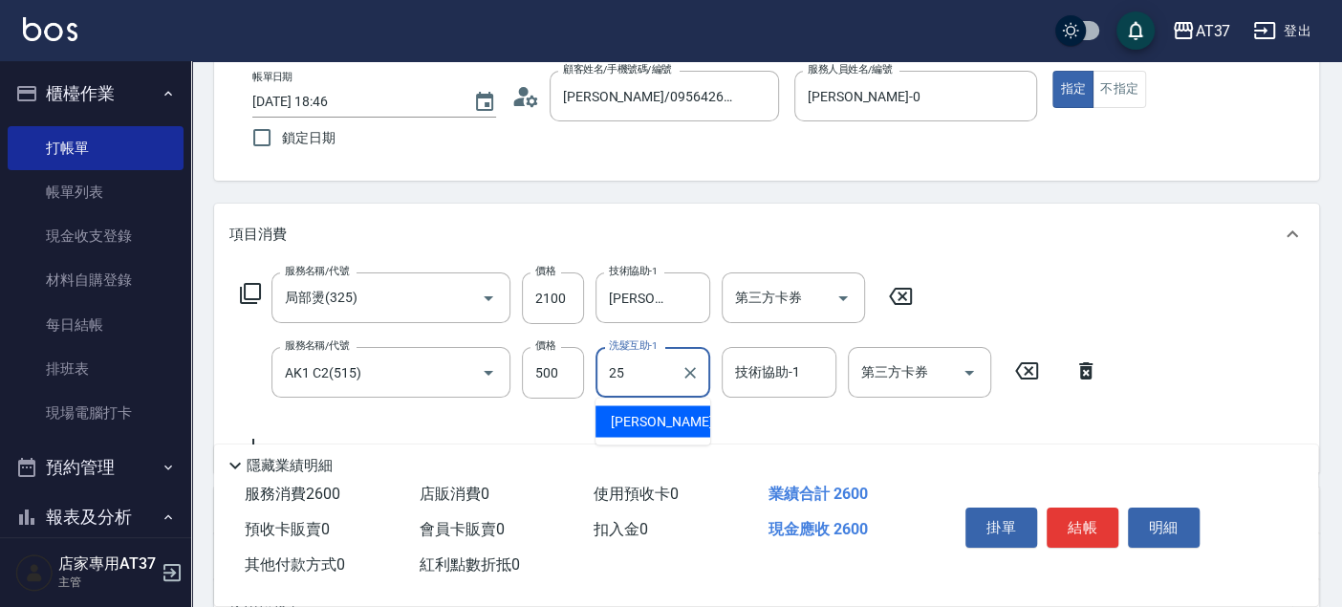
type input "子筠-25"
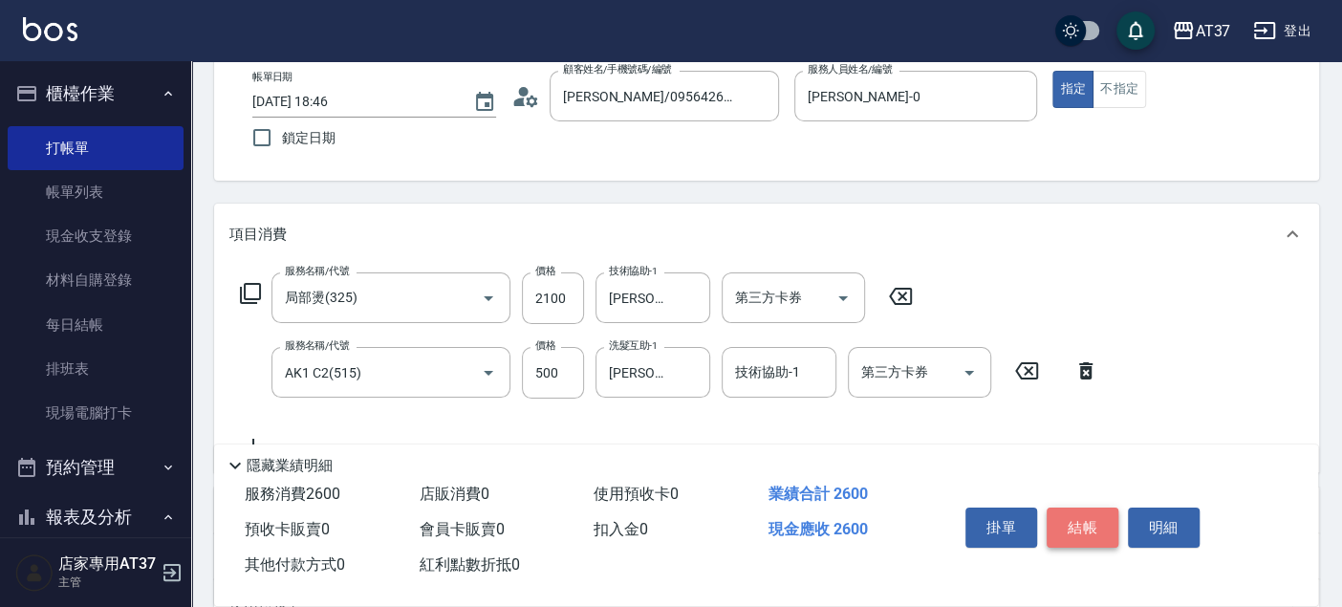
click at [1070, 530] on button "結帳" at bounding box center [1083, 528] width 72 height 40
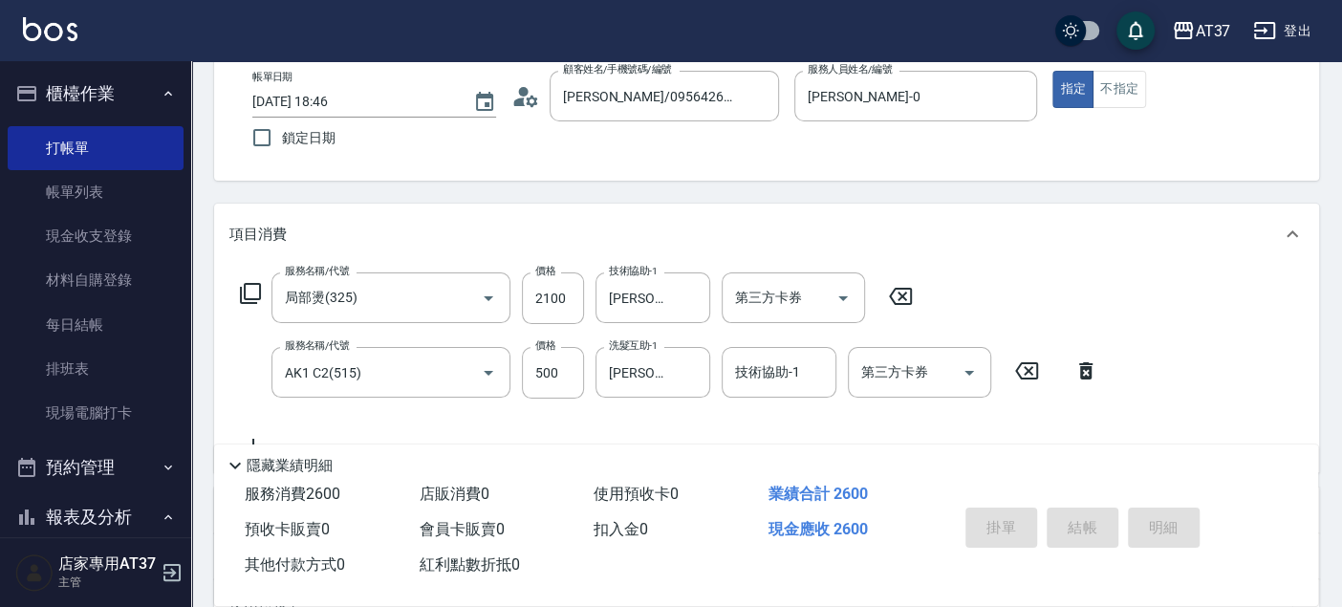
type input "2025/09/22 18:47"
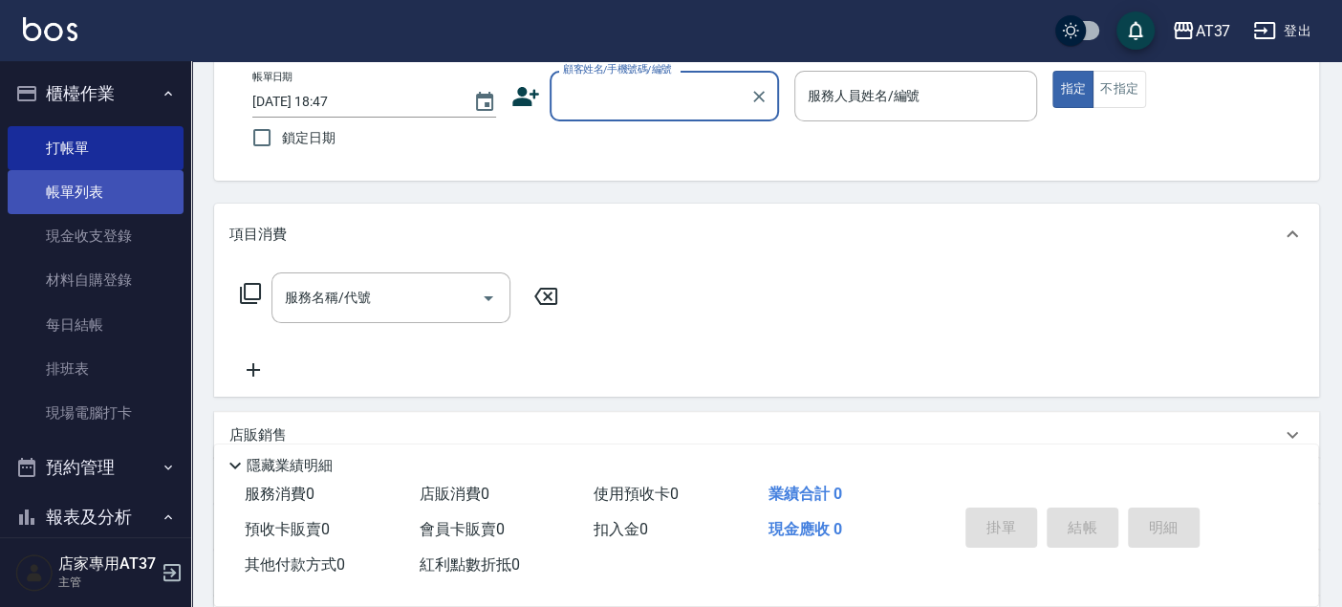
click at [82, 199] on link "帳單列表" at bounding box center [96, 192] width 176 height 44
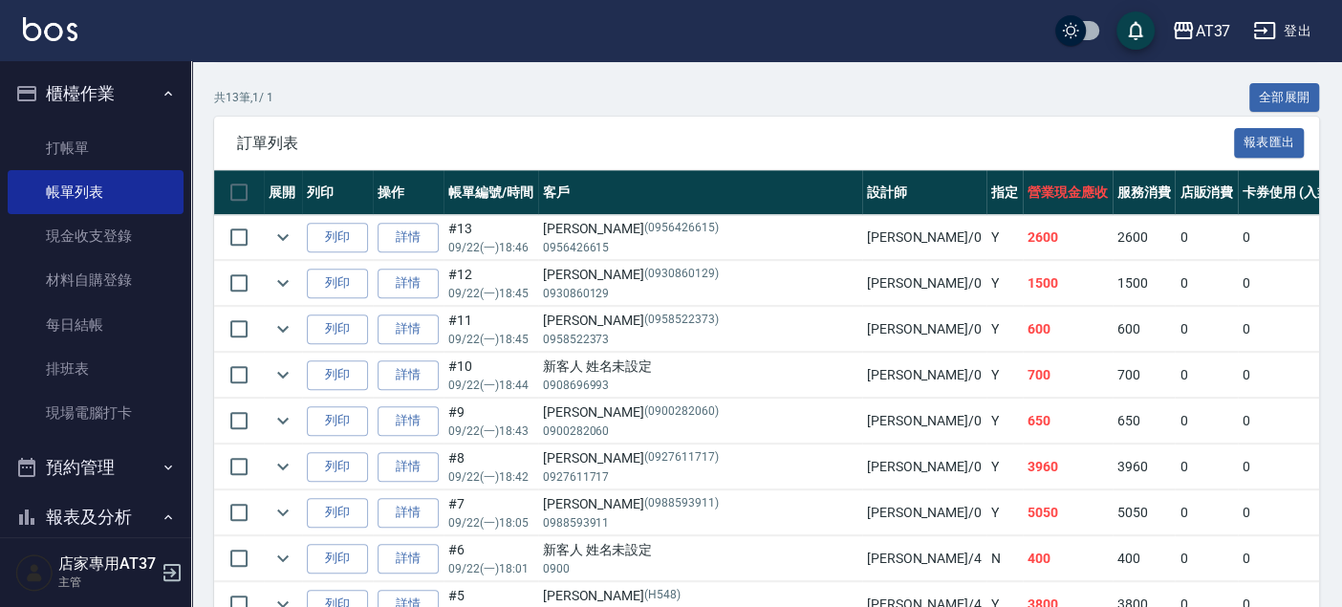
scroll to position [424, 0]
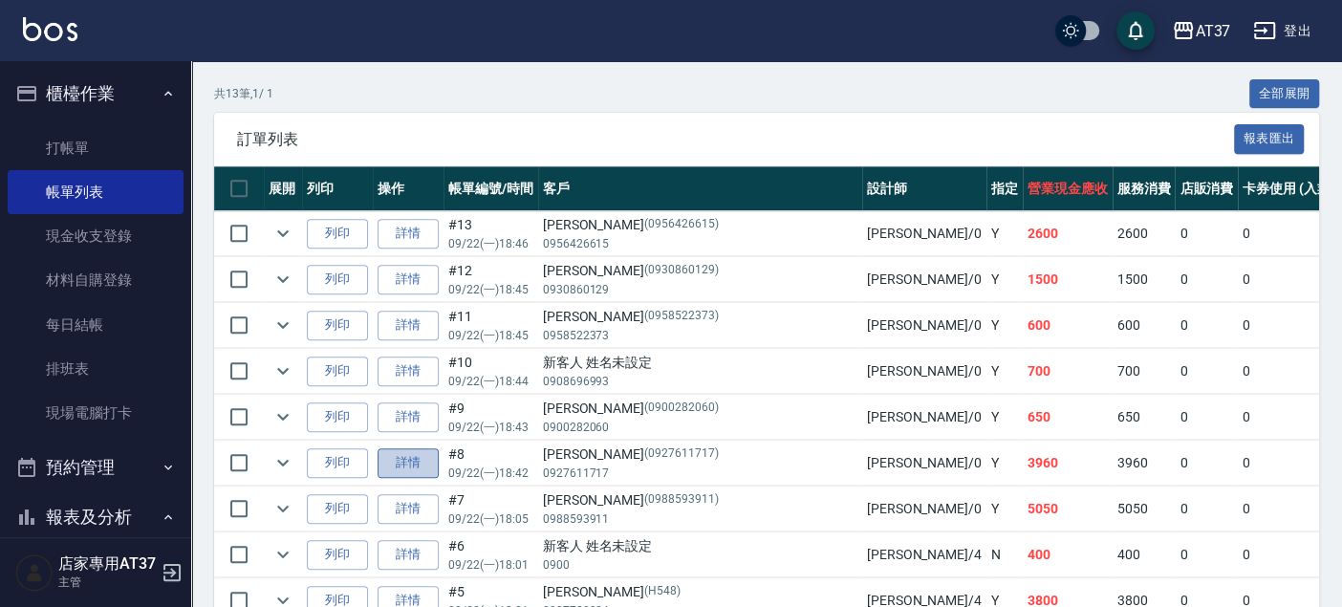
click at [378, 453] on link "詳情" at bounding box center [408, 463] width 61 height 30
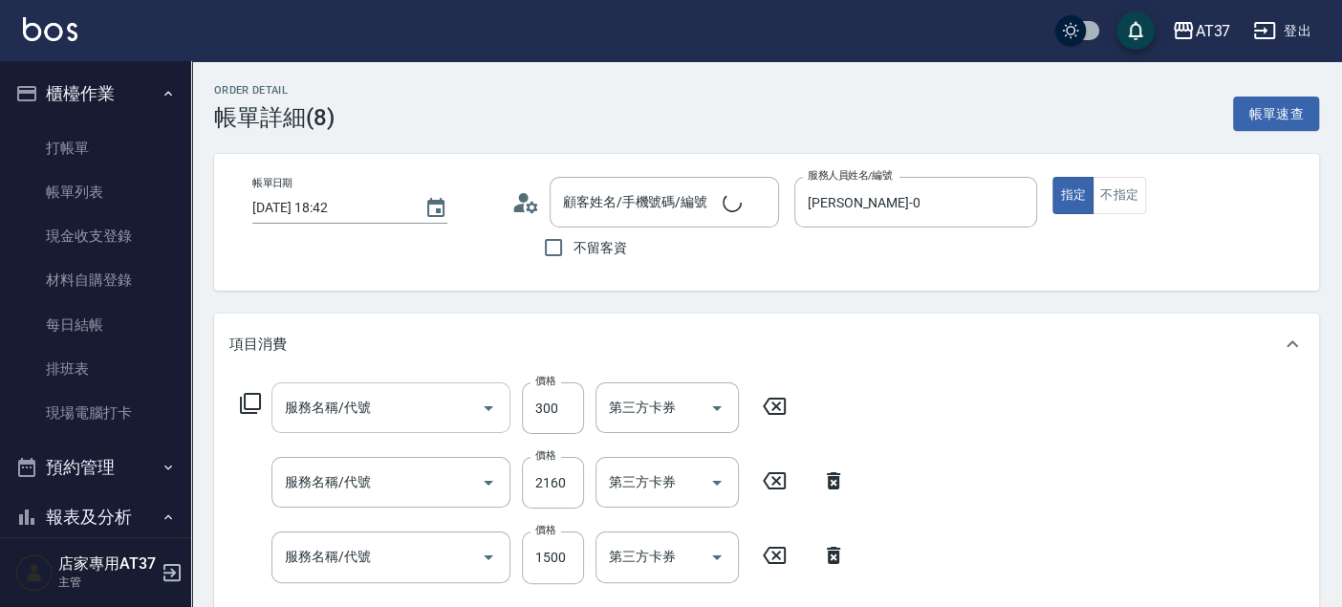
type input "2025/09/22 18:42"
type input "NINA-0"
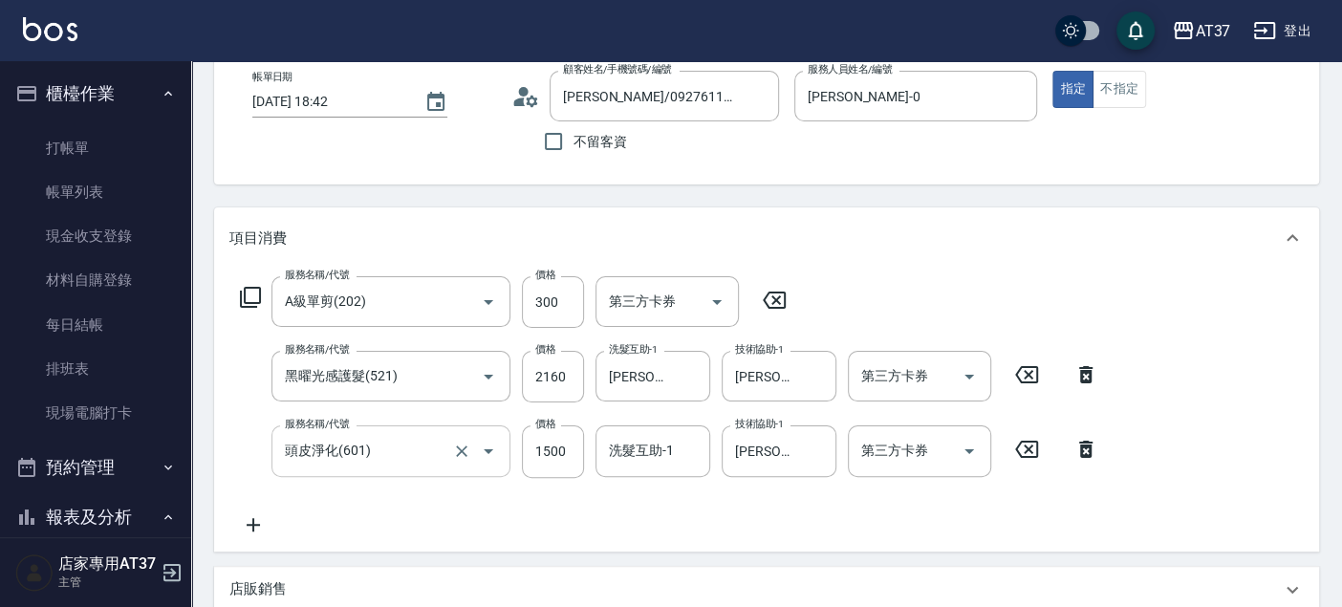
type input "闕家妤/0927611717/0927611717"
type input "A級單剪(202)"
type input "黑曜光感護髮(521)"
type input "頭皮淨化(601)"
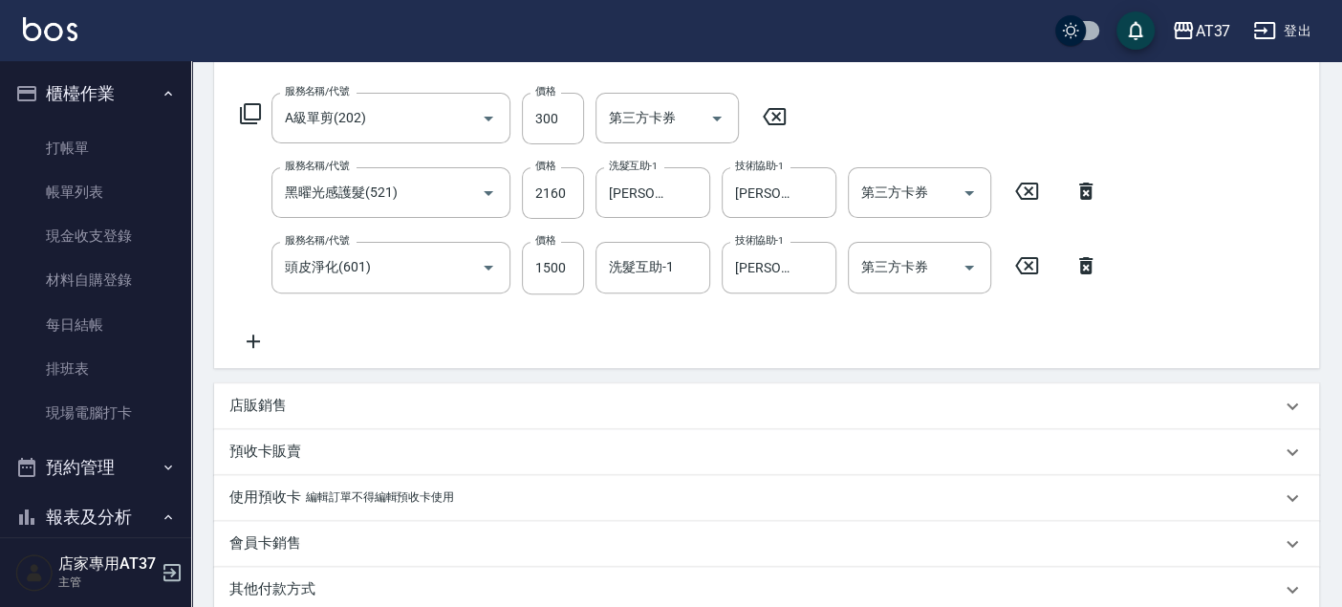
scroll to position [318, 0]
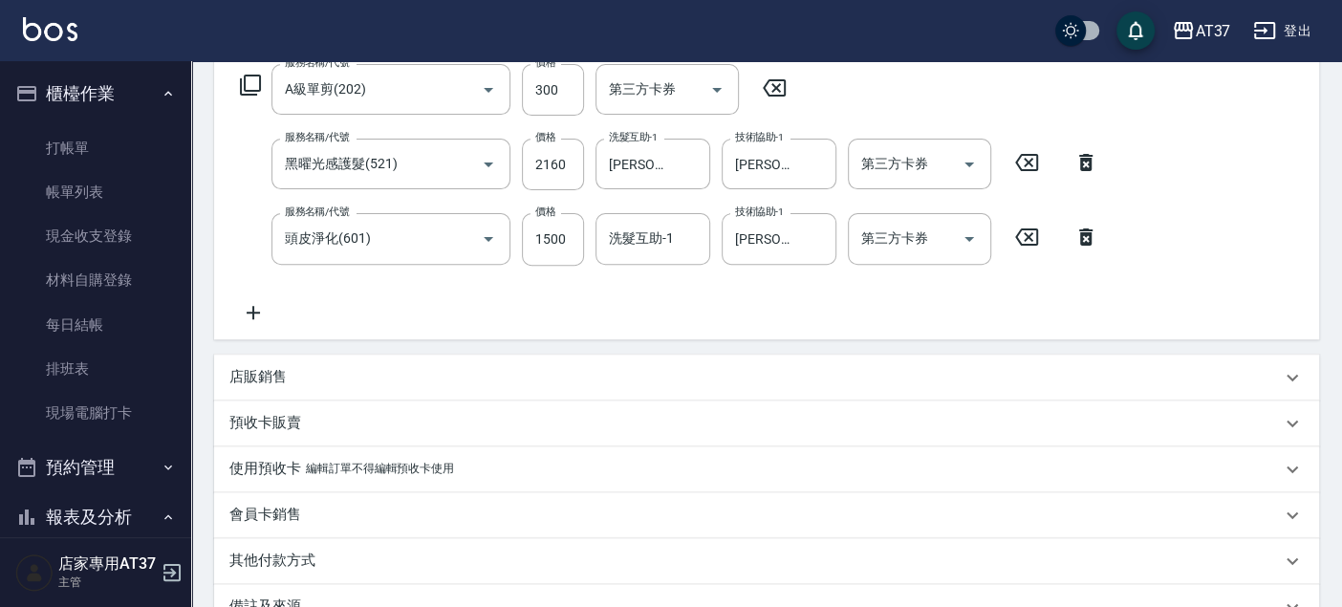
click at [403, 355] on div "店販銷售" at bounding box center [766, 378] width 1105 height 46
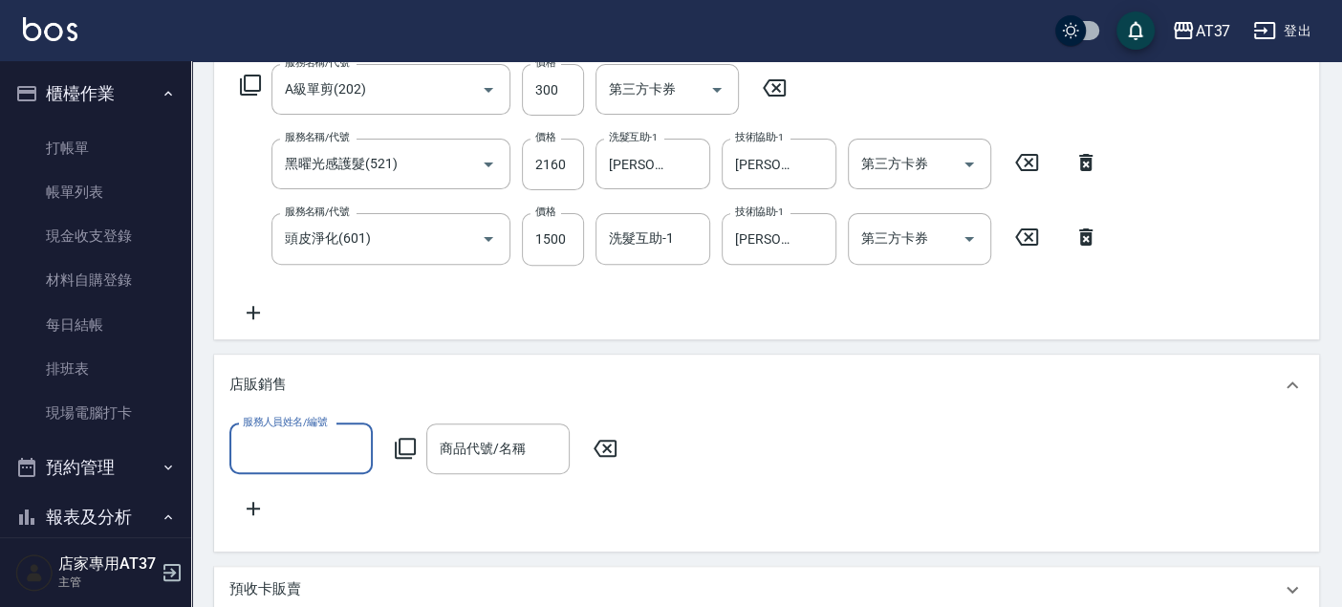
scroll to position [0, 0]
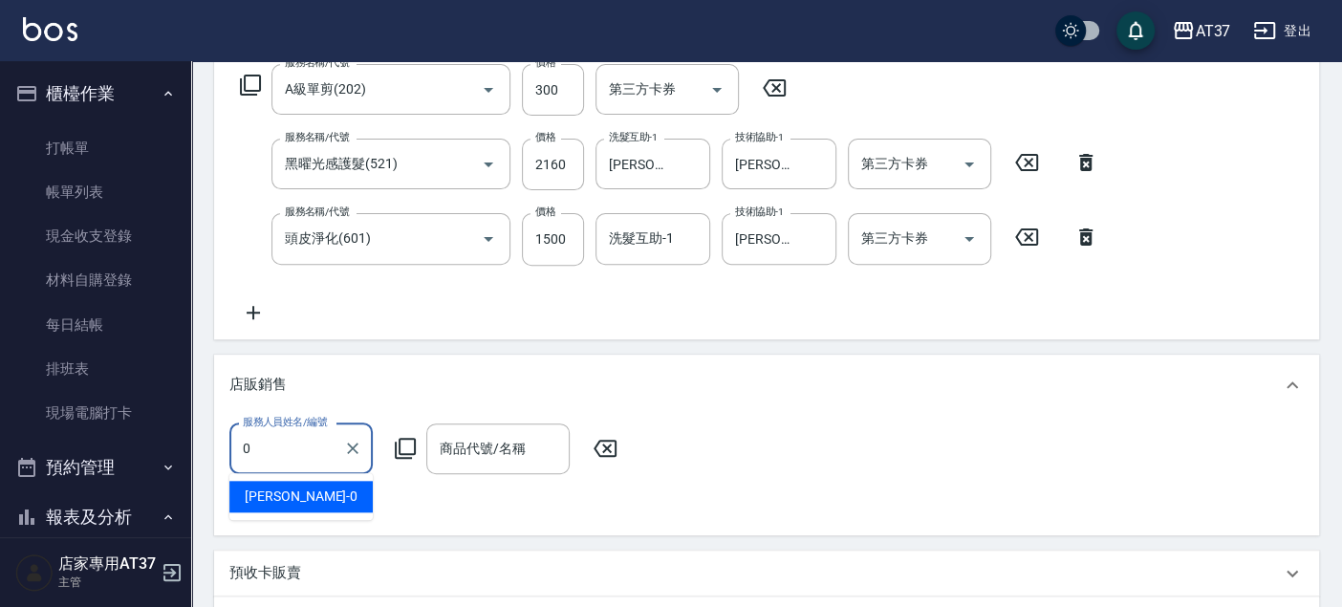
click at [350, 493] on div "NINA -0" at bounding box center [300, 497] width 143 height 32
type input "NINA-0"
click at [394, 445] on icon at bounding box center [405, 448] width 23 height 23
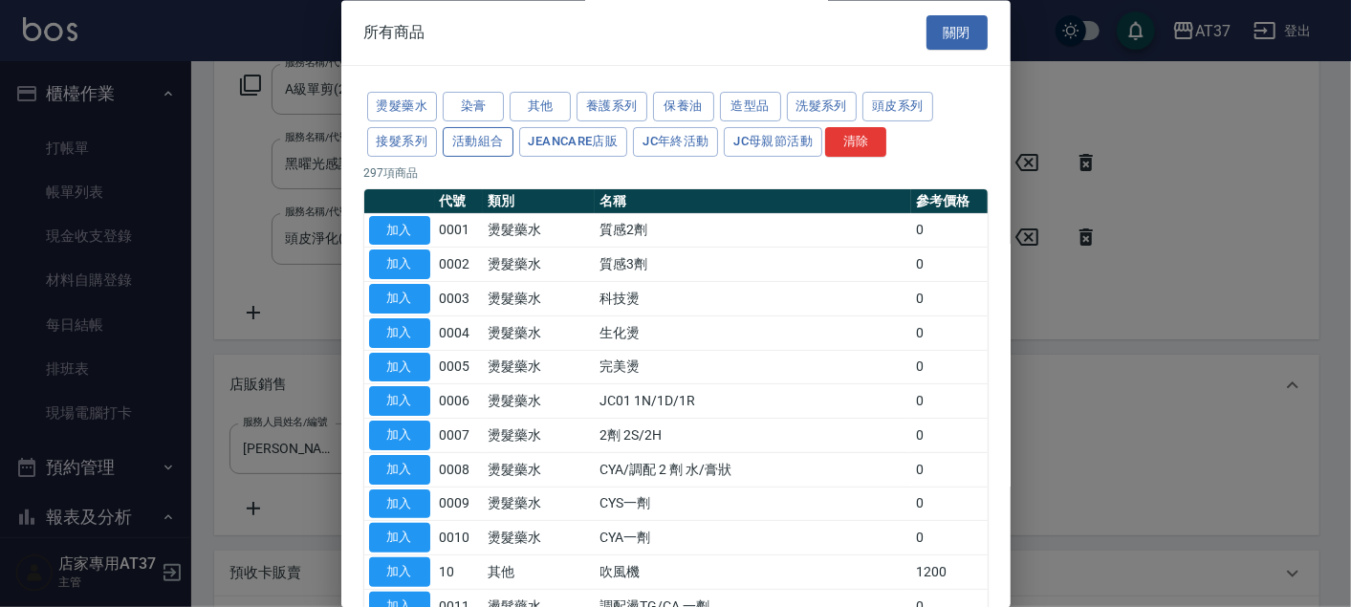
click at [499, 127] on button "活動組合" at bounding box center [478, 142] width 71 height 30
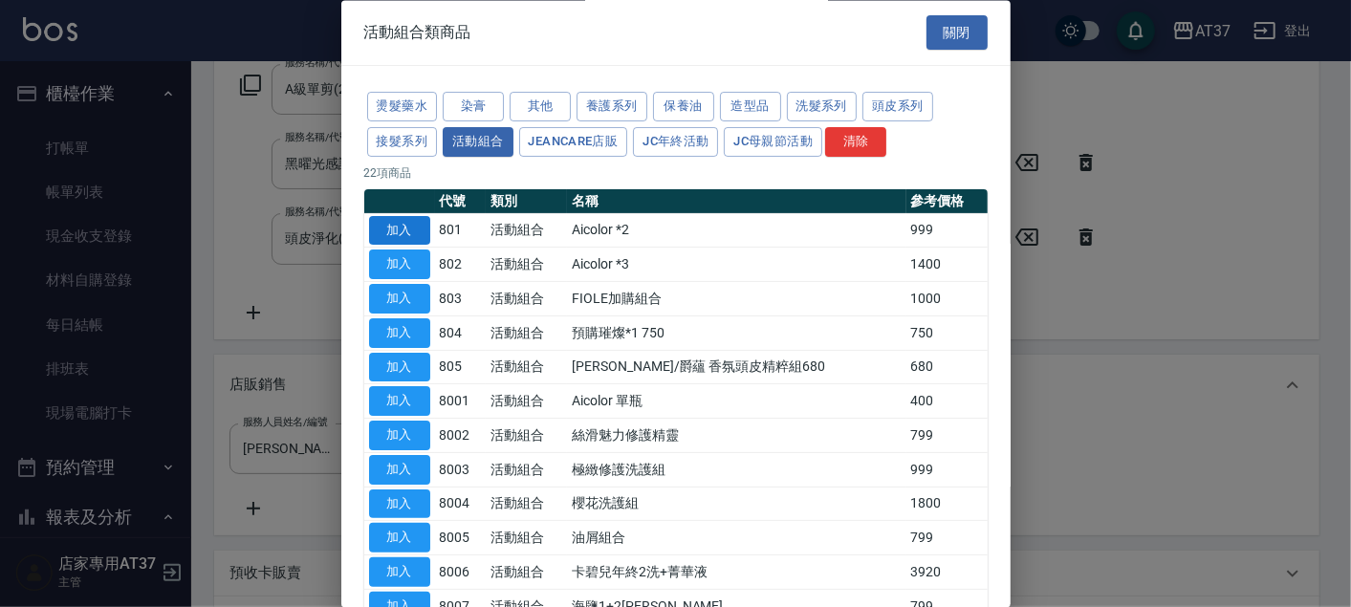
click at [387, 231] on button "加入" at bounding box center [399, 231] width 61 height 30
type input "Aicolor *2"
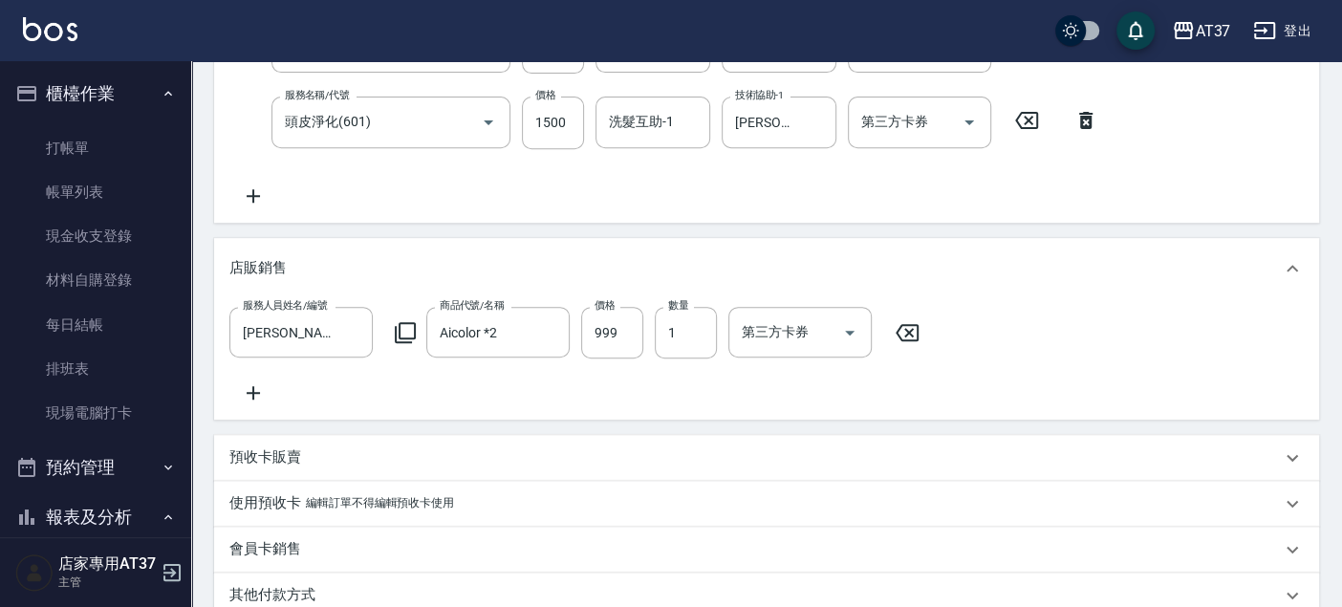
scroll to position [286, 0]
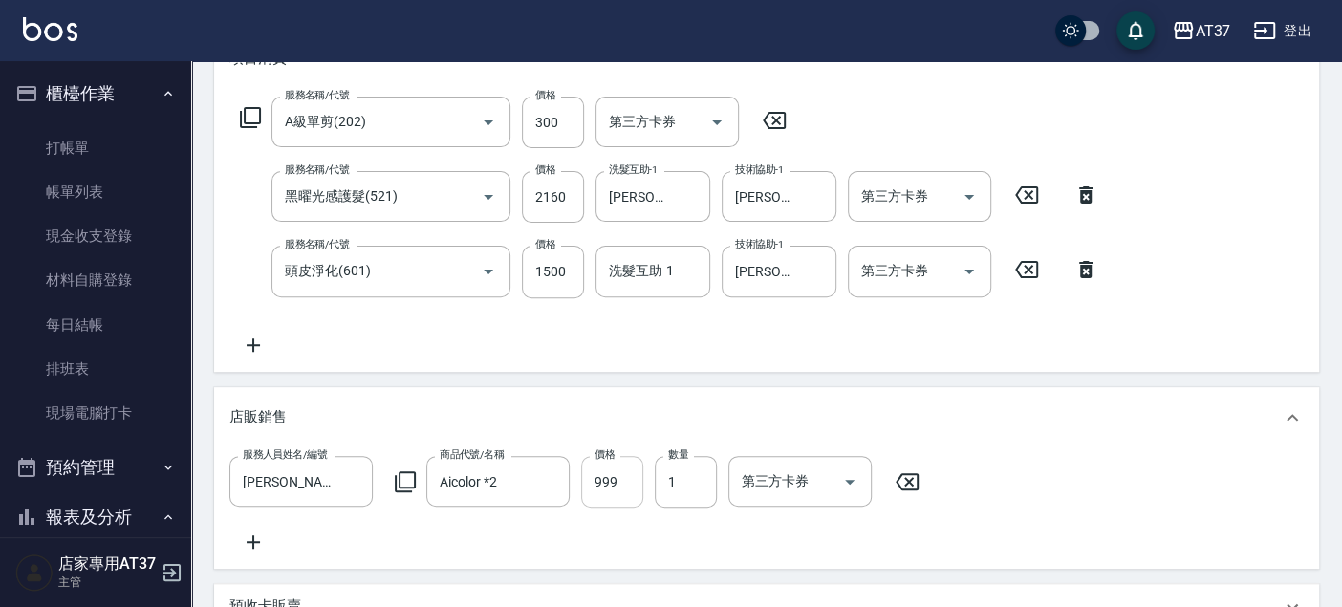
click at [612, 482] on input "999" at bounding box center [612, 482] width 62 height 52
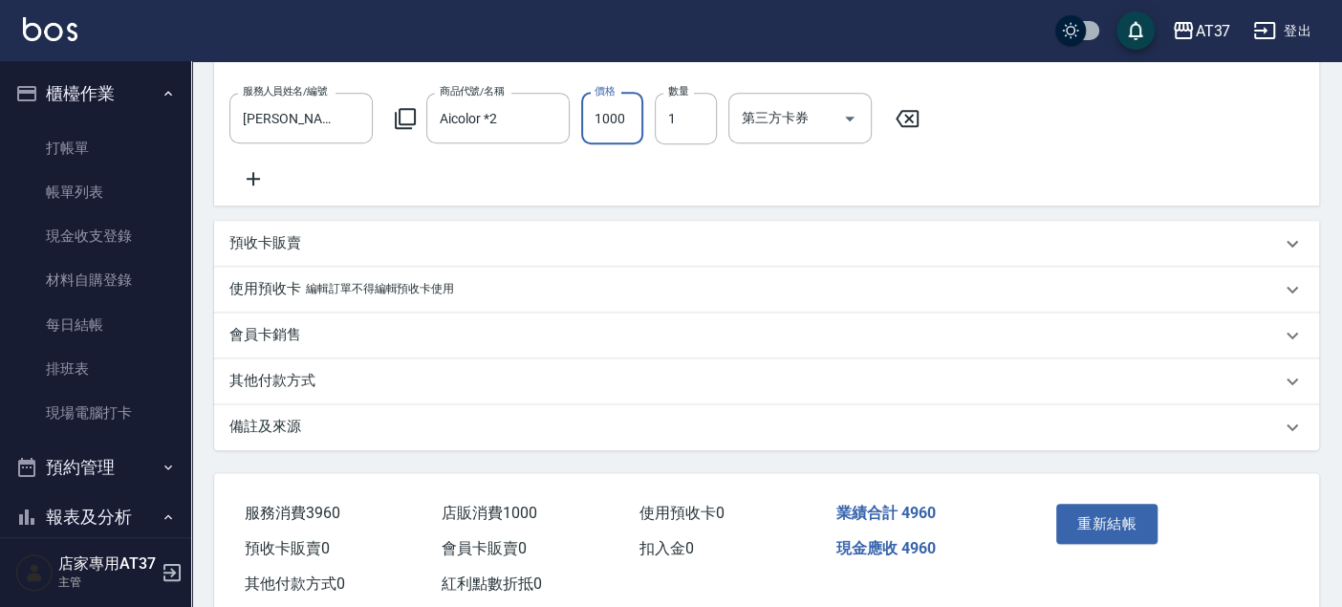
scroll to position [710, 0]
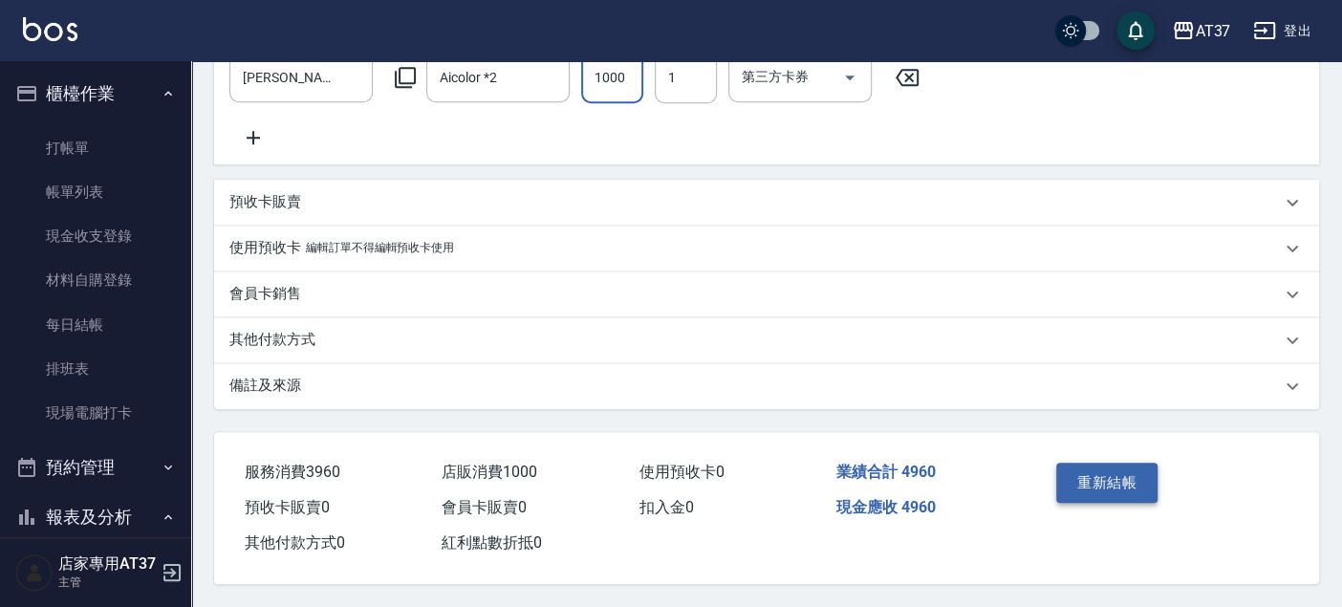
type input "1000"
click at [1131, 491] on button "重新結帳" at bounding box center [1106, 483] width 101 height 40
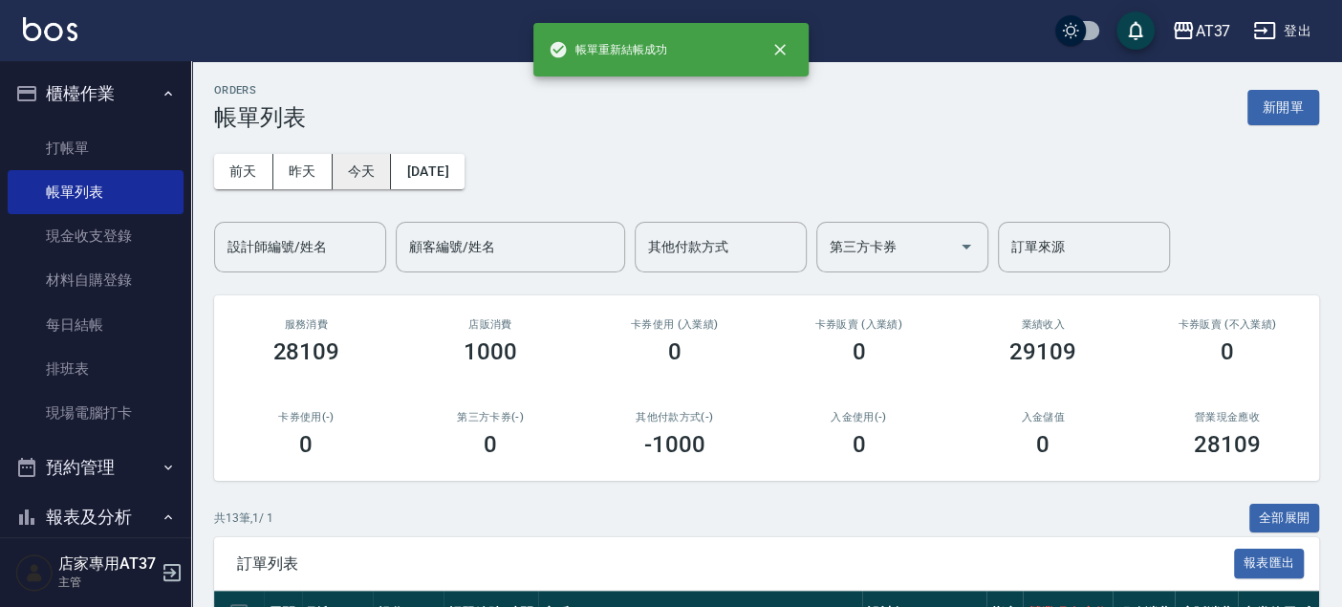
drag, startPoint x: 289, startPoint y: 196, endPoint x: 349, endPoint y: 187, distance: 60.8
click at [343, 167] on button "今天" at bounding box center [362, 171] width 59 height 35
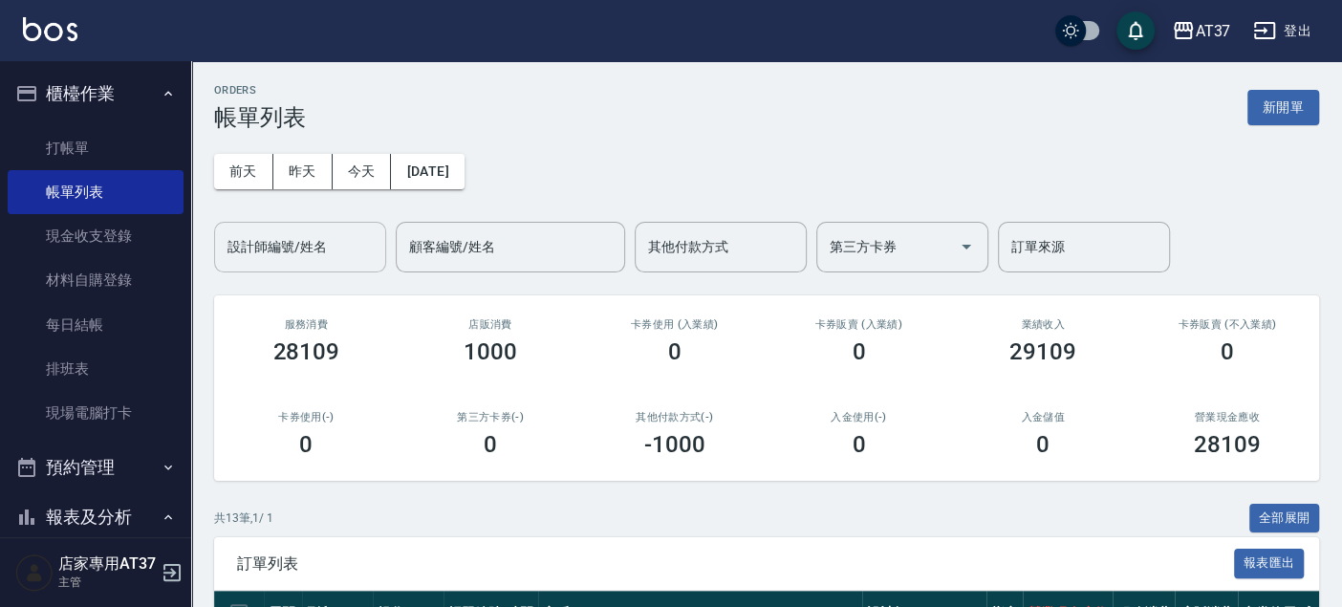
click at [353, 243] on input "設計師編號/姓名" at bounding box center [300, 246] width 155 height 33
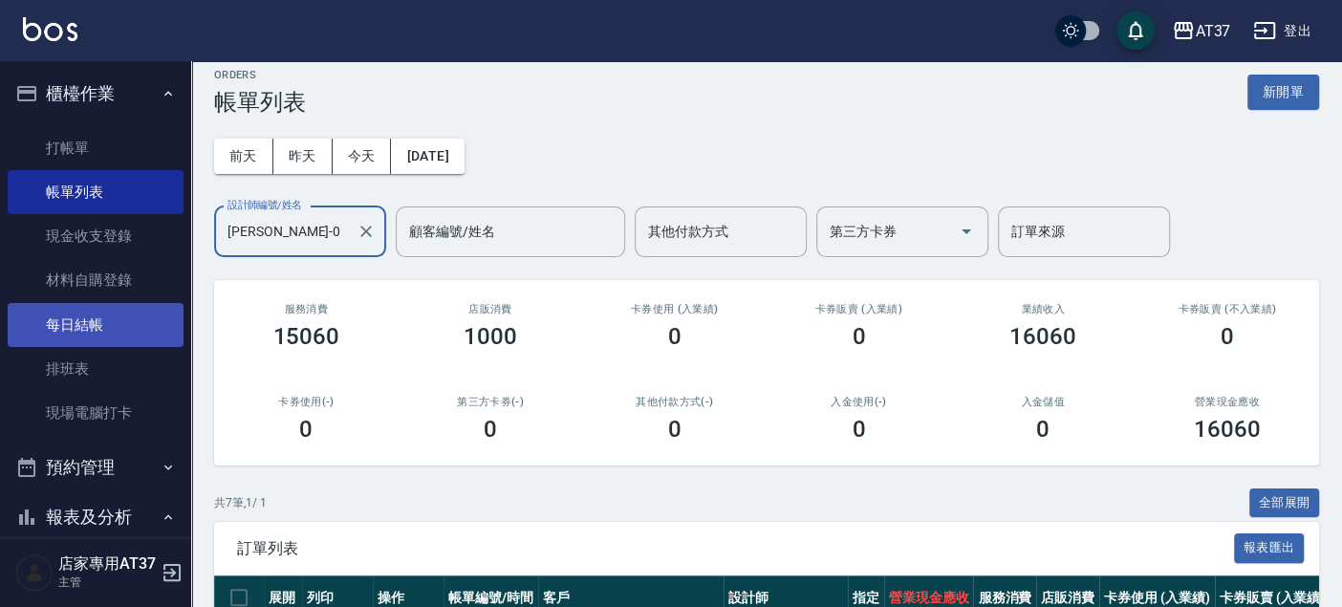
scroll to position [11, 0]
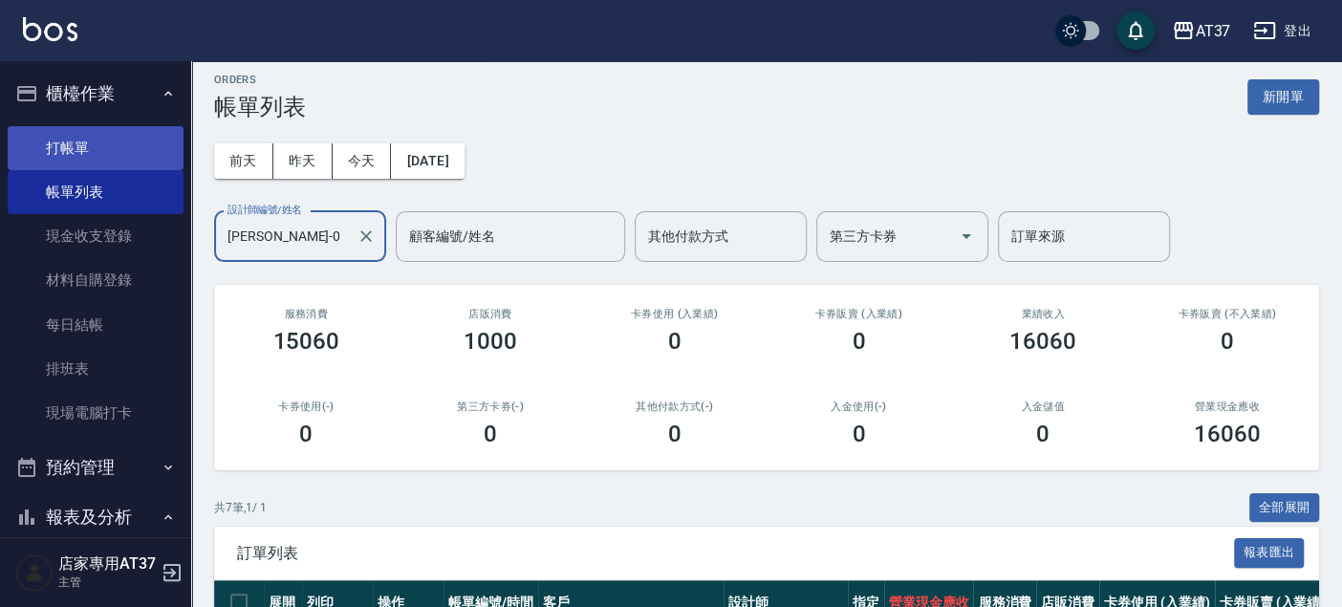
type input "NINA-0"
click at [29, 150] on link "打帳單" at bounding box center [96, 148] width 176 height 44
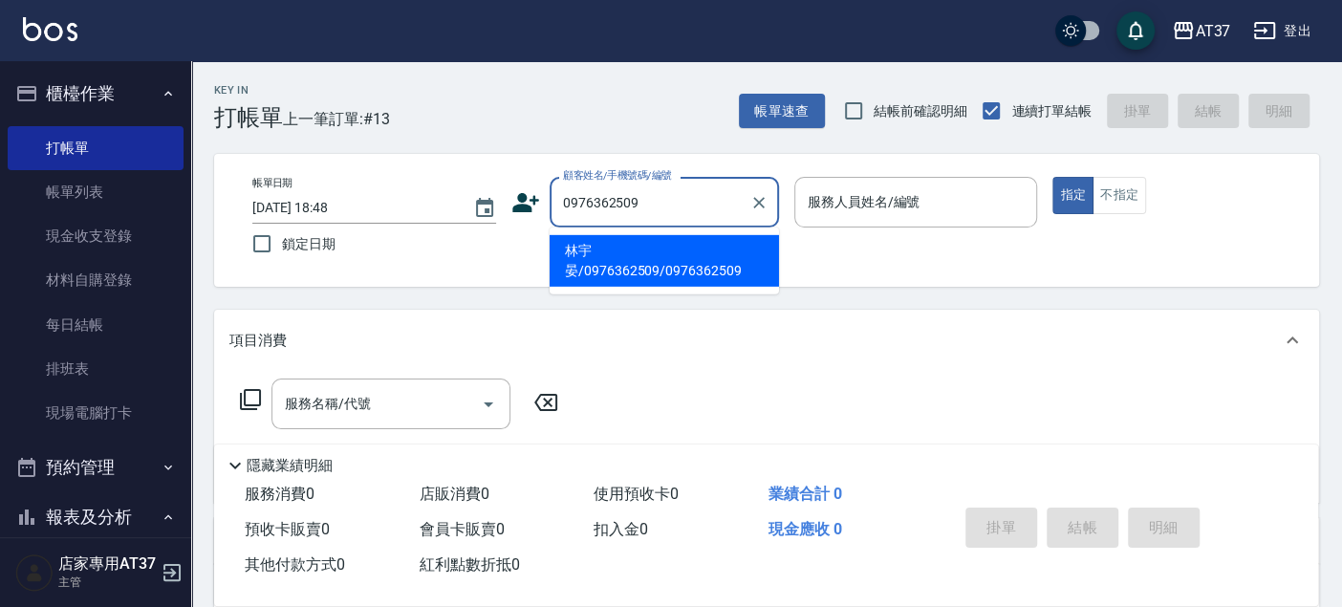
type input "林宇晏/0976362509/0976362509"
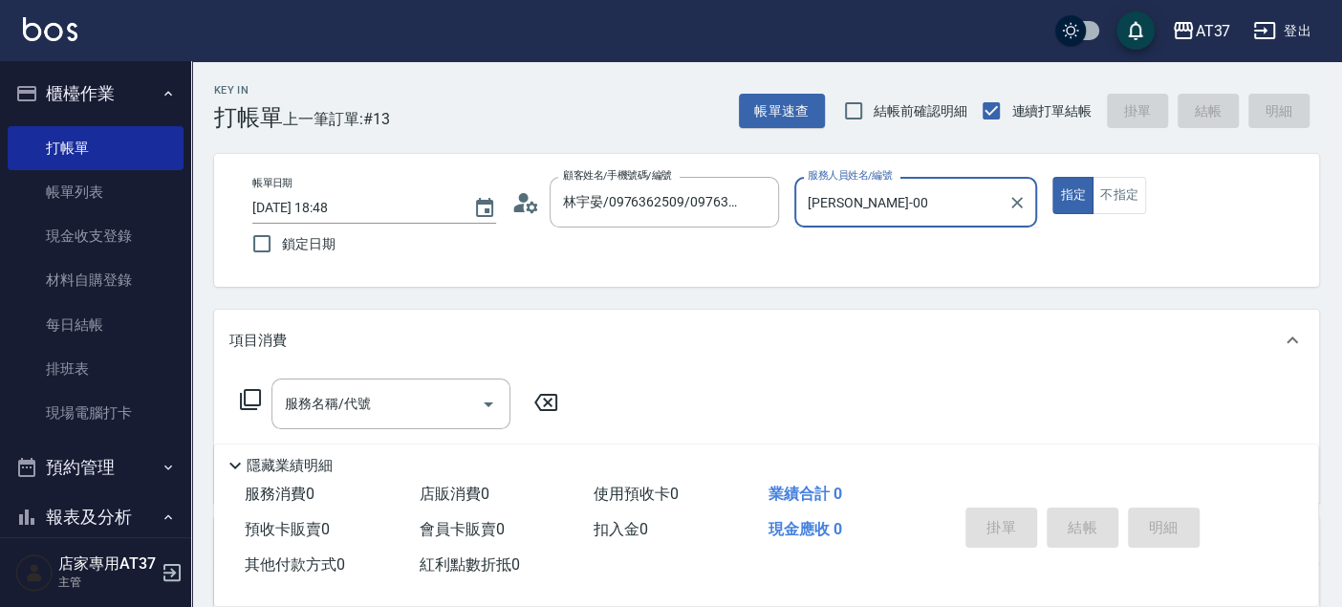
type input "NINA-0"
click at [435, 421] on div "服務名稱/代號" at bounding box center [390, 403] width 239 height 51
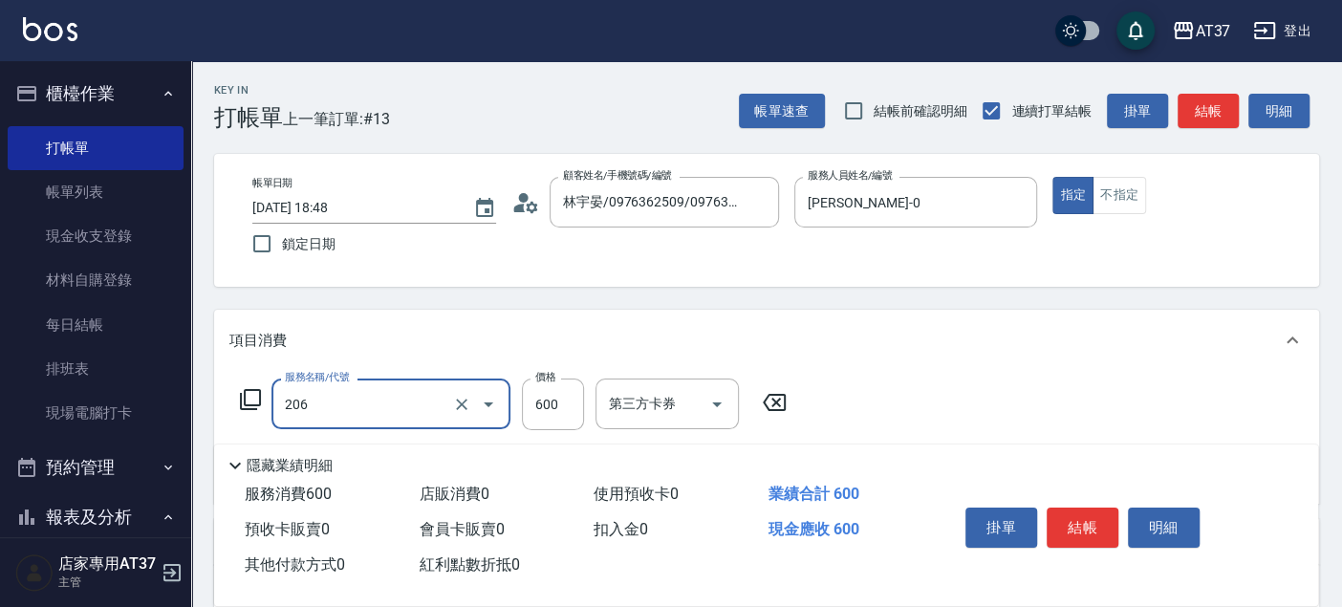
type input "A精油洗+剪(206)"
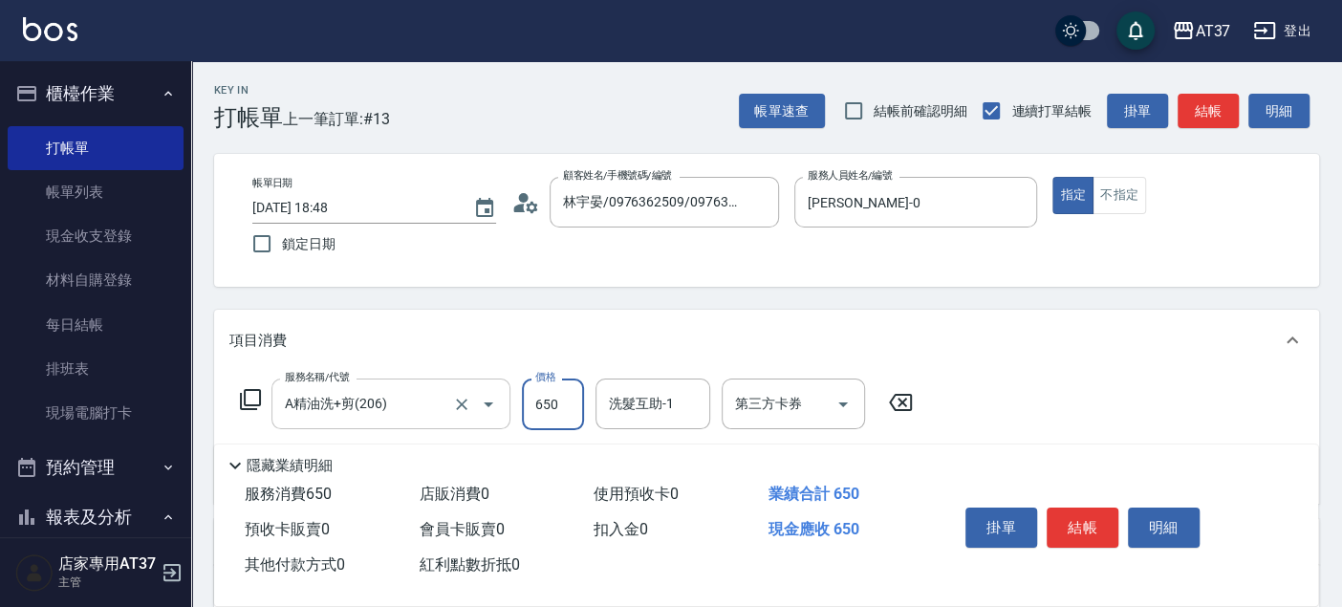
type input "650"
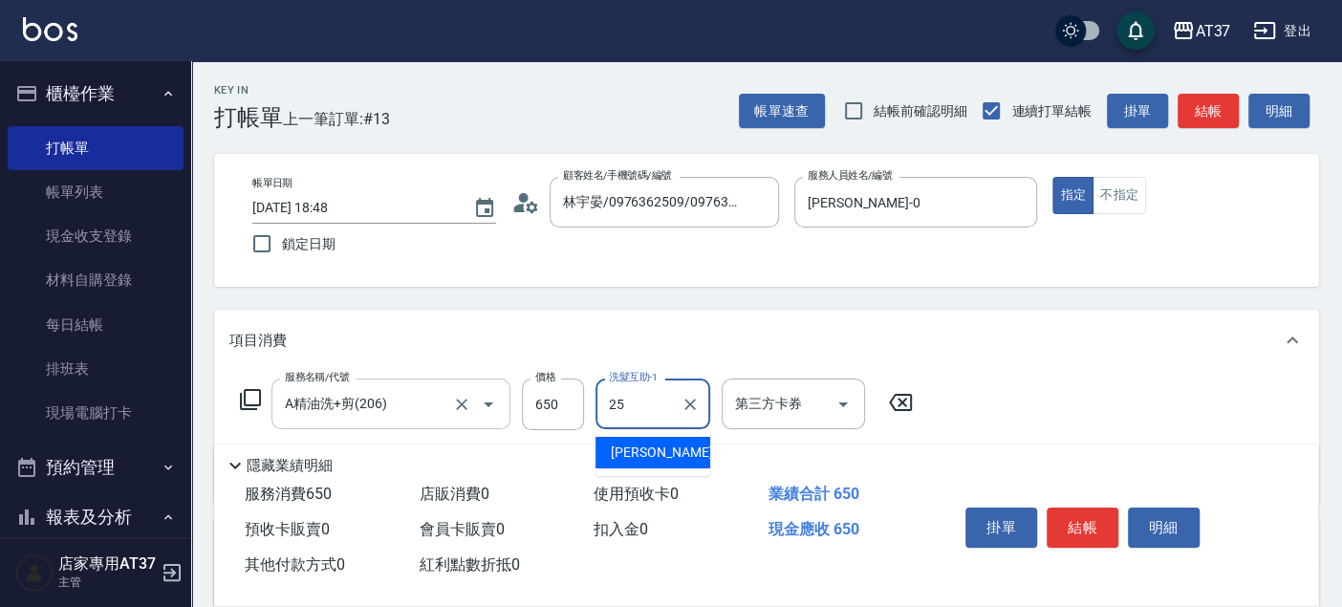
type input "子筠-25"
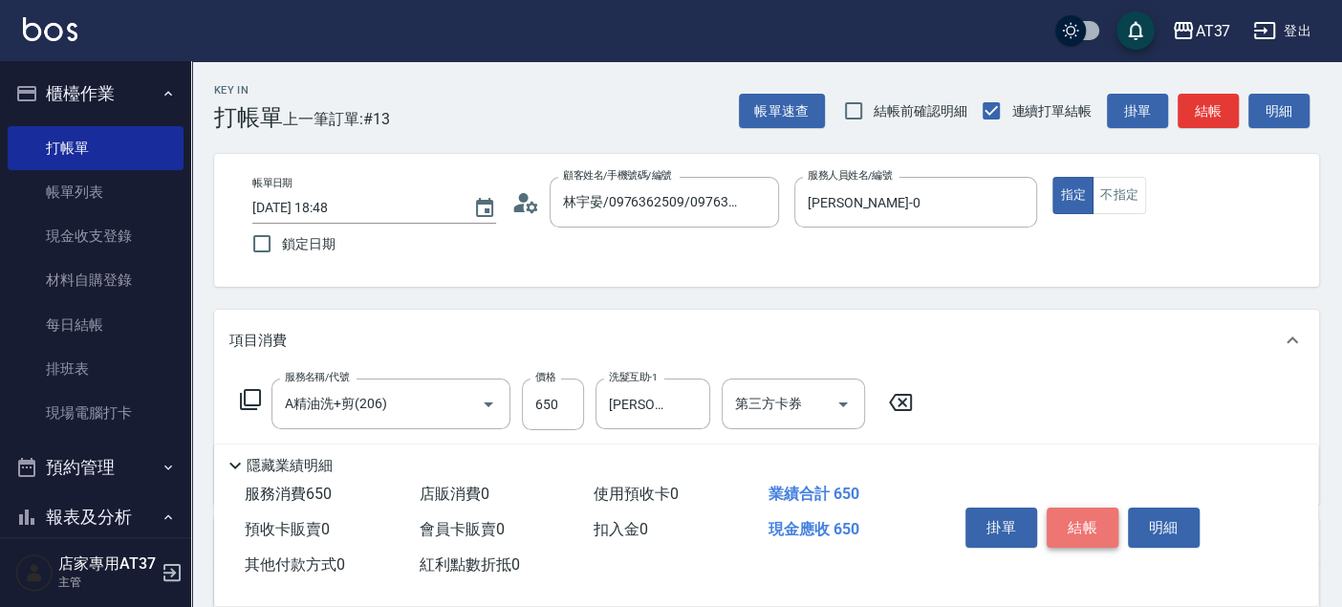
click at [1086, 529] on button "結帳" at bounding box center [1083, 528] width 72 height 40
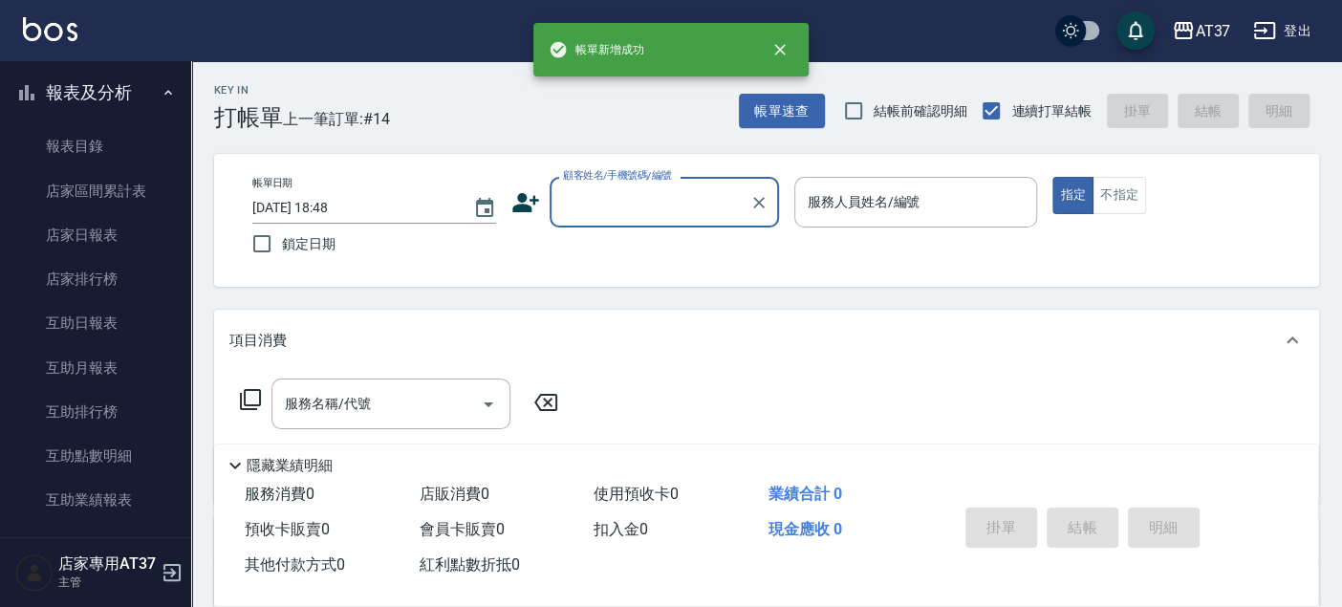
scroll to position [743, 0]
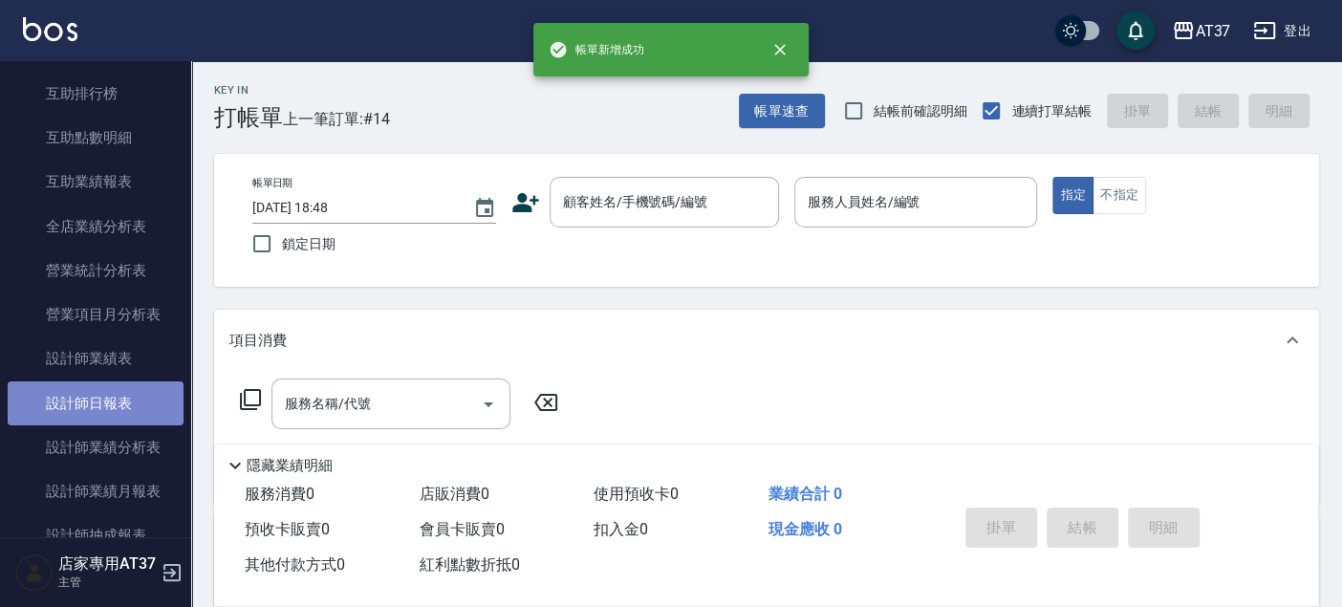
click at [106, 403] on link "設計師日報表" at bounding box center [96, 403] width 176 height 44
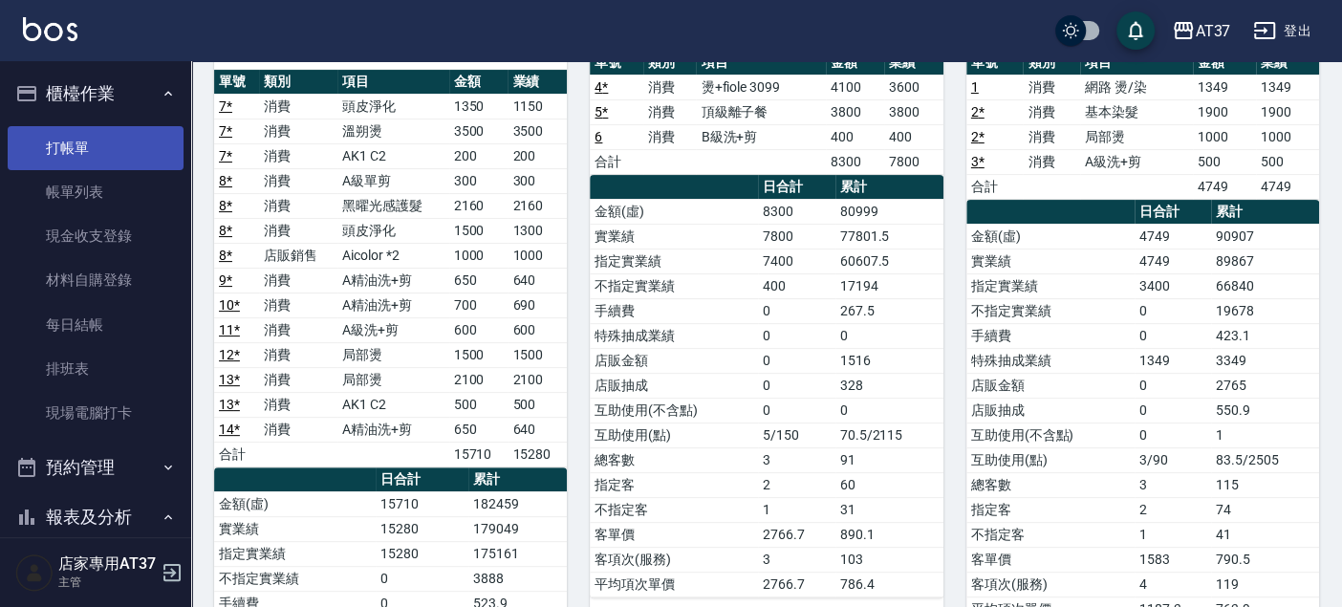
click at [141, 146] on link "打帳單" at bounding box center [96, 148] width 176 height 44
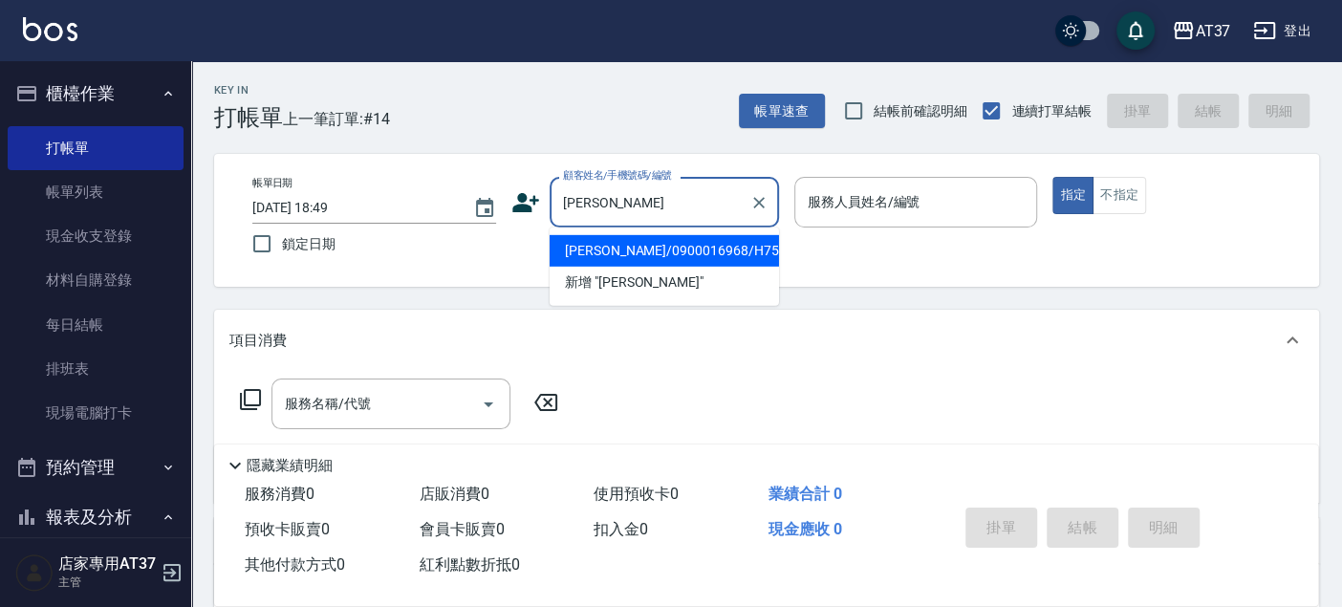
click at [652, 261] on li "賴恩奭/0900016968/H759" at bounding box center [664, 251] width 229 height 32
type input "賴恩奭/0900016968/H759"
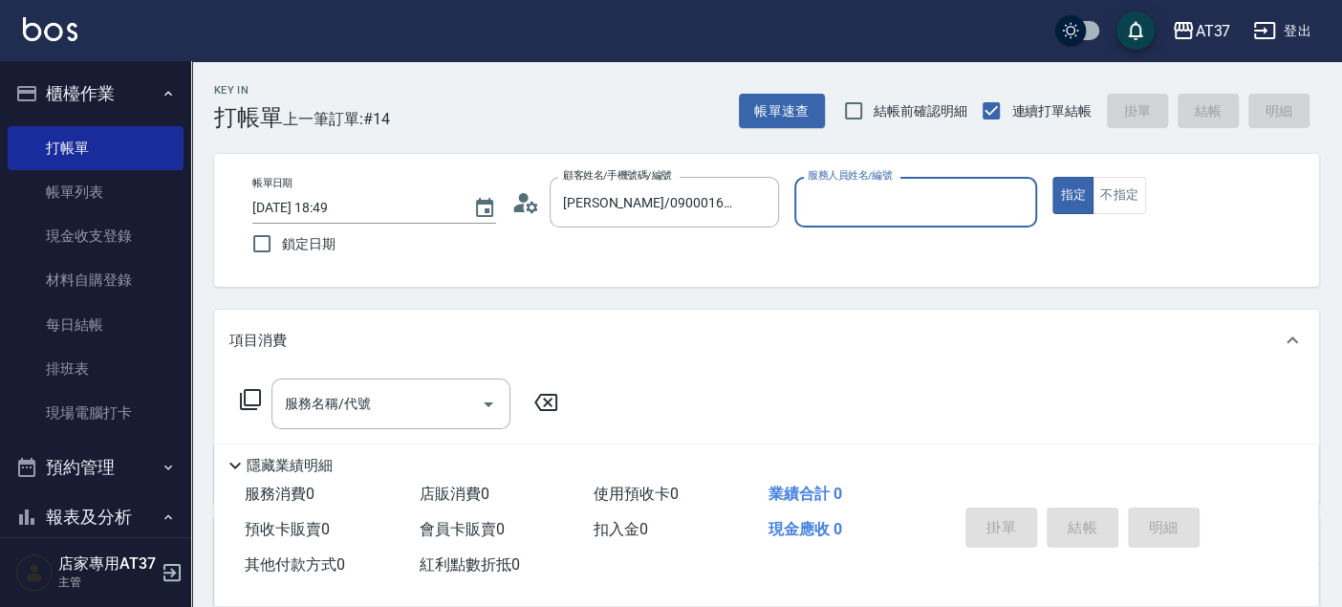
type input "Hannah-4"
click at [388, 401] on input "服務名稱/代號" at bounding box center [376, 403] width 193 height 33
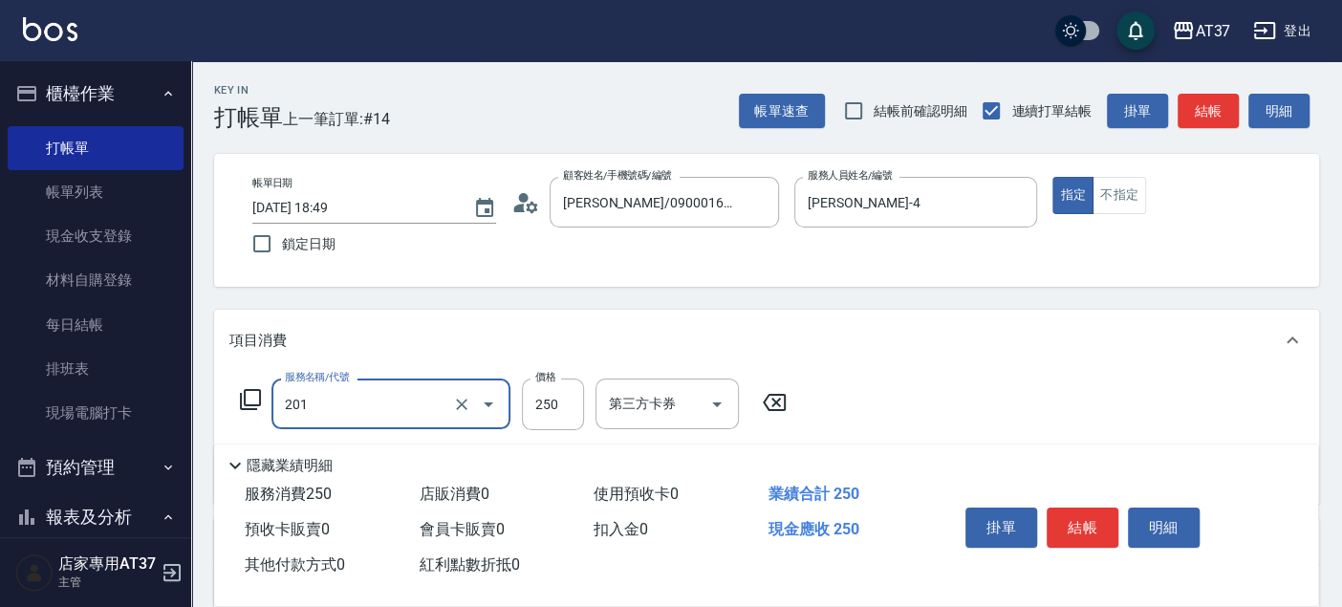
type input "B級單剪(201)"
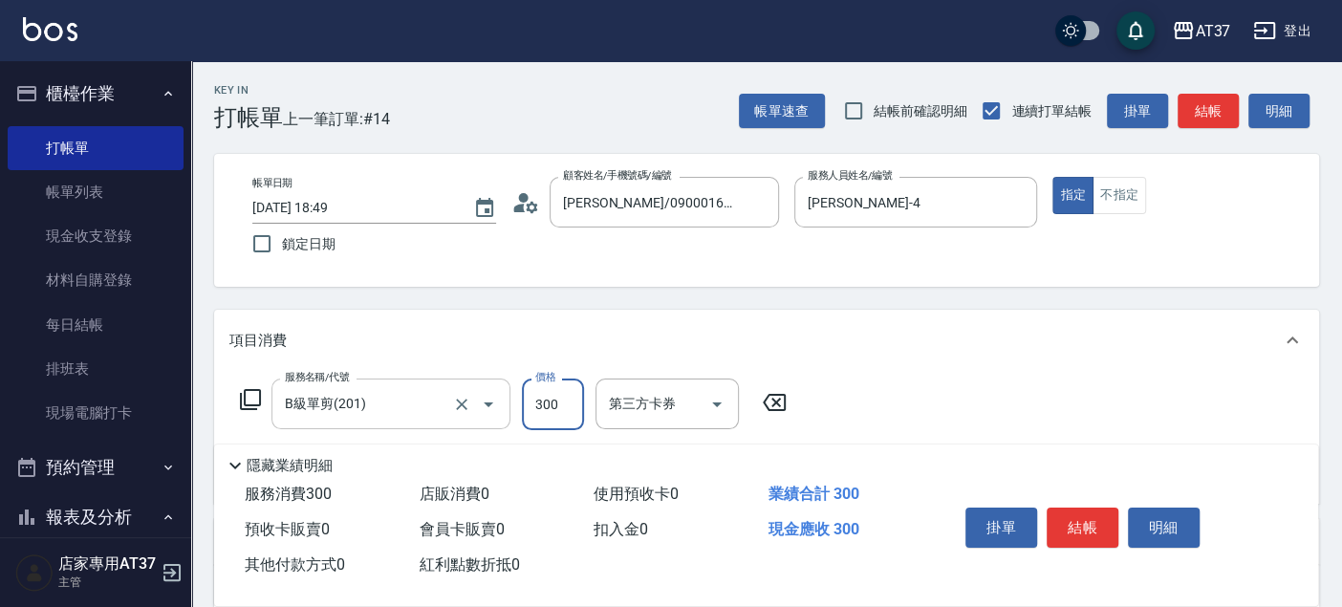
type input "300"
click at [1108, 518] on button "結帳" at bounding box center [1083, 528] width 72 height 40
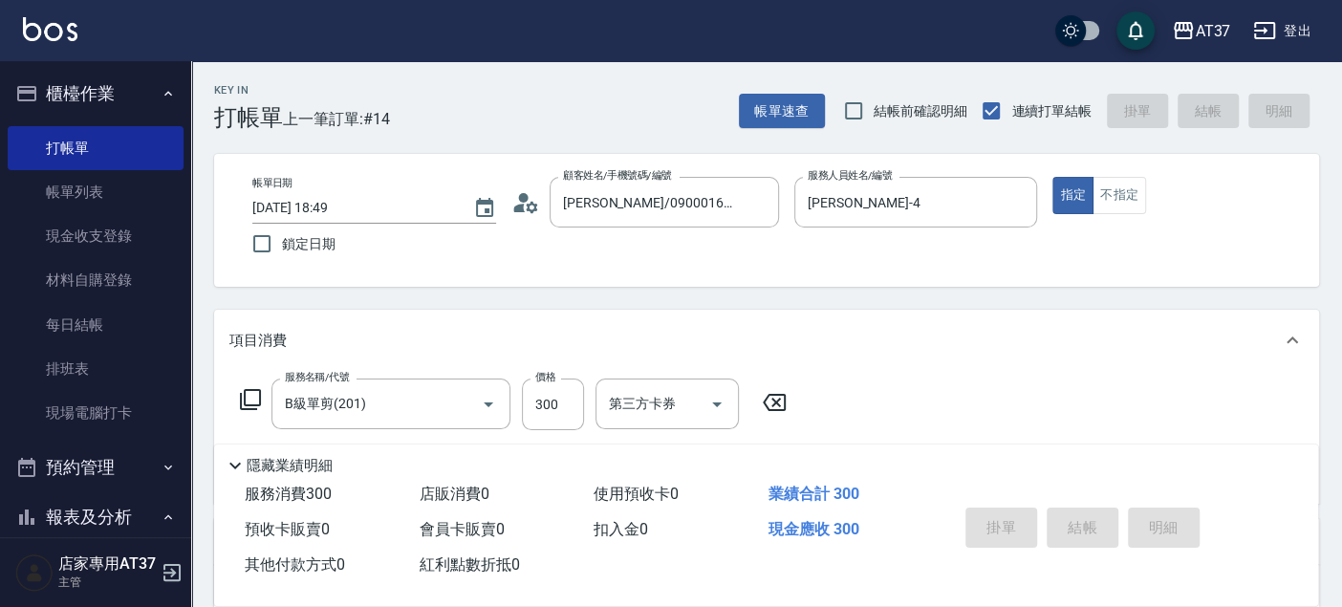
type input "2025/09/22 19:04"
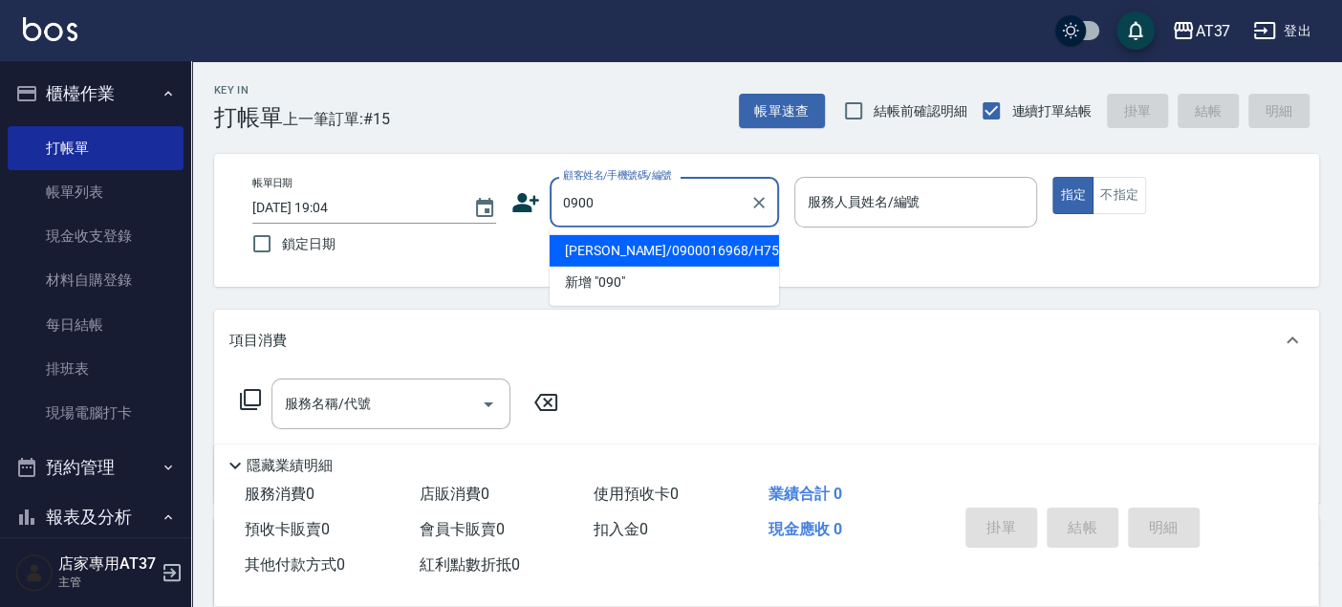
type input "賴恩奭/0900016968/H759"
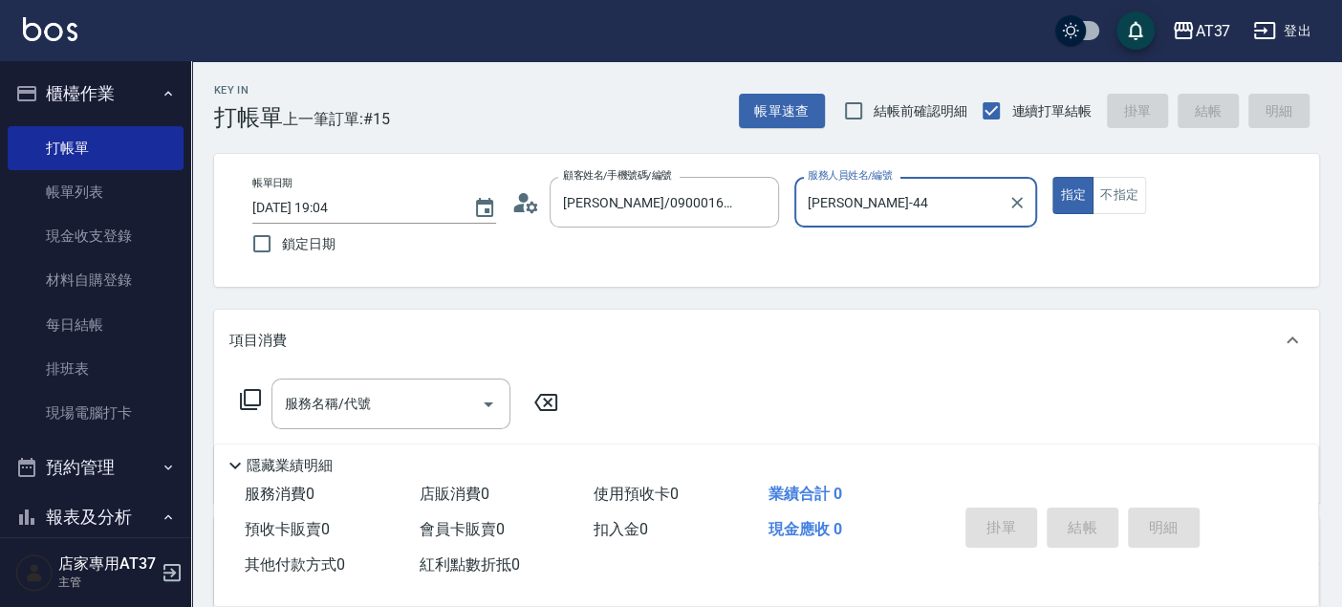
click at [1052, 177] on button "指定" at bounding box center [1072, 195] width 41 height 37
type input "Hannah-4"
type button "true"
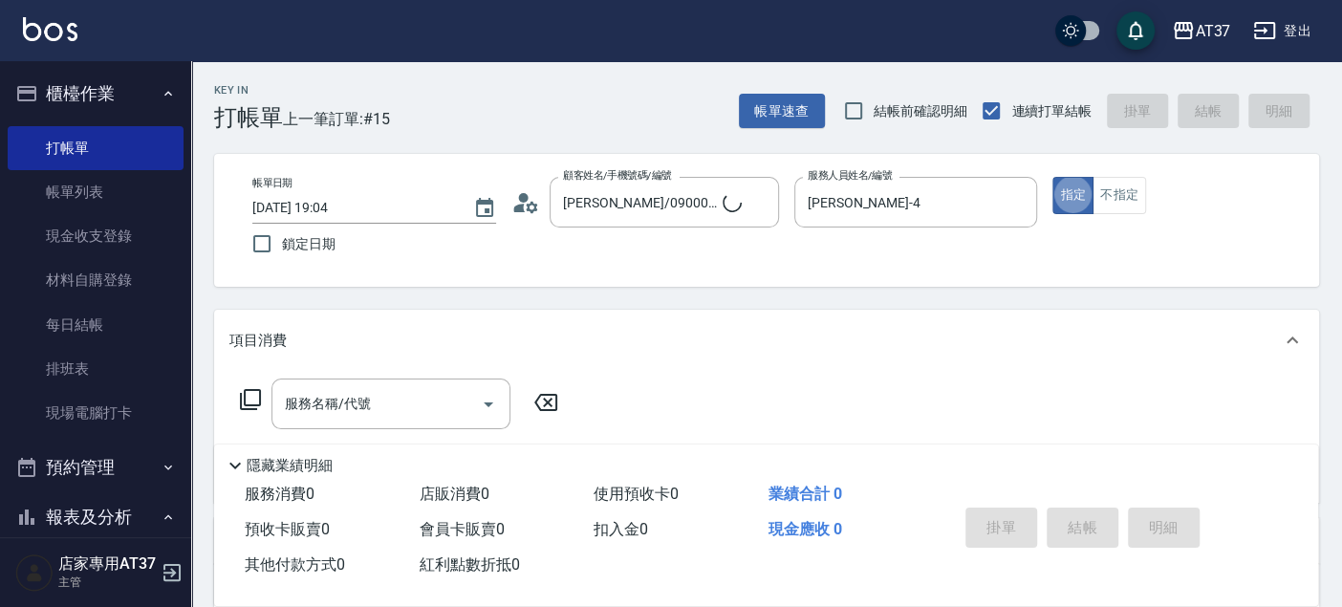
type input "新客人 姓名未設定/0900/null"
click at [1127, 183] on button "不指定" at bounding box center [1119, 195] width 54 height 37
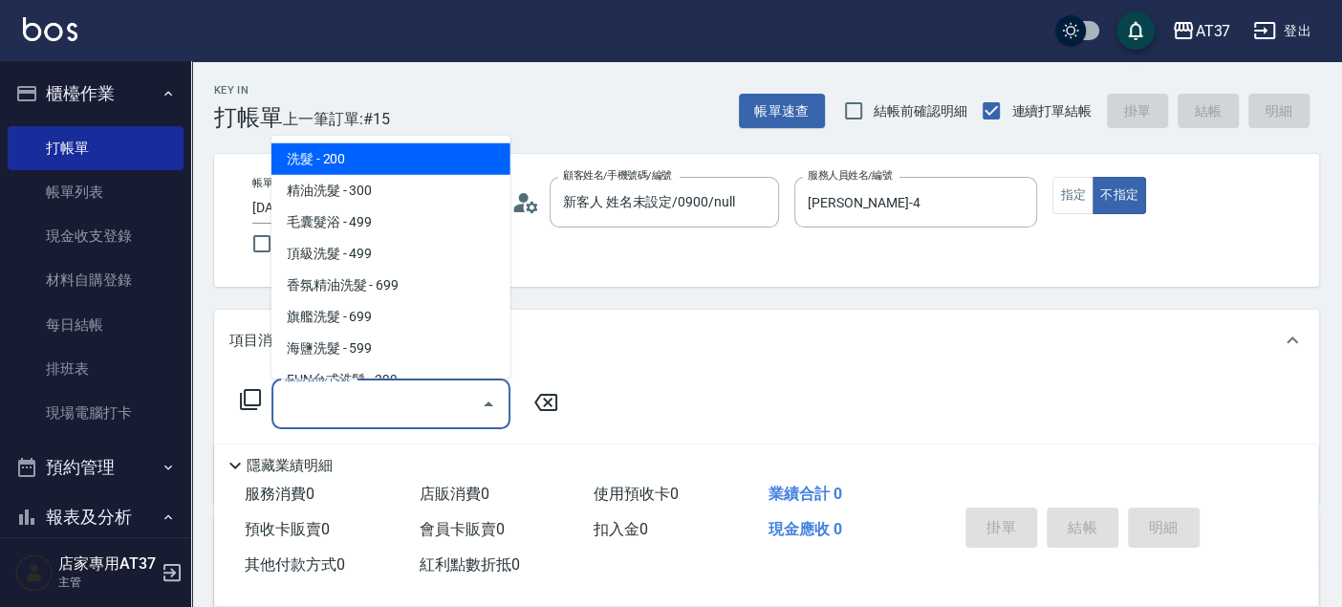
click at [300, 399] on div "服務名稱/代號 服務名稱/代號" at bounding box center [390, 403] width 239 height 51
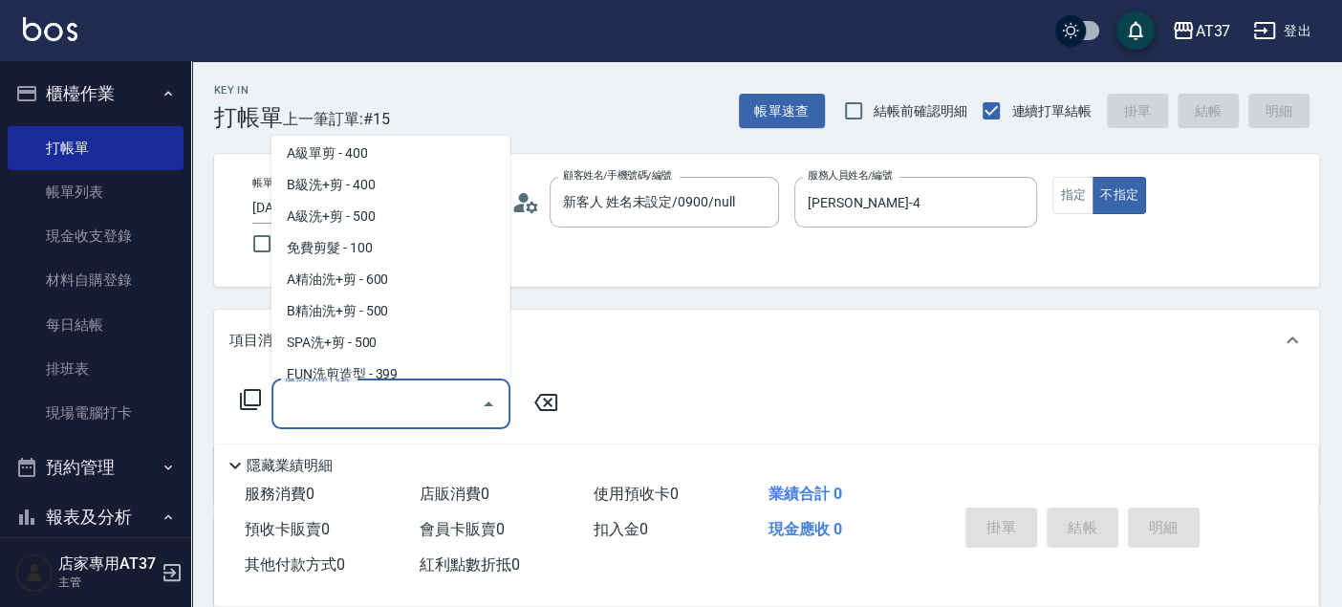
scroll to position [637, 0]
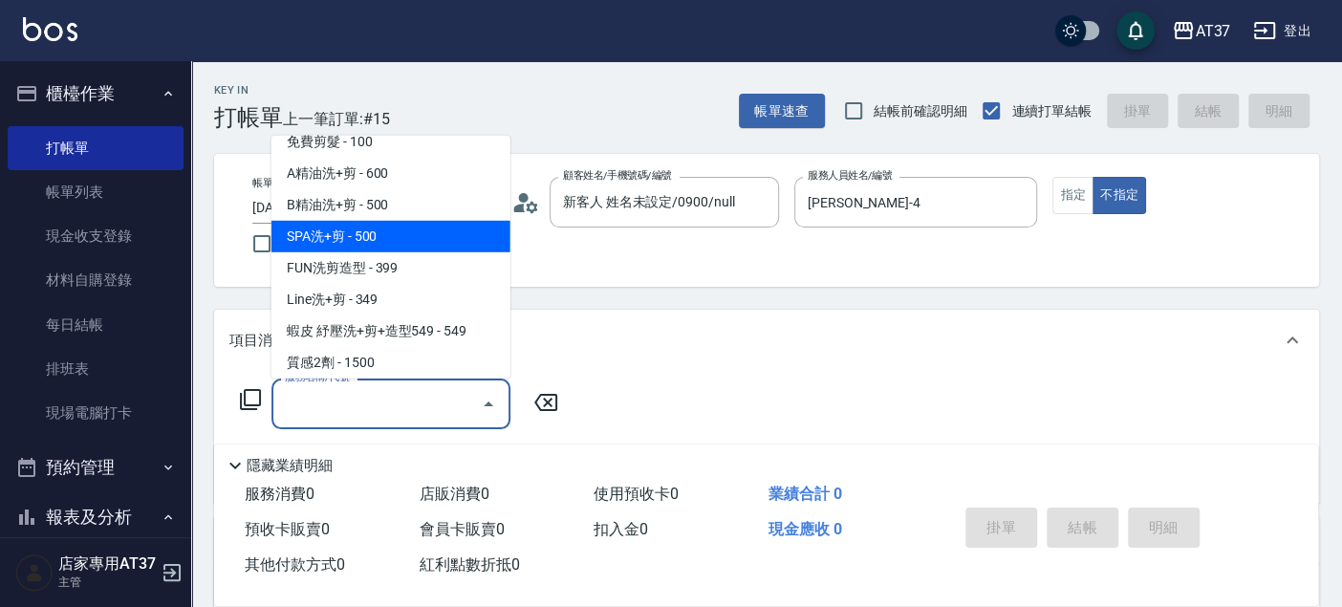
click at [420, 240] on span "SPA洗+剪 - 500" at bounding box center [390, 237] width 239 height 32
type input "SPA洗+剪(208)"
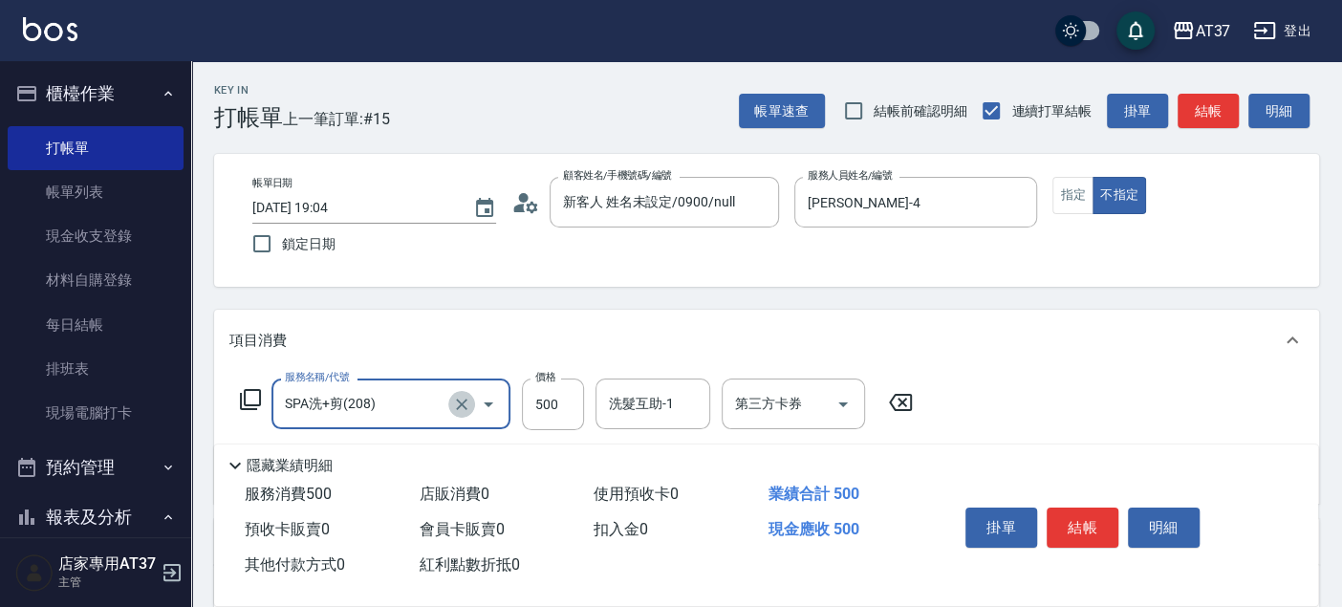
click at [450, 406] on button "Clear" at bounding box center [461, 404] width 27 height 27
click at [250, 407] on icon at bounding box center [250, 399] width 23 height 23
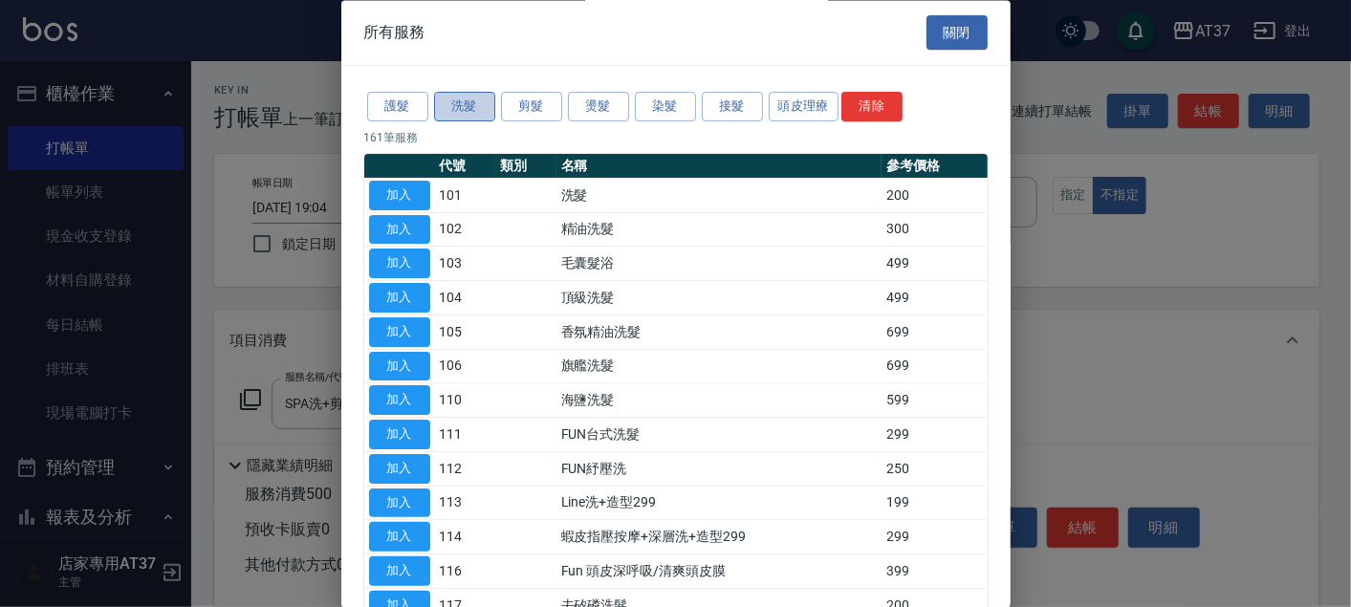
click at [465, 101] on button "洗髮" at bounding box center [464, 108] width 61 height 30
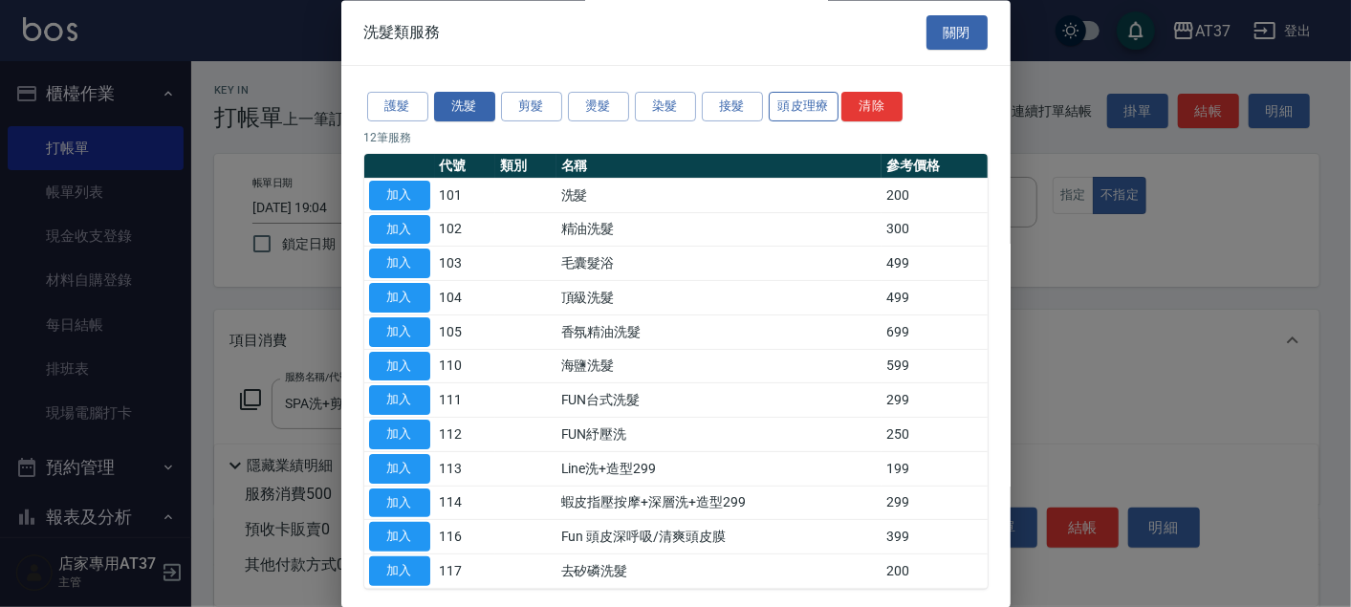
click at [785, 112] on button "頭皮理療" at bounding box center [803, 108] width 71 height 30
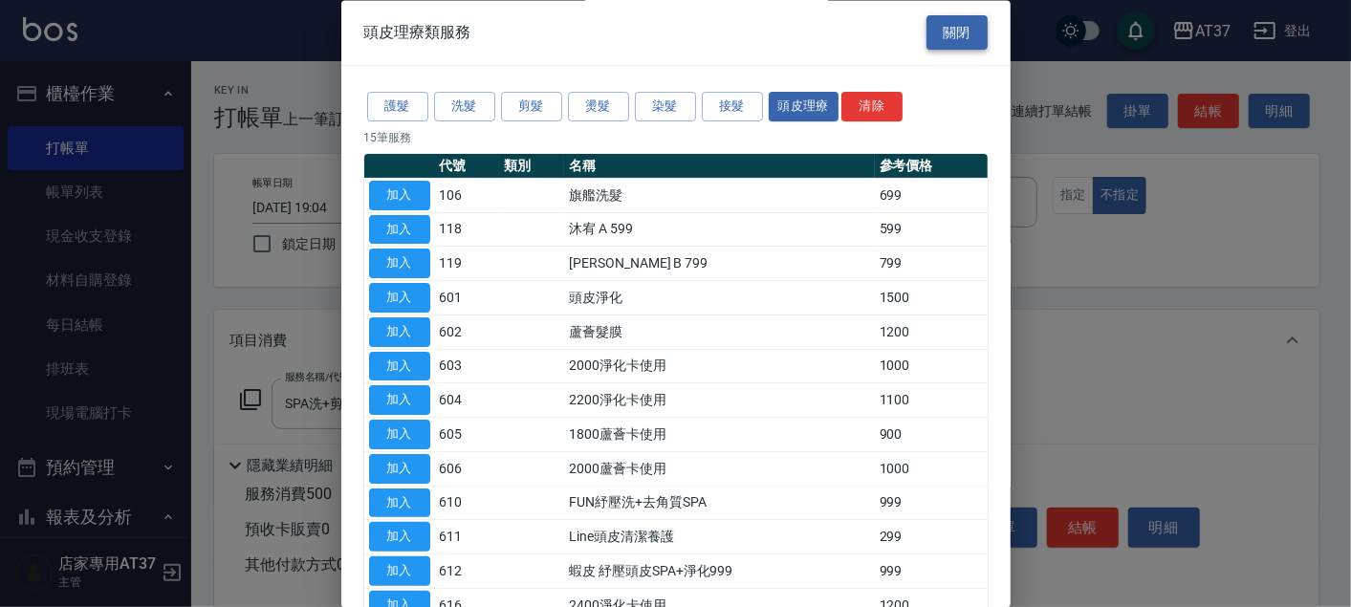
click at [931, 38] on button "關閉" at bounding box center [956, 32] width 61 height 35
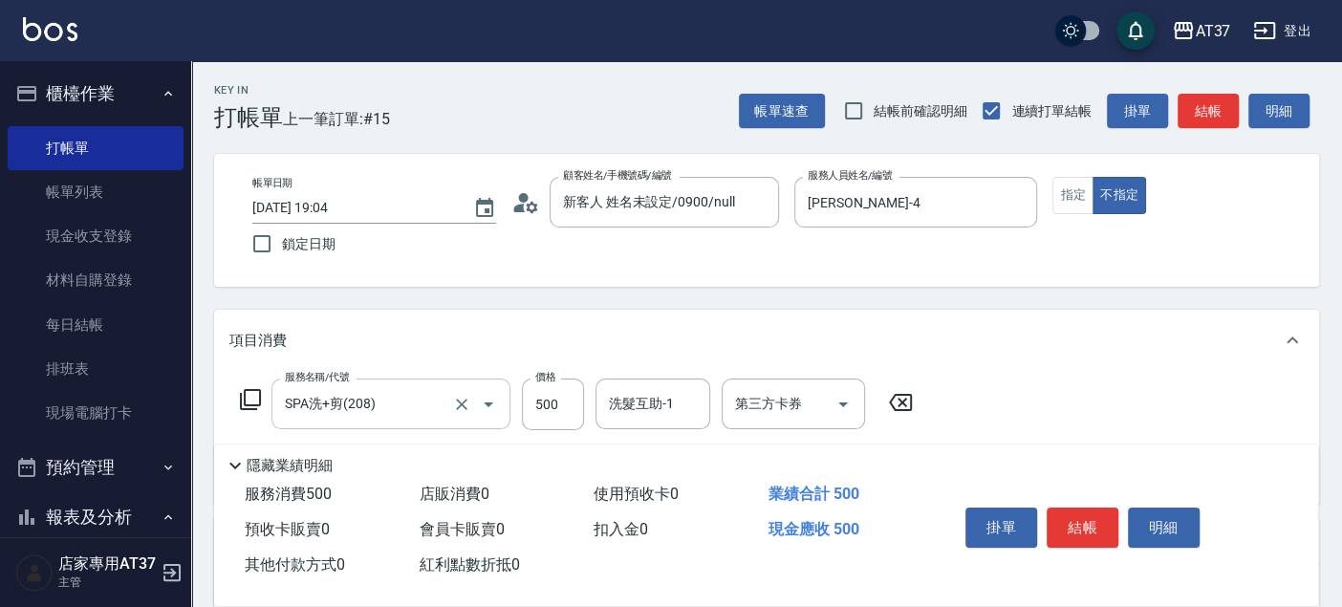
click at [474, 400] on button "Open" at bounding box center [488, 404] width 31 height 31
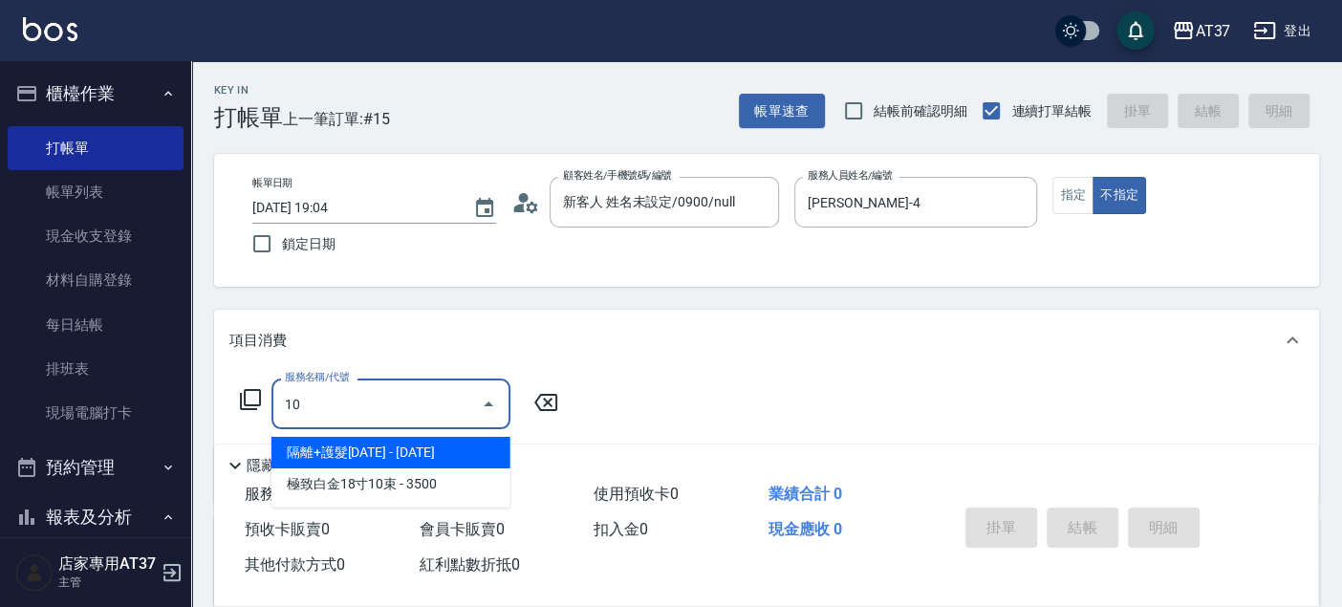
scroll to position [0, 0]
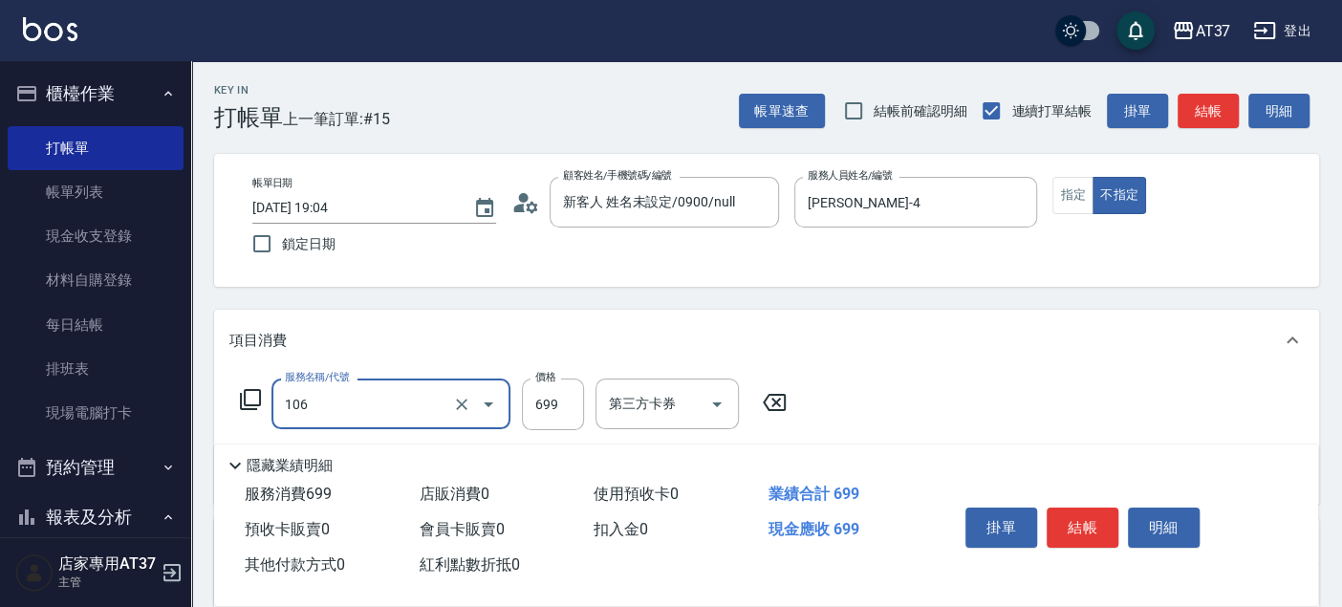
type input "旗艦洗髮(106)"
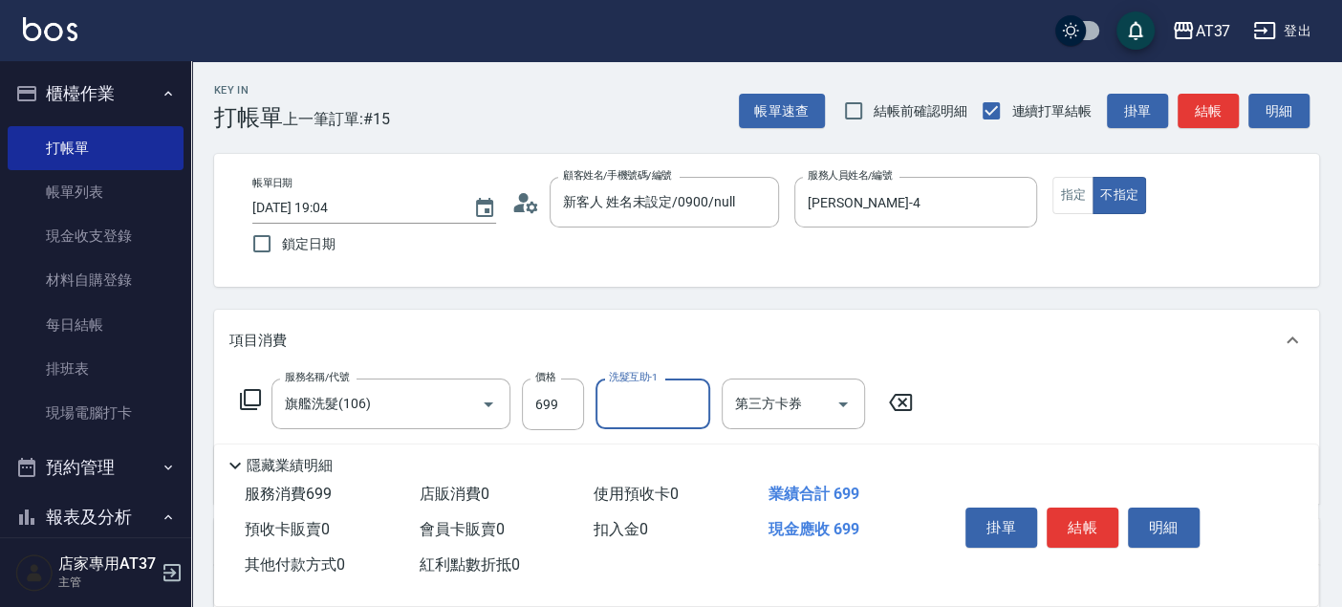
scroll to position [106, 0]
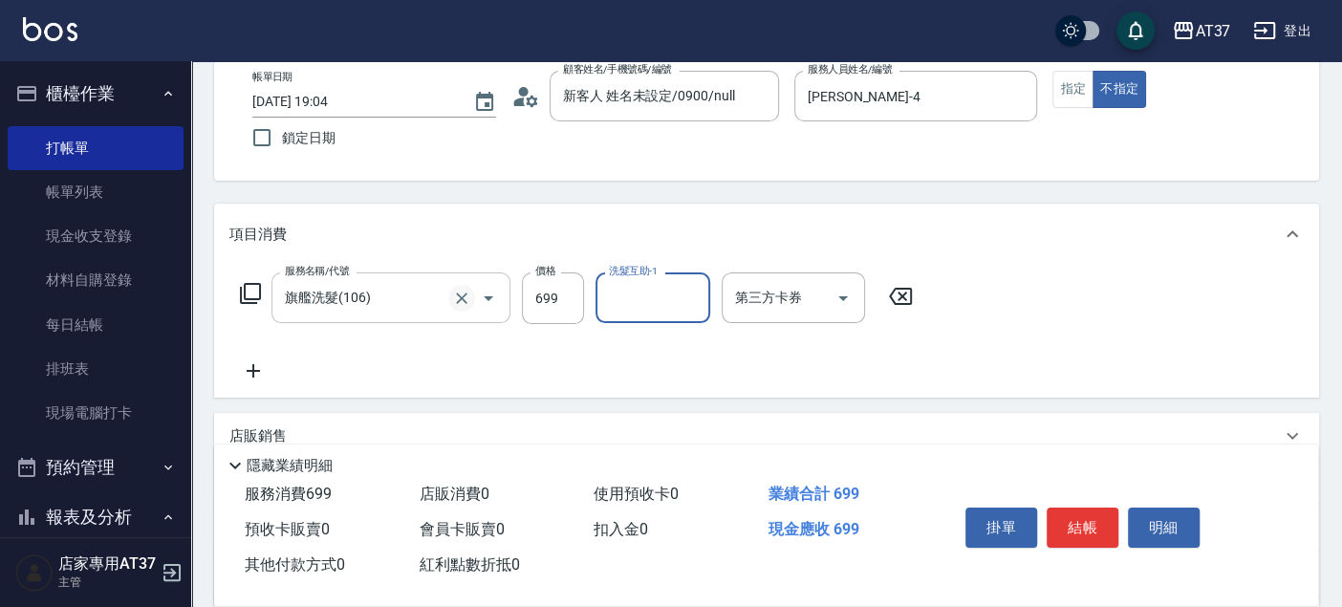
click at [466, 294] on icon "Clear" at bounding box center [461, 298] width 19 height 19
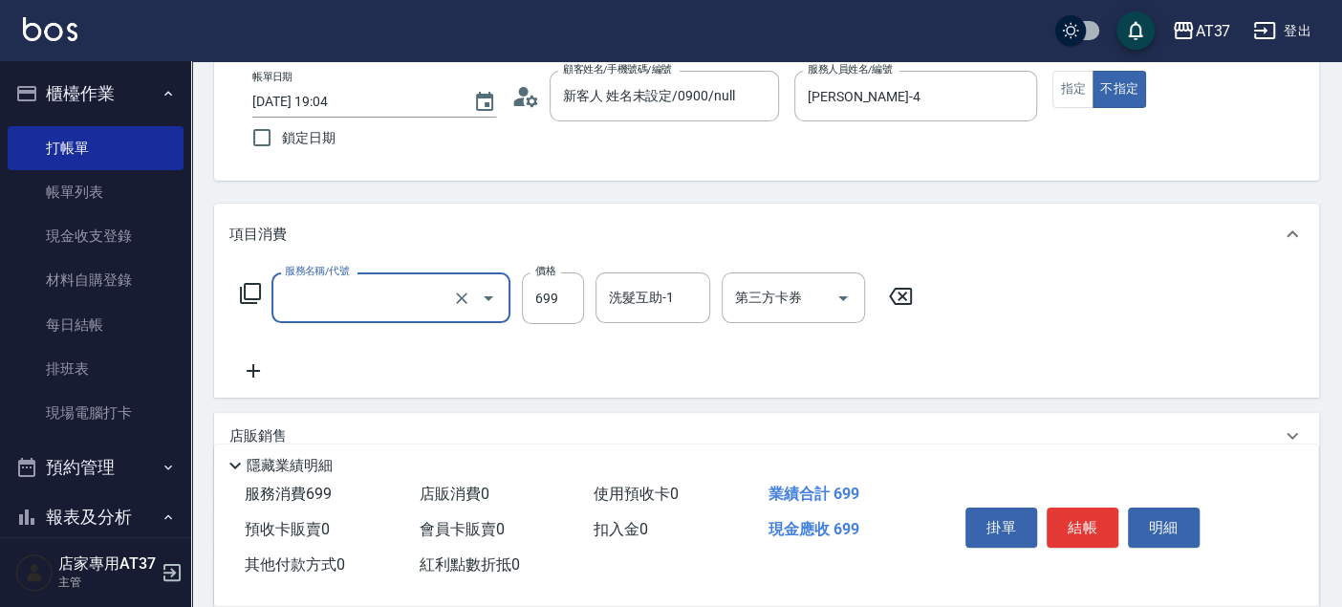
click at [327, 303] on input "服務名稱/代號" at bounding box center [364, 297] width 168 height 33
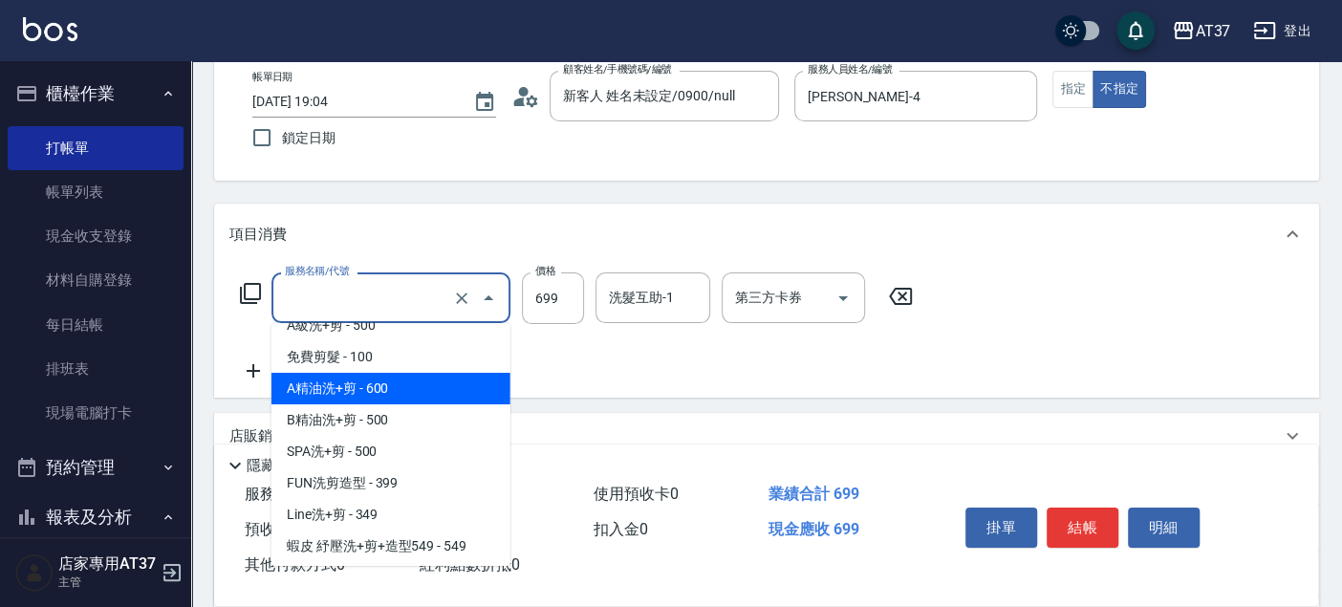
scroll to position [637, 0]
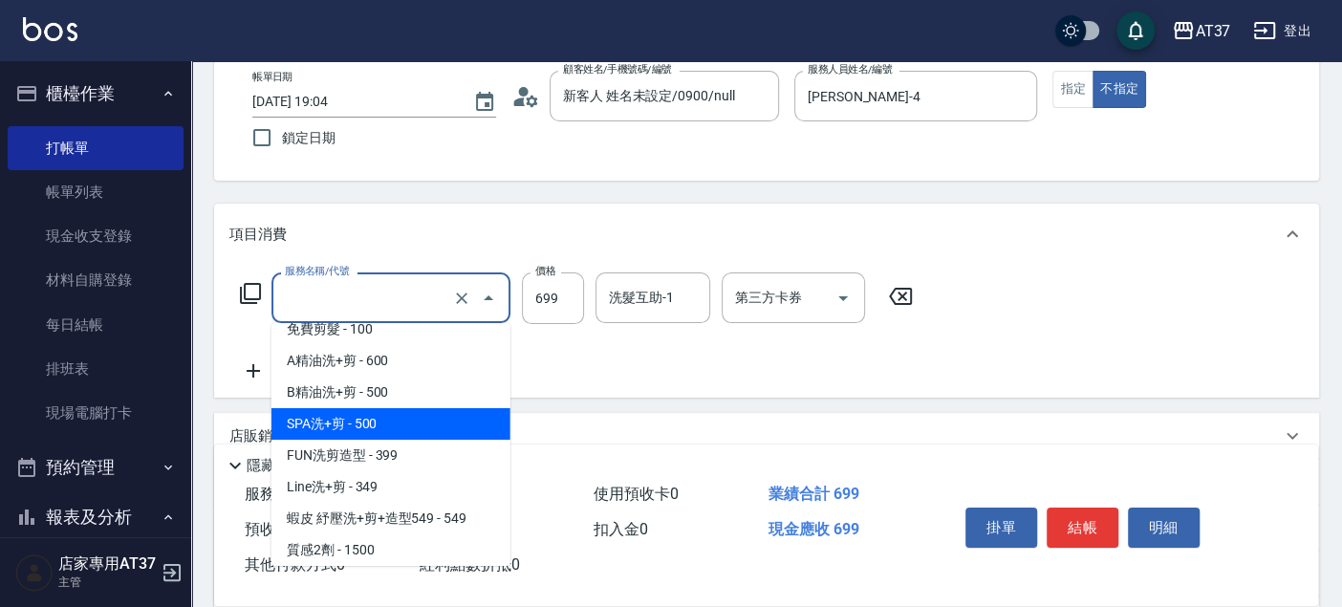
click at [385, 432] on span "SPA洗+剪 - 500" at bounding box center [390, 424] width 239 height 32
type input "SPA洗+剪(208)"
type input "500"
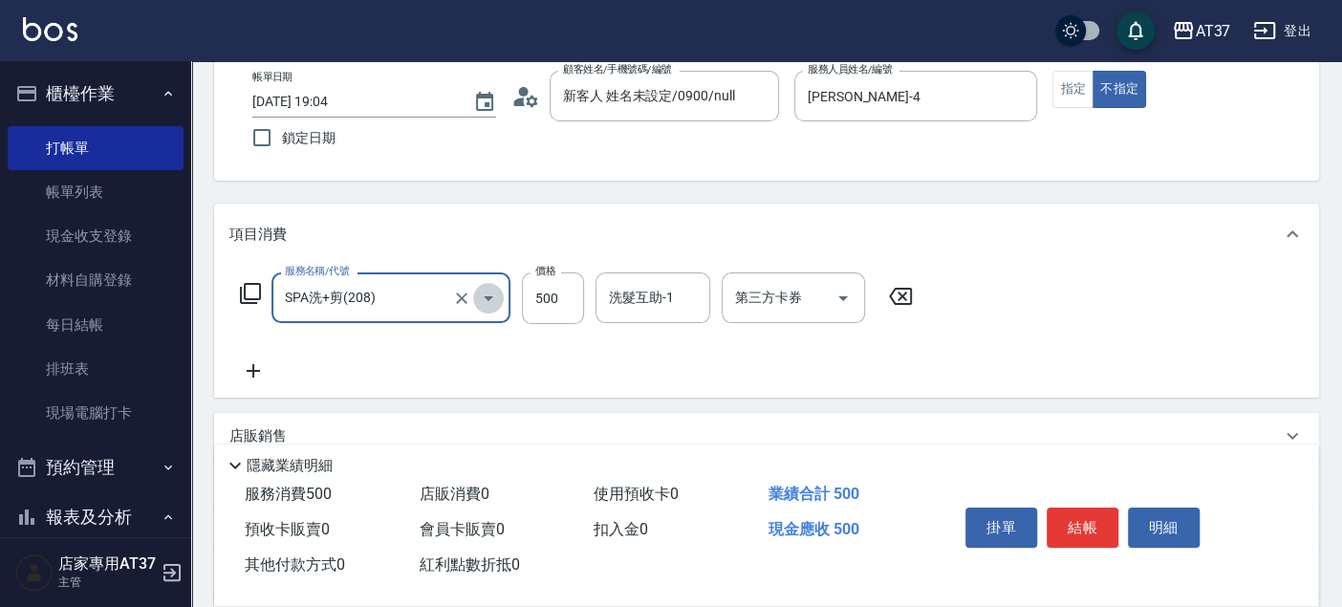
click at [475, 293] on button "Open" at bounding box center [488, 298] width 31 height 31
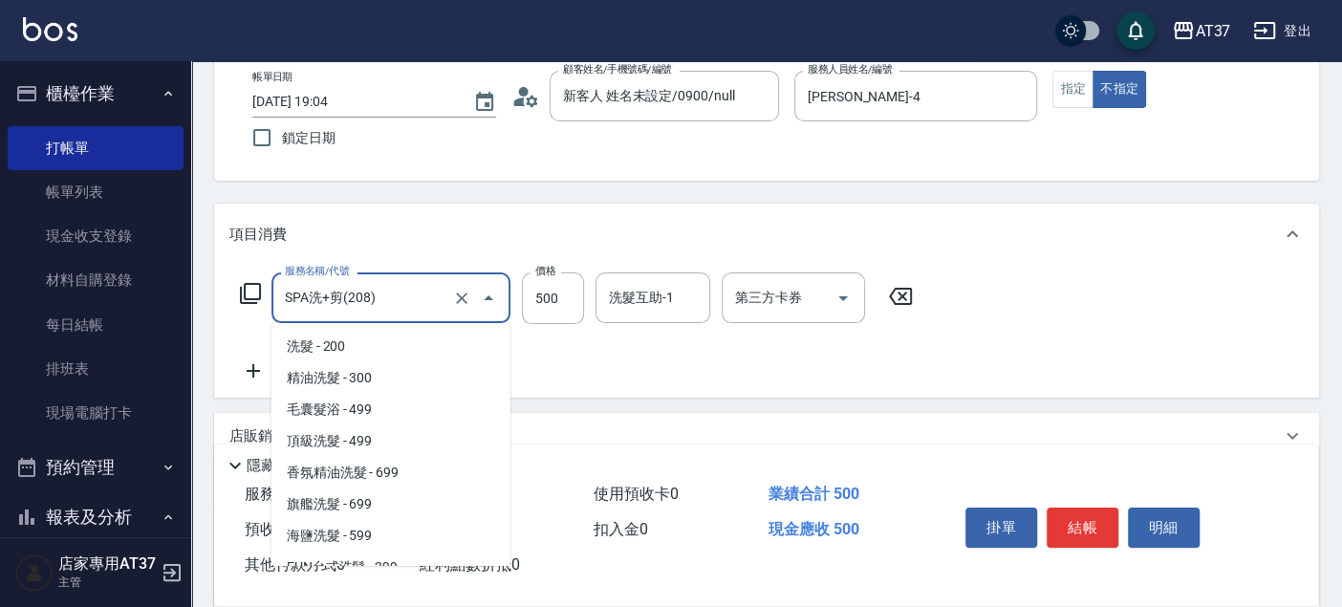
click at [405, 300] on input "SPA洗+剪(208)" at bounding box center [364, 297] width 168 height 33
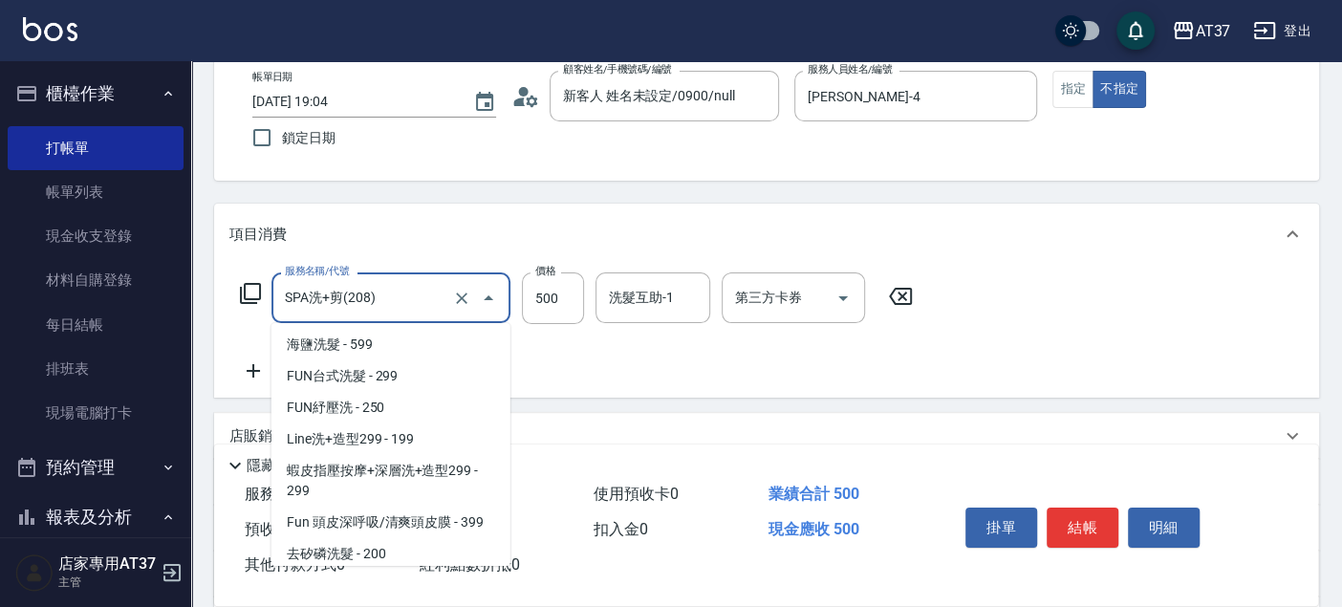
scroll to position [85, 0]
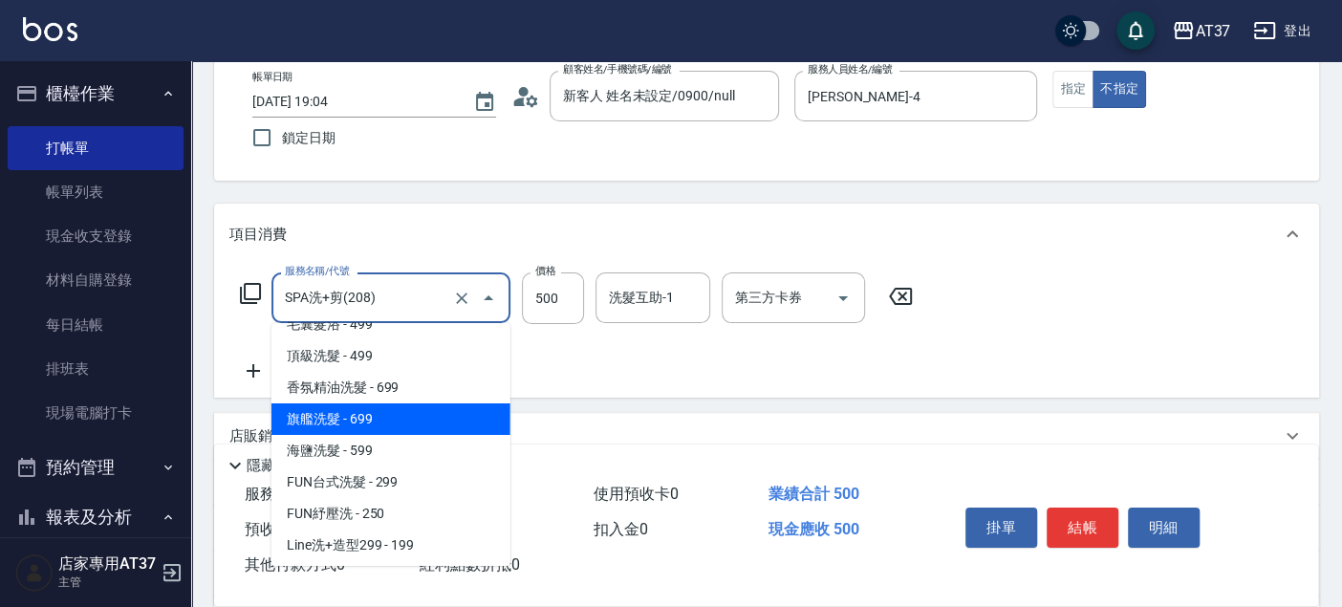
click at [399, 415] on span "旗艦洗髮 - 699" at bounding box center [390, 419] width 239 height 32
type input "旗艦洗髮(106)"
type input "699"
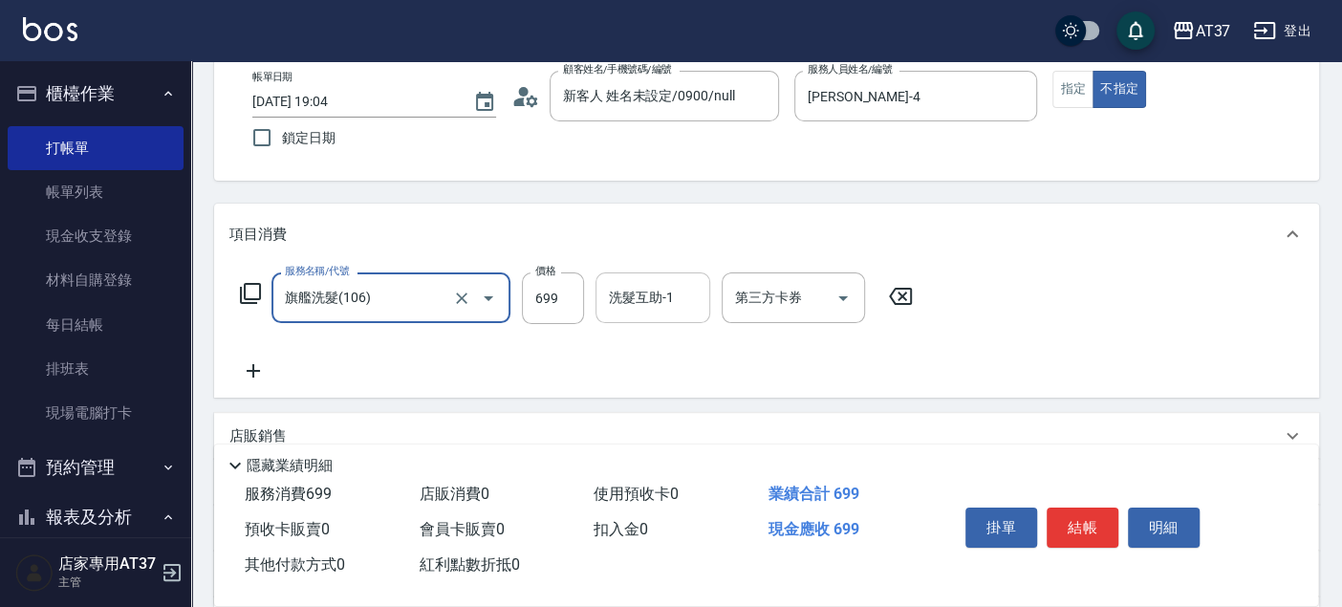
click at [631, 297] on div "洗髮互助-1 洗髮互助-1" at bounding box center [652, 297] width 115 height 51
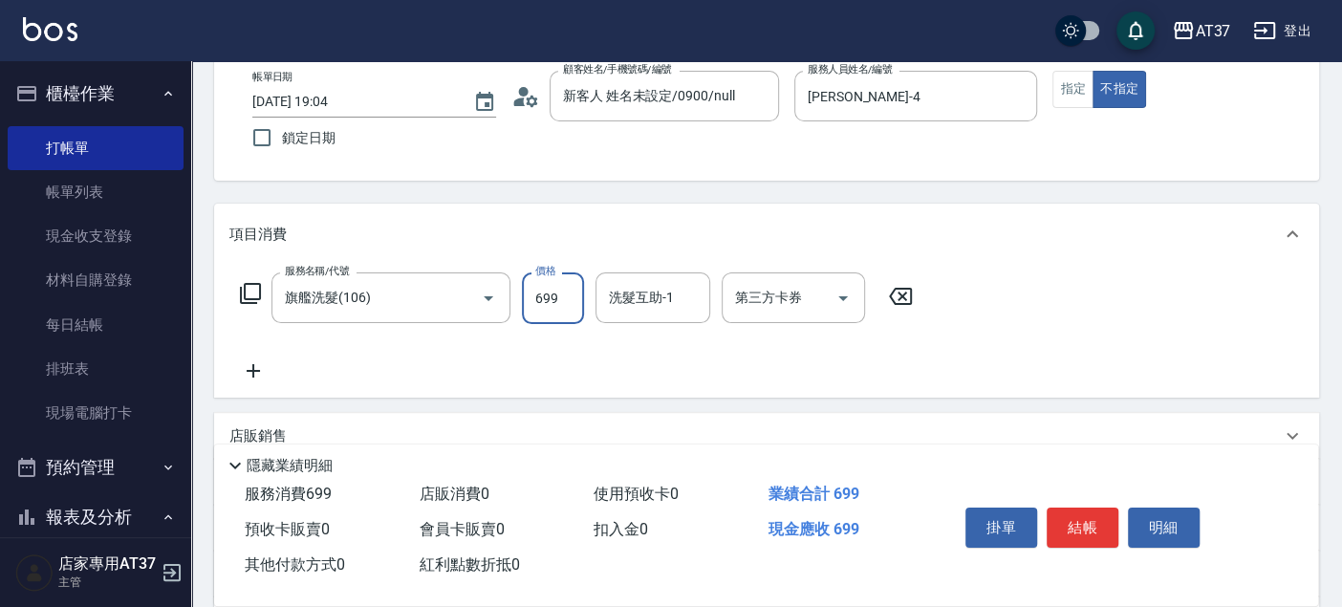
click at [563, 287] on input "699" at bounding box center [553, 298] width 62 height 52
click at [432, 178] on div "帳單日期 2025/09/22 19:04 鎖定日期 顧客姓名/手機號碼/編號 新客人 姓名未設定/0900/null 顧客姓名/手機號碼/編號 服務人員姓名…" at bounding box center [766, 114] width 1105 height 133
click at [1058, 511] on button "結帳" at bounding box center [1083, 528] width 72 height 40
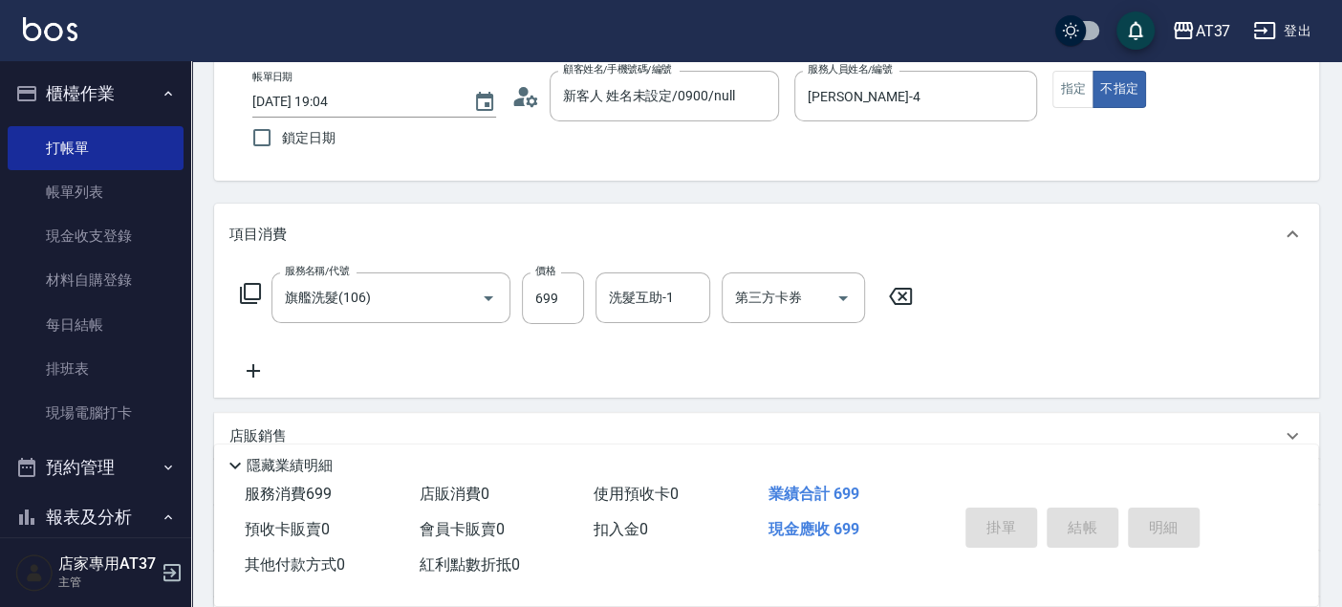
type input "2025/09/22 19:06"
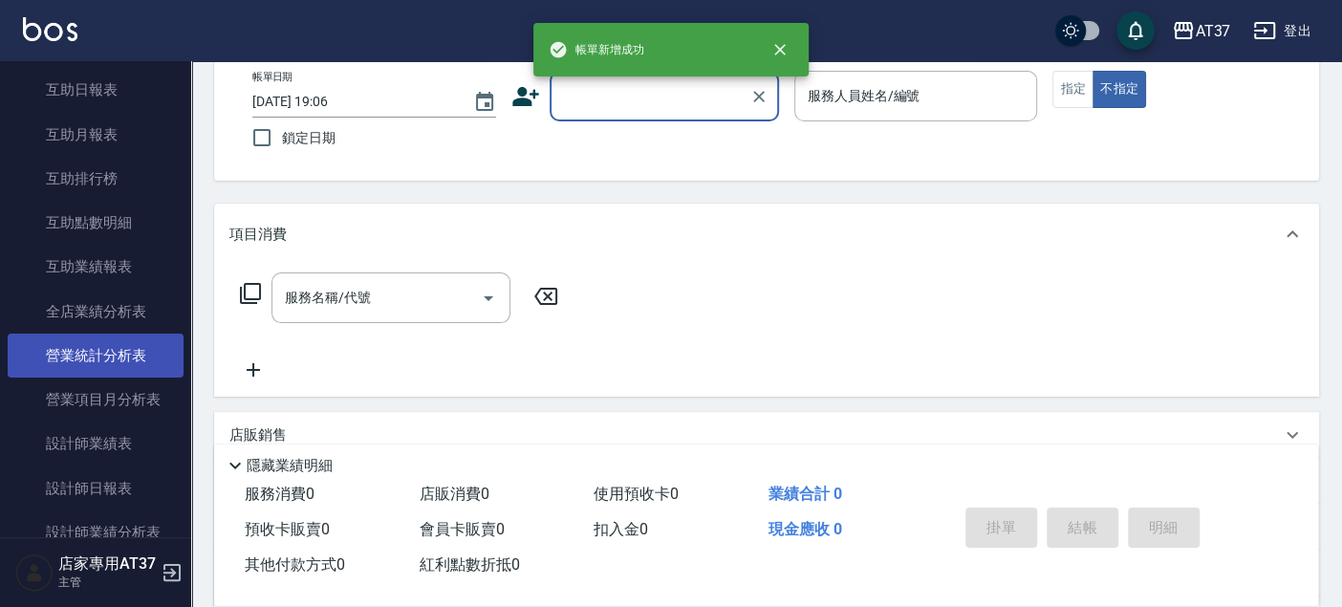
scroll to position [743, 0]
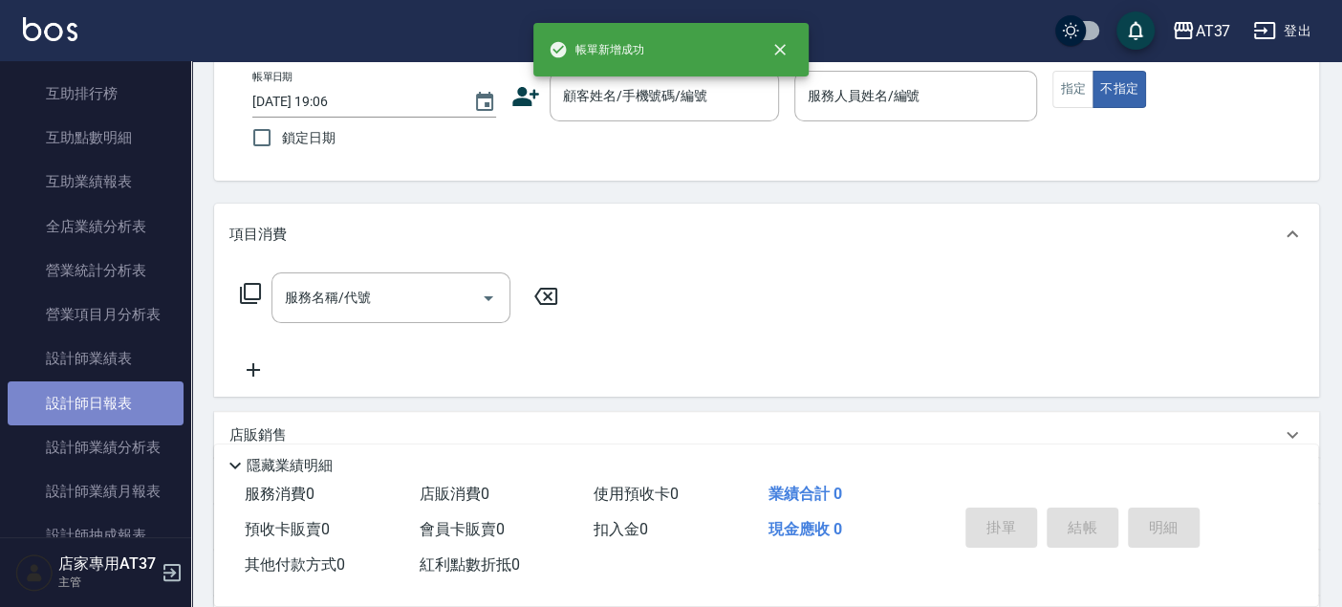
click at [116, 397] on link "設計師日報表" at bounding box center [96, 403] width 176 height 44
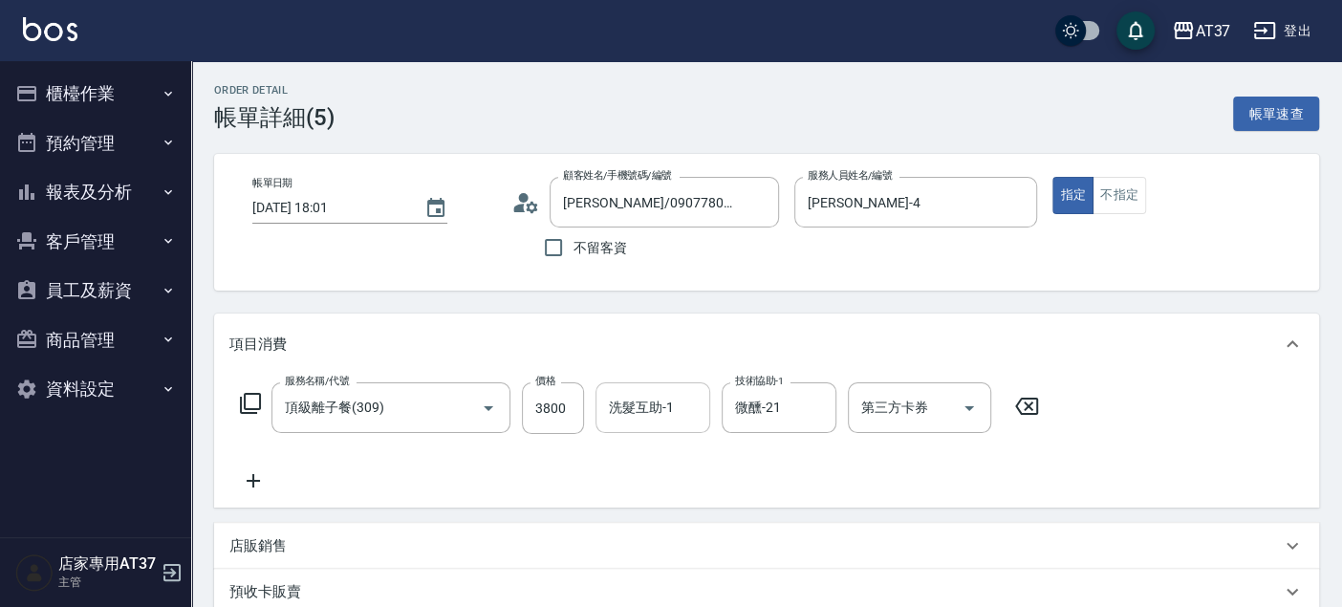
click at [644, 395] on input "洗髮互助-1" at bounding box center [652, 407] width 97 height 33
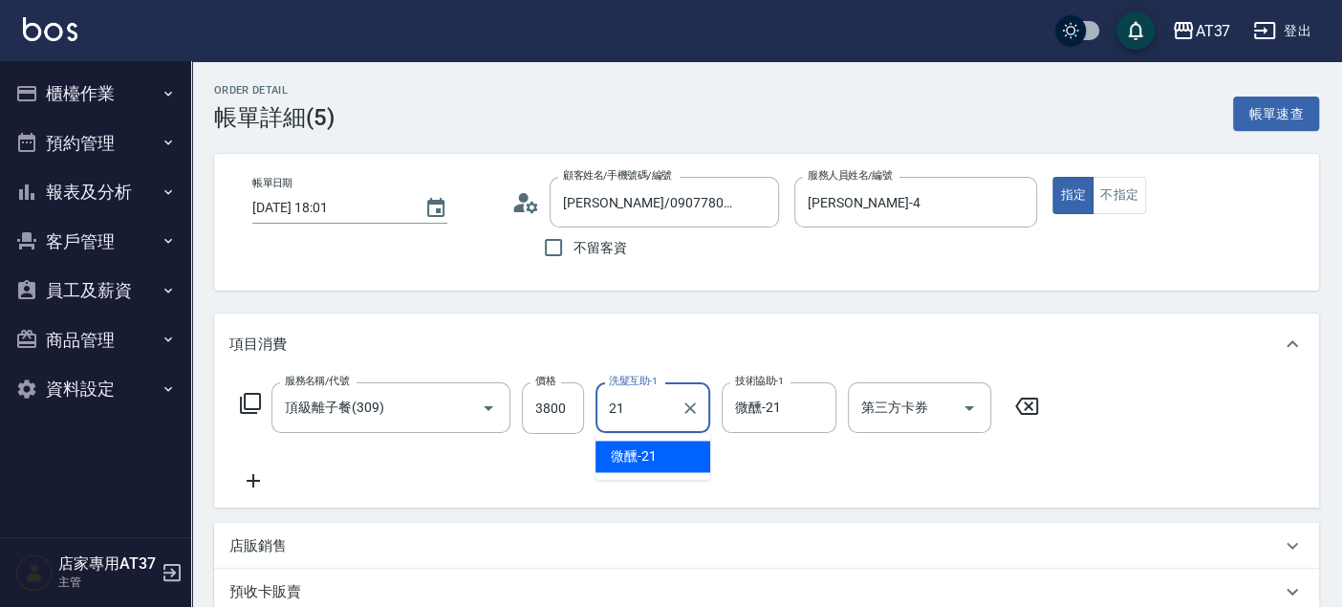
type input "微醺-21"
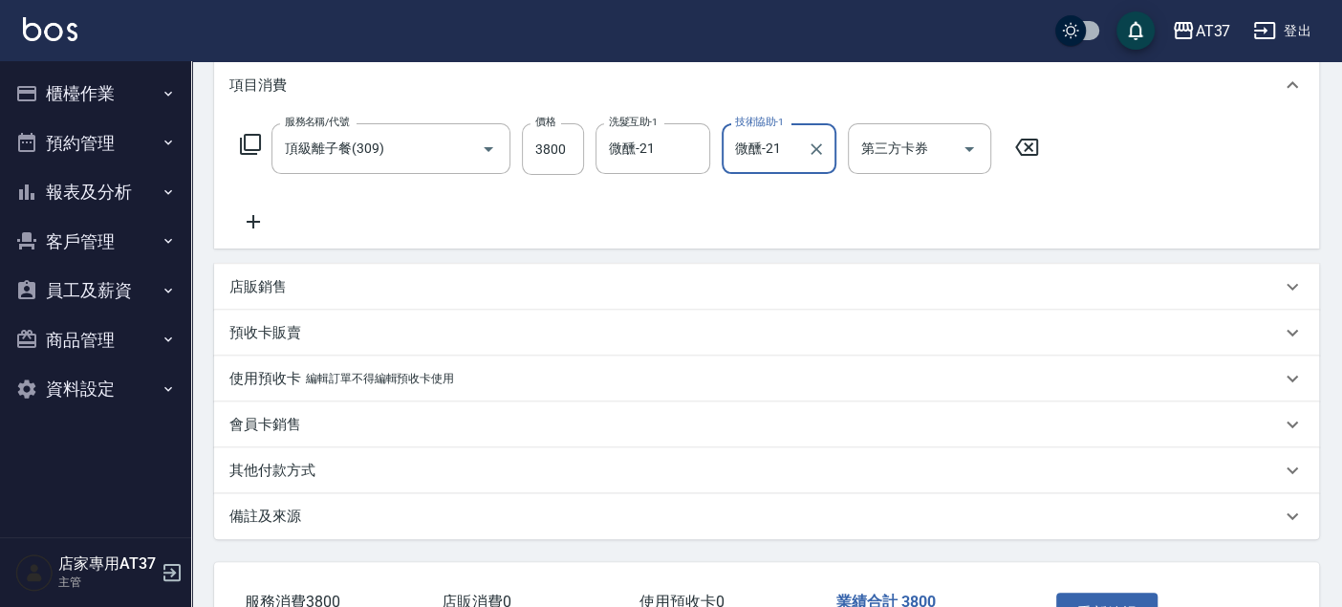
scroll to position [394, 0]
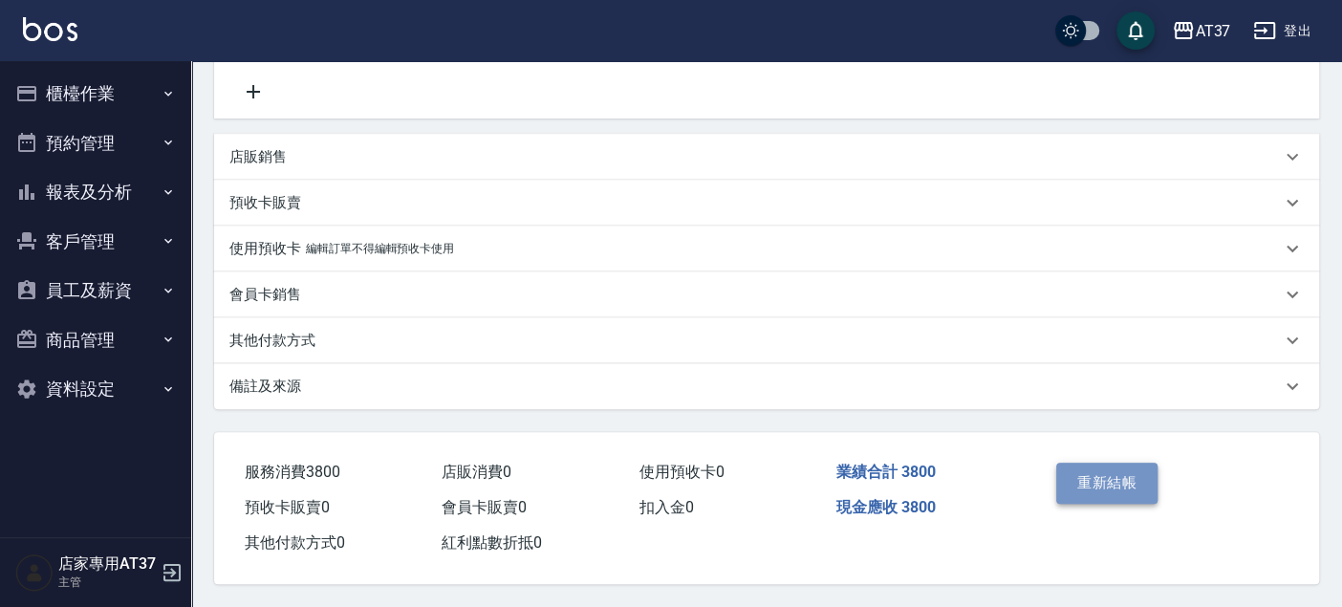
click at [1130, 486] on button "重新結帳" at bounding box center [1106, 483] width 101 height 40
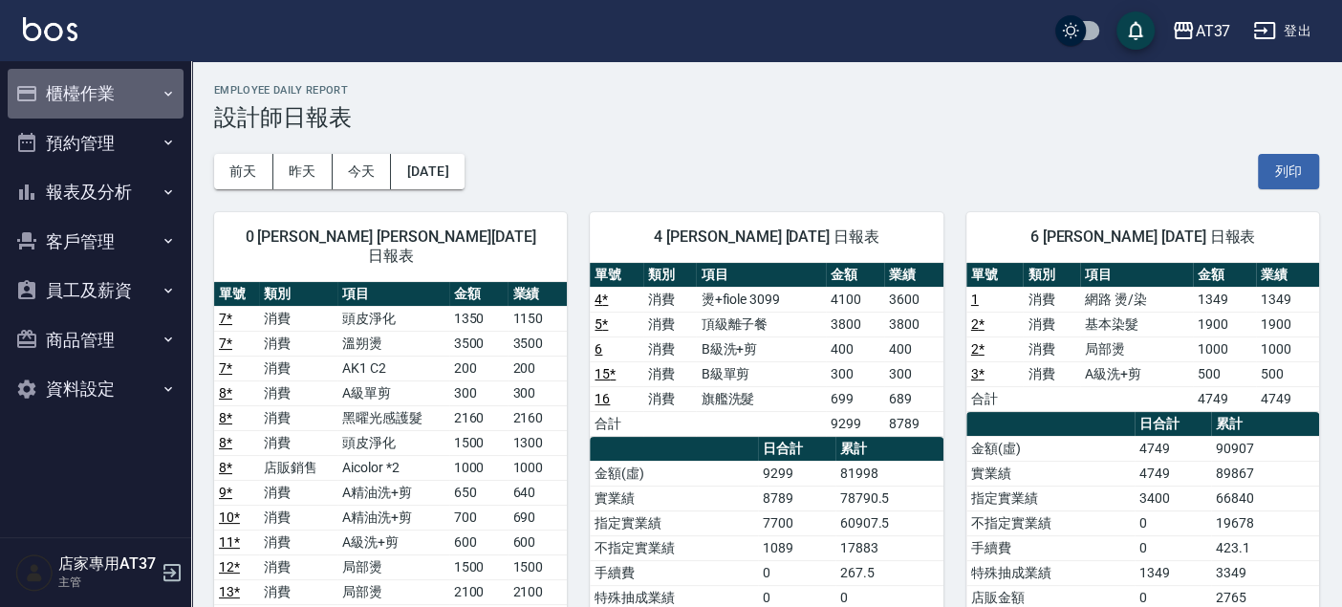
click at [83, 89] on button "櫃檯作業" at bounding box center [96, 94] width 176 height 50
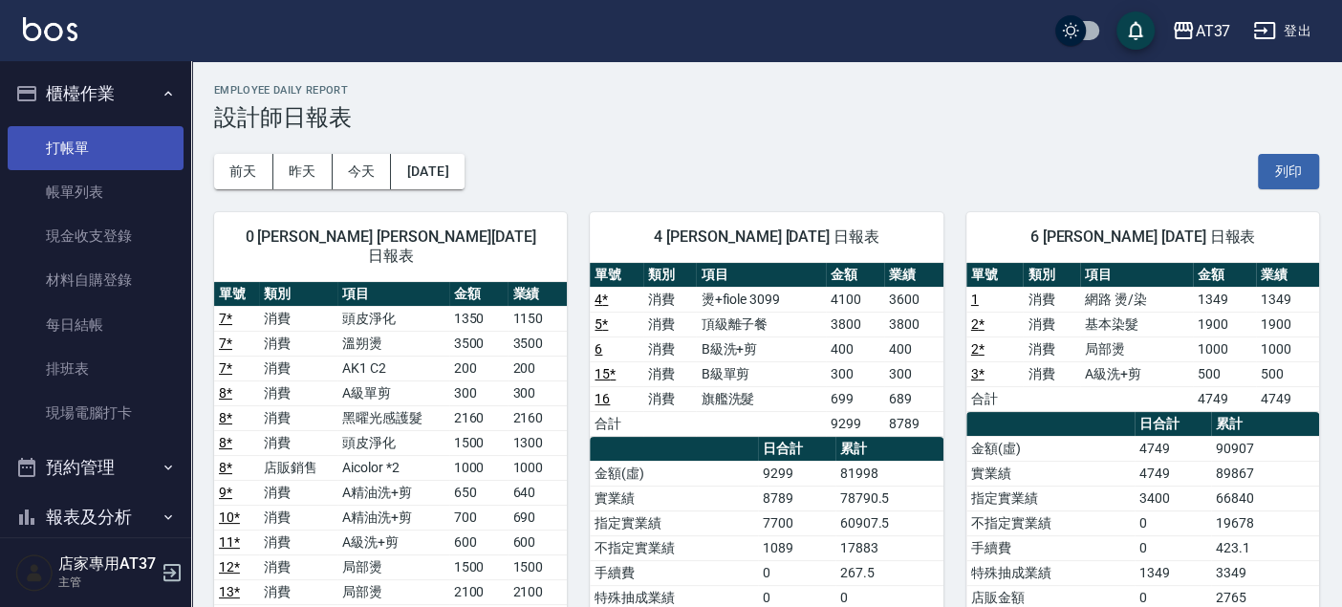
click at [115, 141] on link "打帳單" at bounding box center [96, 148] width 176 height 44
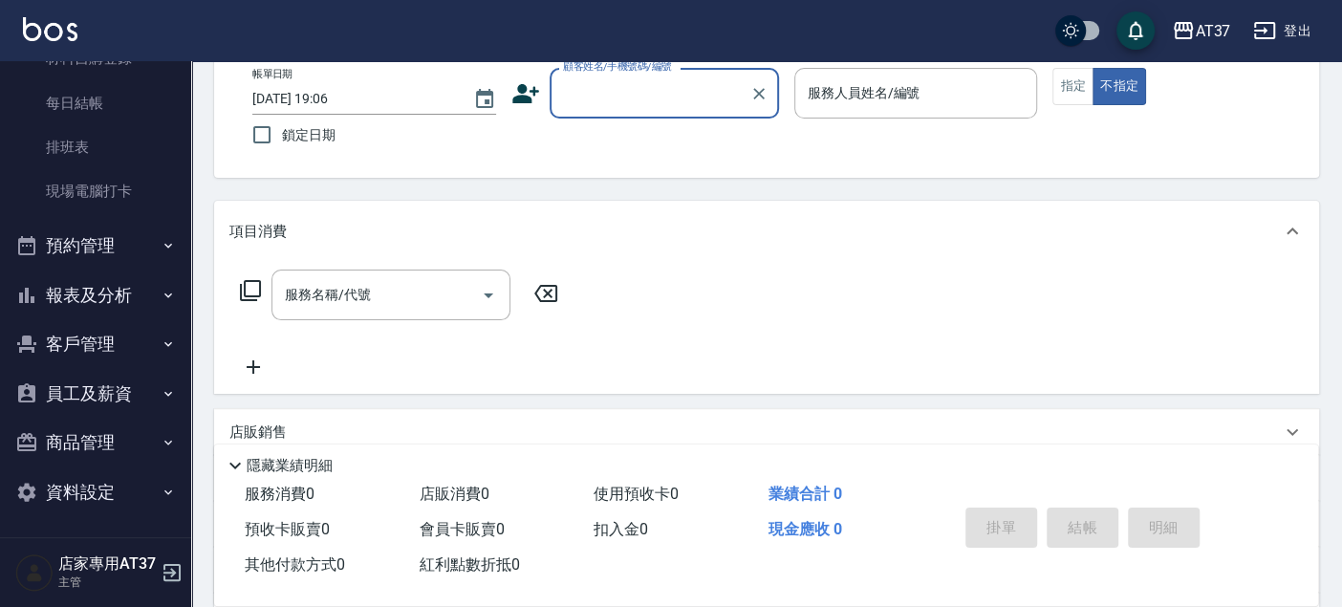
scroll to position [320, 0]
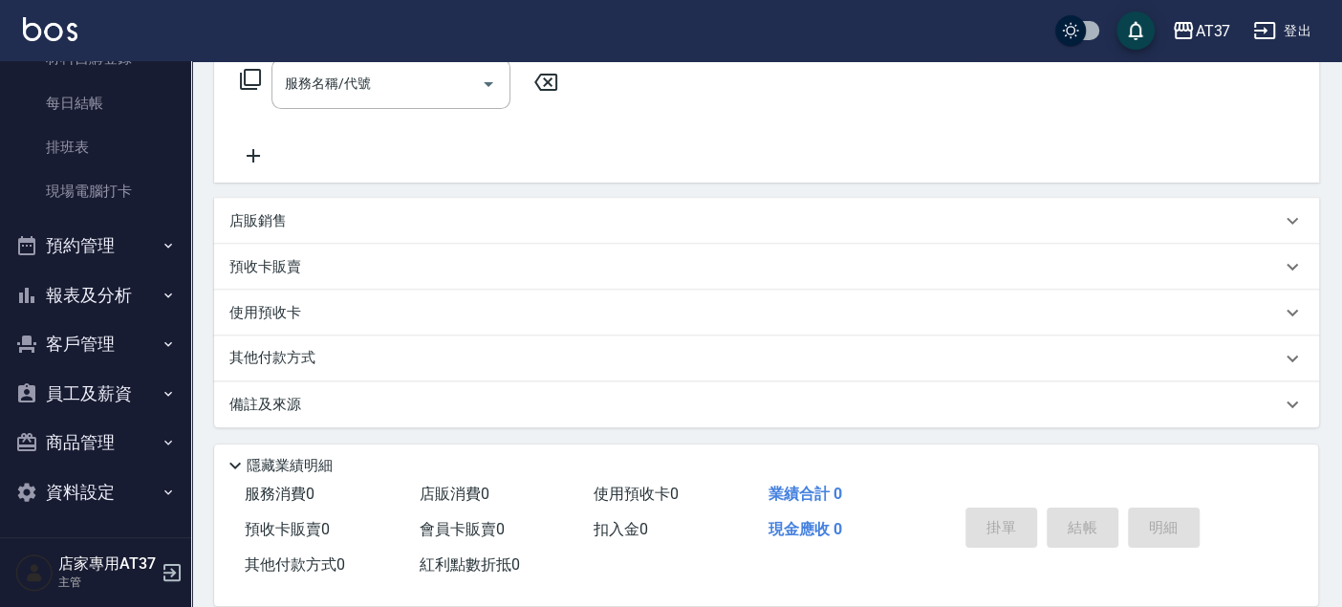
click at [95, 329] on button "客戶管理" at bounding box center [96, 344] width 176 height 50
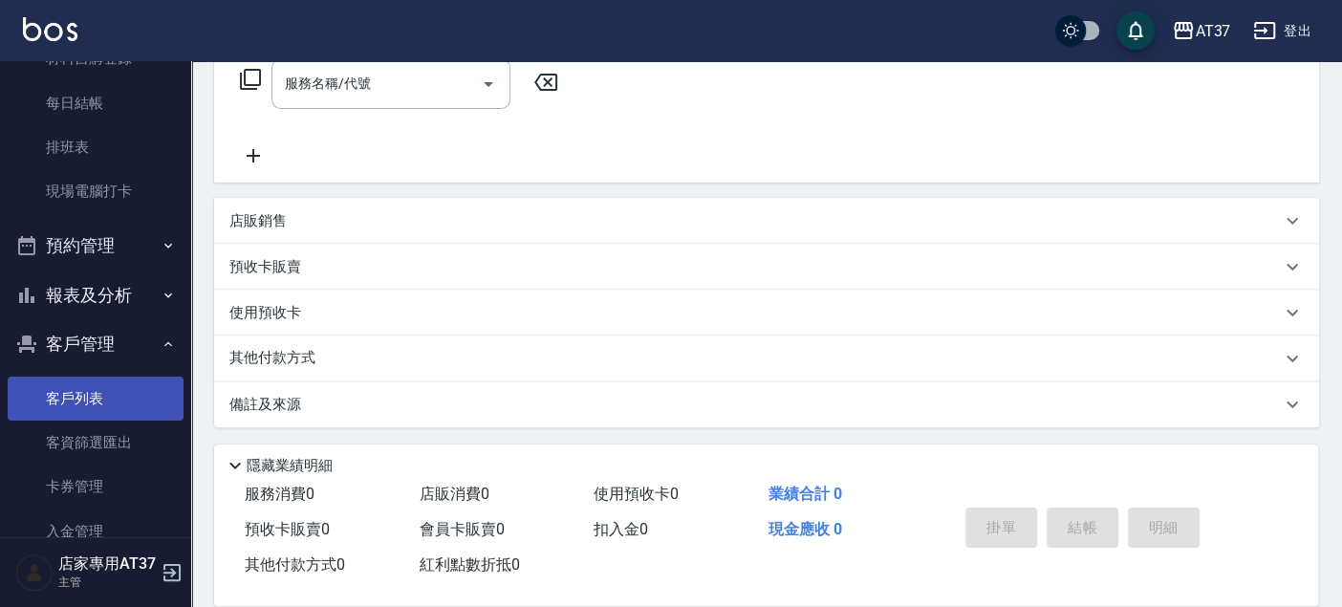
click at [93, 396] on link "客戶列表" at bounding box center [96, 399] width 176 height 44
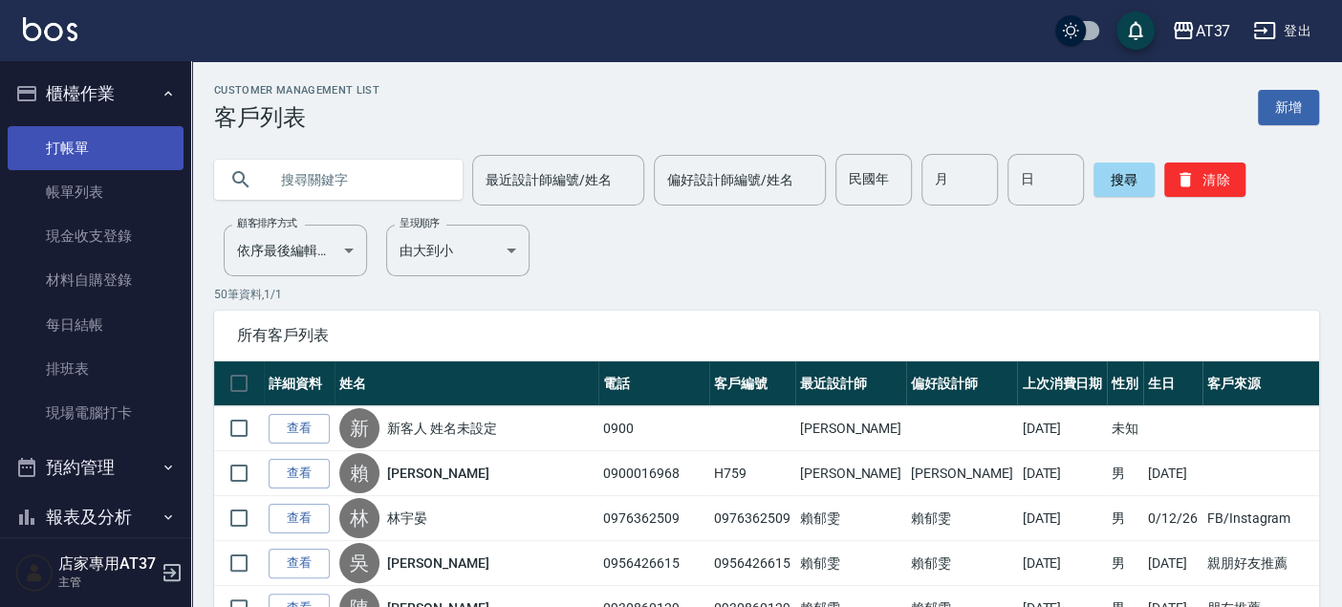
click at [62, 155] on link "打帳單" at bounding box center [96, 148] width 176 height 44
